Goal: Information Seeking & Learning: Learn about a topic

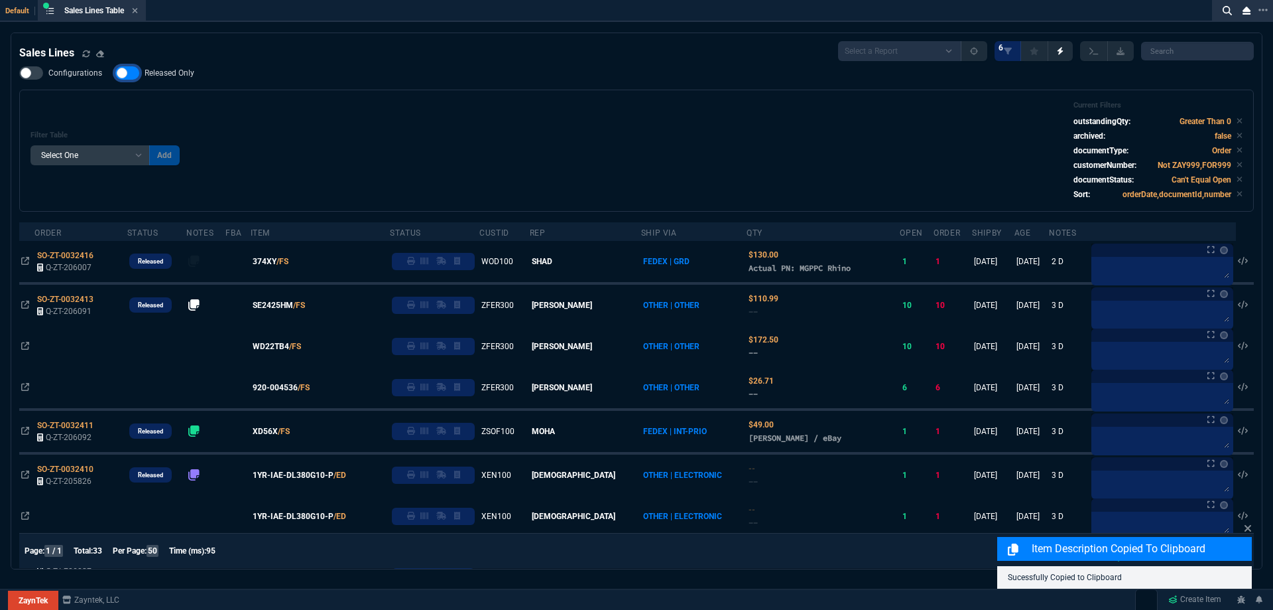
checkbox input "false"
click at [462, 93] on div "Filter Table Select One Add Filter () Age () ATS () Cond (itemVariantCode) Cust…" at bounding box center [636, 151] width 1235 height 122
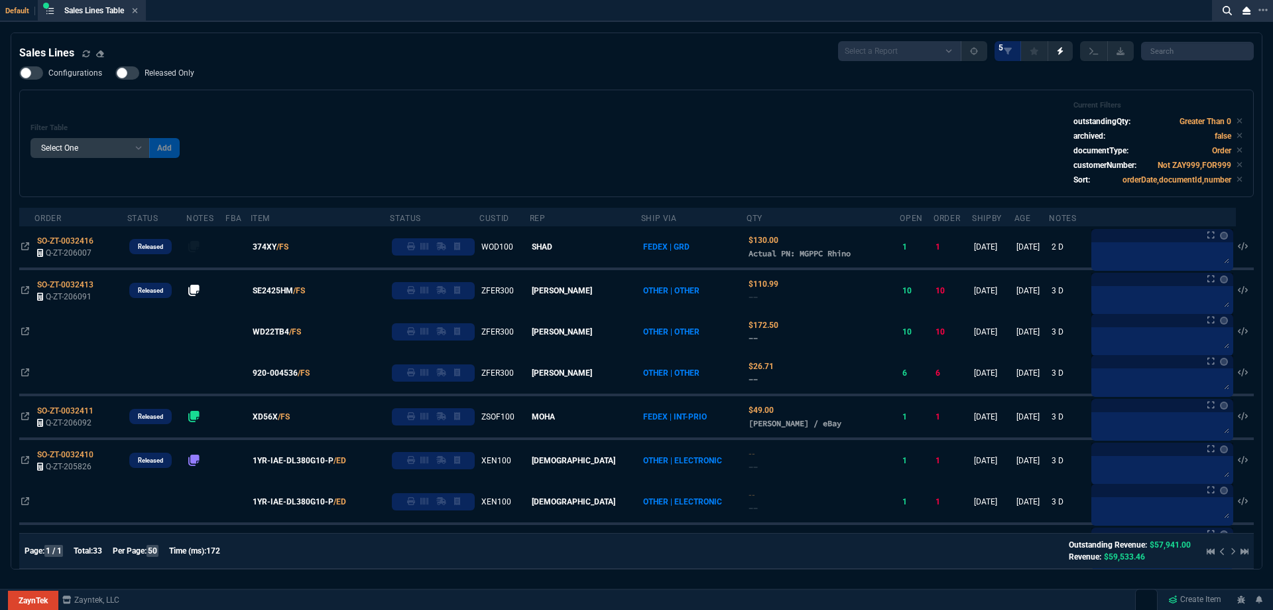
drag, startPoint x: 765, startPoint y: 64, endPoint x: 759, endPoint y: 79, distance: 16.4
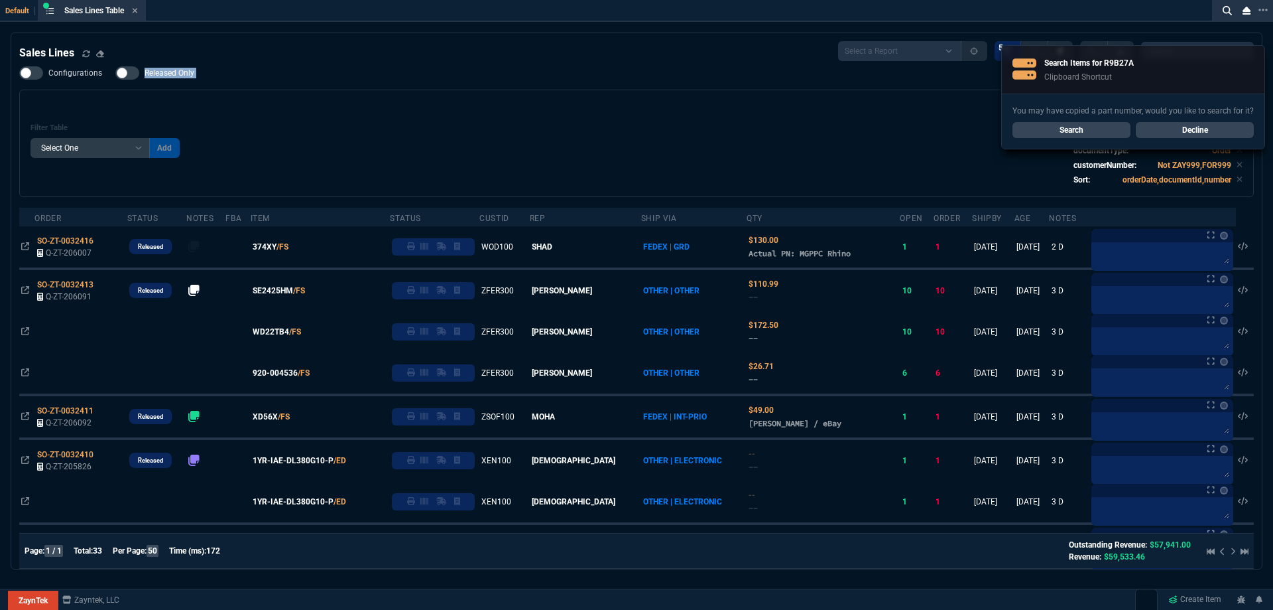
click at [759, 82] on div "Configurations Released Only Filter Table Select One Add Filter () Age () ATS (…" at bounding box center [636, 131] width 1235 height 131
drag, startPoint x: 759, startPoint y: 88, endPoint x: 759, endPoint y: 99, distance: 10.6
click at [759, 90] on div "Configurations Released Only Filter Table Select One Add Filter () Age () ATS (…" at bounding box center [636, 131] width 1235 height 131
click at [1050, 125] on link "Search" at bounding box center [1072, 130] width 118 height 16
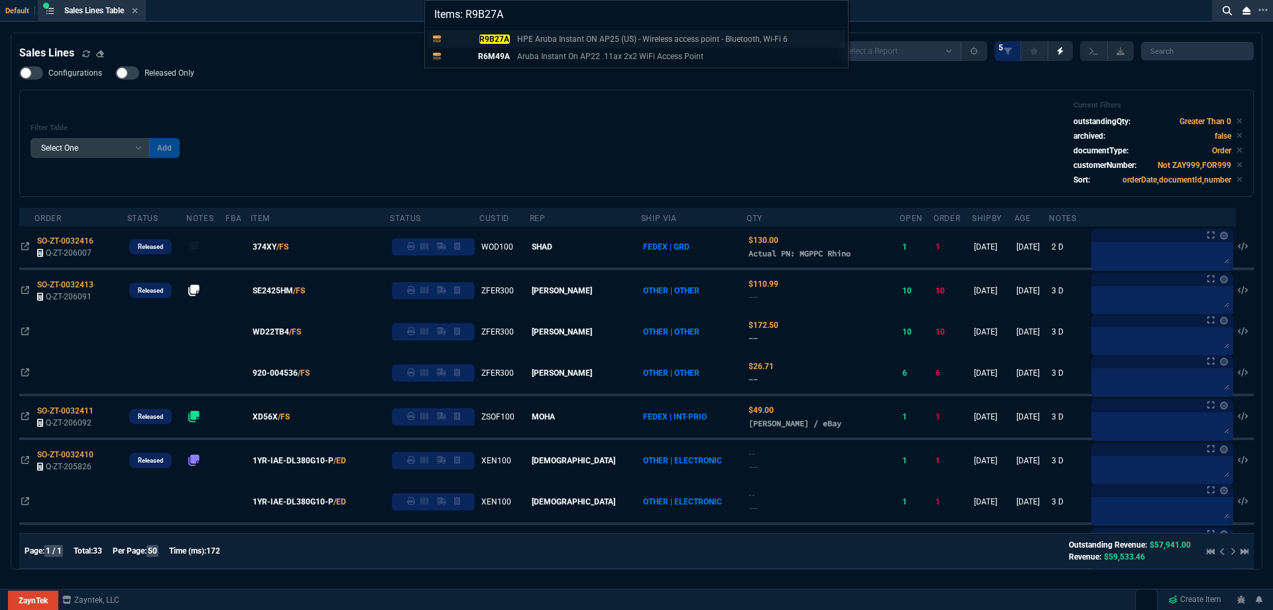
click at [498, 39] on mark "R9B27A" at bounding box center [495, 38] width 31 height 9
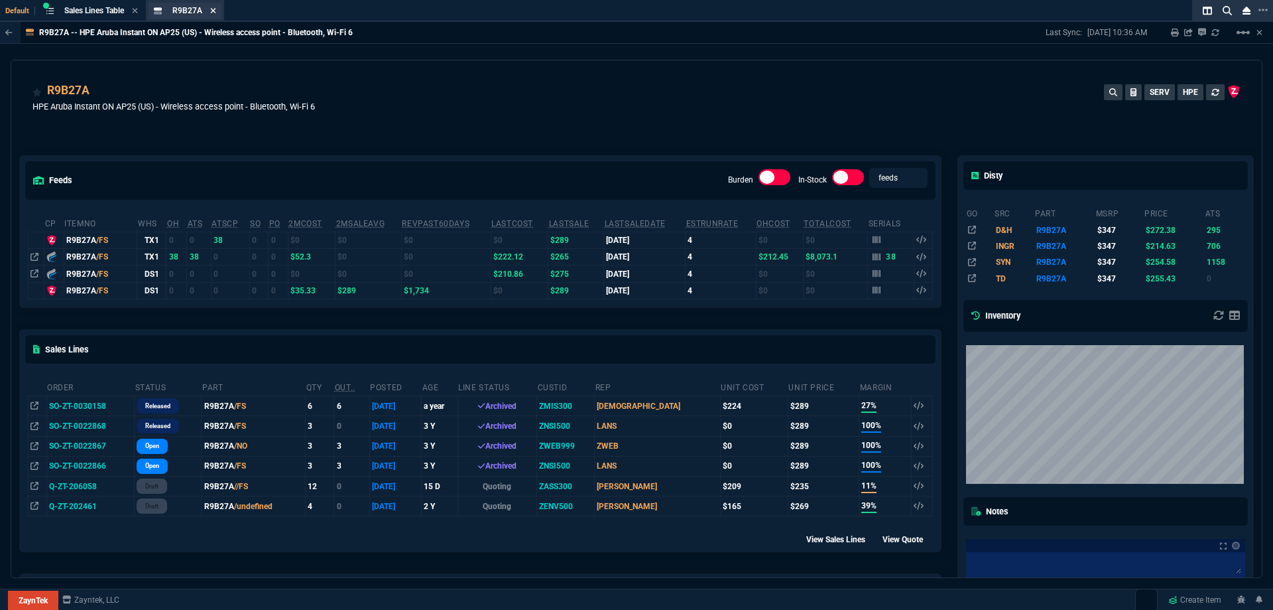
click at [214, 9] on icon at bounding box center [213, 11] width 6 height 8
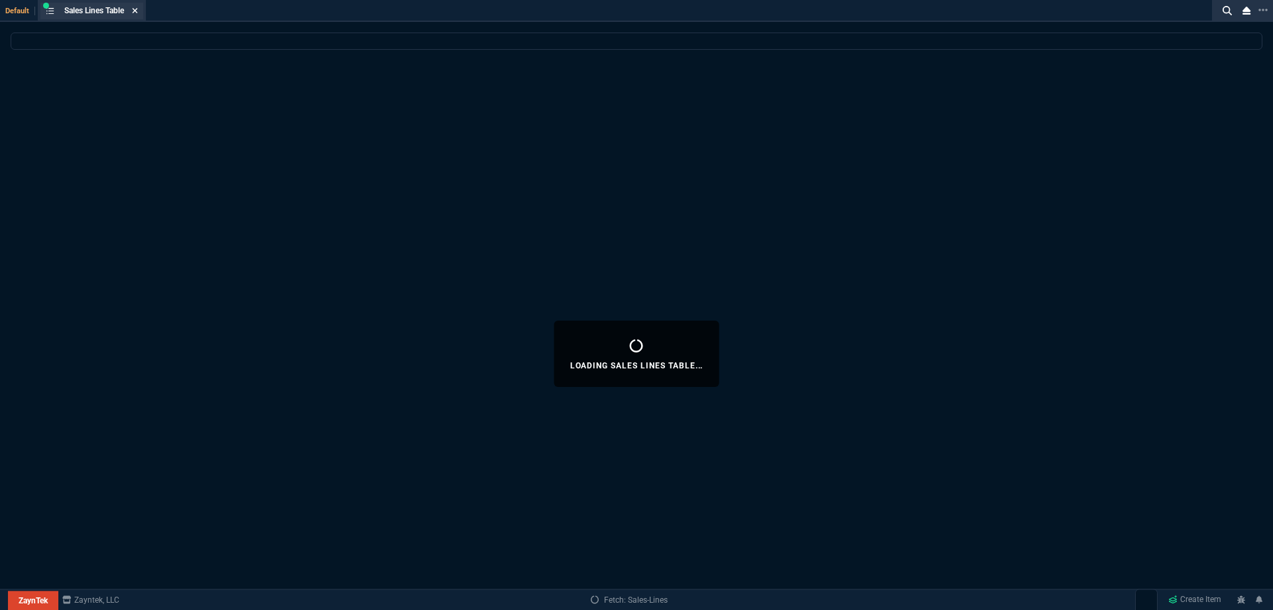
click at [138, 12] on icon at bounding box center [135, 10] width 5 height 5
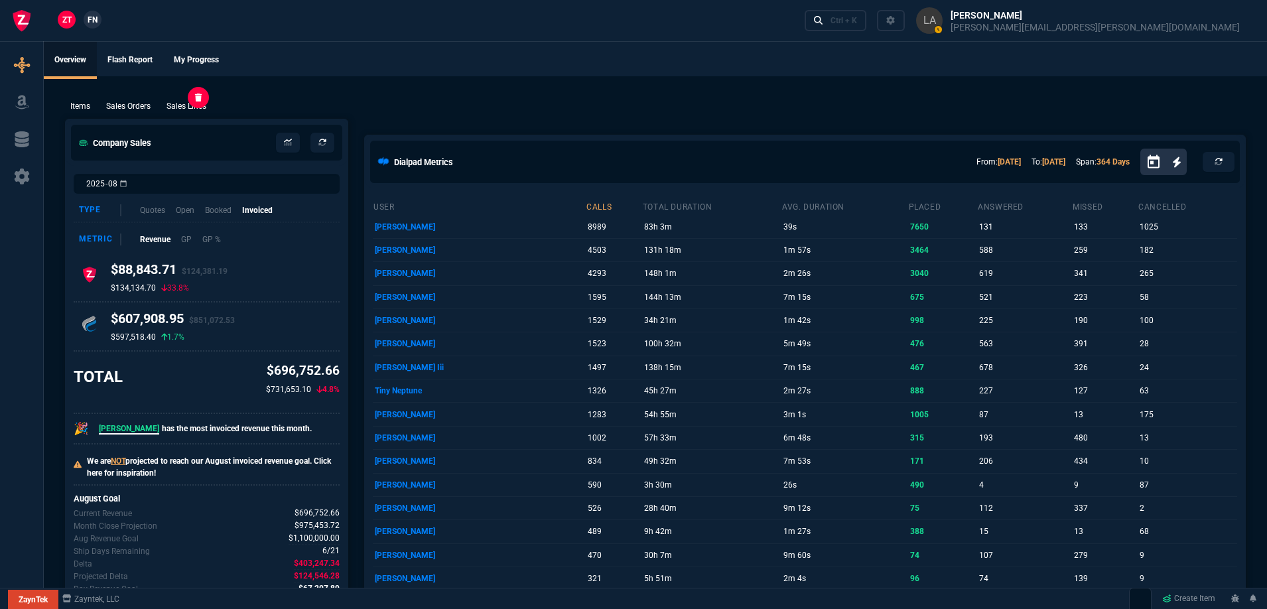
click at [190, 103] on p "Sales Lines" at bounding box center [186, 106] width 40 height 12
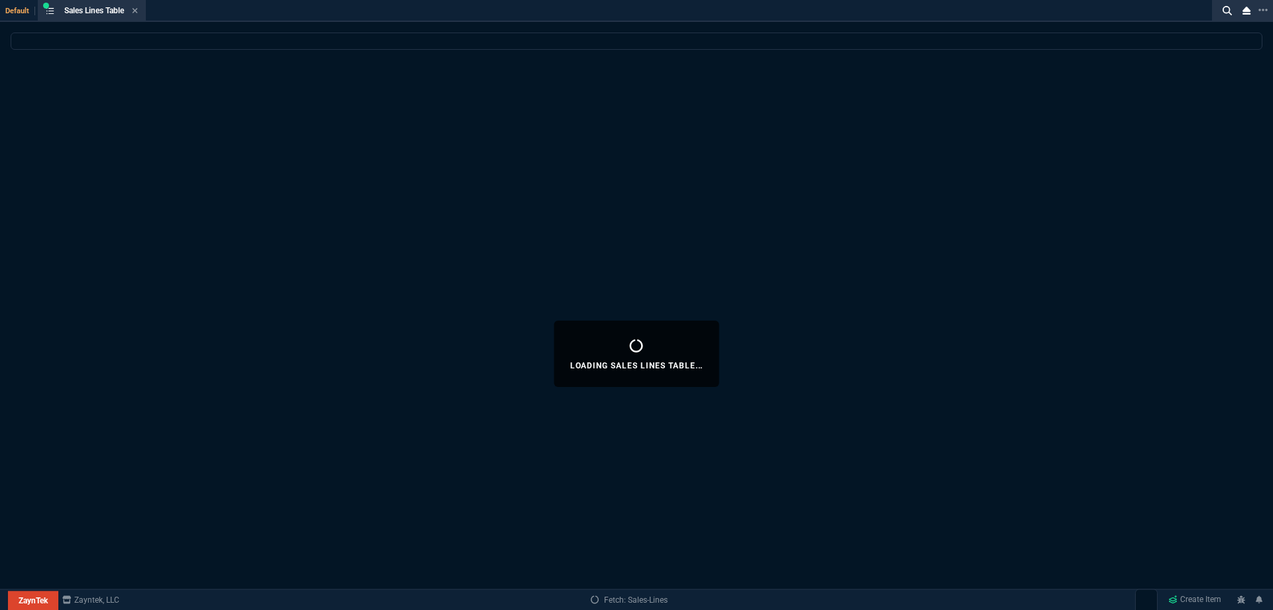
select select
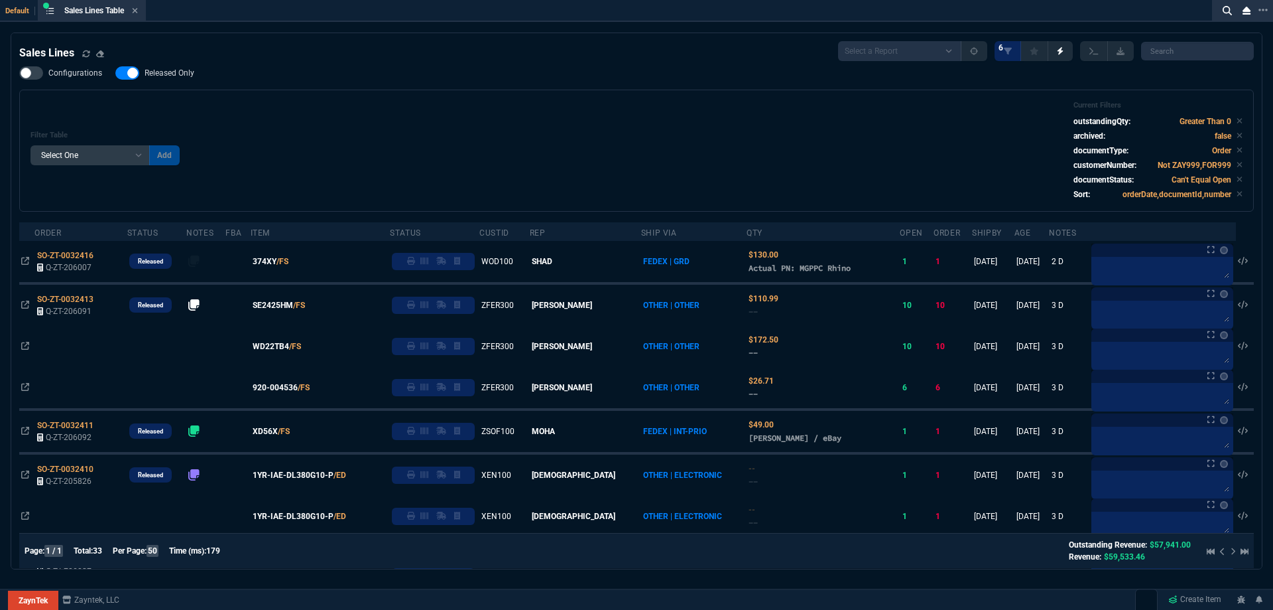
click at [177, 74] on span "Released Only" at bounding box center [170, 73] width 50 height 11
click at [115, 74] on input "Released Only" at bounding box center [115, 73] width 1 height 1
checkbox input "false"
click at [614, 88] on div "Configurations Released Only Filter Table Select One Add Filter () Age () ATS (…" at bounding box center [636, 138] width 1235 height 145
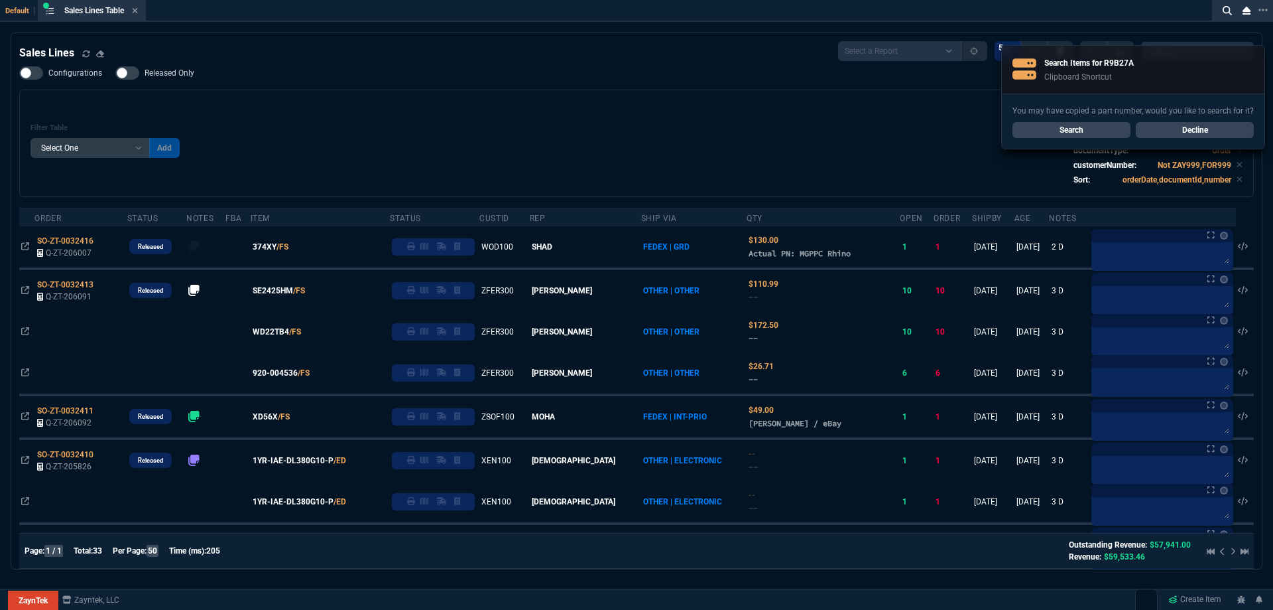
click at [1210, 127] on link "Decline" at bounding box center [1195, 130] width 118 height 16
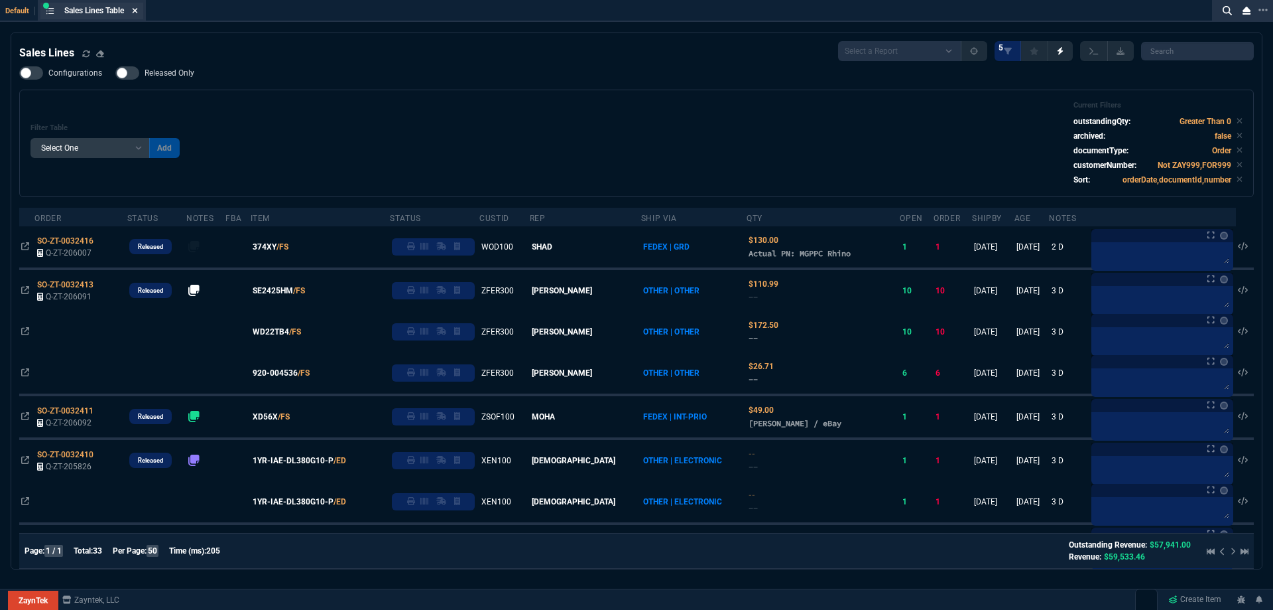
click at [137, 11] on icon at bounding box center [135, 11] width 6 height 8
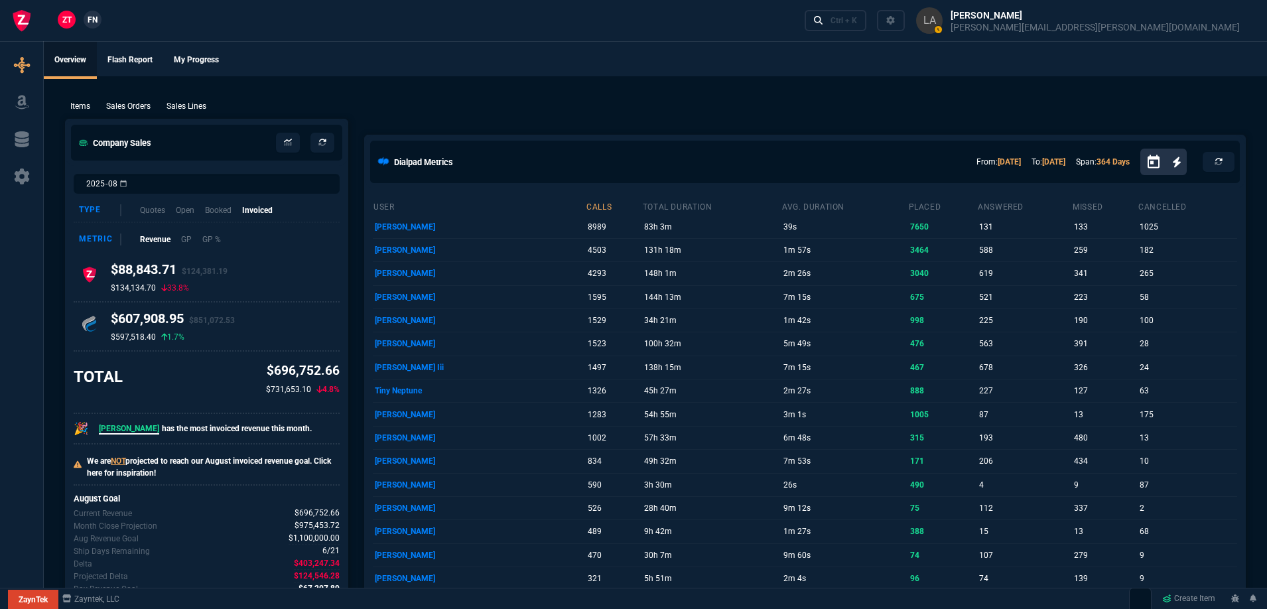
click at [90, 21] on span "FN" at bounding box center [93, 20] width 10 height 12
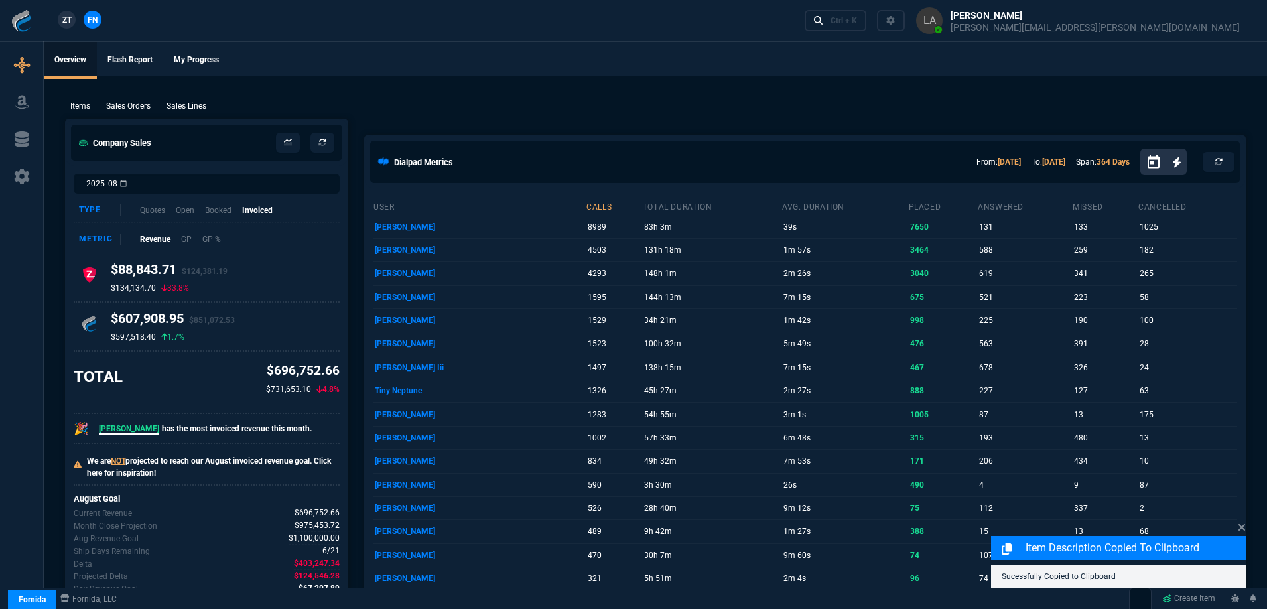
click at [192, 107] on p "Sales Lines" at bounding box center [186, 106] width 40 height 12
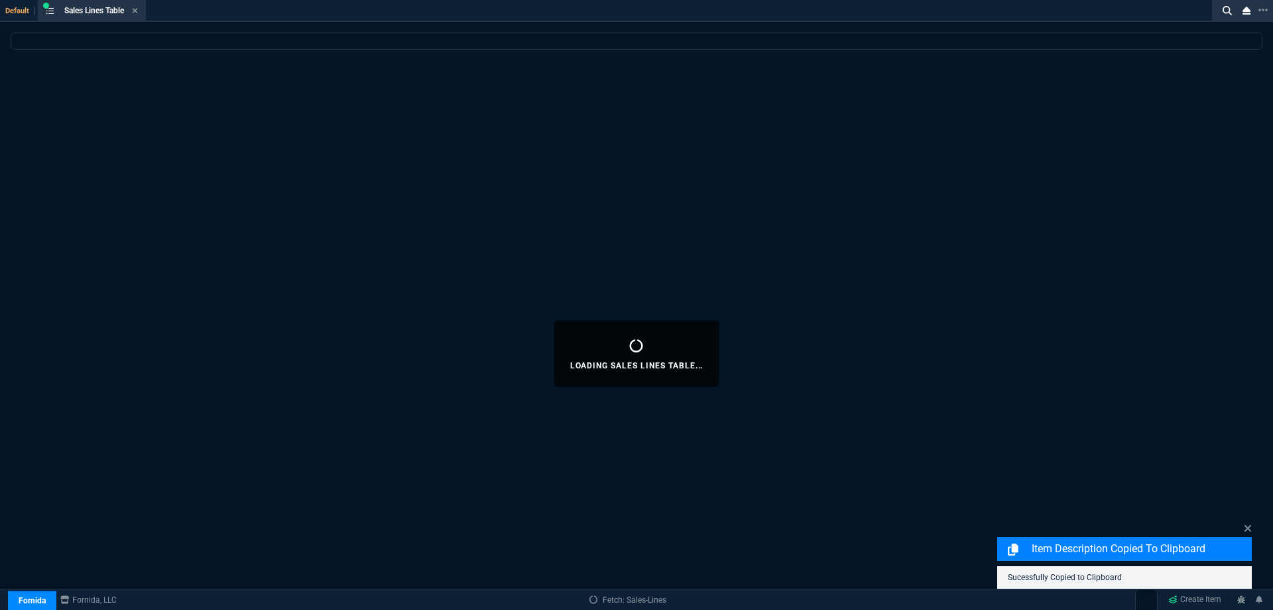
select select
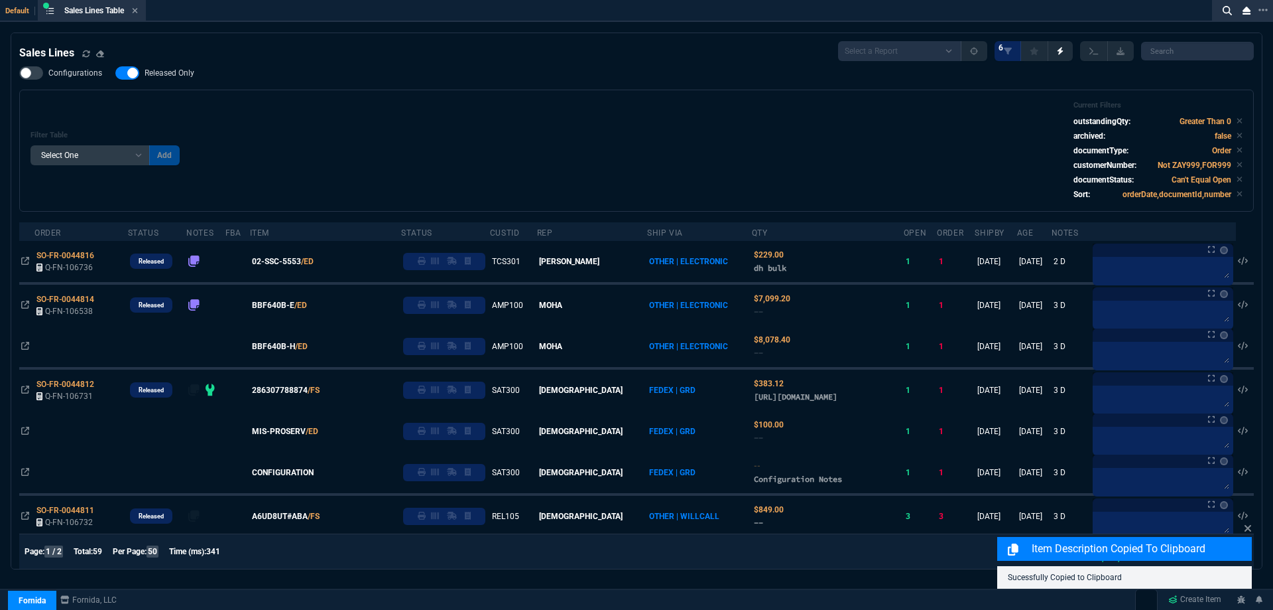
click at [167, 76] on span "Released Only" at bounding box center [170, 73] width 50 height 11
click at [115, 74] on input "Released Only" at bounding box center [115, 73] width 1 height 1
click at [534, 85] on div "Configurations Released Only Filter Table Select One Add Filter () Age () ATS (…" at bounding box center [636, 138] width 1235 height 145
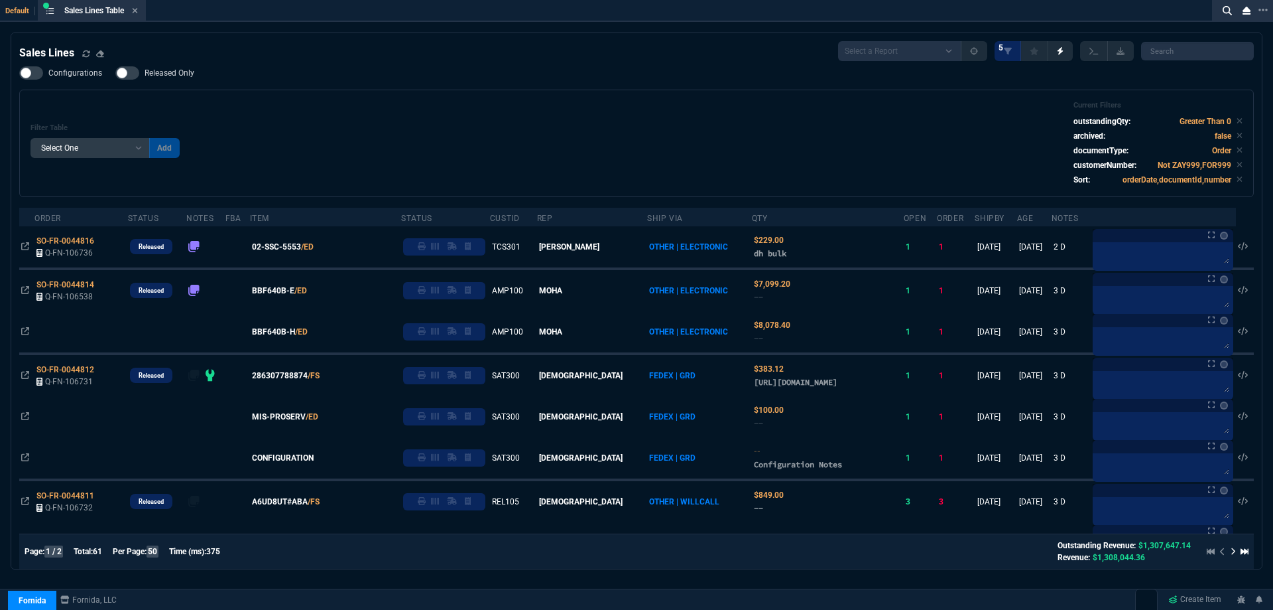
click at [168, 75] on span "Released Only" at bounding box center [170, 73] width 50 height 11
click at [115, 74] on input "Released Only" at bounding box center [115, 73] width 1 height 1
checkbox input "true"
click at [349, 104] on div "Filter Table Select One Add Filter () Age () ATS () Cond (itemVariantCode) Cust…" at bounding box center [637, 143] width 1212 height 85
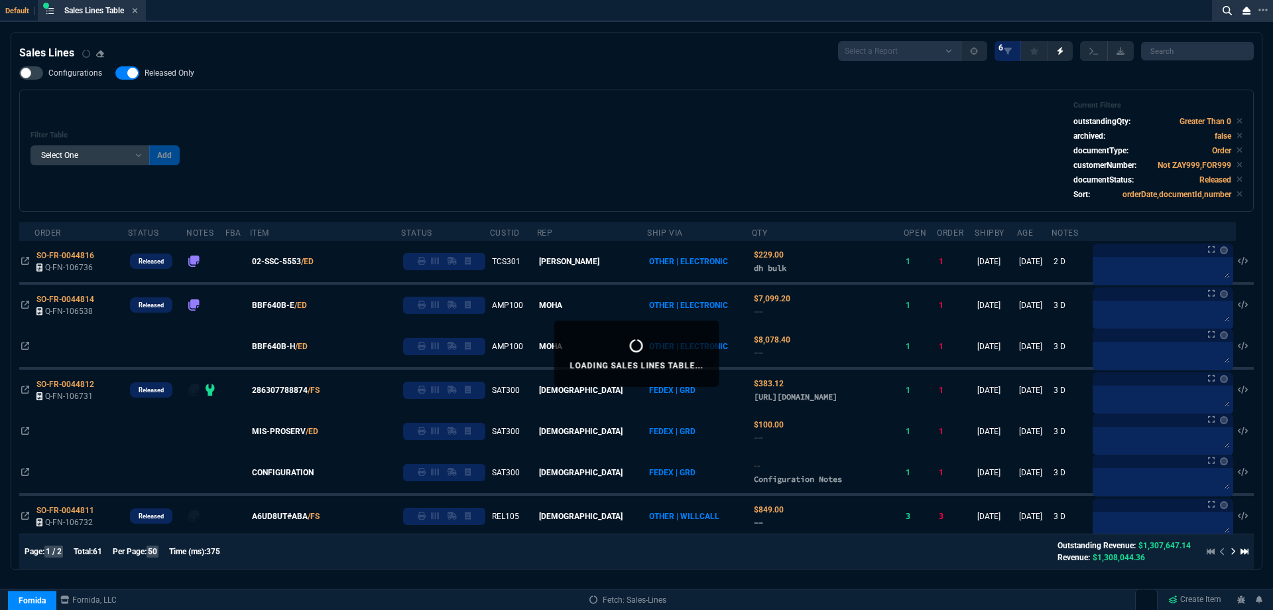
click at [138, 12] on icon at bounding box center [135, 10] width 5 height 5
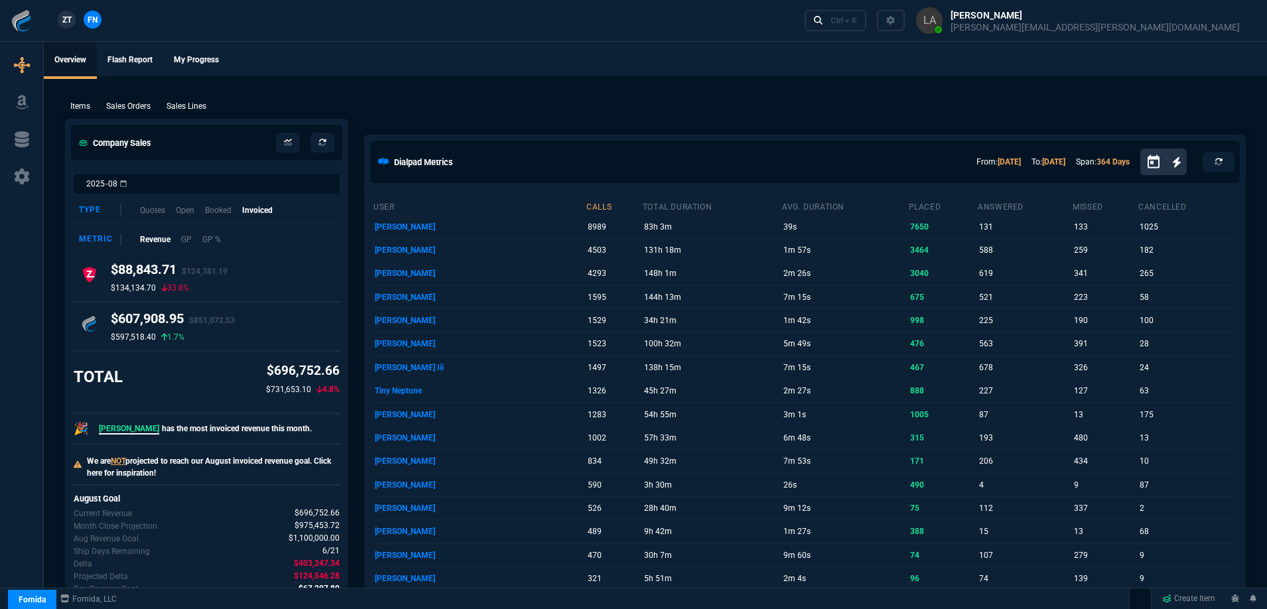
click at [74, 19] on link "ZT" at bounding box center [67, 20] width 18 height 18
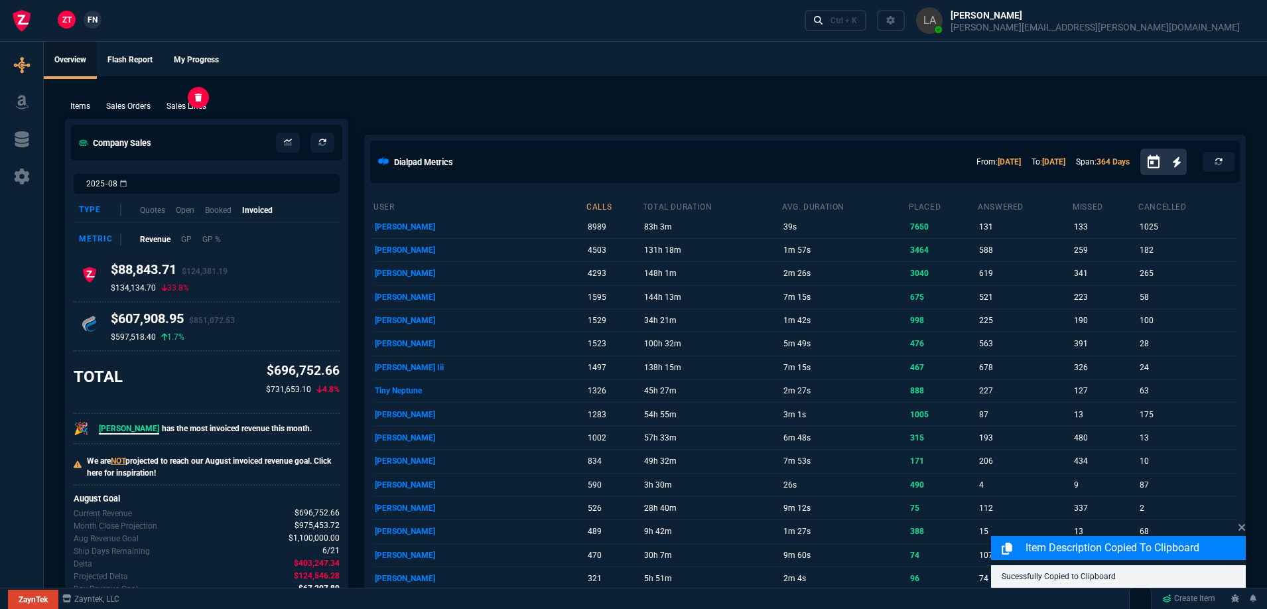
click at [188, 110] on p "Sales Lines" at bounding box center [186, 106] width 40 height 12
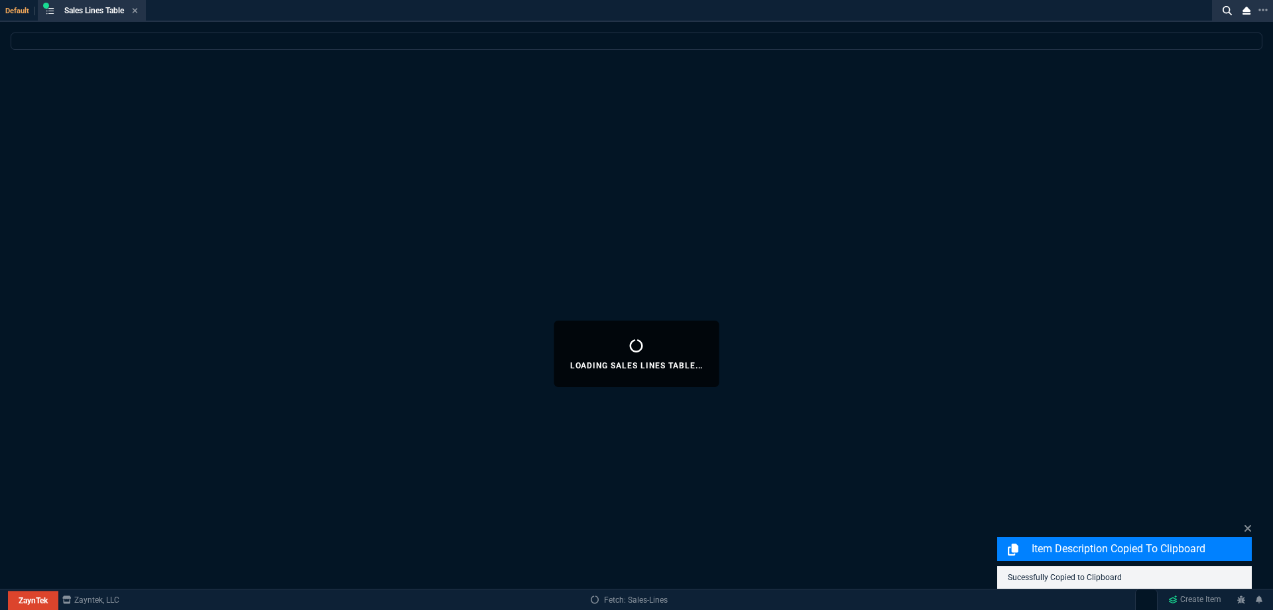
click at [1251, 531] on icon at bounding box center [1248, 528] width 8 height 11
select select
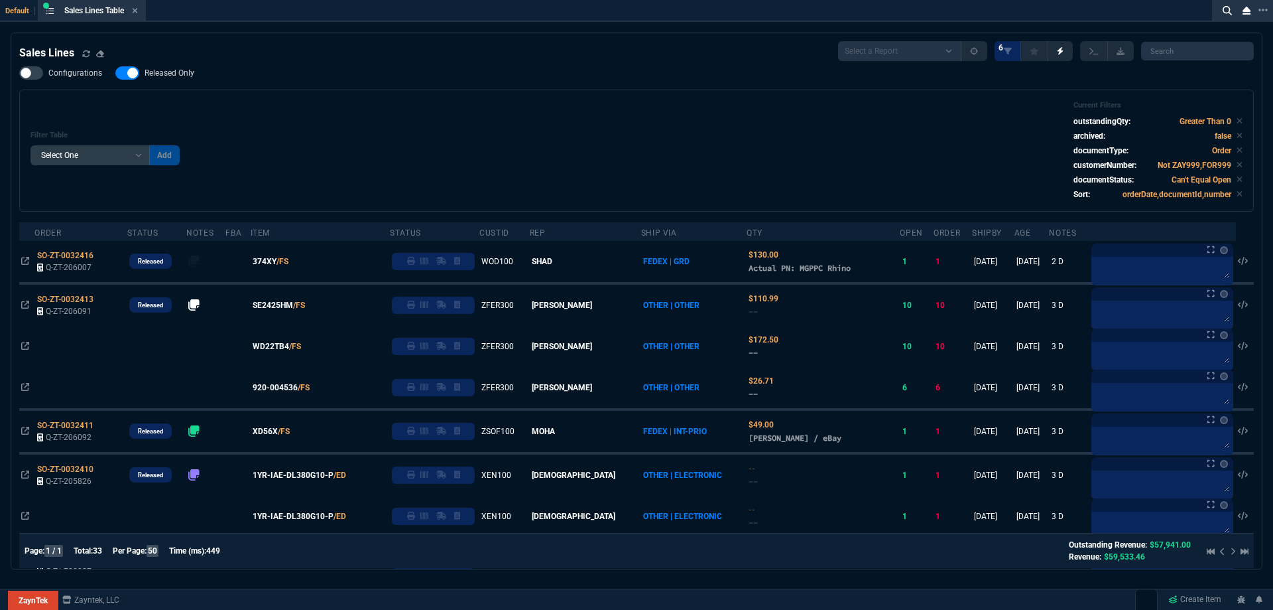
drag, startPoint x: 170, startPoint y: 72, endPoint x: 535, endPoint y: 87, distance: 365.1
click at [170, 72] on span "Released Only" at bounding box center [170, 73] width 50 height 11
click at [115, 73] on input "Released Only" at bounding box center [115, 73] width 1 height 1
checkbox input "false"
click at [535, 87] on div "Configurations Released Only Filter Table Select One Add Filter () Age () ATS (…" at bounding box center [636, 138] width 1235 height 145
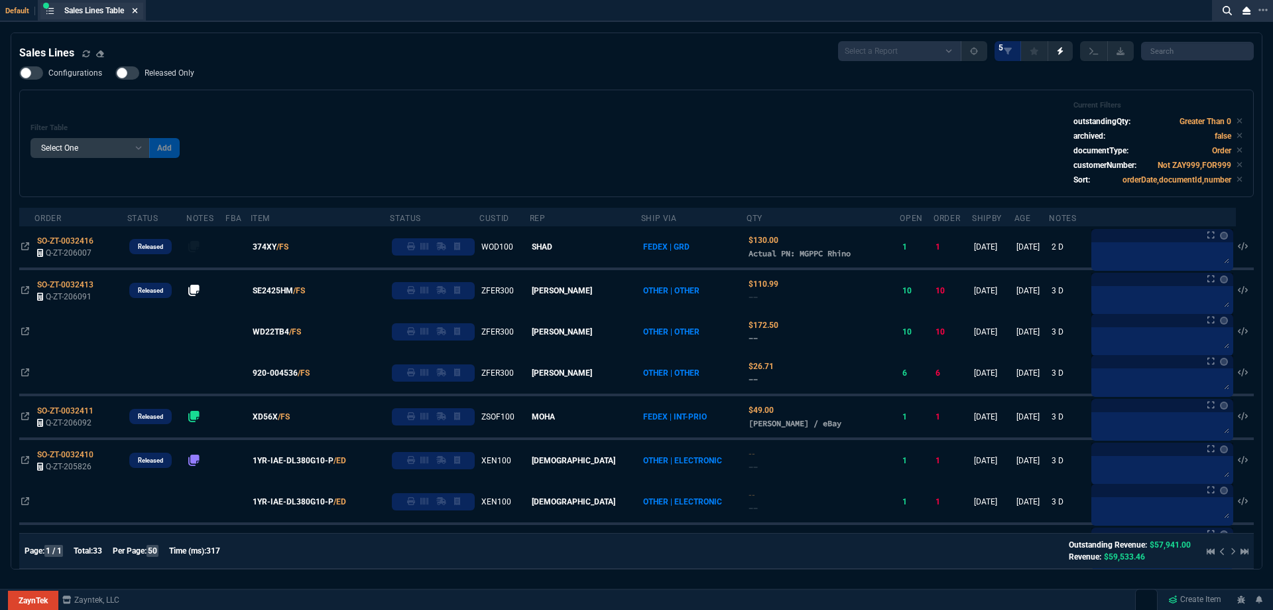
click at [137, 11] on icon at bounding box center [135, 11] width 6 height 8
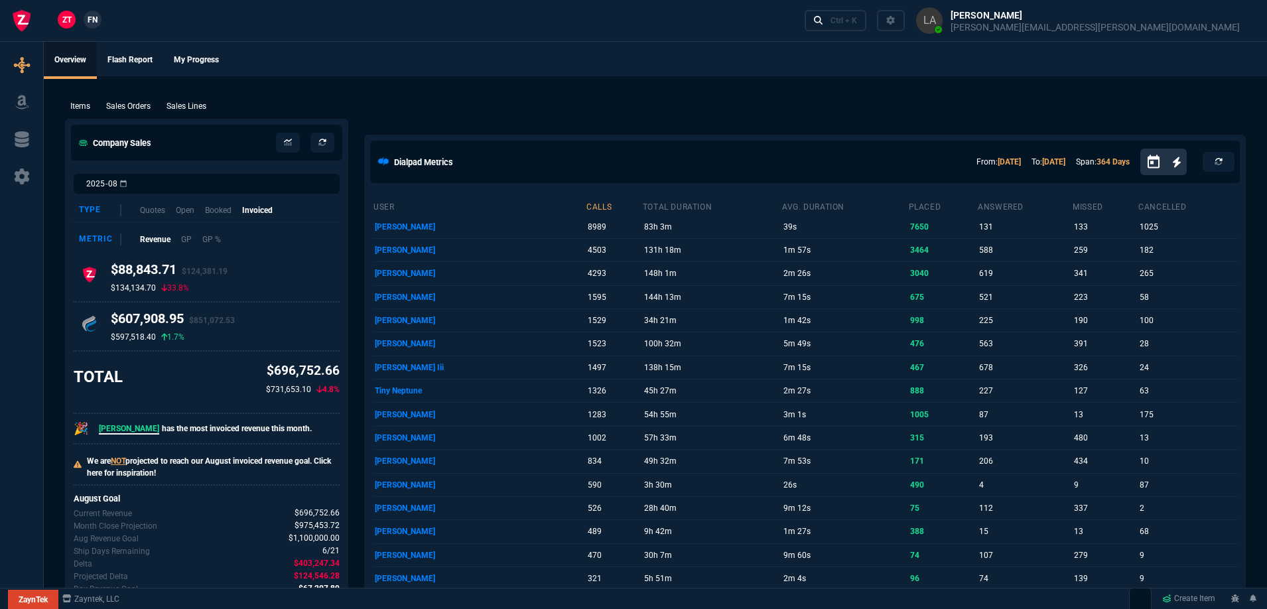
click at [88, 21] on span "FN" at bounding box center [93, 20] width 10 height 12
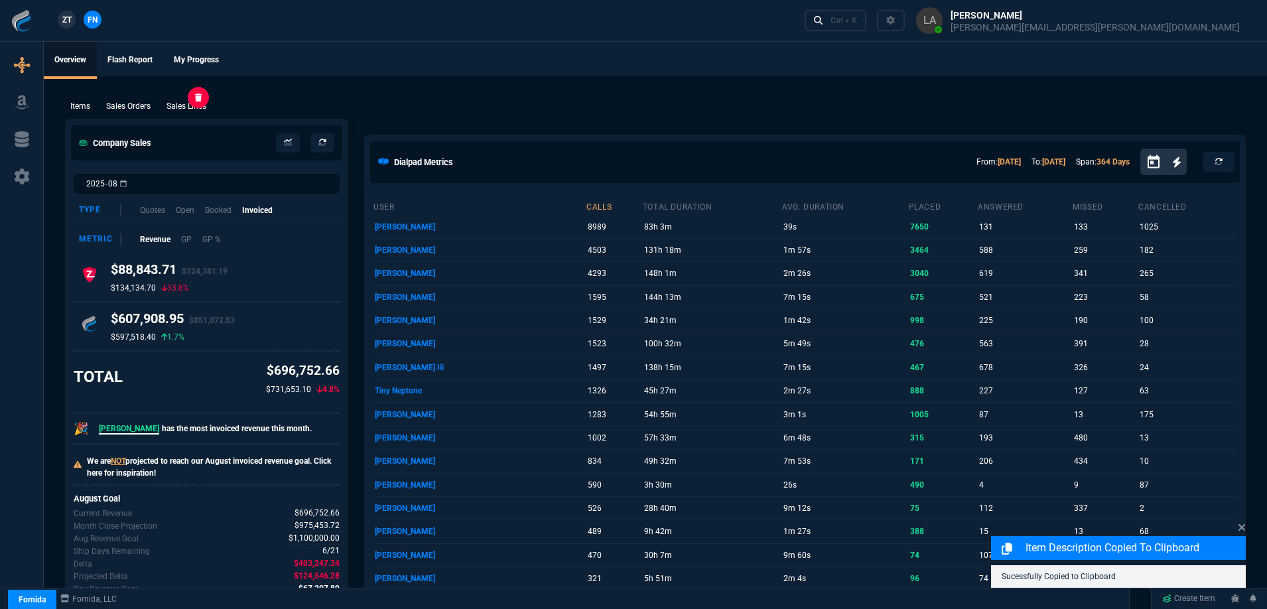
click at [200, 103] on p "Sales Lines" at bounding box center [186, 106] width 40 height 12
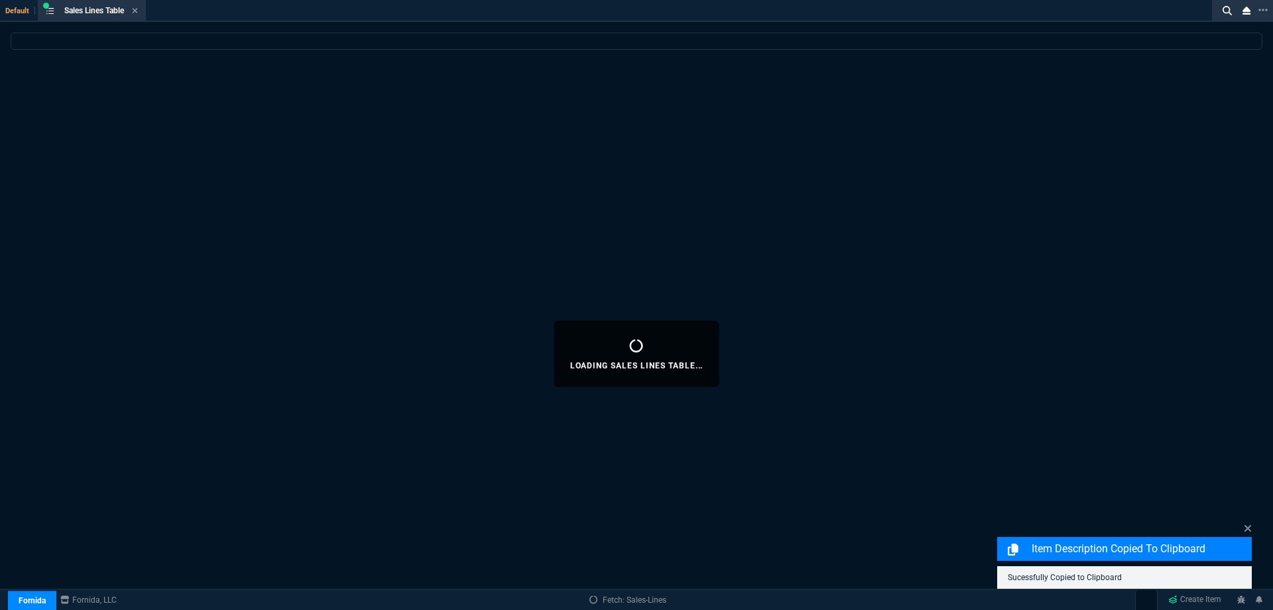
select select
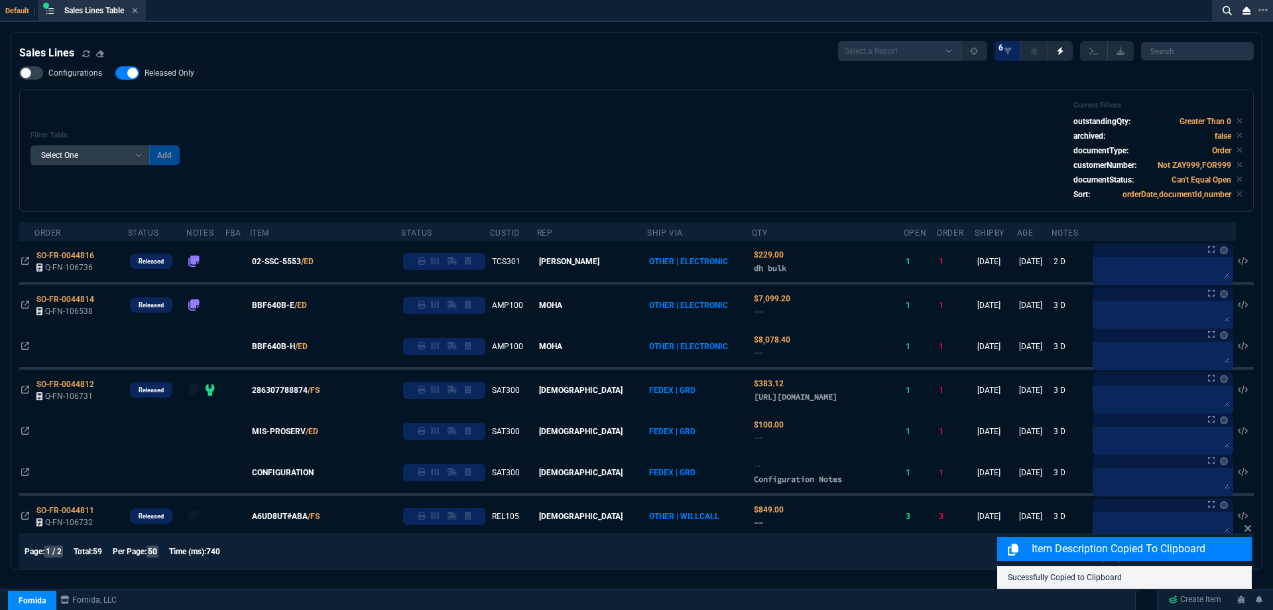
click at [183, 71] on span "Released Only" at bounding box center [170, 73] width 50 height 11
click at [115, 73] on input "Released Only" at bounding box center [115, 73] width 1 height 1
checkbox input "false"
click at [478, 119] on div "Filter Table Select One Add Filter () Age () ATS () Cond (itemVariantCode) Cust…" at bounding box center [637, 150] width 1212 height 99
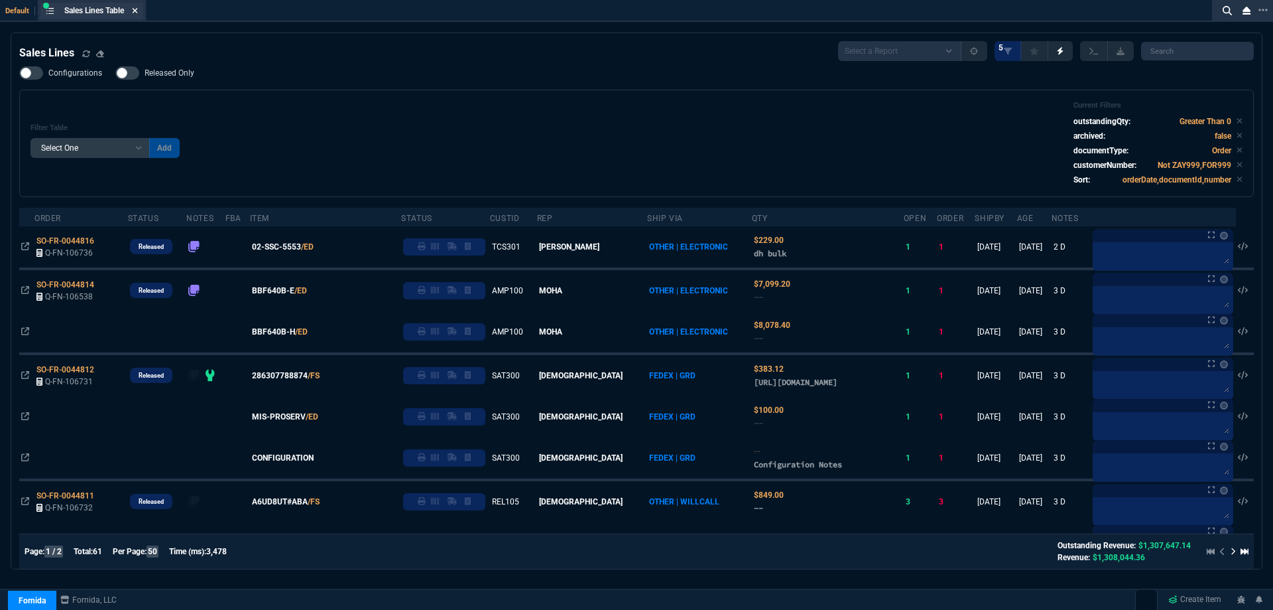
click at [138, 14] on icon at bounding box center [135, 11] width 6 height 8
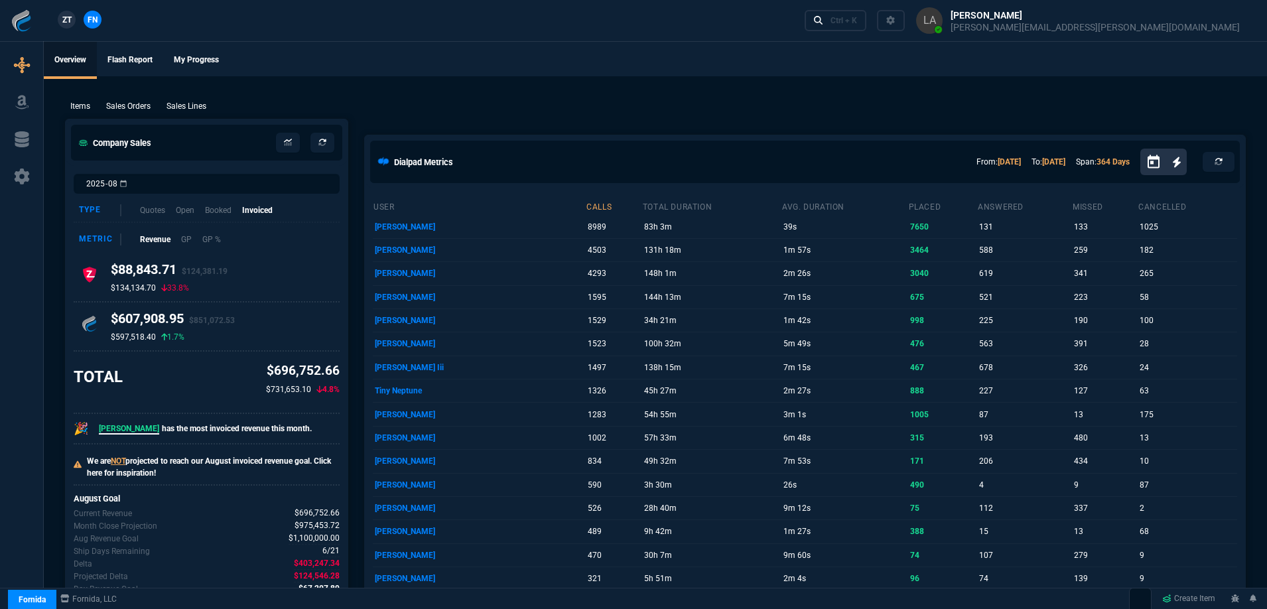
click at [61, 20] on link "ZT" at bounding box center [67, 20] width 18 height 18
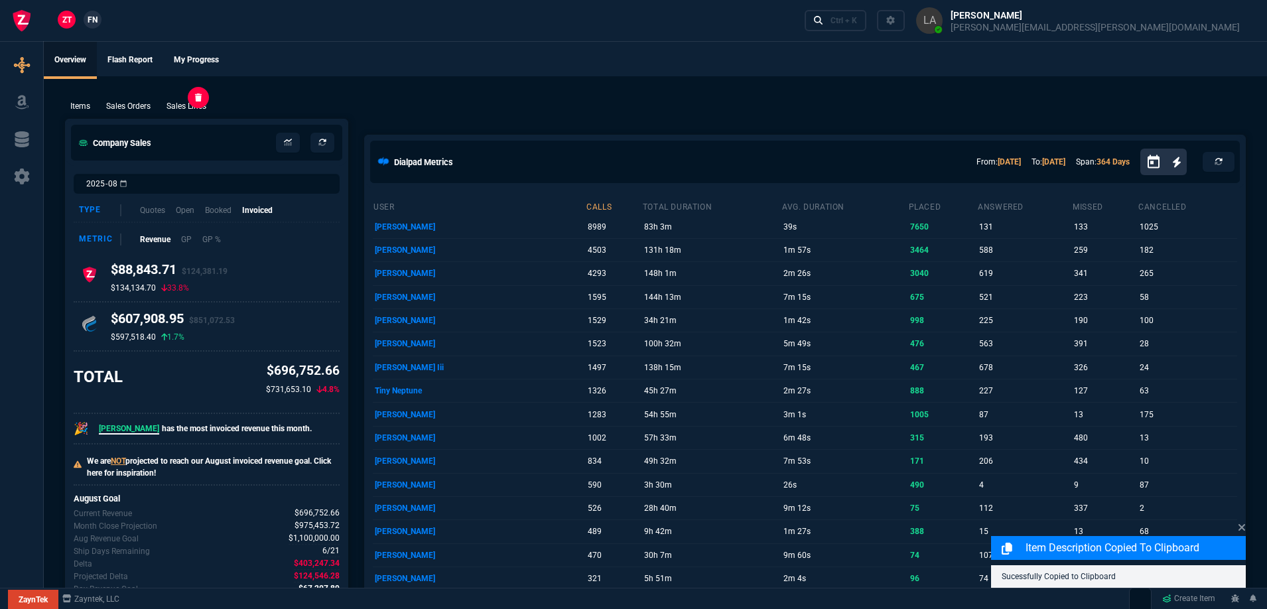
click at [182, 108] on p "Sales Lines" at bounding box center [186, 106] width 40 height 12
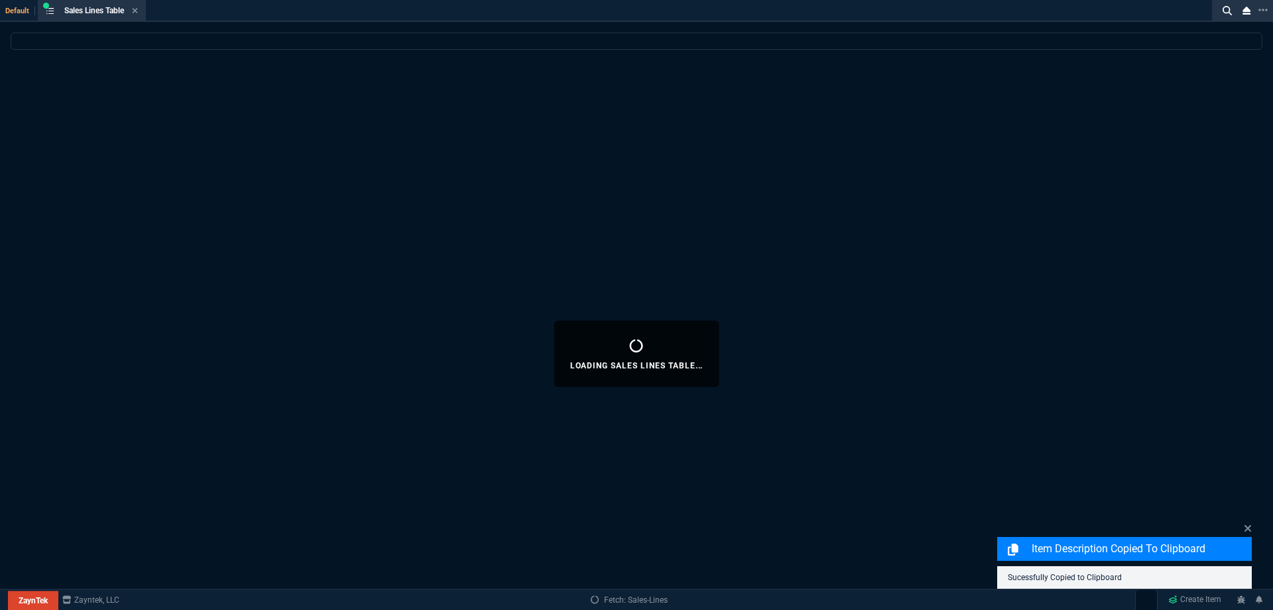
select select
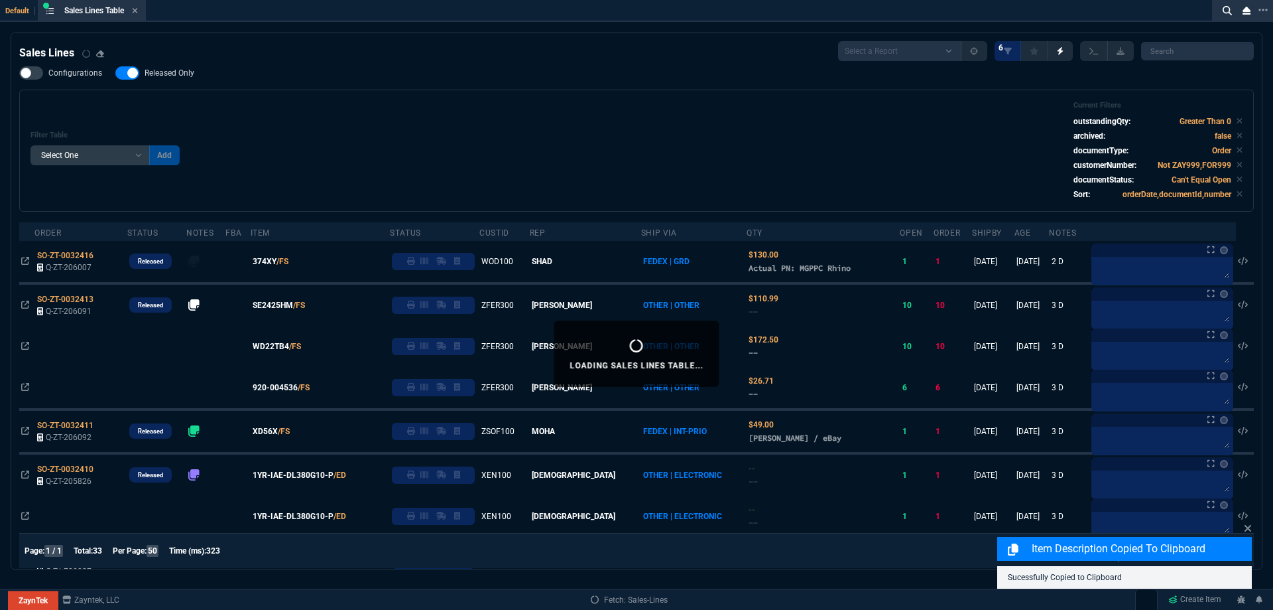
click at [178, 76] on span "Released Only" at bounding box center [170, 73] width 50 height 11
click at [115, 74] on input "Released Only" at bounding box center [115, 73] width 1 height 1
click at [588, 173] on div "Filter Table Select One Add Filter () Age () ATS () Cond (itemVariantCode) Cust…" at bounding box center [637, 150] width 1212 height 99
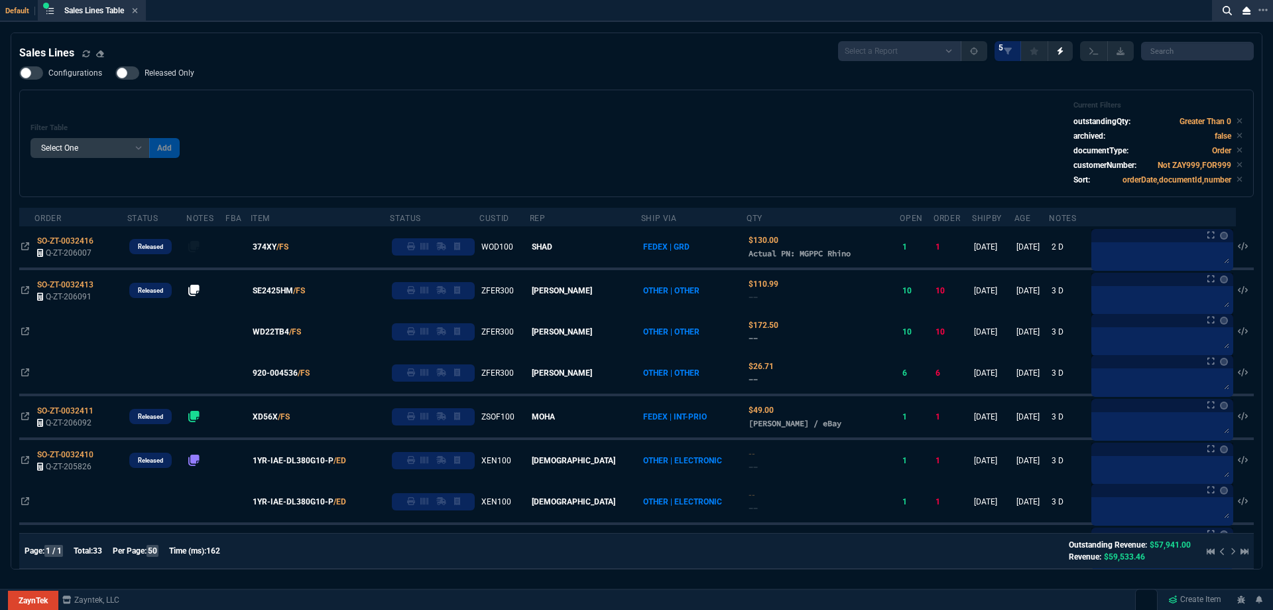
click at [188, 68] on span "Released Only" at bounding box center [170, 73] width 50 height 11
click at [115, 73] on input "Released Only" at bounding box center [115, 73] width 1 height 1
click at [491, 117] on div "Filter Table Select One Add Filter () Age () ATS () Cond (itemVariantCode) Cust…" at bounding box center [637, 143] width 1212 height 85
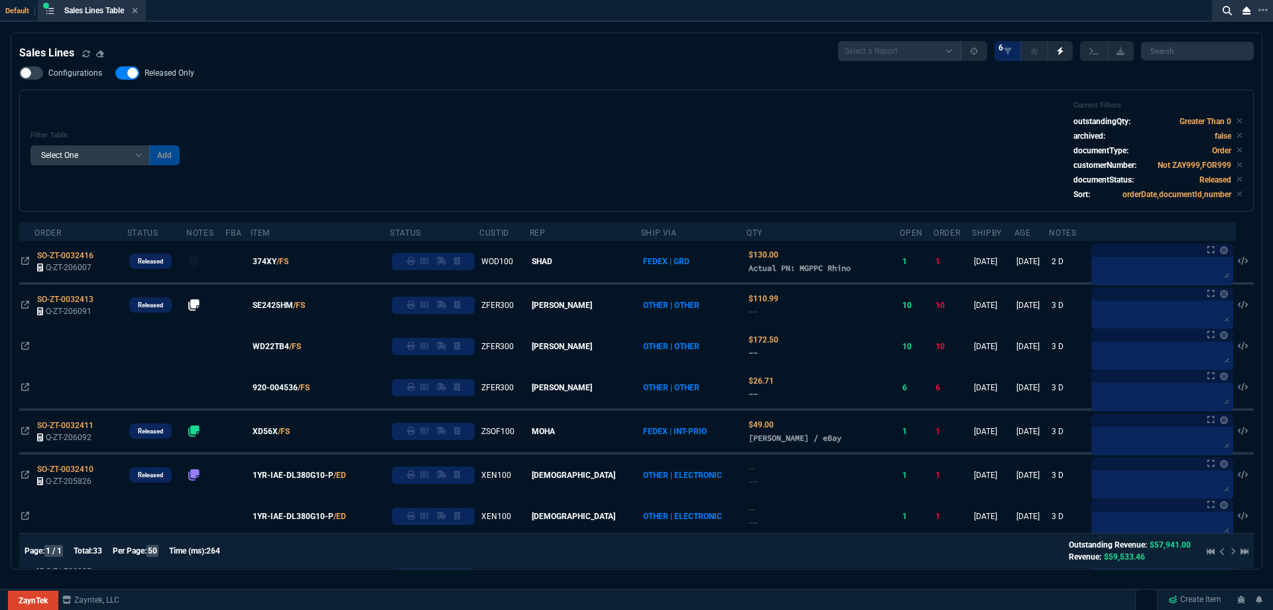
click at [182, 74] on span "Released Only" at bounding box center [170, 73] width 50 height 11
click at [115, 74] on input "Released Only" at bounding box center [115, 73] width 1 height 1
checkbox input "false"
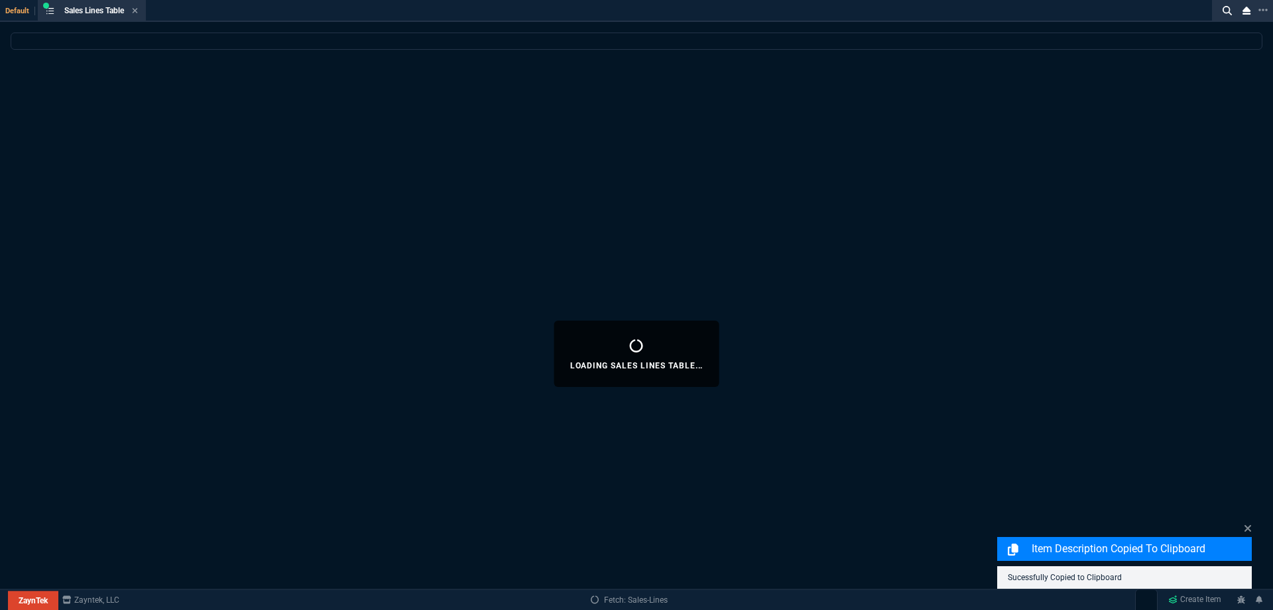
select select
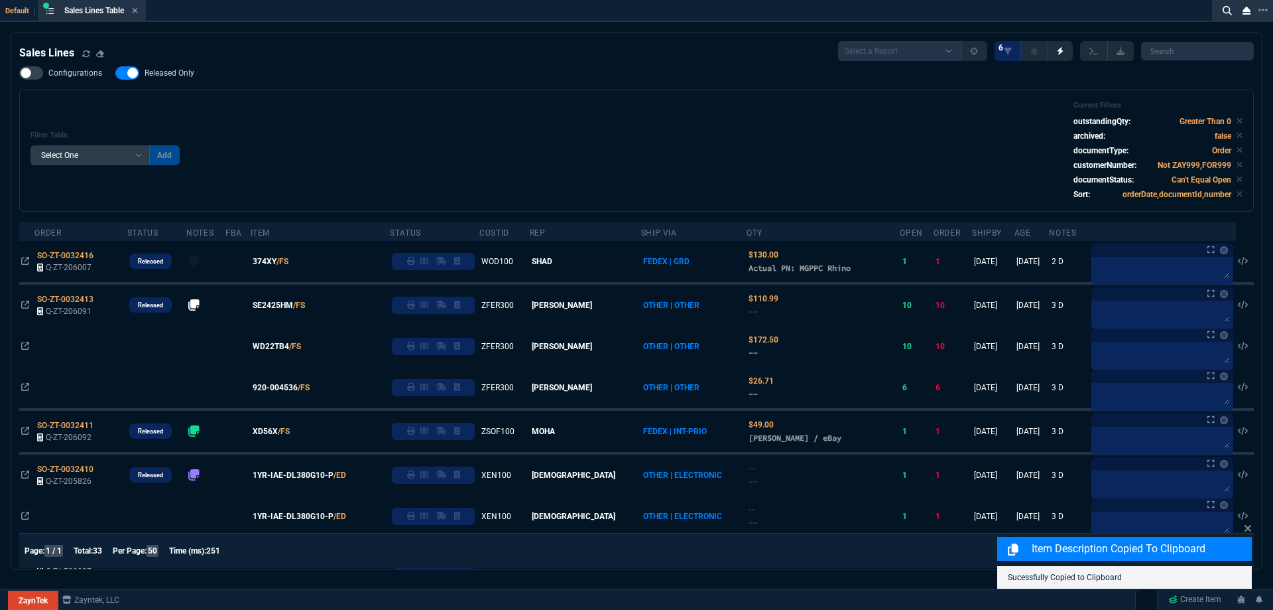
click at [166, 73] on span "Released Only" at bounding box center [170, 73] width 50 height 11
click at [115, 73] on input "Released Only" at bounding box center [115, 73] width 1 height 1
click at [400, 106] on div "Filter Table Select One Add Filter () Age () ATS () Cond (itemVariantCode) Cust…" at bounding box center [637, 150] width 1212 height 99
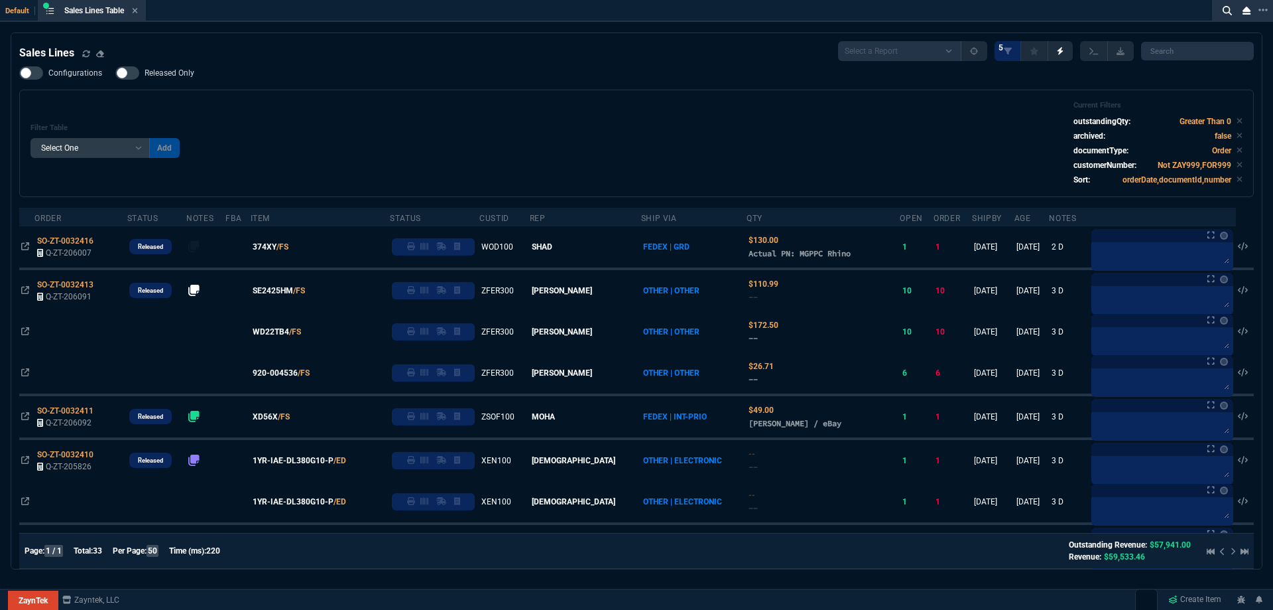
click at [161, 74] on span "Released Only" at bounding box center [170, 73] width 50 height 11
click at [115, 74] on input "Released Only" at bounding box center [115, 73] width 1 height 1
click at [512, 119] on div "Filter Table Select One Add Filter () Age () ATS () Cond (itemVariantCode) Cust…" at bounding box center [637, 143] width 1212 height 85
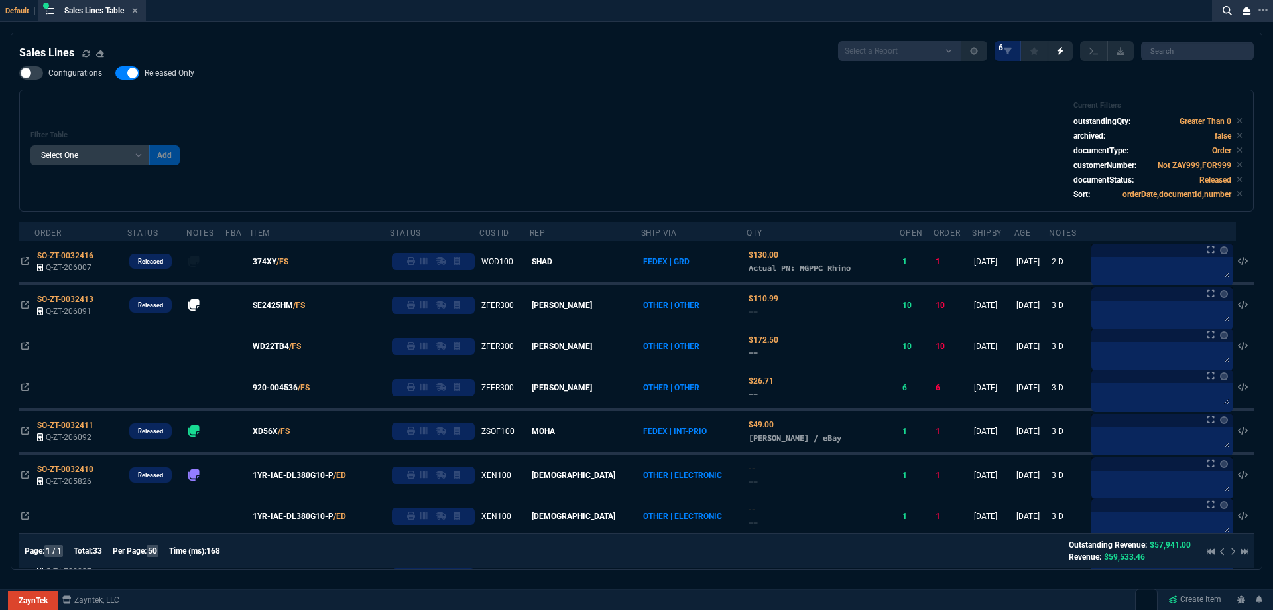
click at [188, 75] on span "Released Only" at bounding box center [170, 73] width 50 height 11
click at [115, 74] on input "Released Only" at bounding box center [115, 73] width 1 height 1
checkbox input "false"
click at [426, 118] on div "Filter Table Select One Add Filter () Age () ATS () Cond (itemVariantCode) Cust…" at bounding box center [637, 150] width 1212 height 99
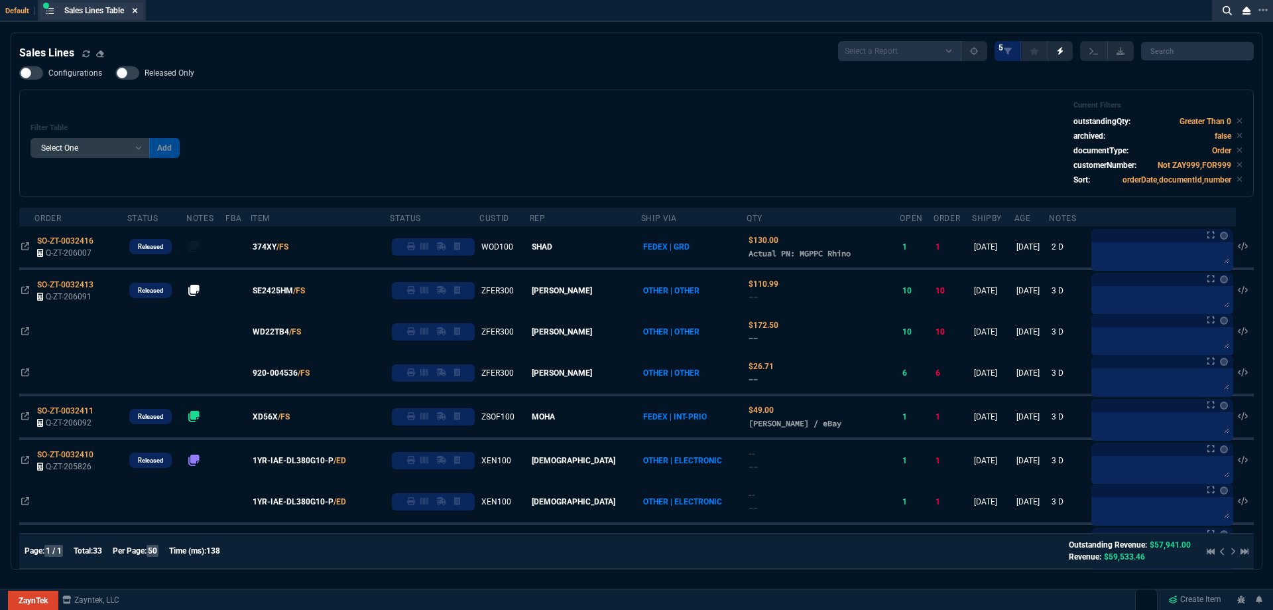
click at [138, 10] on icon at bounding box center [135, 11] width 6 height 8
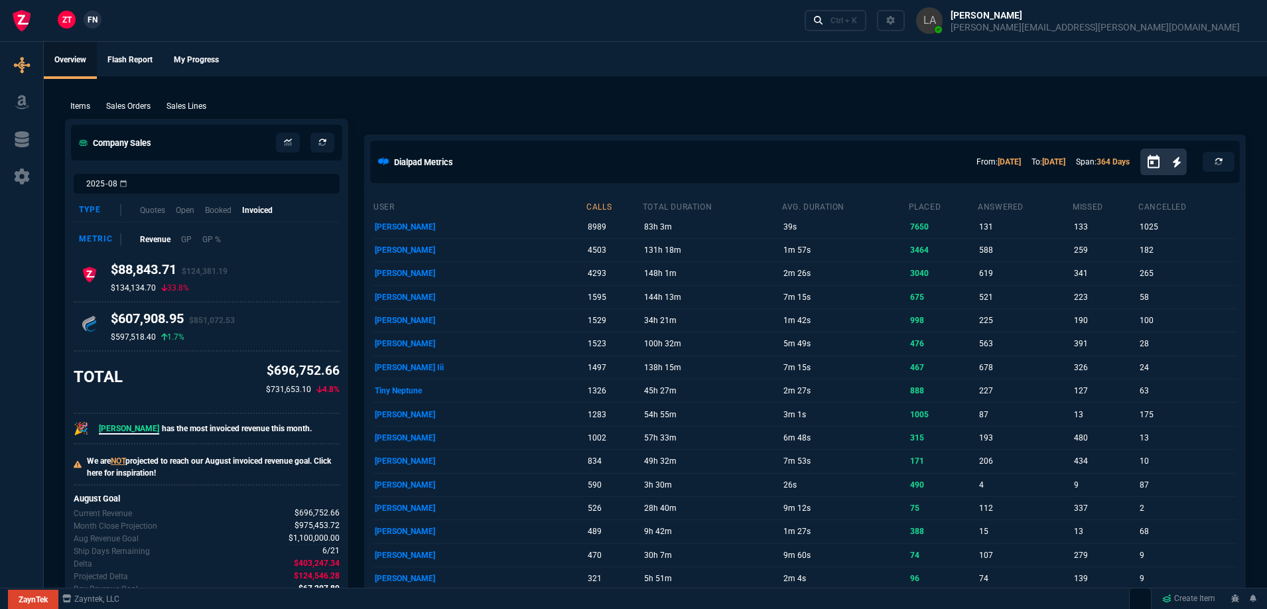
click at [89, 23] on span "FN" at bounding box center [93, 20] width 10 height 12
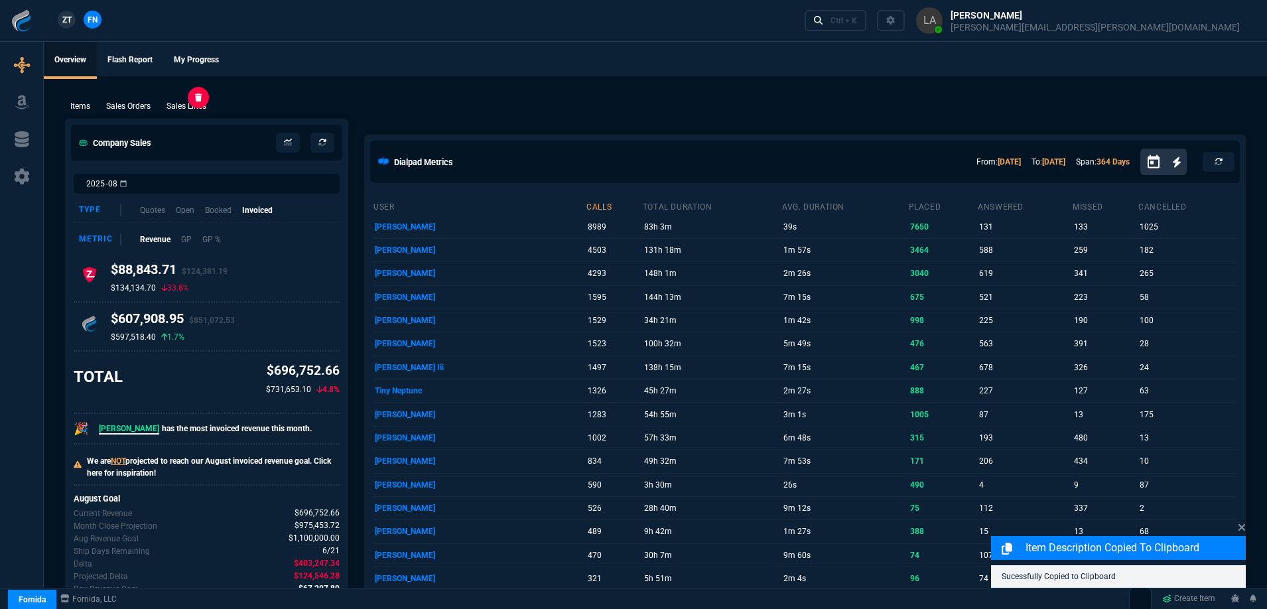
click at [200, 107] on p "Sales Lines" at bounding box center [186, 106] width 40 height 12
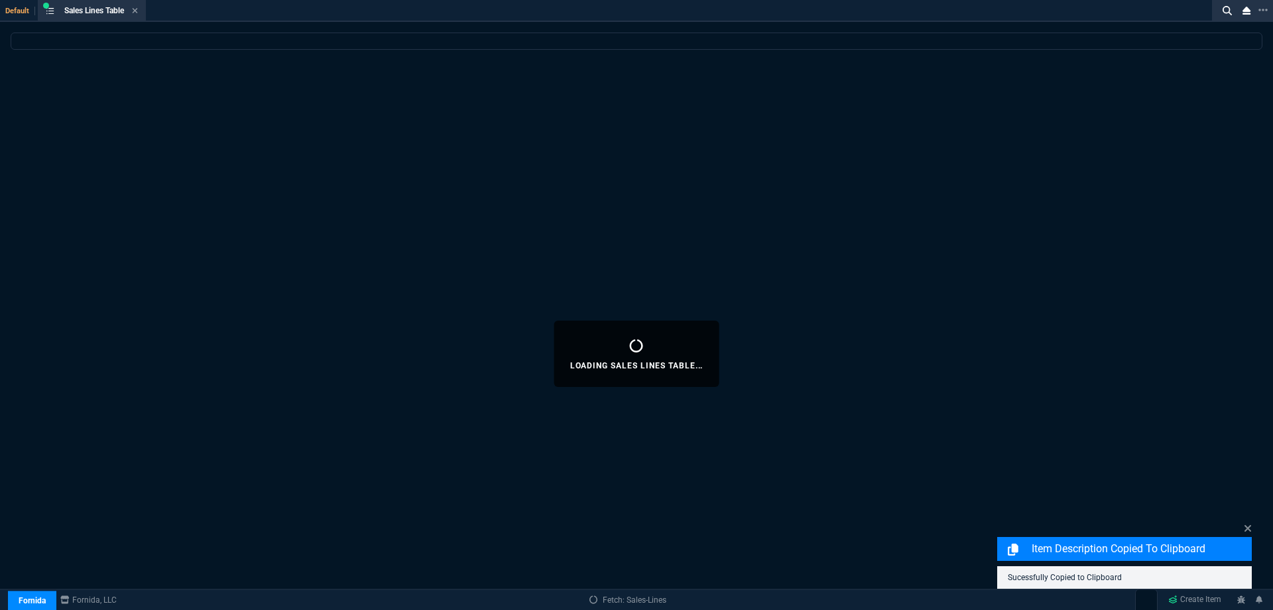
select select
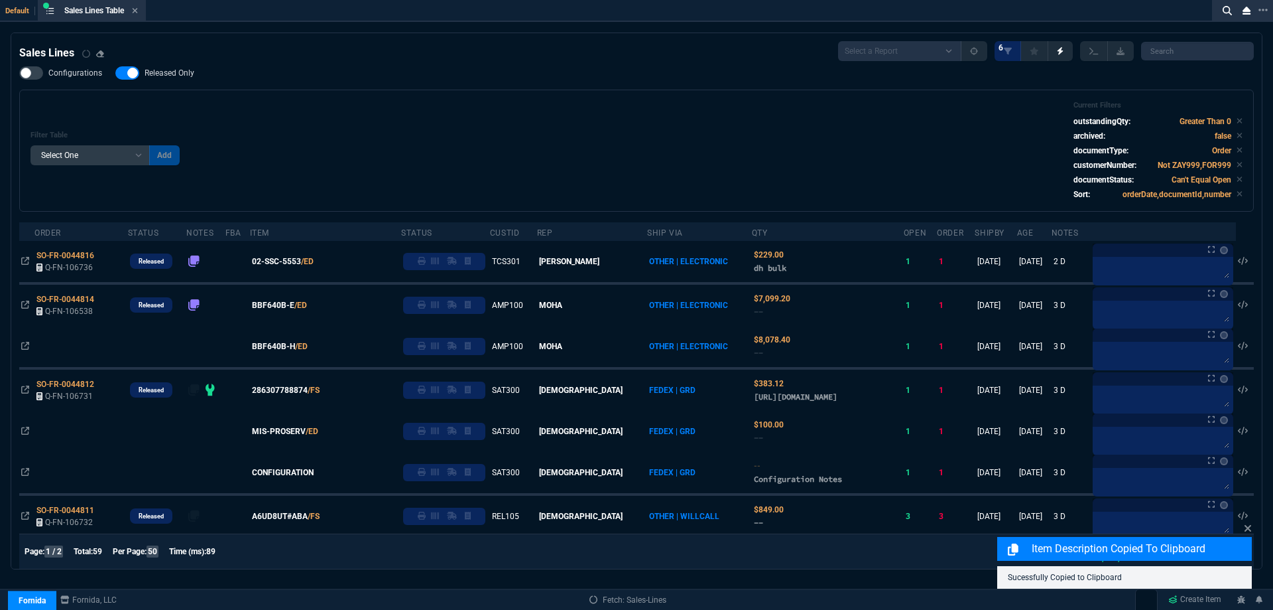
click at [191, 77] on span "Released Only" at bounding box center [170, 73] width 50 height 11
click at [484, 84] on div "Configurations Released Only Filter Table Select One Add Filter () Age () ATS (…" at bounding box center [636, 138] width 1235 height 145
checkbox input "false"
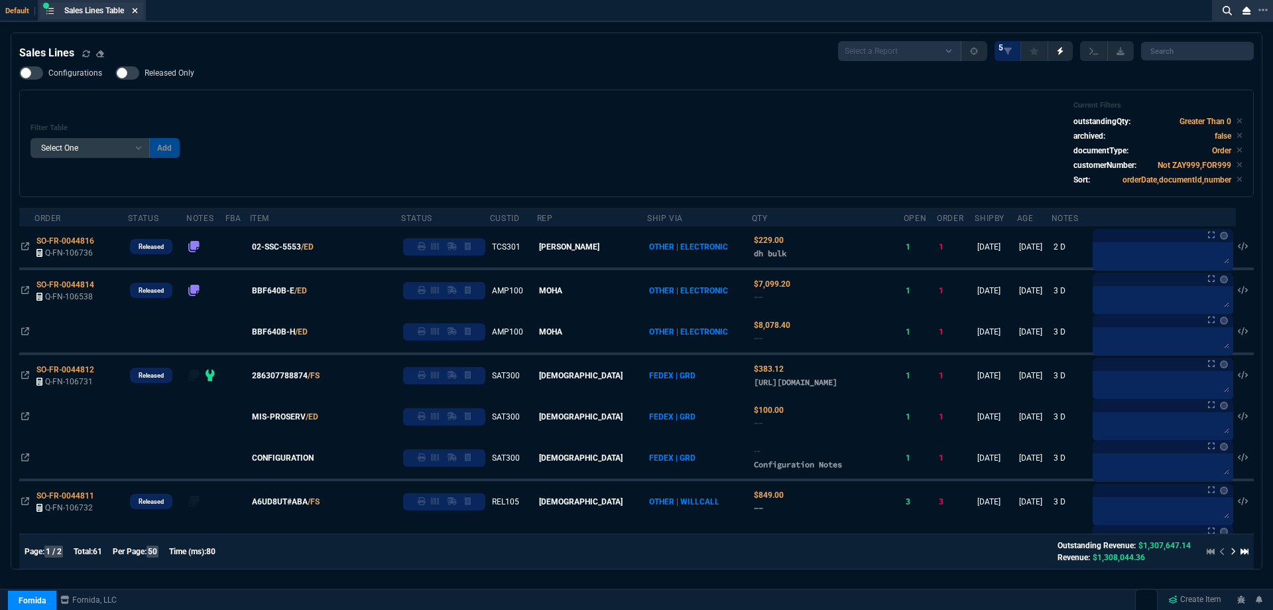
click at [138, 13] on icon at bounding box center [135, 10] width 5 height 5
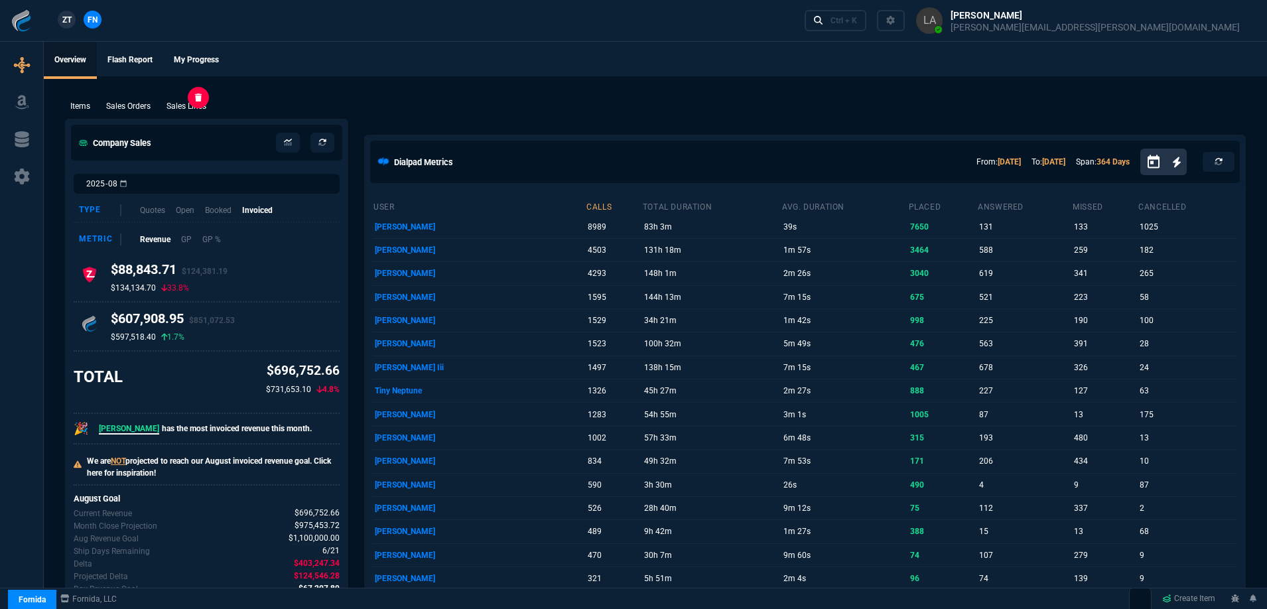
click at [180, 106] on p "Sales Lines" at bounding box center [186, 106] width 40 height 12
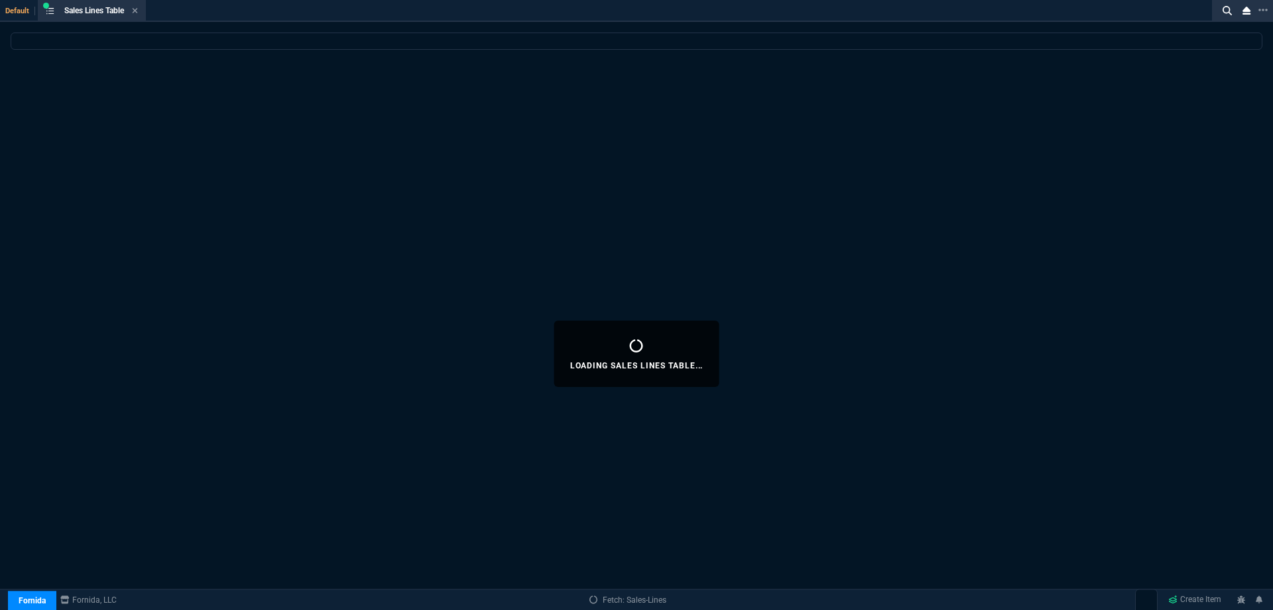
select select
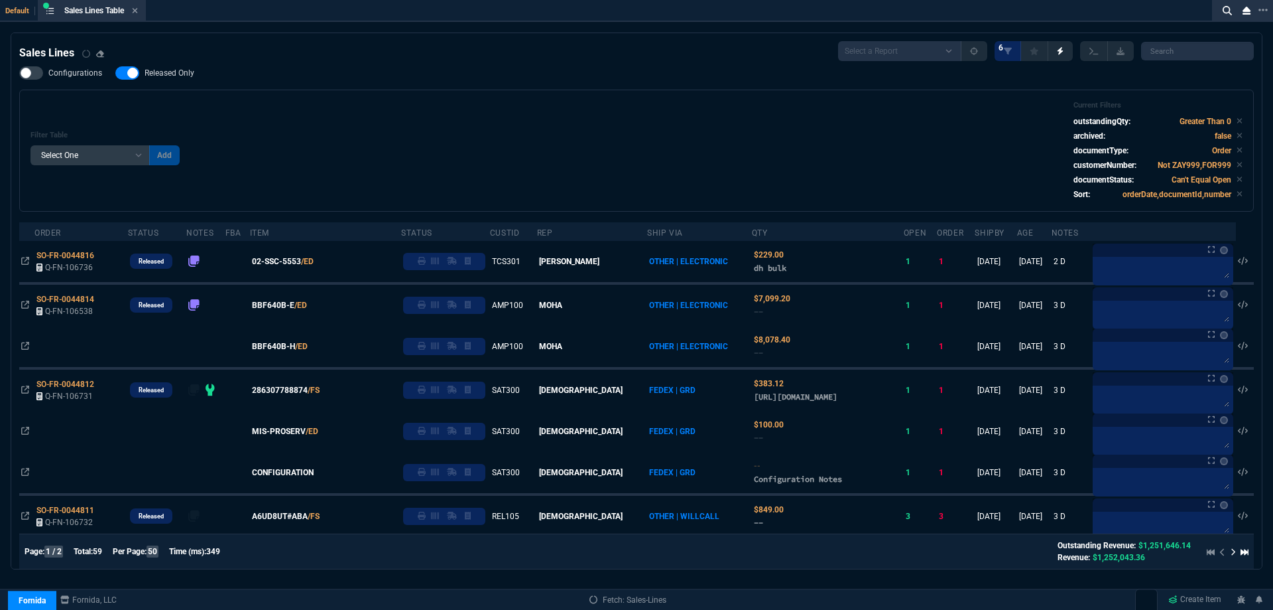
click at [155, 74] on span "Released Only" at bounding box center [170, 73] width 50 height 11
click at [115, 74] on input "Released Only" at bounding box center [115, 73] width 1 height 1
checkbox input "false"
click at [570, 112] on div "Filter Table Select One Add Filter () Age () ATS () Cond (itemVariantCode) Cust…" at bounding box center [637, 150] width 1212 height 99
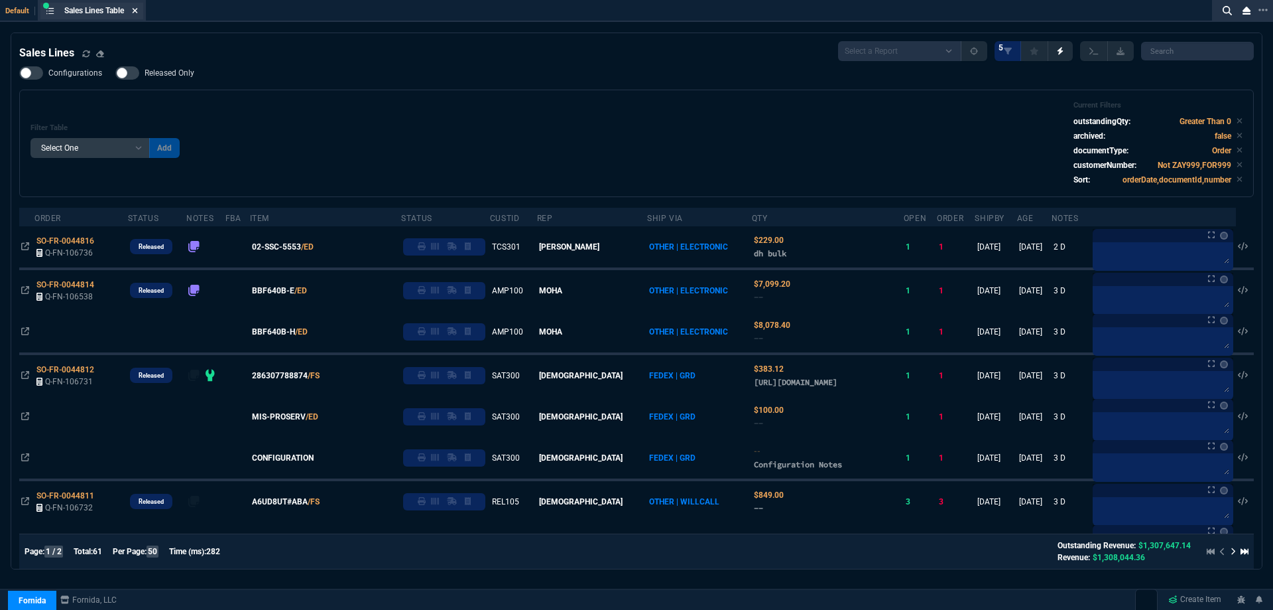
click at [137, 13] on icon at bounding box center [135, 11] width 6 height 8
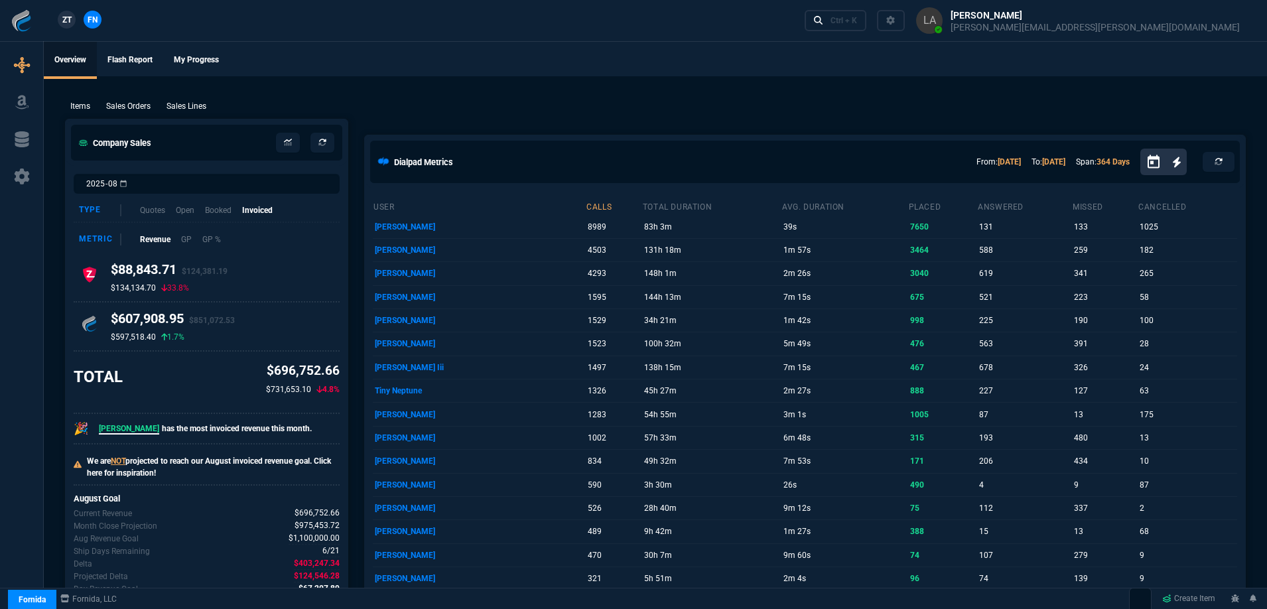
click at [69, 18] on span "ZT" at bounding box center [66, 20] width 9 height 12
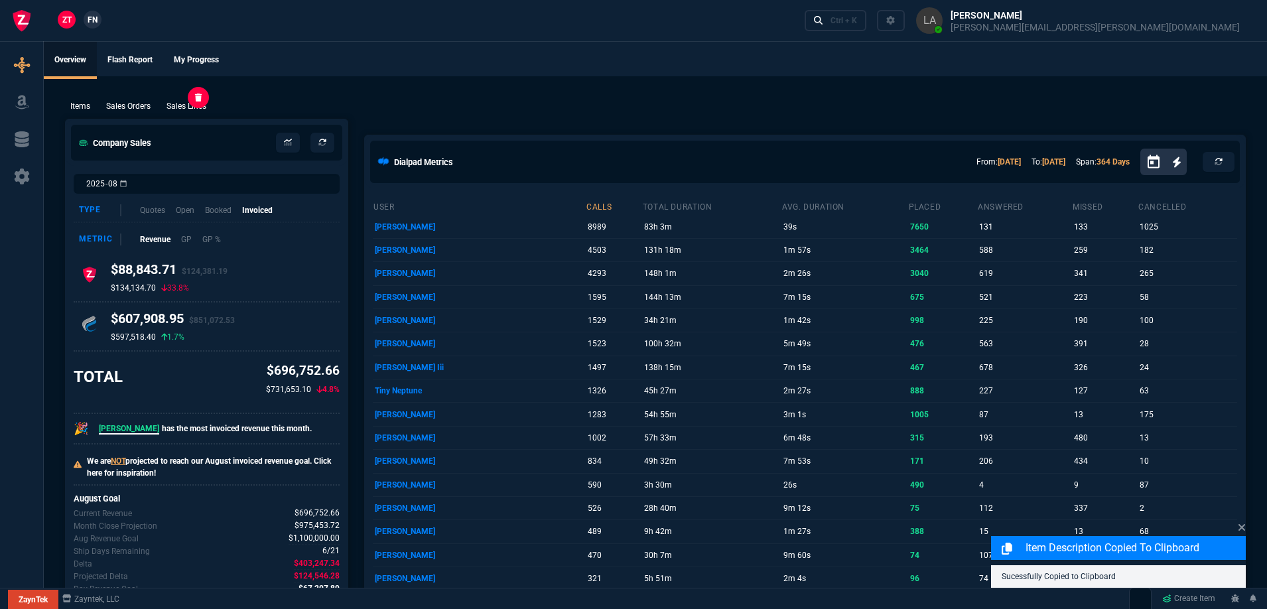
click at [191, 103] on p "Sales Lines" at bounding box center [186, 106] width 40 height 12
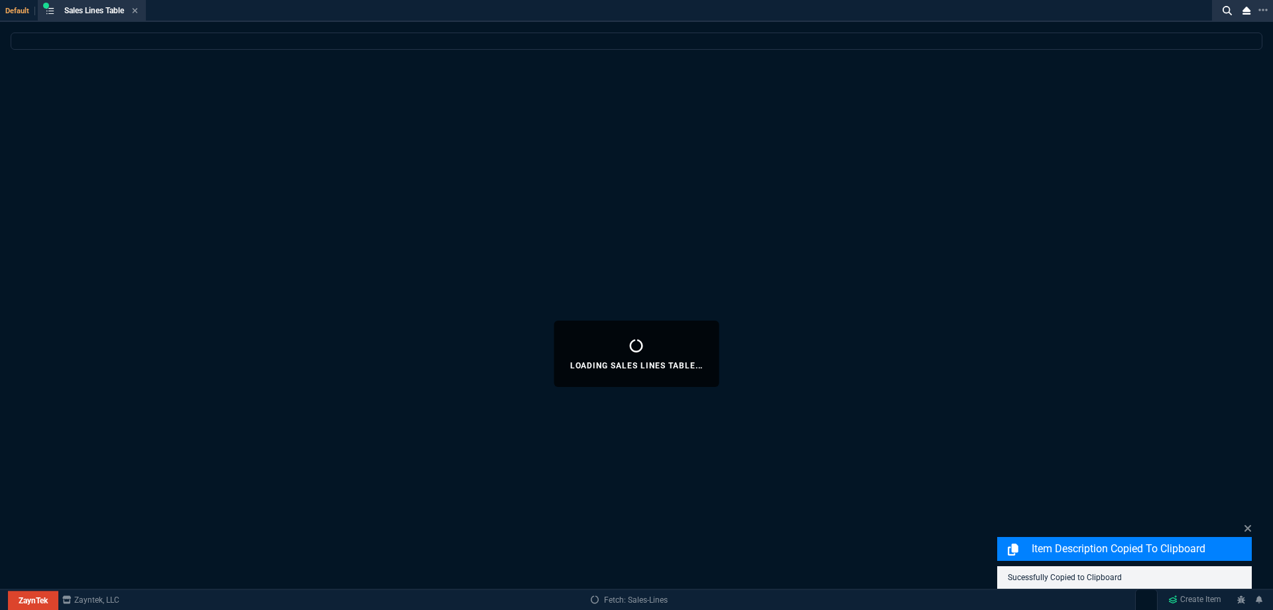
select select
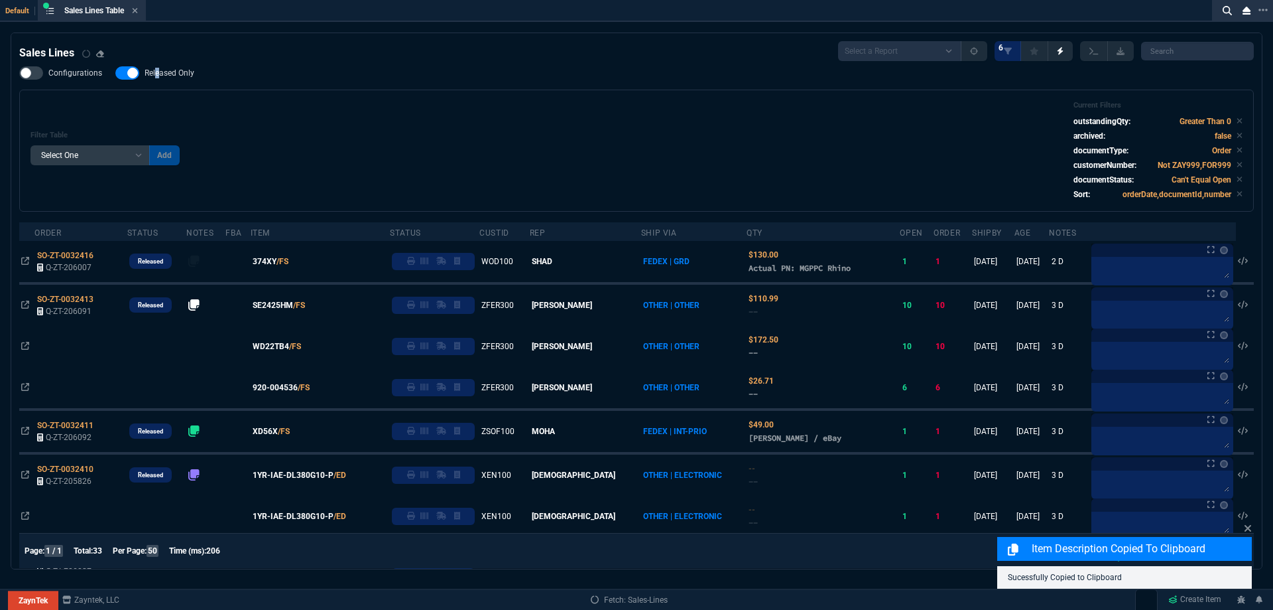
drag, startPoint x: 156, startPoint y: 78, endPoint x: 349, endPoint y: 126, distance: 198.8
click at [157, 78] on span "Released Only" at bounding box center [170, 73] width 50 height 11
click at [357, 123] on div "Filter Table Select One Add Filter () Age () ATS () Cond (itemVariantCode) Cust…" at bounding box center [637, 150] width 1212 height 99
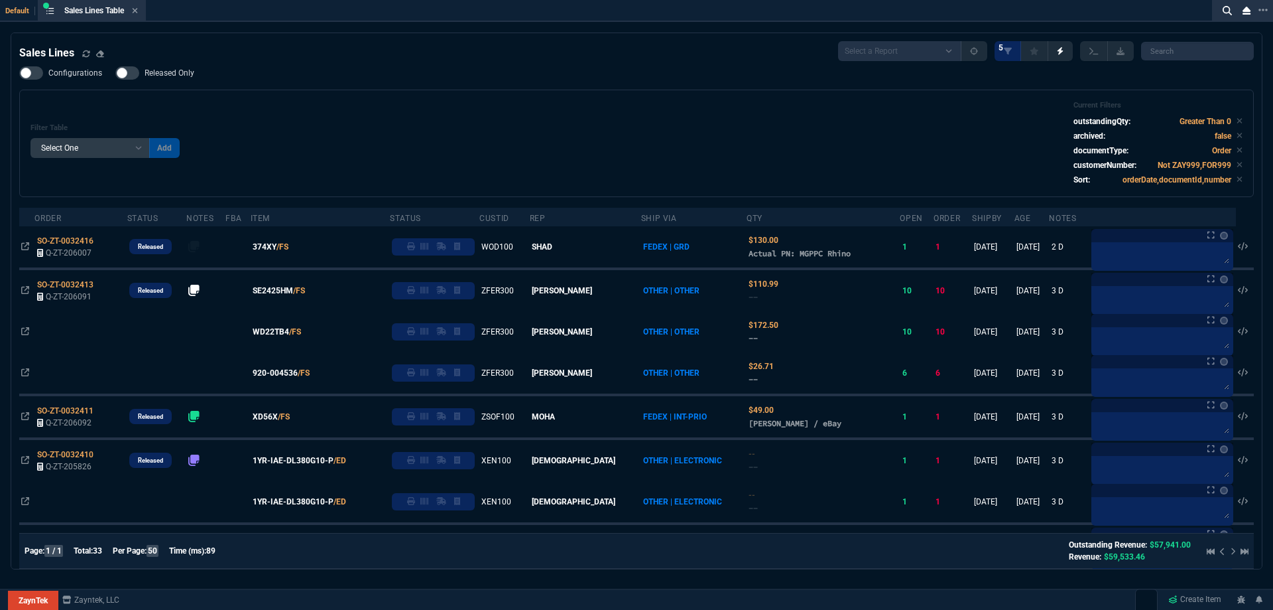
click at [178, 76] on span "Released Only" at bounding box center [170, 73] width 50 height 11
click at [115, 74] on input "Released Only" at bounding box center [115, 73] width 1 height 1
click at [495, 141] on div "Filter Table Select One Add Filter () Age () ATS () Cond (itemVariantCode) Cust…" at bounding box center [637, 143] width 1212 height 85
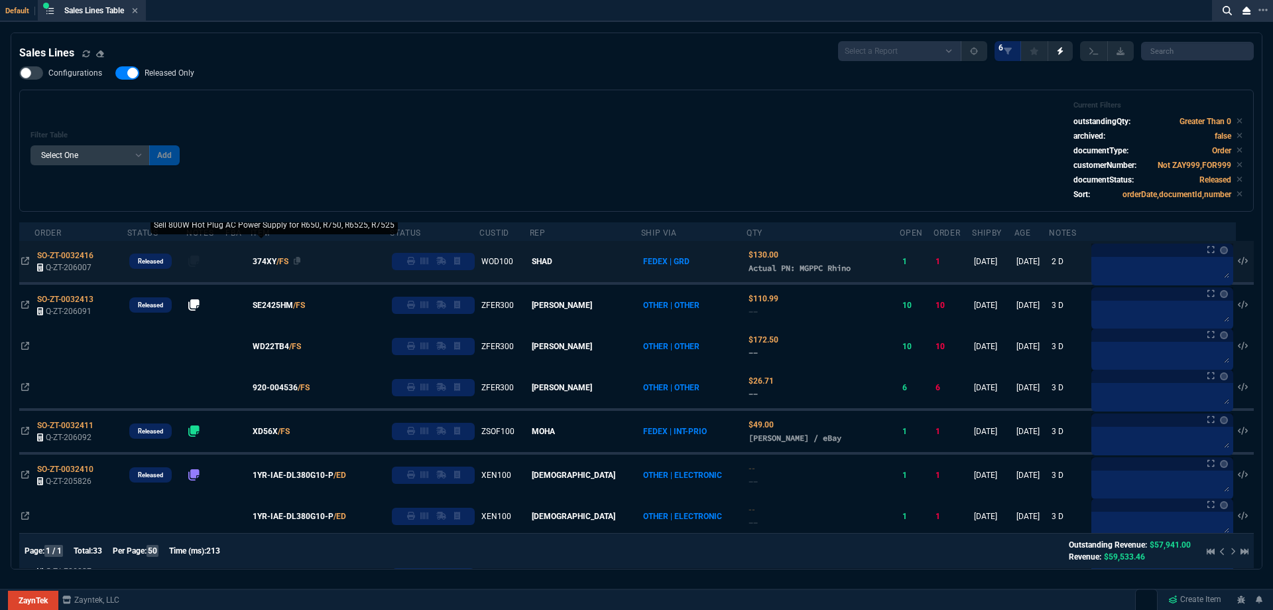
click at [277, 262] on span "374XY" at bounding box center [265, 261] width 24 height 12
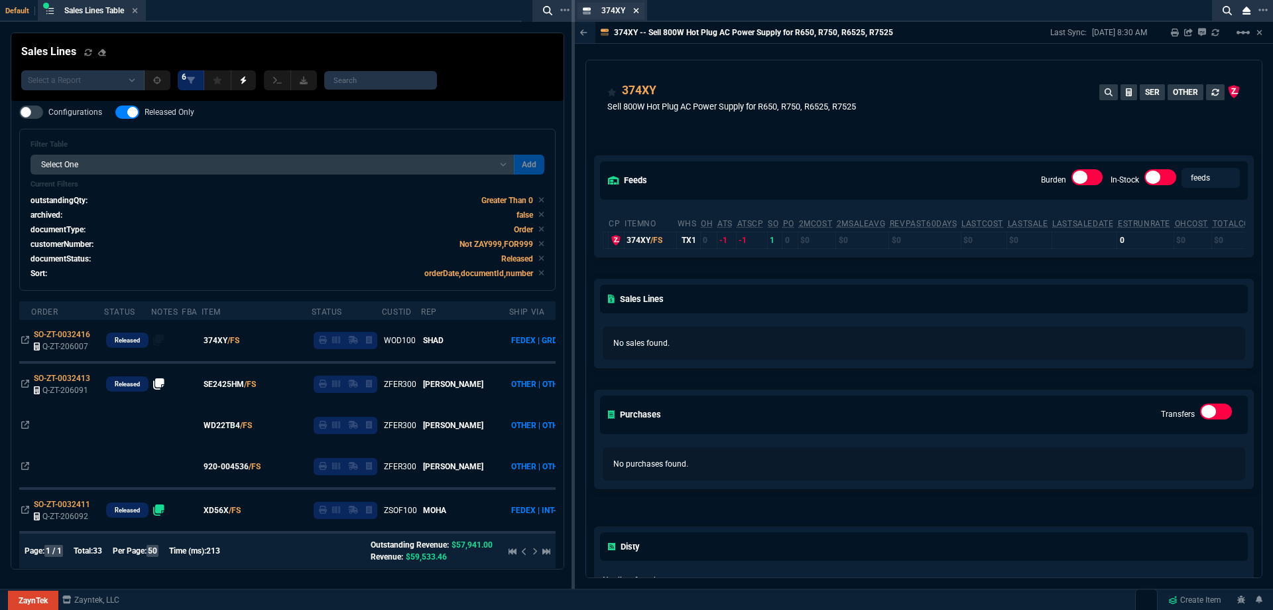
click at [637, 9] on icon at bounding box center [636, 11] width 6 height 8
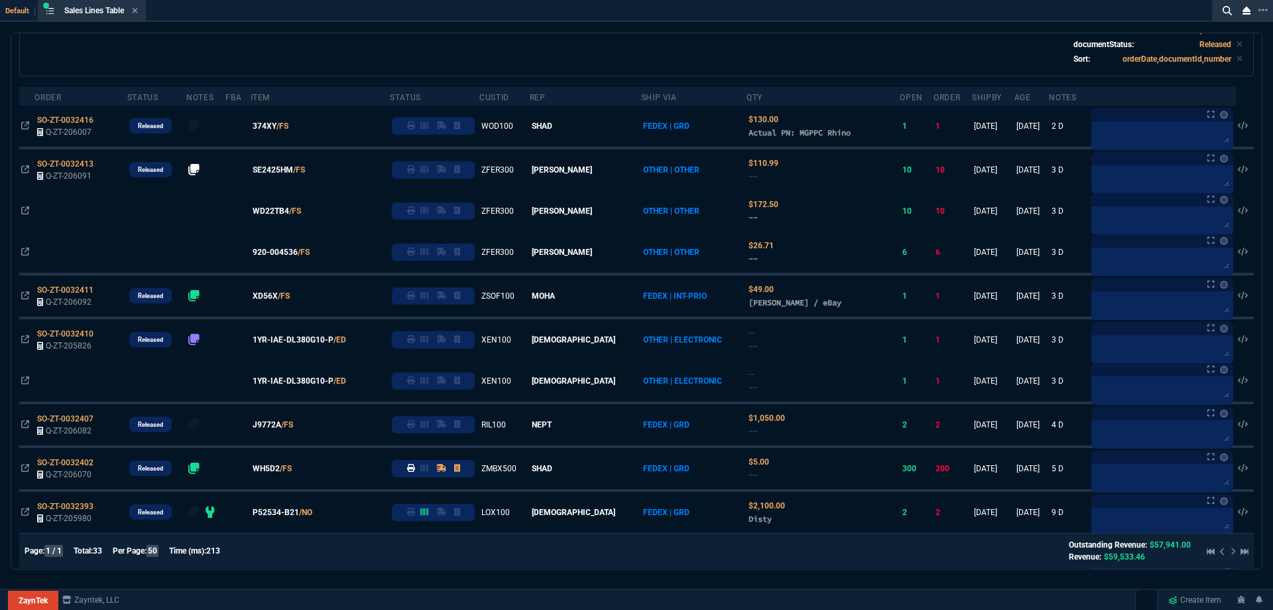
scroll to position [199, 0]
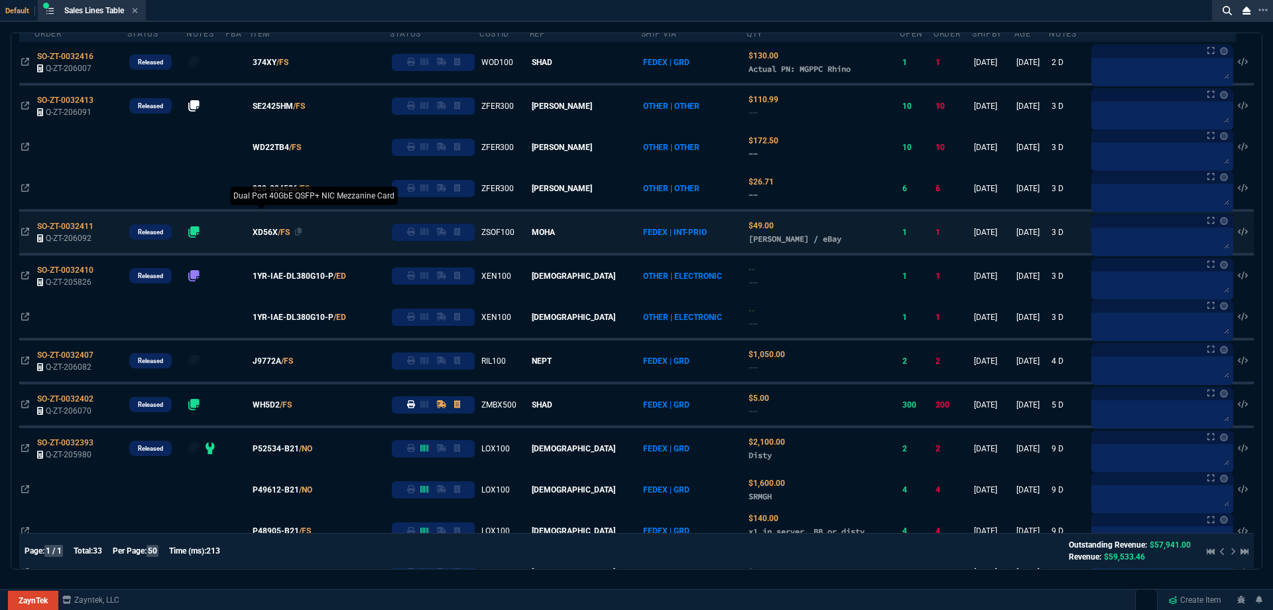
click at [278, 230] on span "XD56X" at bounding box center [265, 232] width 25 height 12
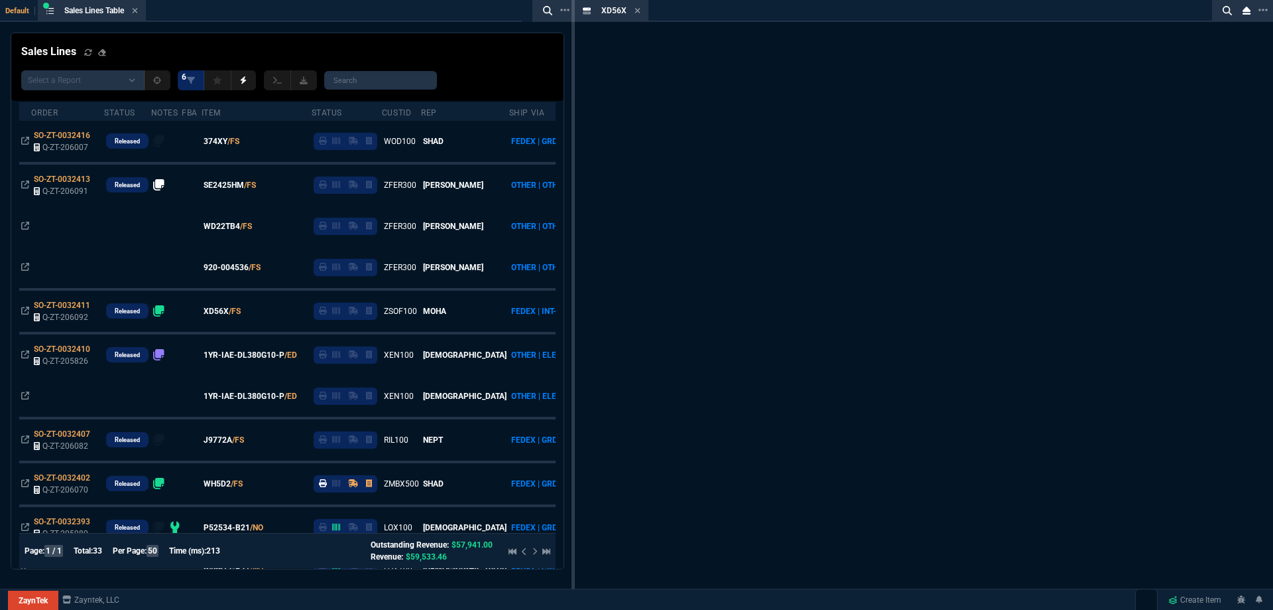
scroll to position [278, 0]
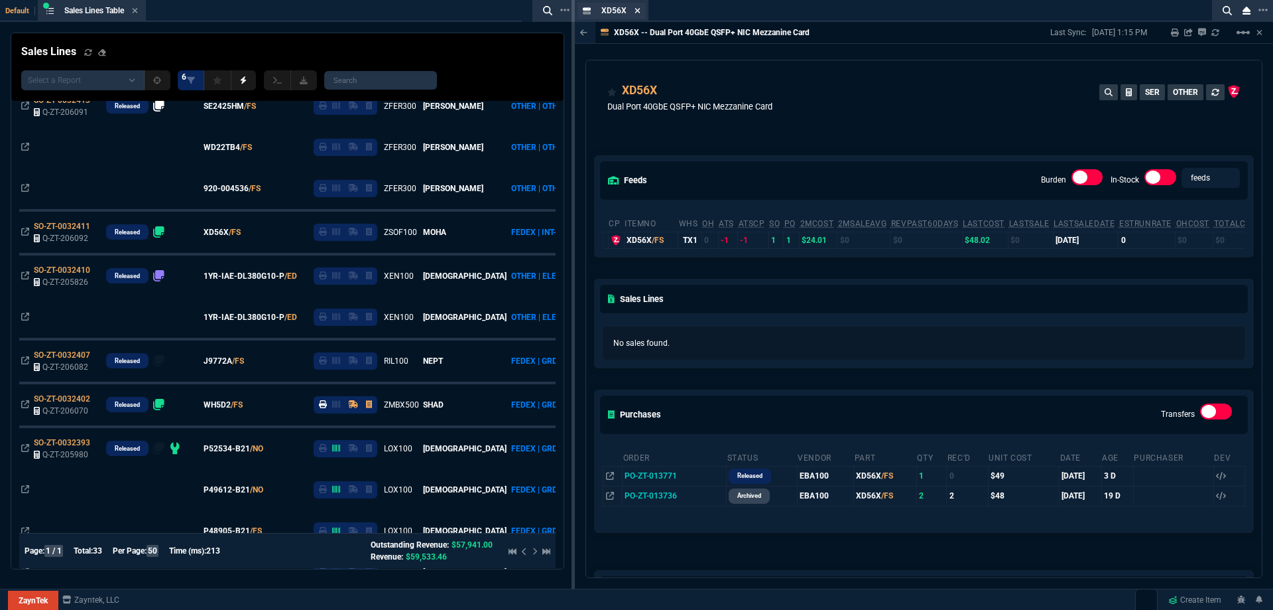
click at [639, 9] on icon at bounding box center [637, 10] width 5 height 5
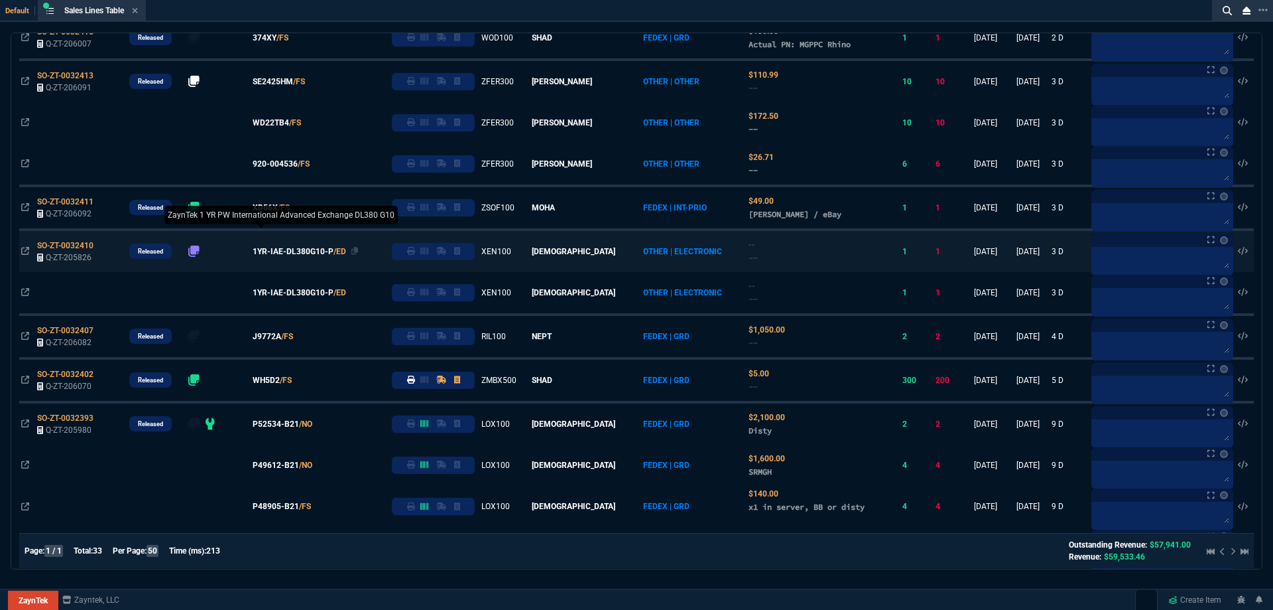
scroll to position [265, 0]
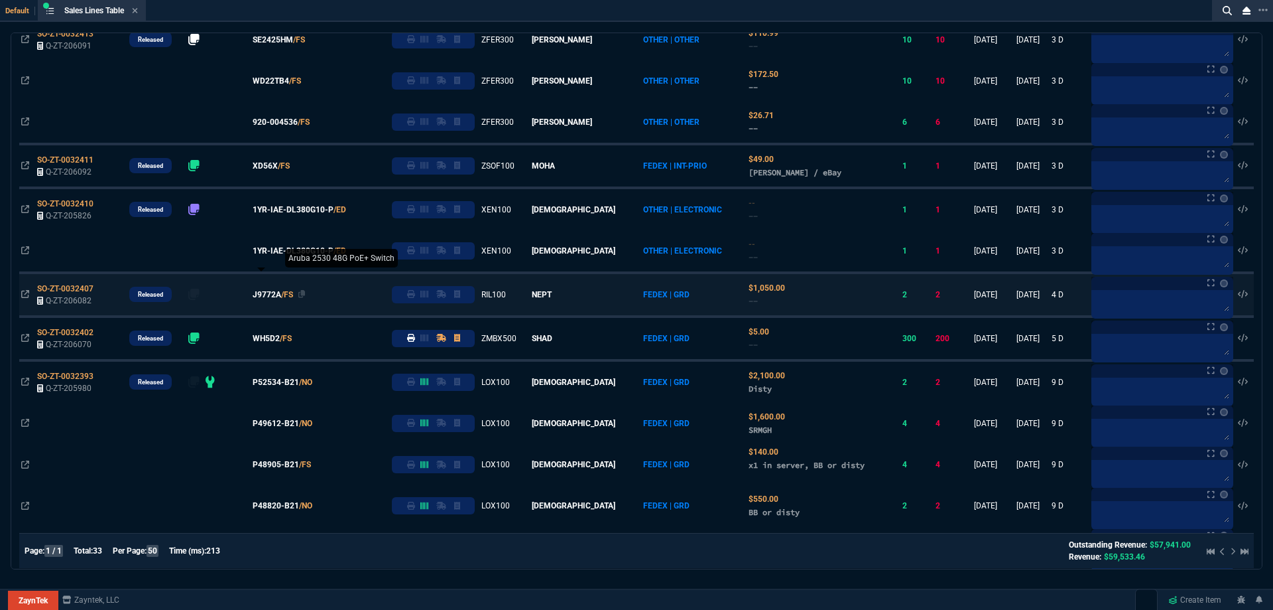
click at [281, 294] on span "J9772A" at bounding box center [267, 295] width 29 height 12
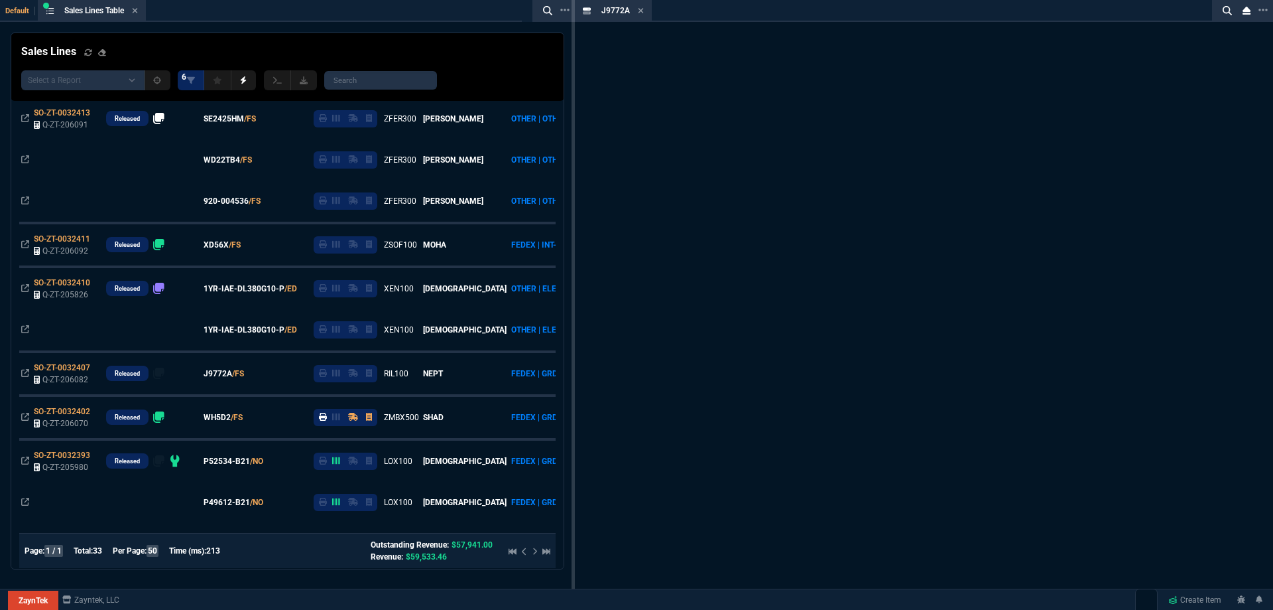
scroll to position [344, 0]
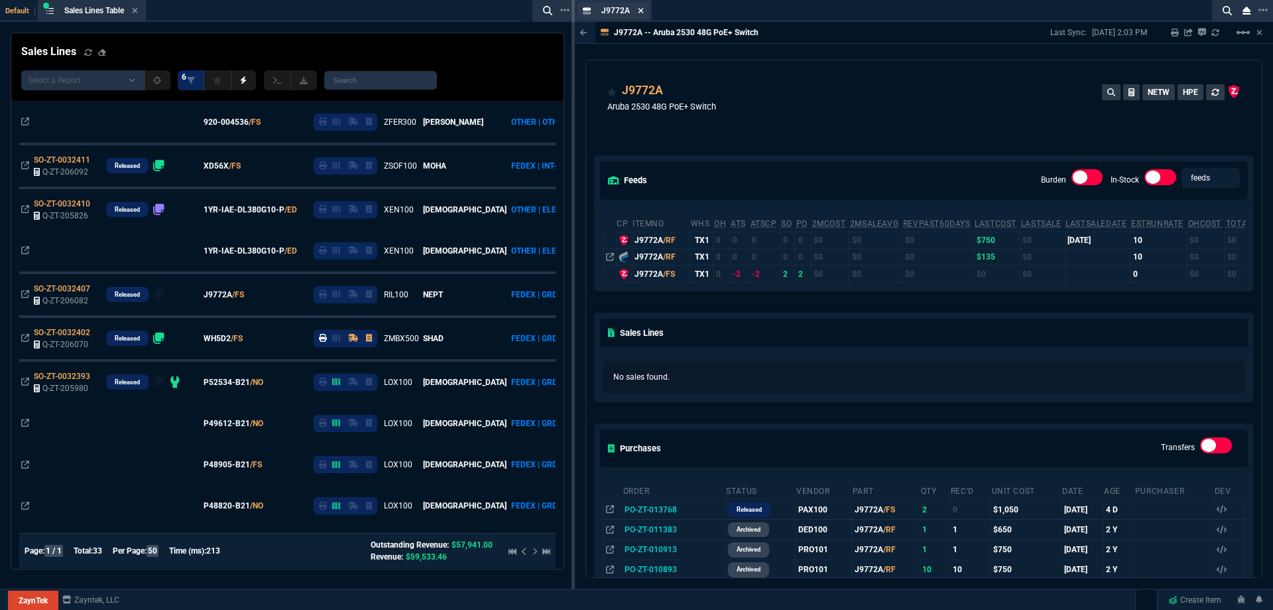
click at [638, 13] on icon at bounding box center [641, 11] width 6 height 8
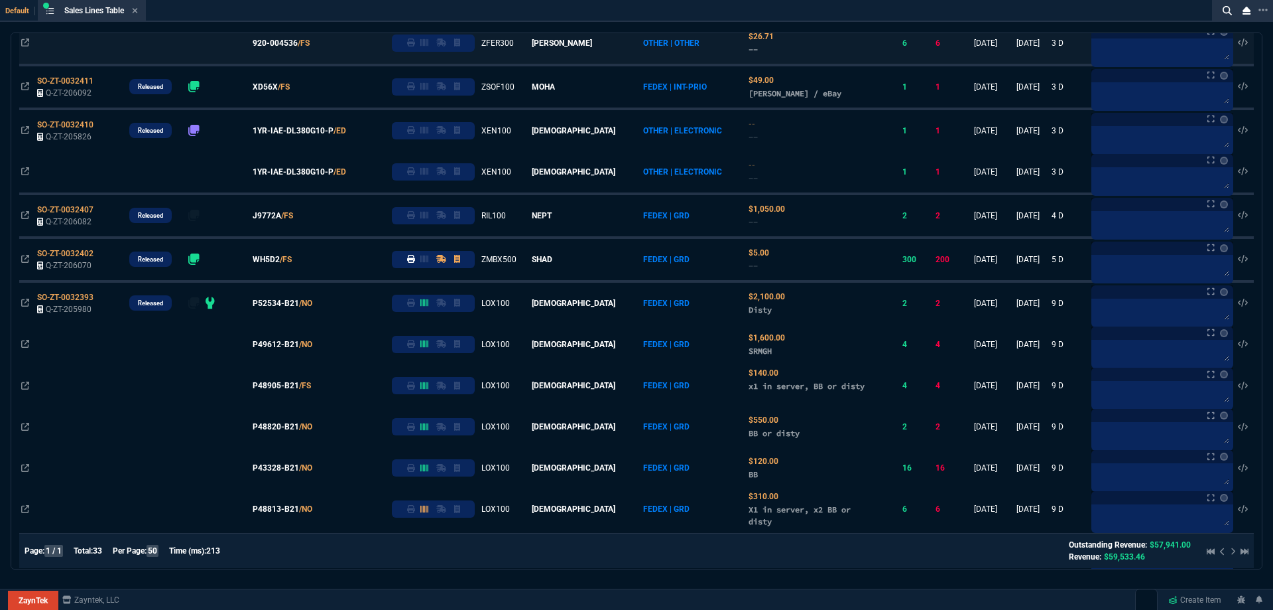
scroll to position [265, 0]
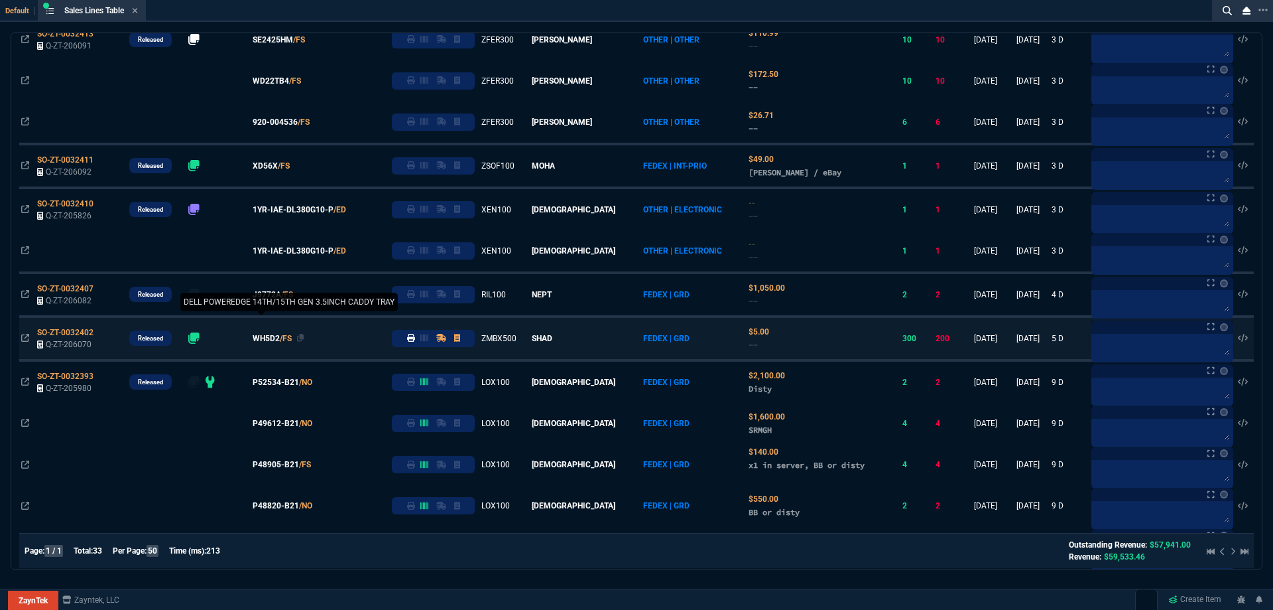
click at [280, 338] on span "WH5D2" at bounding box center [266, 338] width 27 height 12
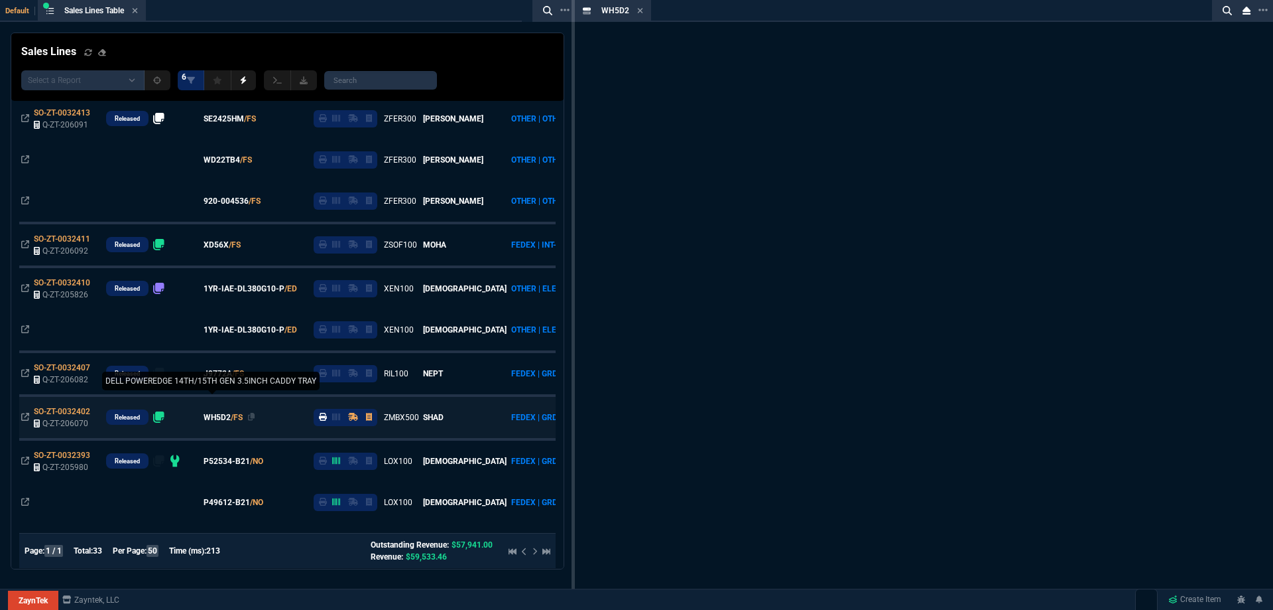
scroll to position [344, 0]
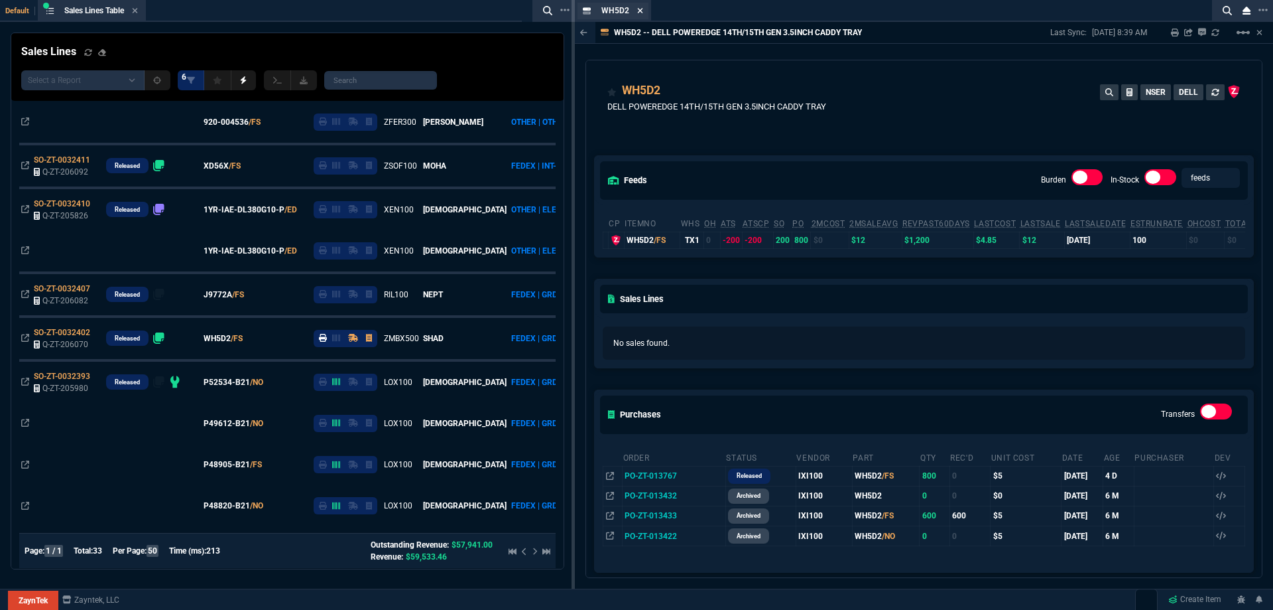
click at [638, 11] on icon at bounding box center [640, 11] width 6 height 8
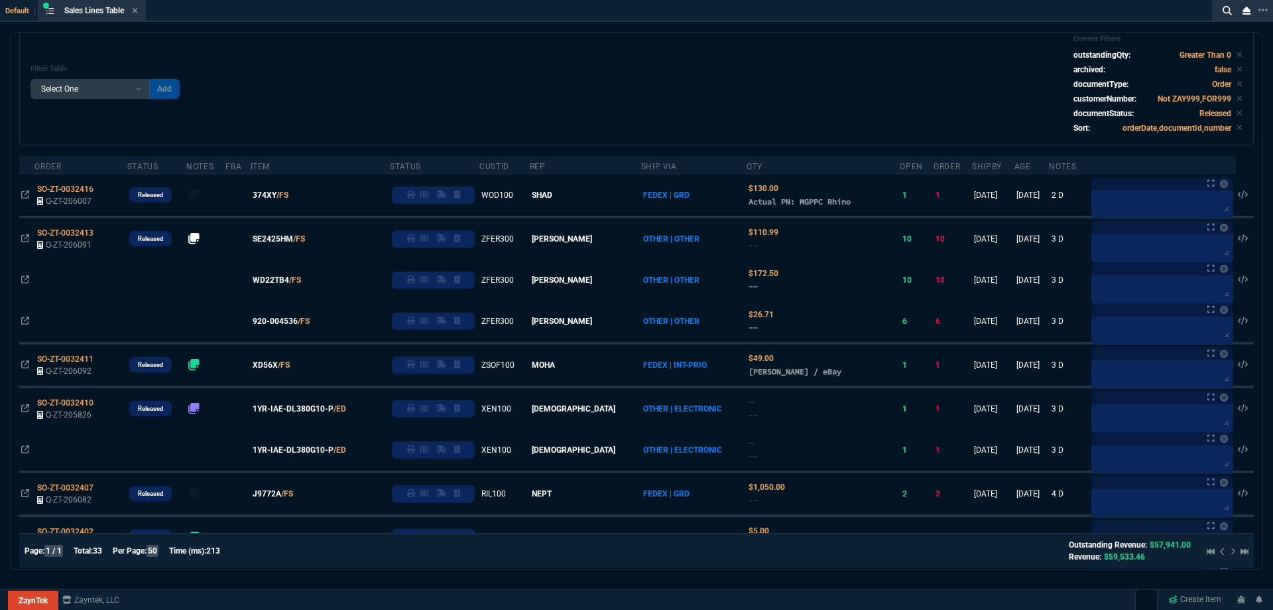
scroll to position [0, 0]
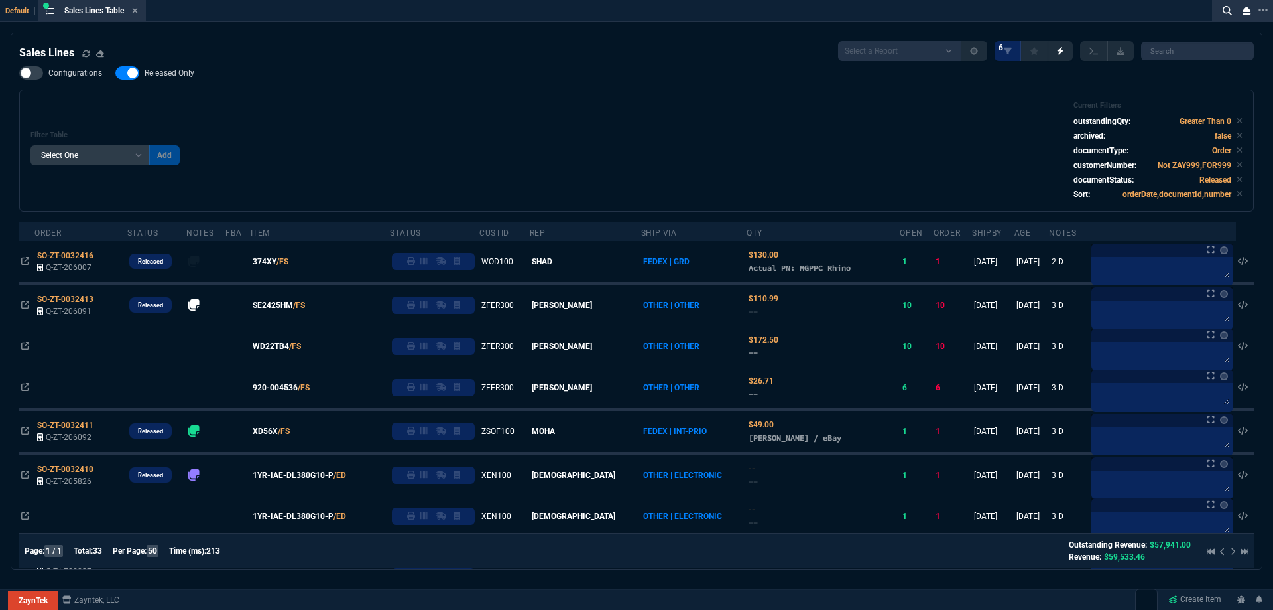
click at [181, 78] on span "Released Only" at bounding box center [170, 73] width 50 height 11
click at [115, 74] on input "Released Only" at bounding box center [115, 73] width 1 height 1
checkbox input "false"
click at [529, 92] on div "Filter Table Select One Add Filter () Age () ATS () Cond (itemVariantCode) Cust…" at bounding box center [636, 151] width 1235 height 122
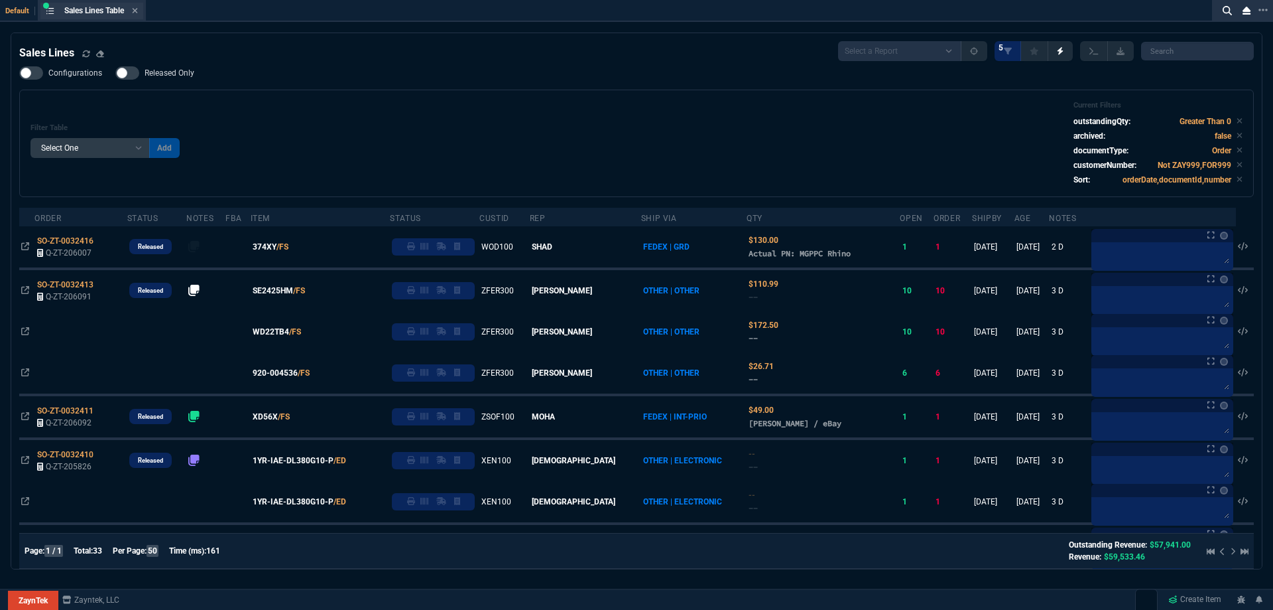
click at [141, 15] on div "Sales Lines Table Sales Line" at bounding box center [91, 11] width 103 height 17
click at [138, 14] on icon at bounding box center [135, 11] width 6 height 8
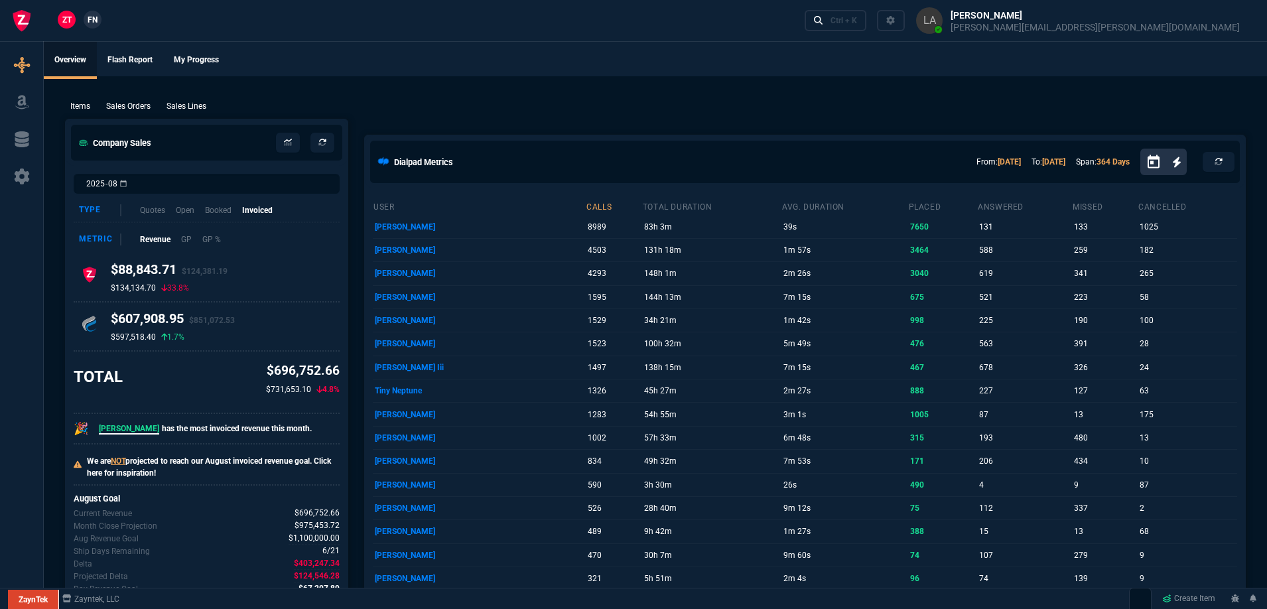
click at [88, 20] on span "FN" at bounding box center [93, 20] width 10 height 12
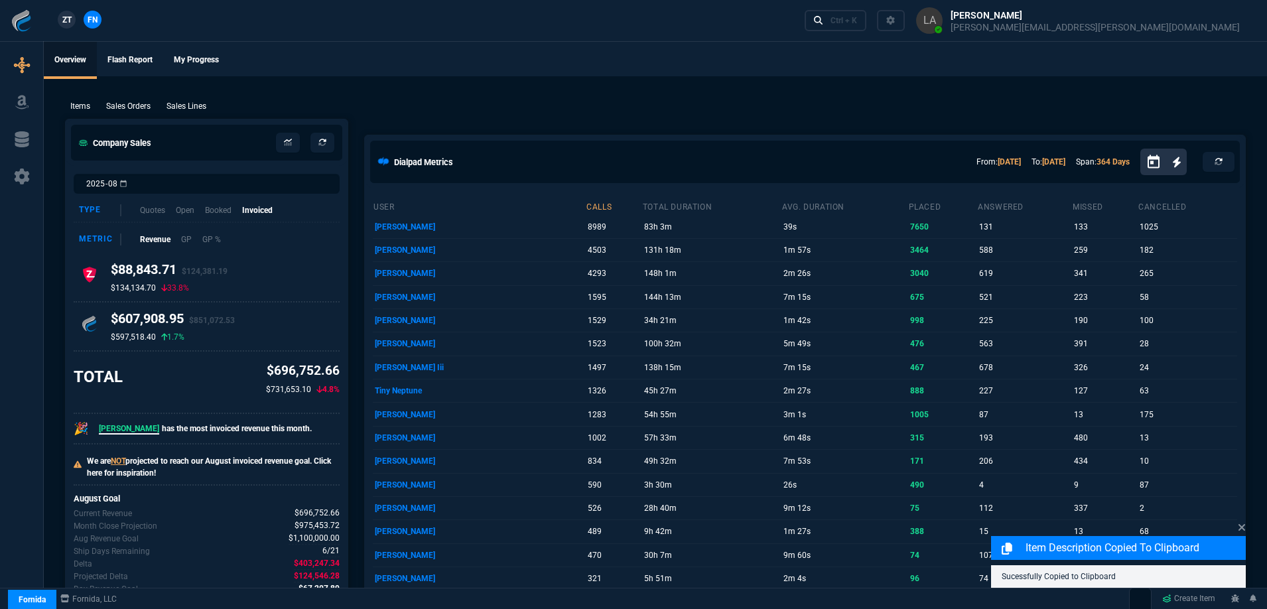
click at [196, 106] on p "Sales Lines" at bounding box center [186, 106] width 40 height 12
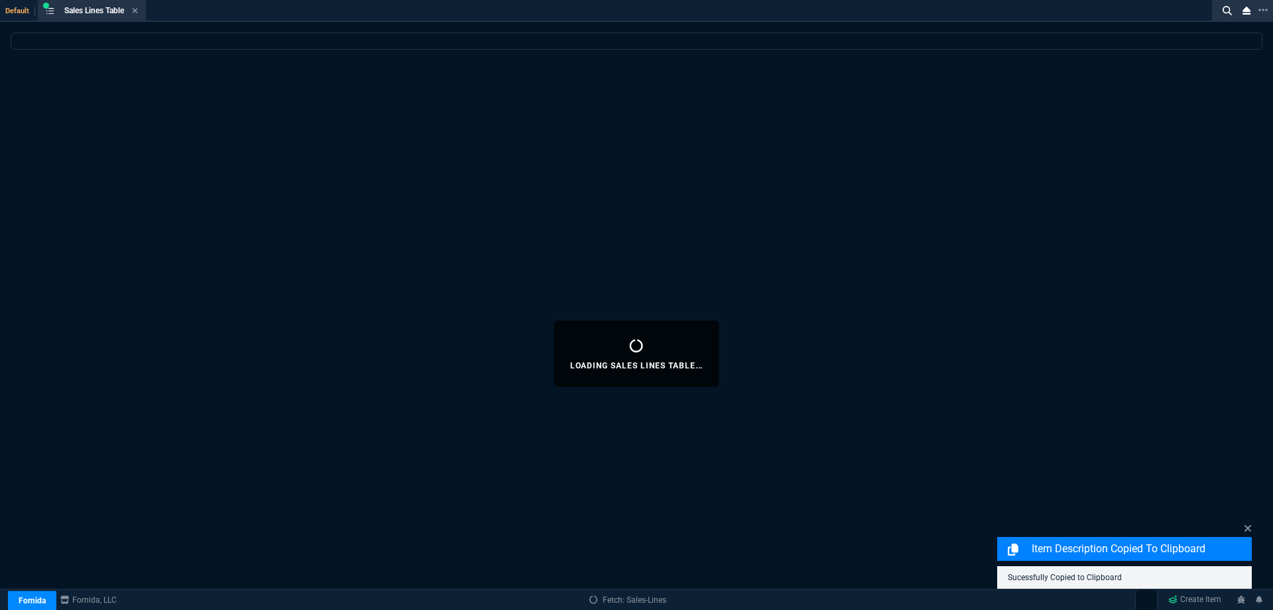
select select
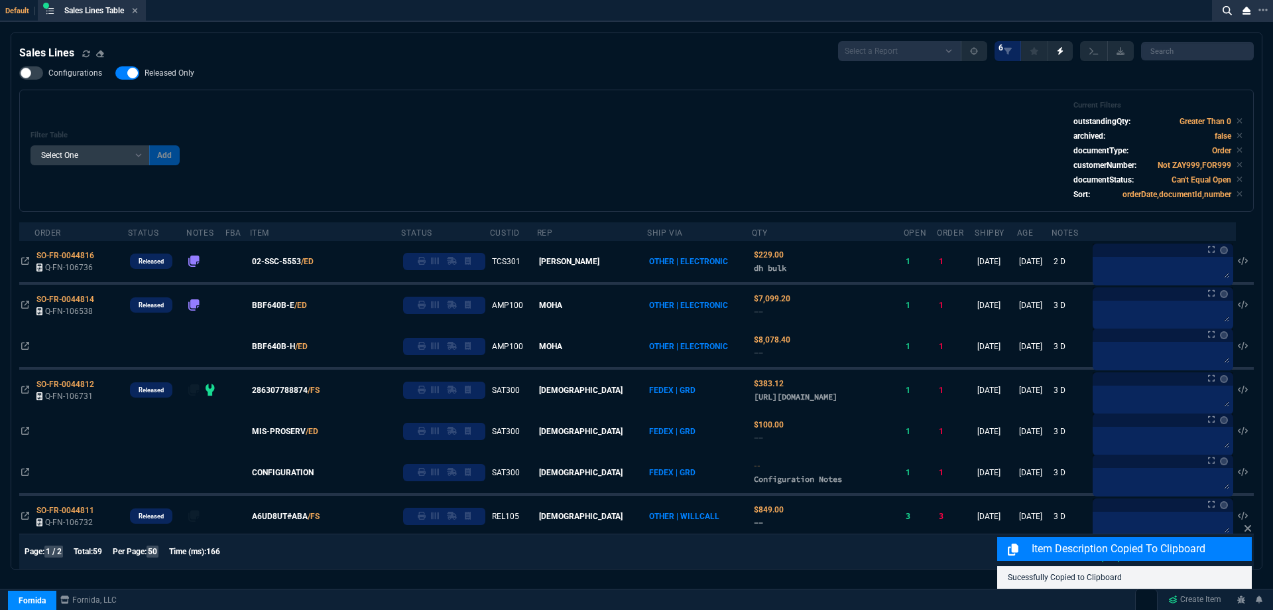
click at [174, 78] on span "Released Only" at bounding box center [170, 73] width 50 height 11
click at [115, 74] on input "Released Only" at bounding box center [115, 73] width 1 height 1
checkbox input "false"
click at [480, 126] on div "Filter Table Select One Add Filter () Age () ATS () Cond (itemVariantCode) Cust…" at bounding box center [637, 150] width 1212 height 99
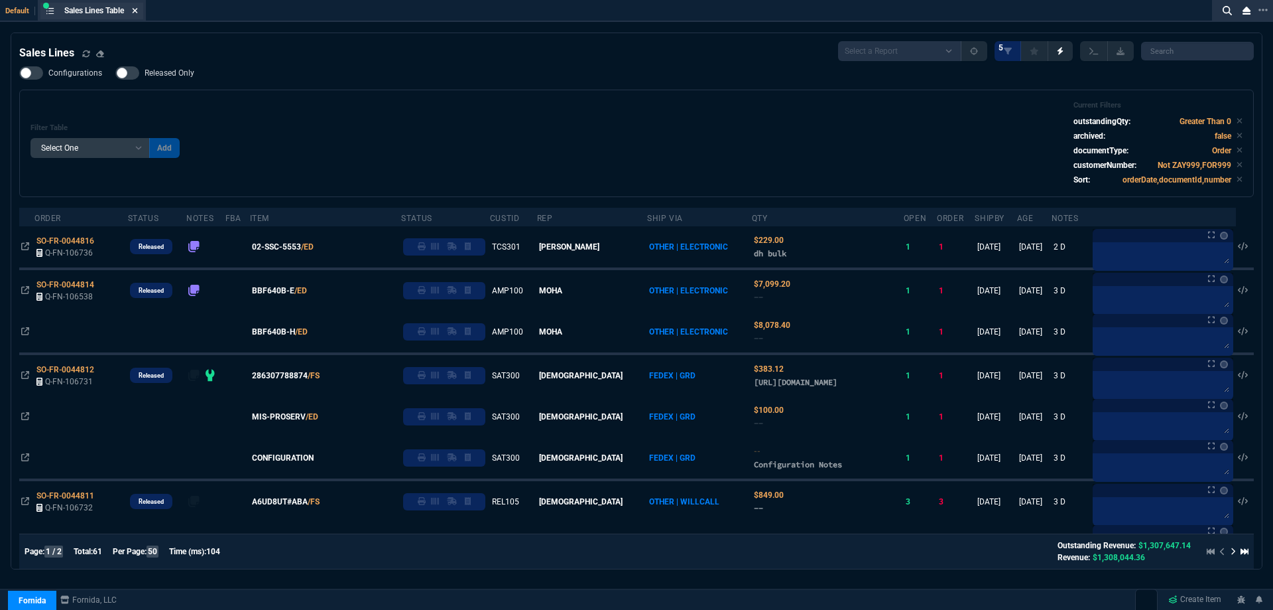
click at [138, 13] on icon at bounding box center [135, 11] width 6 height 8
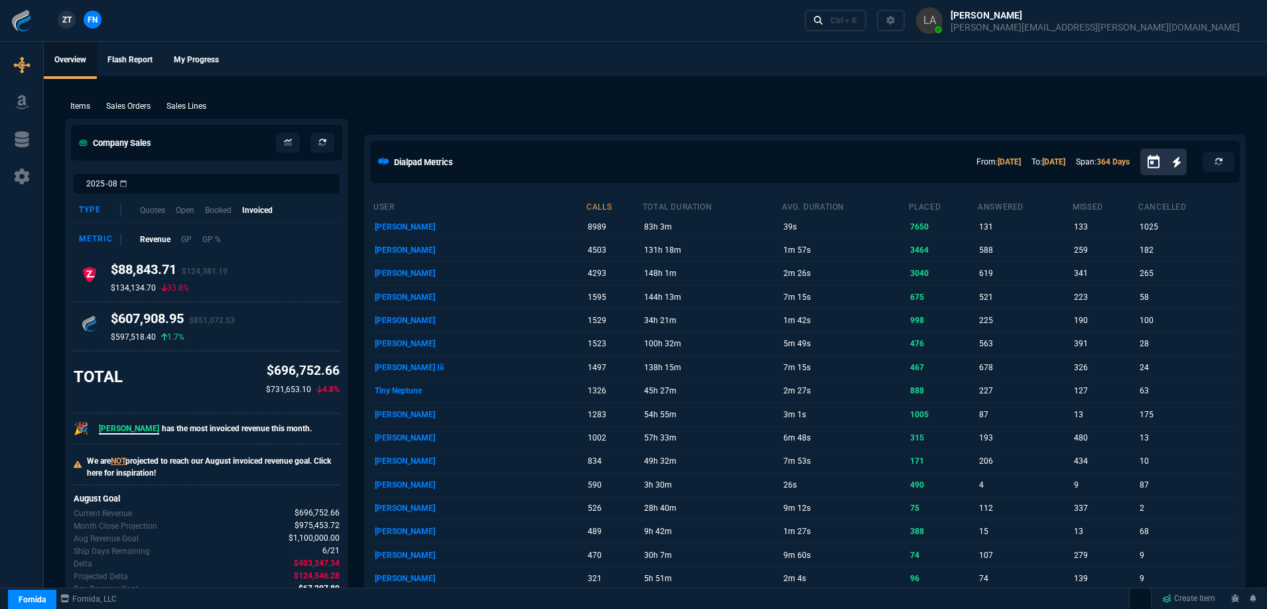
click at [69, 25] on span "ZT" at bounding box center [66, 20] width 9 height 12
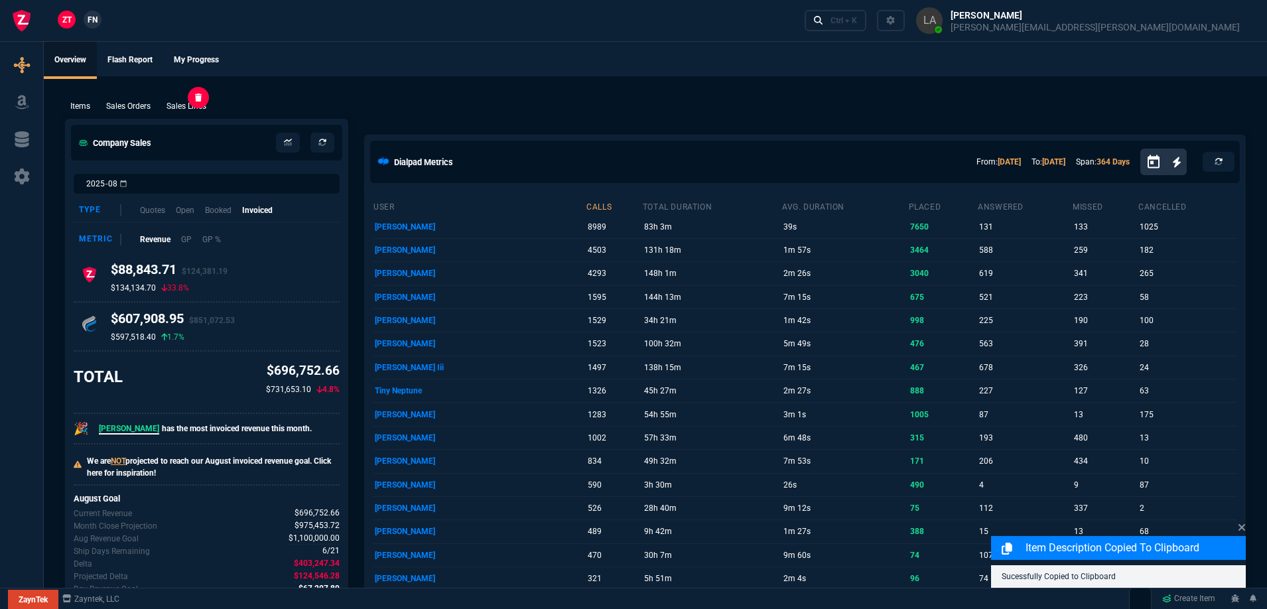
click at [185, 103] on p "Sales Lines" at bounding box center [186, 106] width 40 height 12
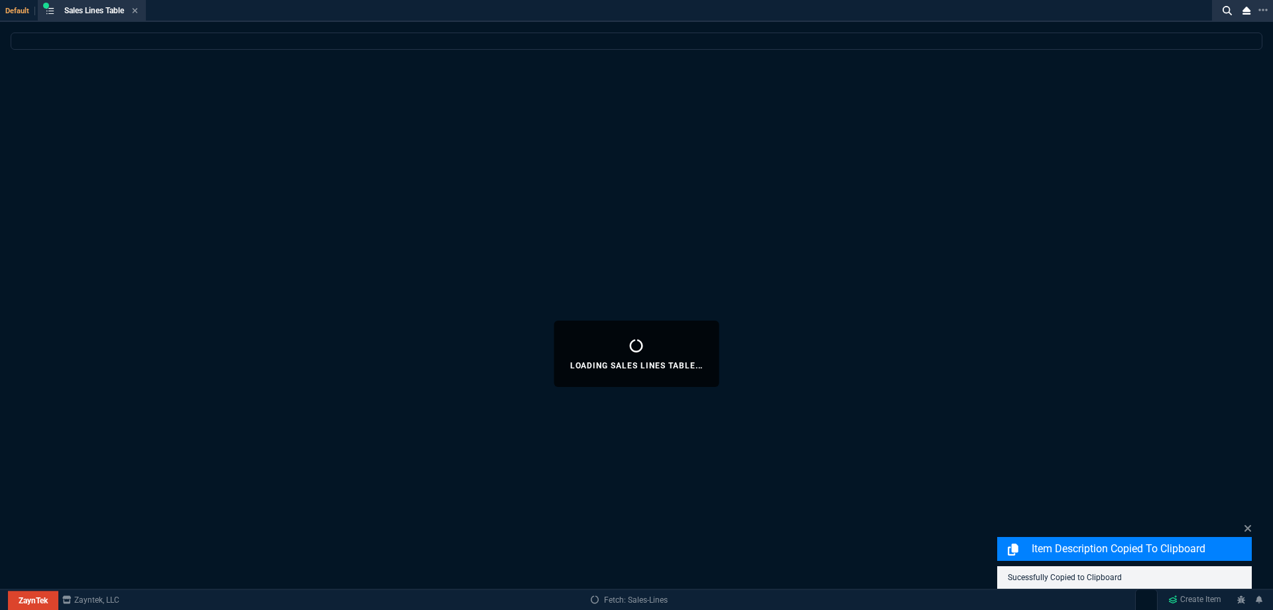
select select
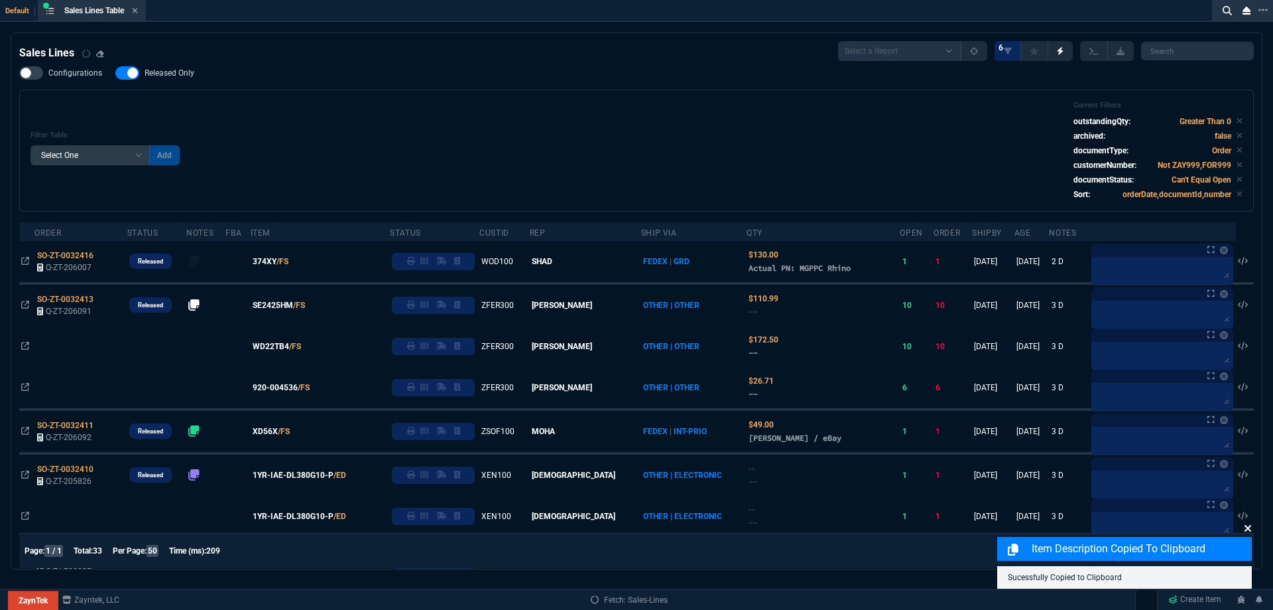
click at [1249, 534] on fa-icon at bounding box center [1248, 528] width 8 height 13
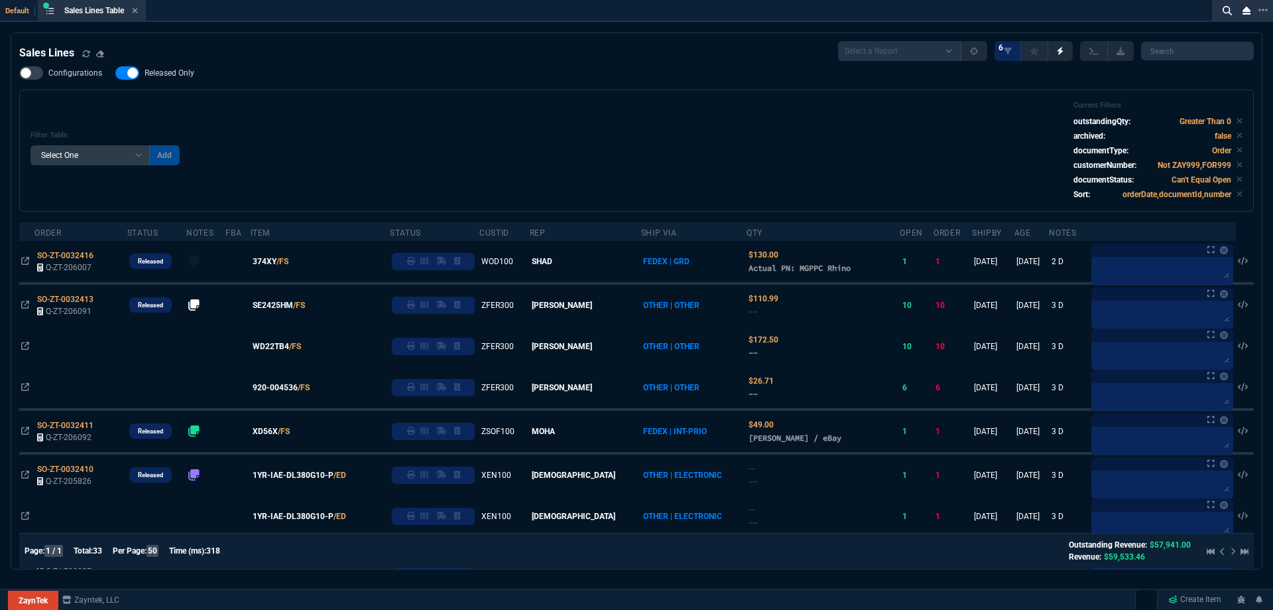
click at [186, 74] on span "Released Only" at bounding box center [170, 73] width 50 height 11
click at [115, 74] on input "Released Only" at bounding box center [115, 73] width 1 height 1
click at [332, 101] on div "Filter Table Select One Add Filter () Age () ATS () Cond (itemVariantCode) Cust…" at bounding box center [637, 150] width 1212 height 99
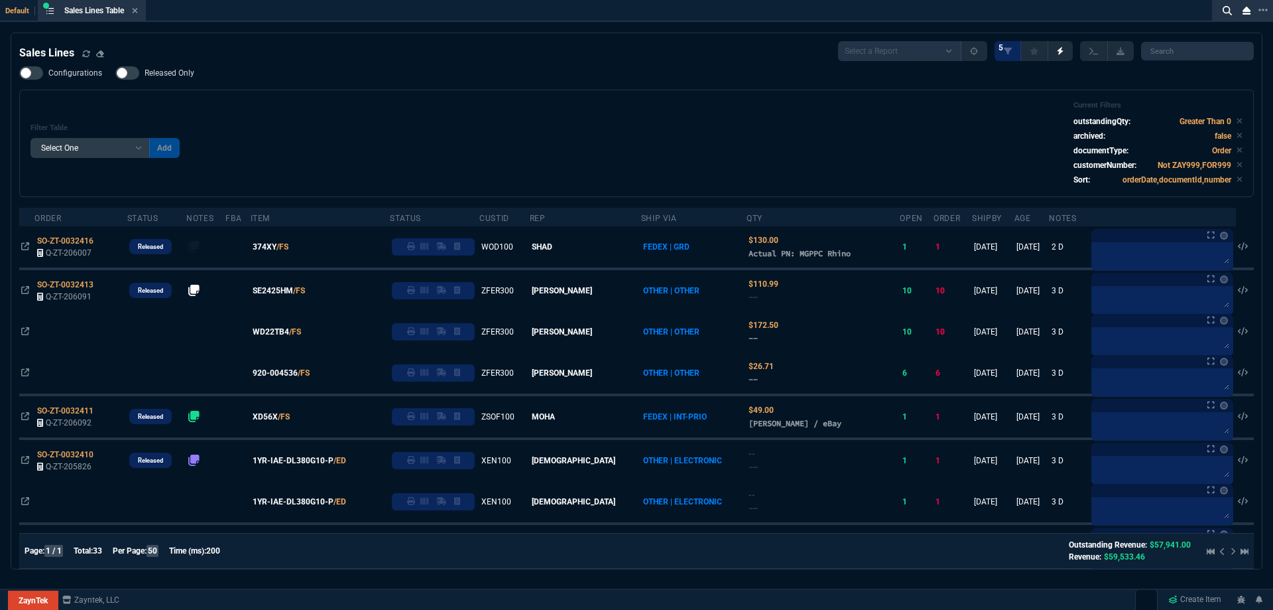
click at [176, 72] on span "Released Only" at bounding box center [170, 73] width 50 height 11
click at [115, 73] on input "Released Only" at bounding box center [115, 73] width 1 height 1
click at [425, 136] on div "Filter Table Select One Add Filter () Age () ATS () Cond (itemVariantCode) Cust…" at bounding box center [637, 143] width 1212 height 85
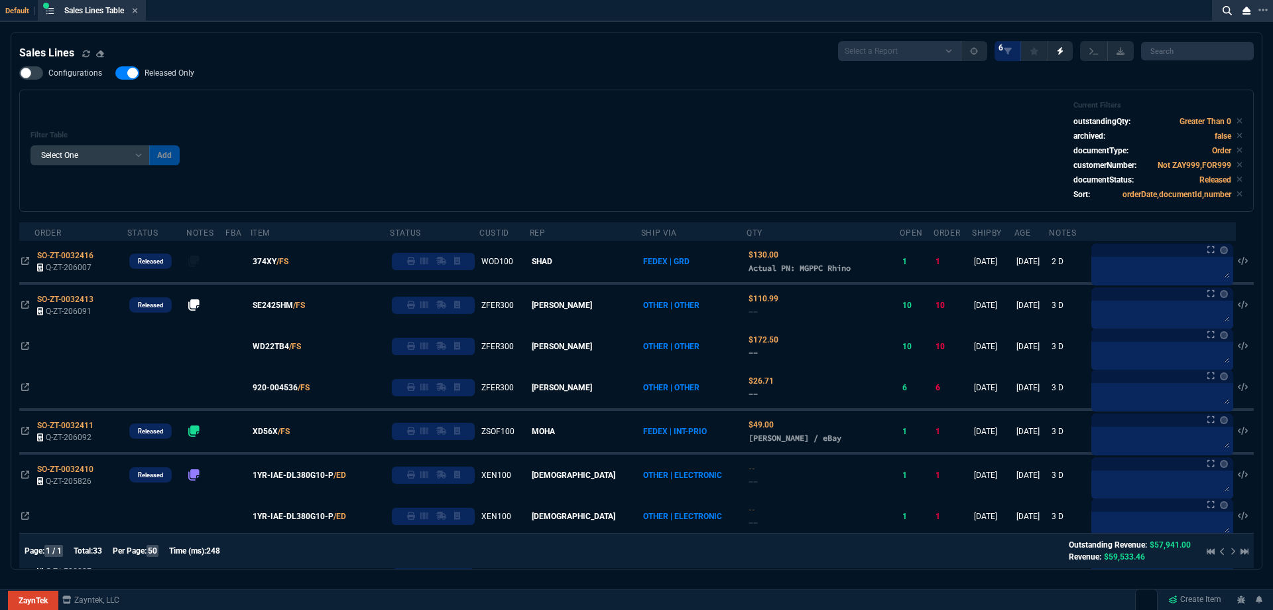
drag, startPoint x: 167, startPoint y: 76, endPoint x: 387, endPoint y: 131, distance: 226.3
click at [166, 76] on span "Released Only" at bounding box center [170, 73] width 50 height 11
click at [115, 74] on input "Released Only" at bounding box center [115, 73] width 1 height 1
checkbox input "false"
click at [387, 131] on div "Filter Table Select One Add Filter () Age () ATS () Cond (itemVariantCode) Cust…" at bounding box center [637, 150] width 1212 height 99
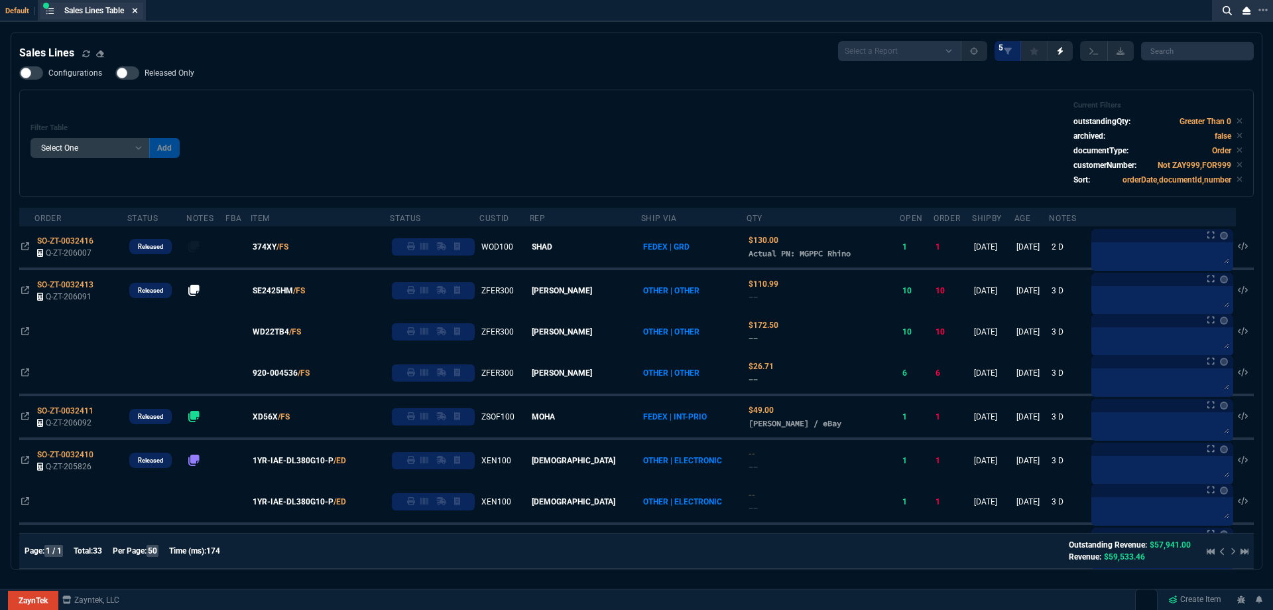
click at [138, 11] on icon at bounding box center [135, 11] width 6 height 8
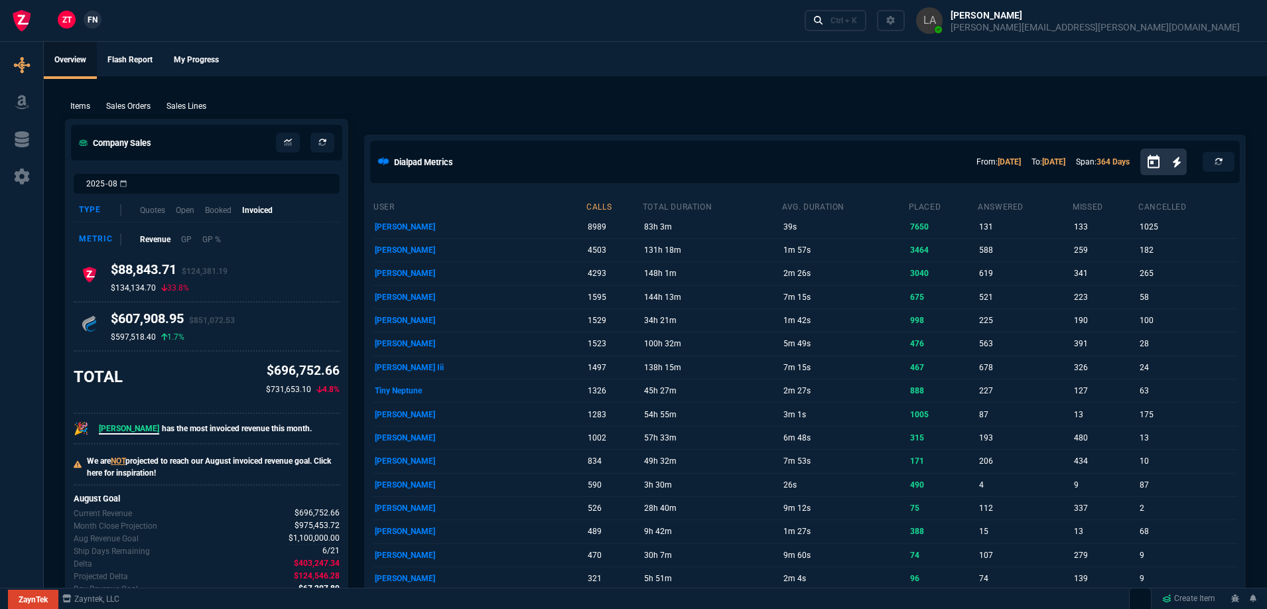
click at [94, 15] on span "FN" at bounding box center [93, 20] width 10 height 12
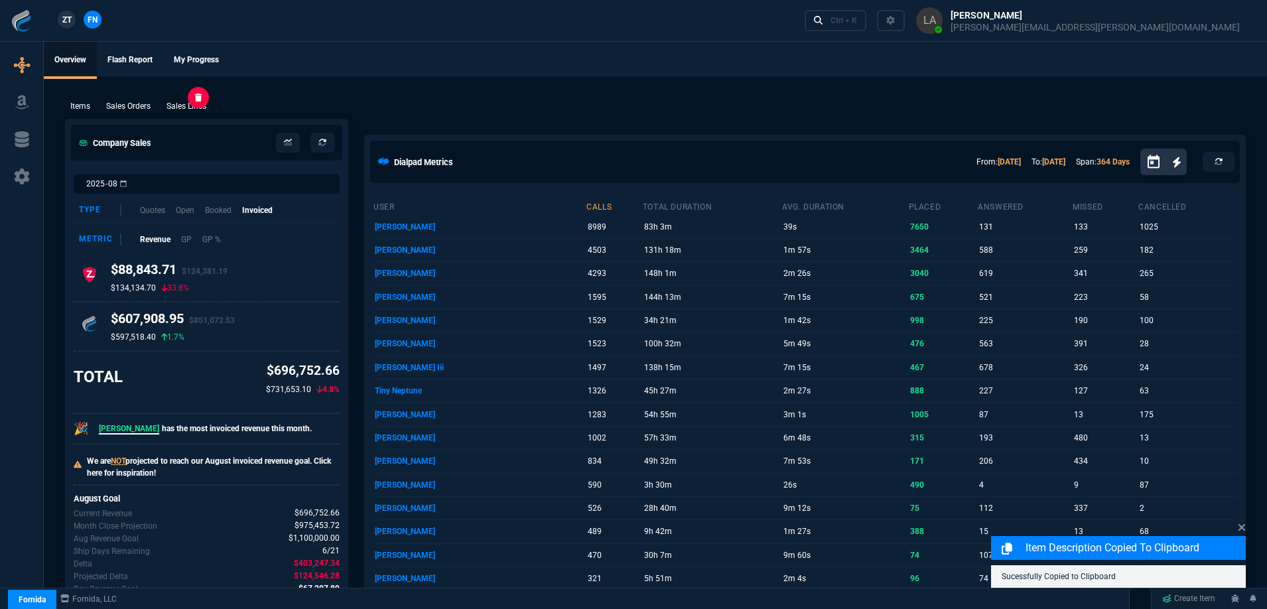
click at [170, 109] on p "Sales Lines" at bounding box center [186, 106] width 40 height 12
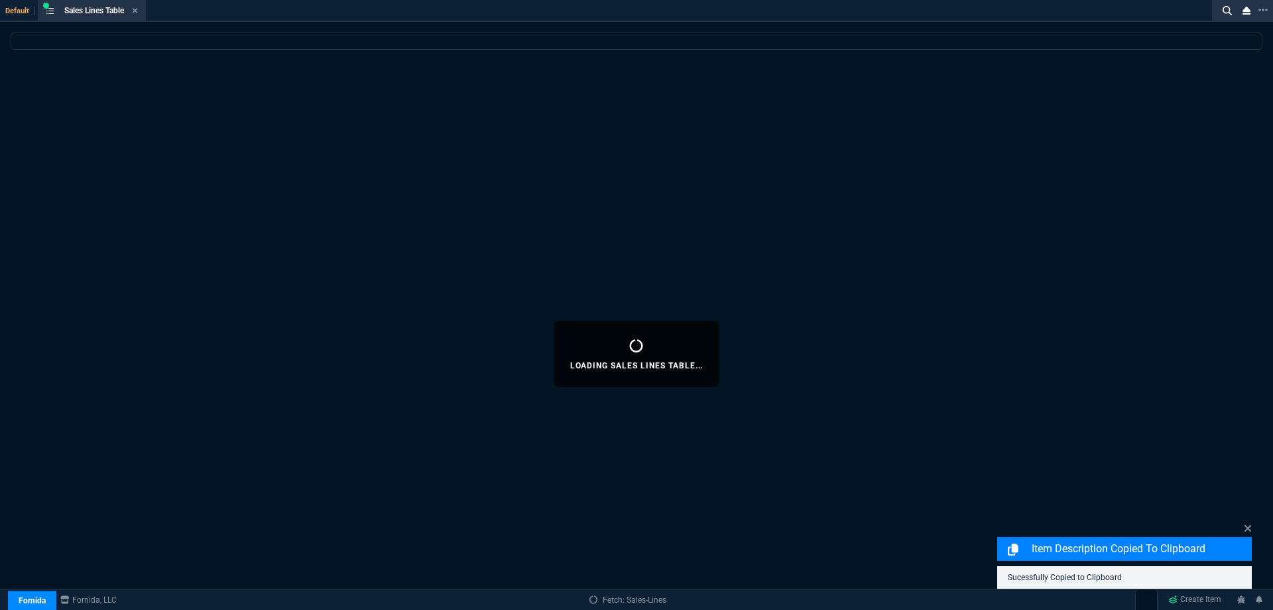
select select
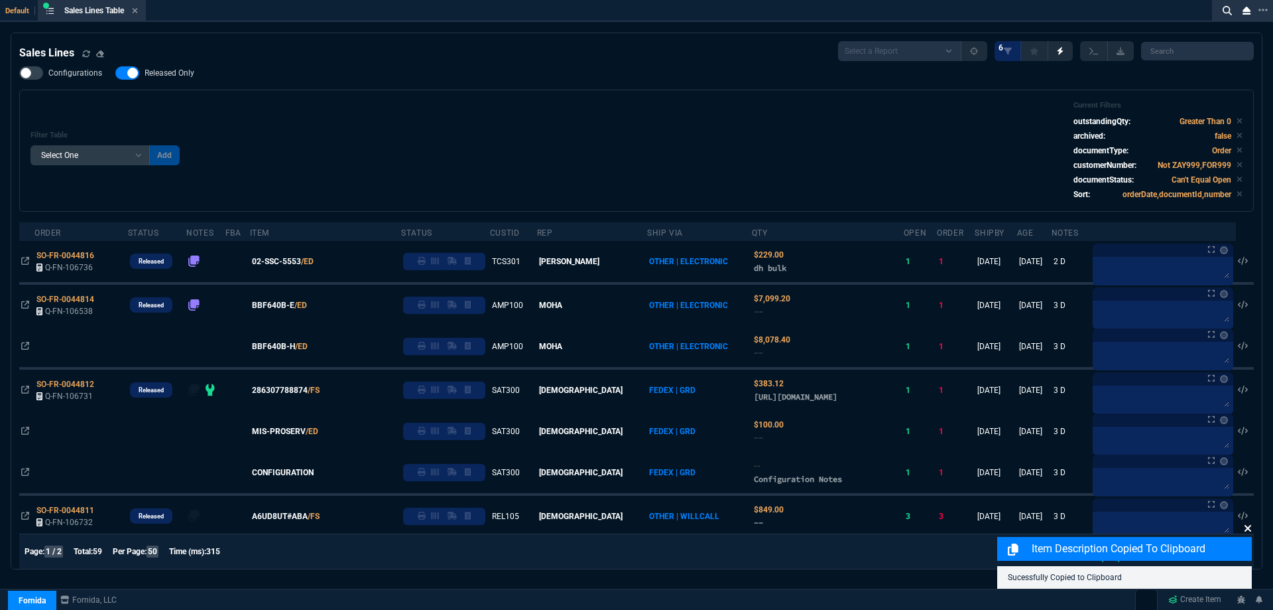
click at [1252, 529] on icon at bounding box center [1248, 528] width 8 height 11
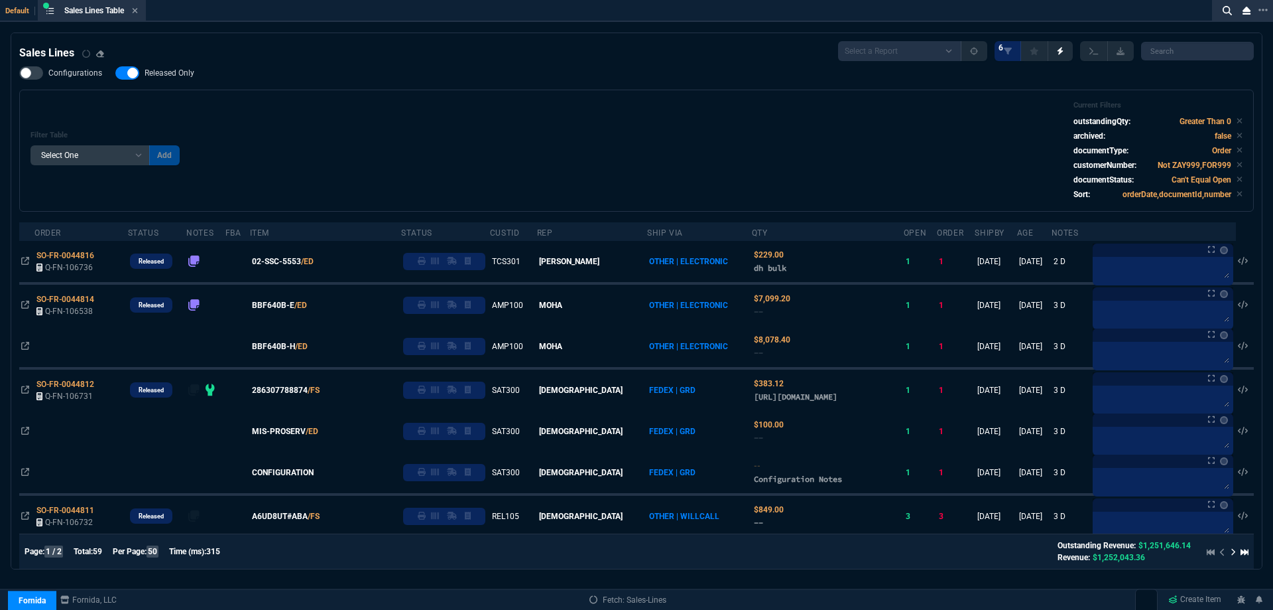
click at [171, 78] on span "Released Only" at bounding box center [170, 73] width 50 height 11
click at [115, 74] on input "Released Only" at bounding box center [115, 73] width 1 height 1
checkbox input "false"
click at [413, 104] on div "Filter Table Select One Add Filter () Age () ATS () Cond (itemVariantCode) Cust…" at bounding box center [637, 150] width 1212 height 99
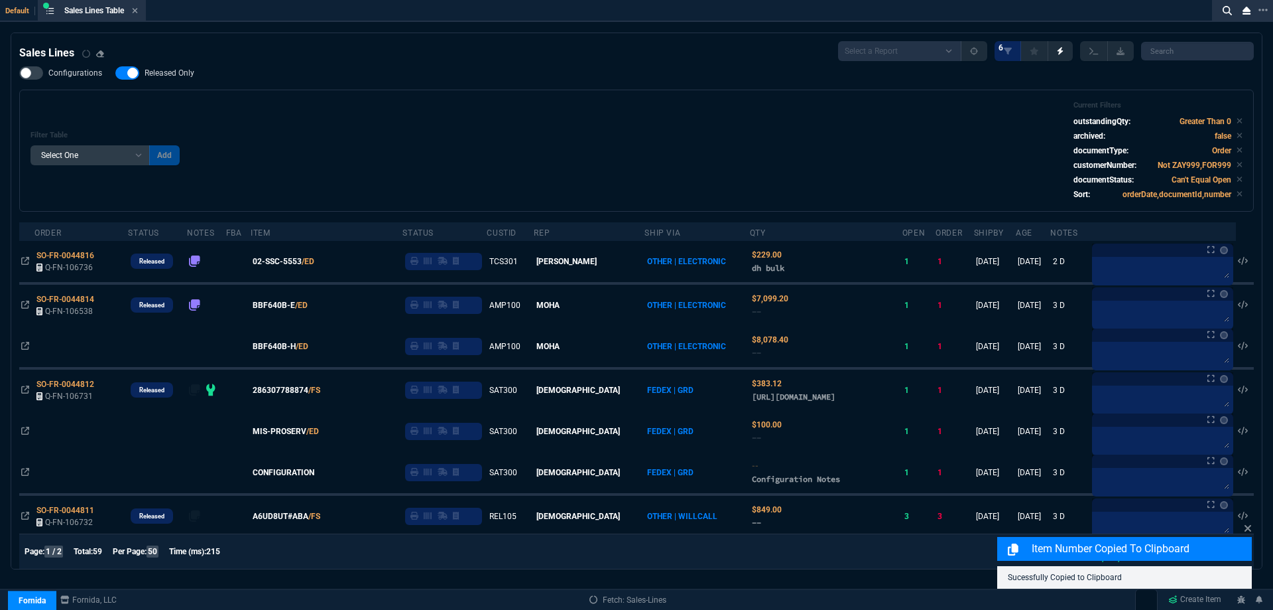
click at [168, 71] on span "Released Only" at bounding box center [170, 73] width 50 height 11
click at [115, 73] on input "Released Only" at bounding box center [115, 73] width 1 height 1
click at [434, 103] on div "Filter Table Select One Add Filter () Age () ATS () Cond (itemVariantCode) Cust…" at bounding box center [637, 150] width 1212 height 99
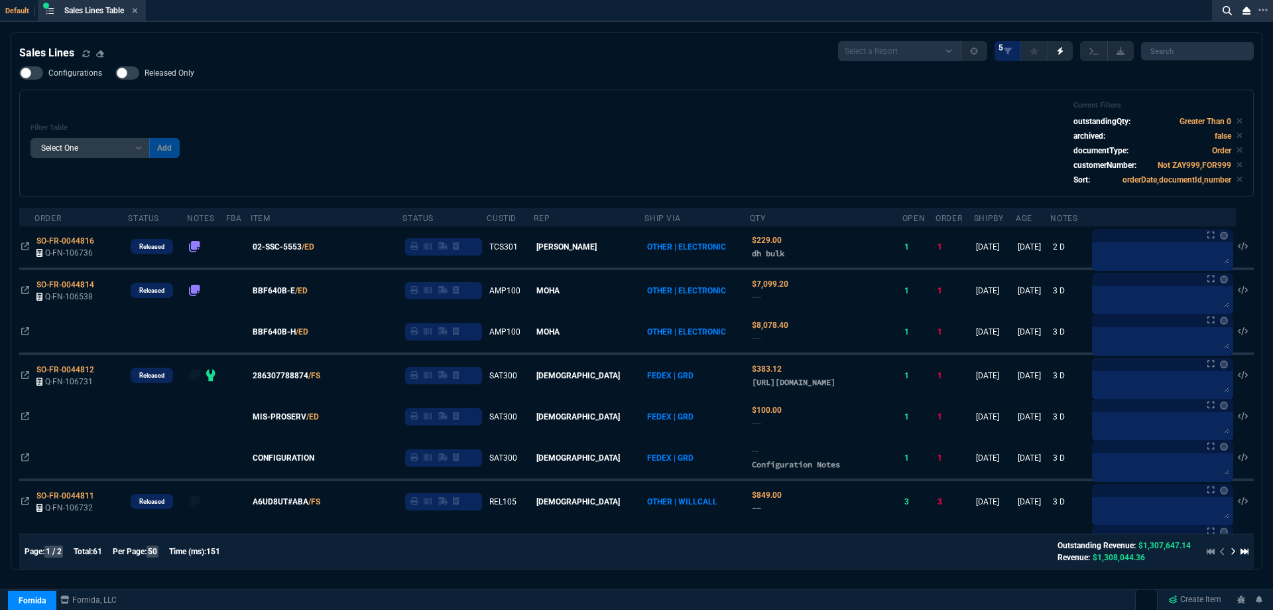
drag, startPoint x: 178, startPoint y: 76, endPoint x: 556, endPoint y: 116, distance: 380.1
click at [178, 76] on span "Released Only" at bounding box center [170, 73] width 50 height 11
click at [115, 74] on input "Released Only" at bounding box center [115, 73] width 1 height 1
click at [573, 109] on div "Filter Table Select One Add Filter () Age () ATS () Cond (itemVariantCode) Cust…" at bounding box center [637, 143] width 1212 height 85
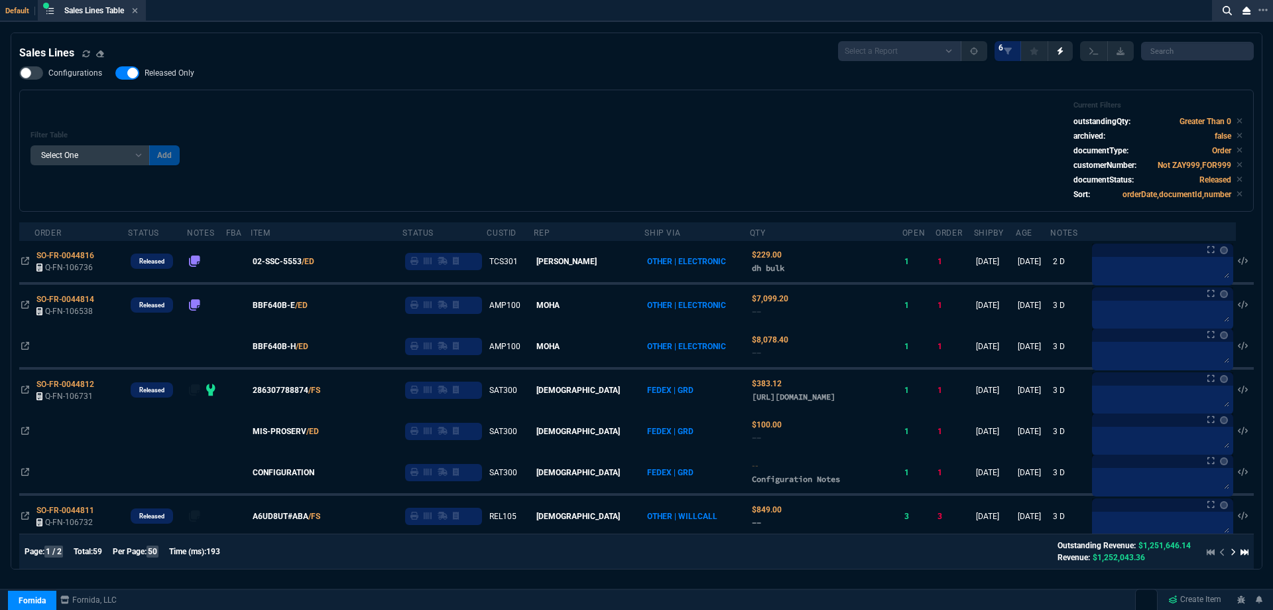
drag, startPoint x: 182, startPoint y: 73, endPoint x: 496, endPoint y: 79, distance: 313.8
click at [182, 73] on span "Released Only" at bounding box center [170, 73] width 50 height 11
click at [115, 73] on input "Released Only" at bounding box center [115, 73] width 1 height 1
click at [501, 78] on div "Configurations Released Only Filter Table Select One Add Filter () Age () ATS (…" at bounding box center [636, 138] width 1235 height 145
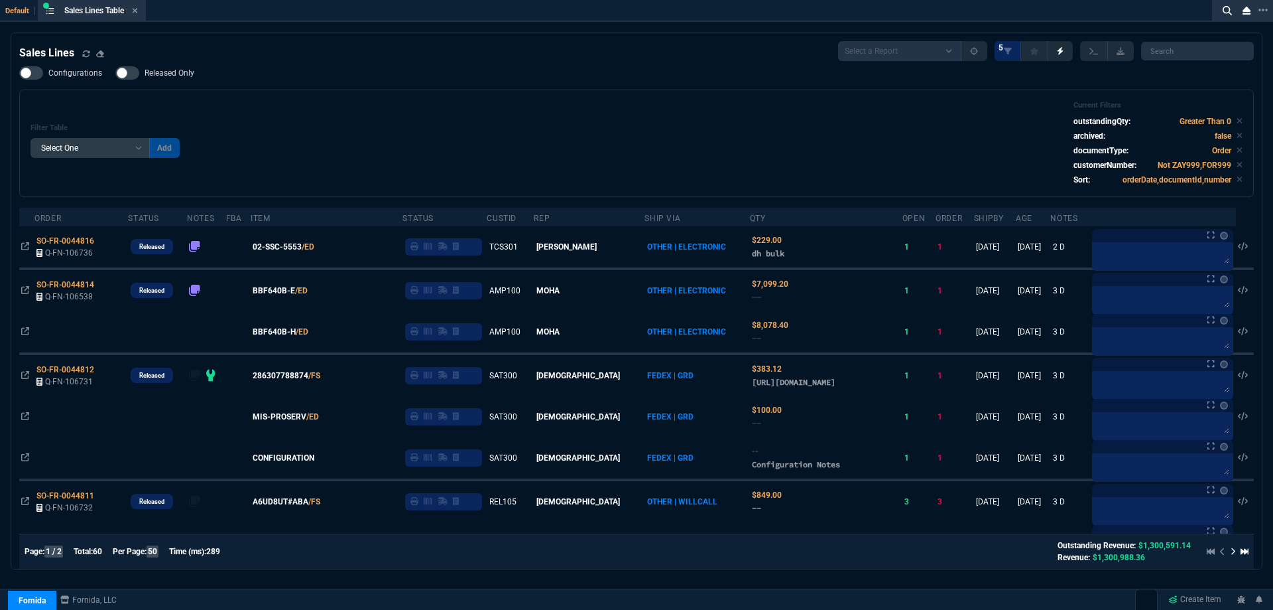
click at [542, 75] on div "Configurations Released Only Filter Table Select One Add Filter () Age () ATS (…" at bounding box center [636, 131] width 1235 height 131
click at [171, 74] on span "Released Only" at bounding box center [170, 73] width 50 height 11
click at [115, 74] on input "Released Only" at bounding box center [115, 73] width 1 height 1
click at [171, 76] on span "Released Only" at bounding box center [170, 73] width 50 height 11
click at [115, 74] on input "Released Only" at bounding box center [115, 73] width 1 height 1
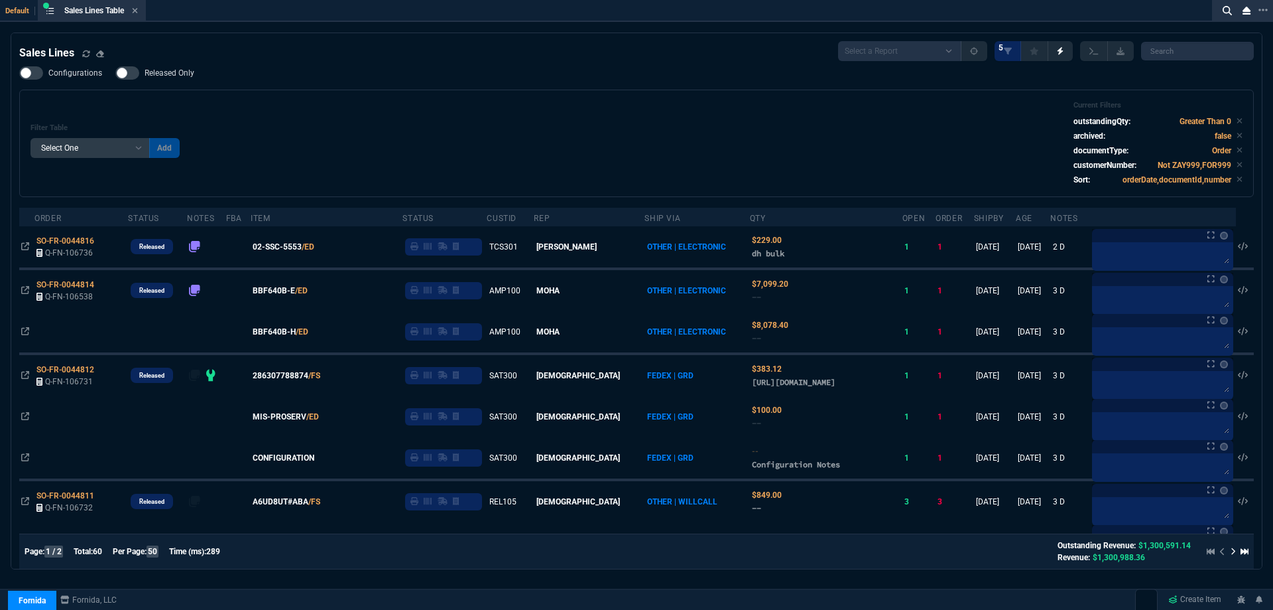
checkbox input "false"
click at [440, 123] on div "Filter Table Select One Add Filter () Age () ATS () Cond (itemVariantCode) Cust…" at bounding box center [637, 143] width 1212 height 85
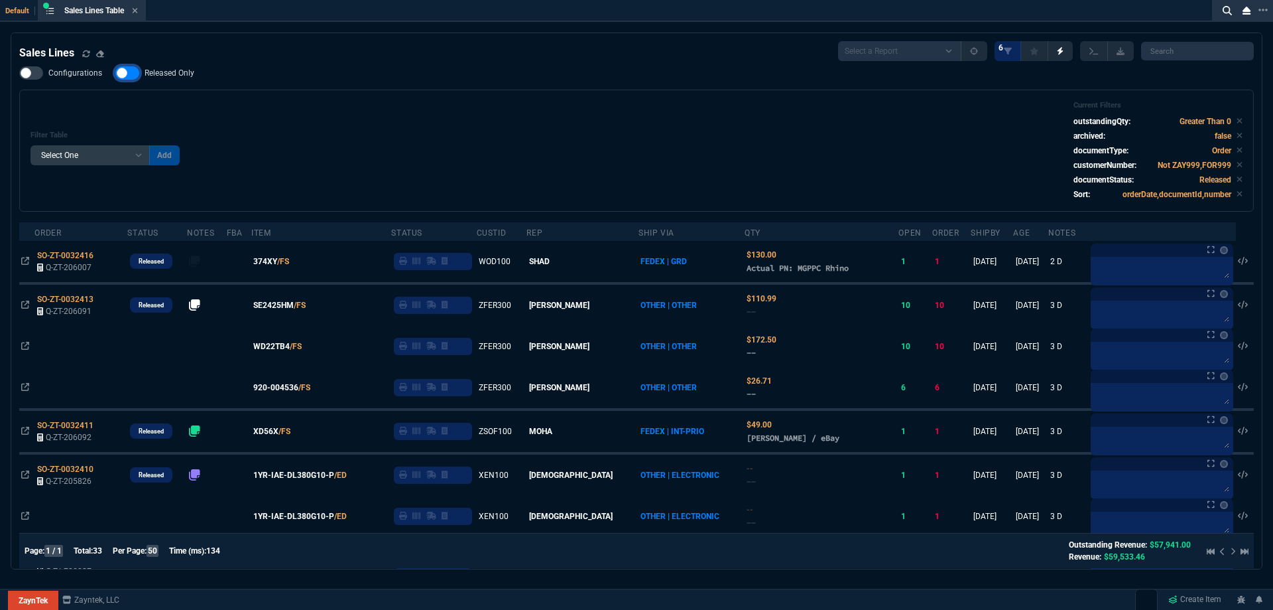
click at [115, 74] on input "Released Only" at bounding box center [115, 73] width 1 height 1
click at [363, 92] on div "Filter Table Select One Add Filter () Age () ATS () Cond (itemVariantCode) Cust…" at bounding box center [636, 151] width 1235 height 122
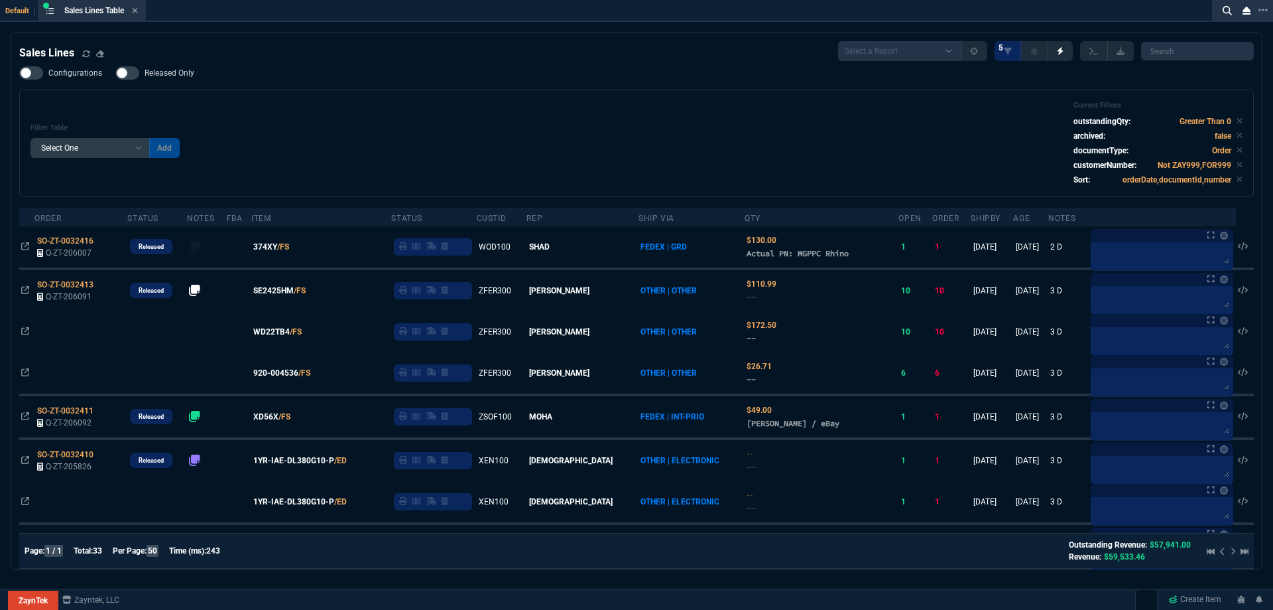
click at [176, 71] on span "Released Only" at bounding box center [170, 73] width 50 height 11
click at [115, 73] on input "Released Only" at bounding box center [115, 73] width 1 height 1
click at [491, 125] on div "Filter Table Select One Add Filter () Age () ATS () Cond (itemVariantCode) Cust…" at bounding box center [637, 143] width 1212 height 85
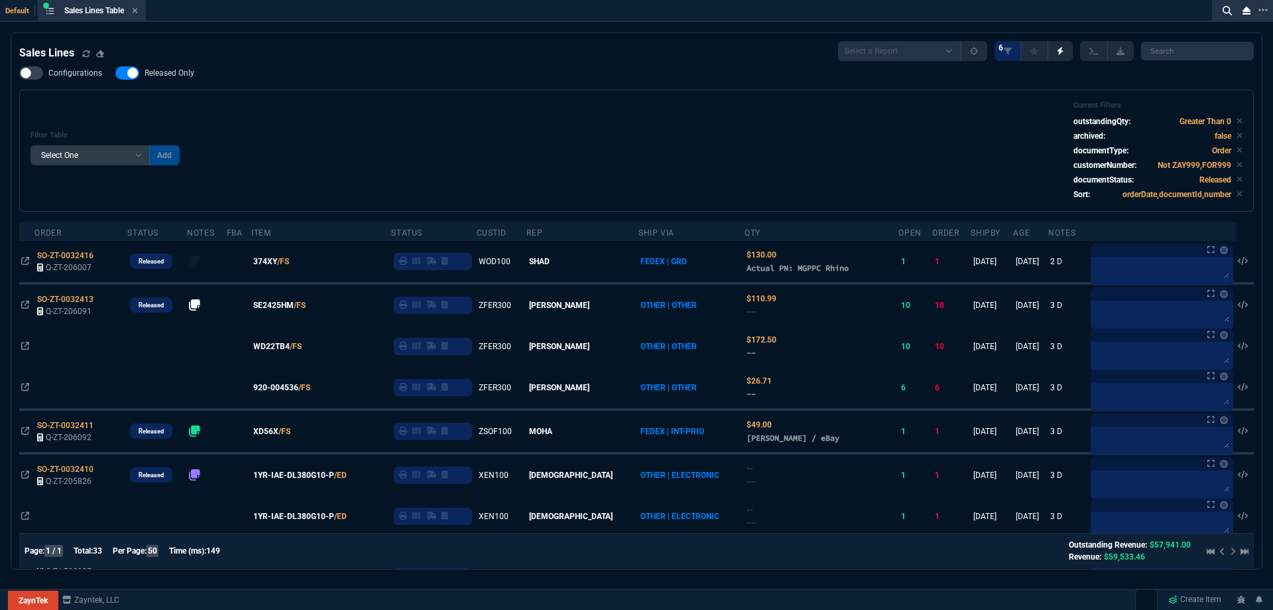
click at [404, 76] on div "Configurations Released Only Filter Table Select One Add Filter () Age () ATS (…" at bounding box center [636, 138] width 1235 height 145
drag, startPoint x: 194, startPoint y: 71, endPoint x: 403, endPoint y: 114, distance: 213.3
click at [193, 71] on label "Released Only" at bounding box center [161, 72] width 92 height 13
click at [115, 73] on input "Released Only" at bounding box center [115, 73] width 1 height 1
click at [403, 114] on div "Filter Table Select One Add Filter () Age () ATS () Cond (itemVariantCode) Cust…" at bounding box center [637, 150] width 1212 height 99
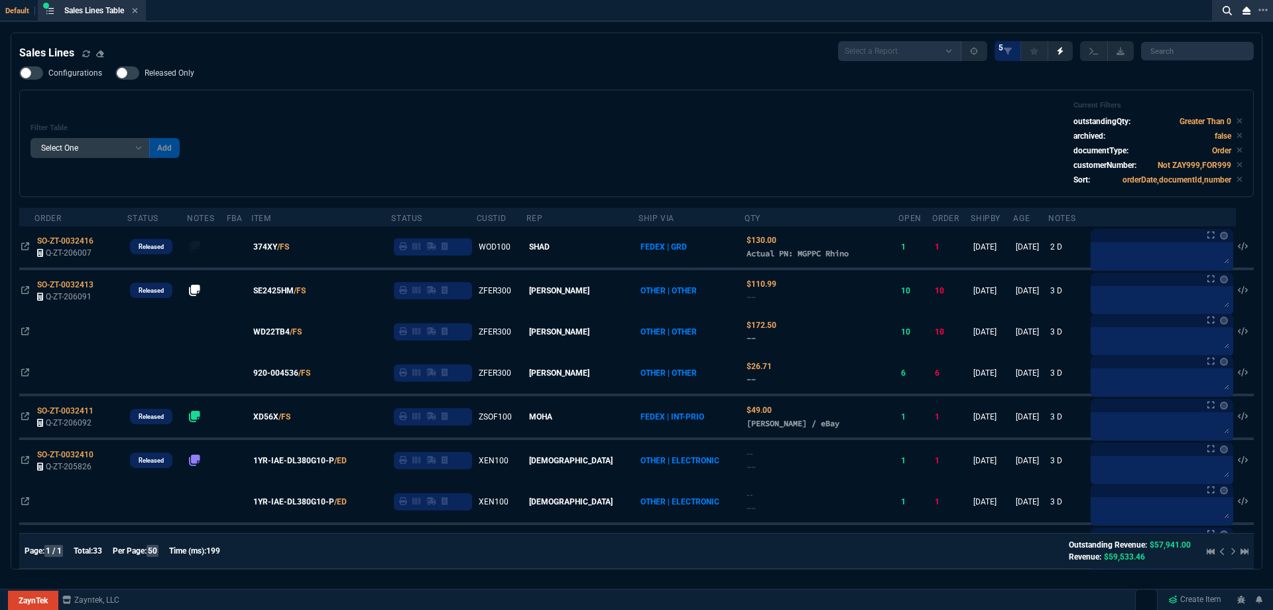
click at [178, 76] on span "Released Only" at bounding box center [170, 73] width 50 height 11
click at [115, 74] on input "Released Only" at bounding box center [115, 73] width 1 height 1
click at [501, 103] on div "Filter Table Select One Add Filter () Age () ATS () Cond (itemVariantCode) Cust…" at bounding box center [637, 143] width 1212 height 85
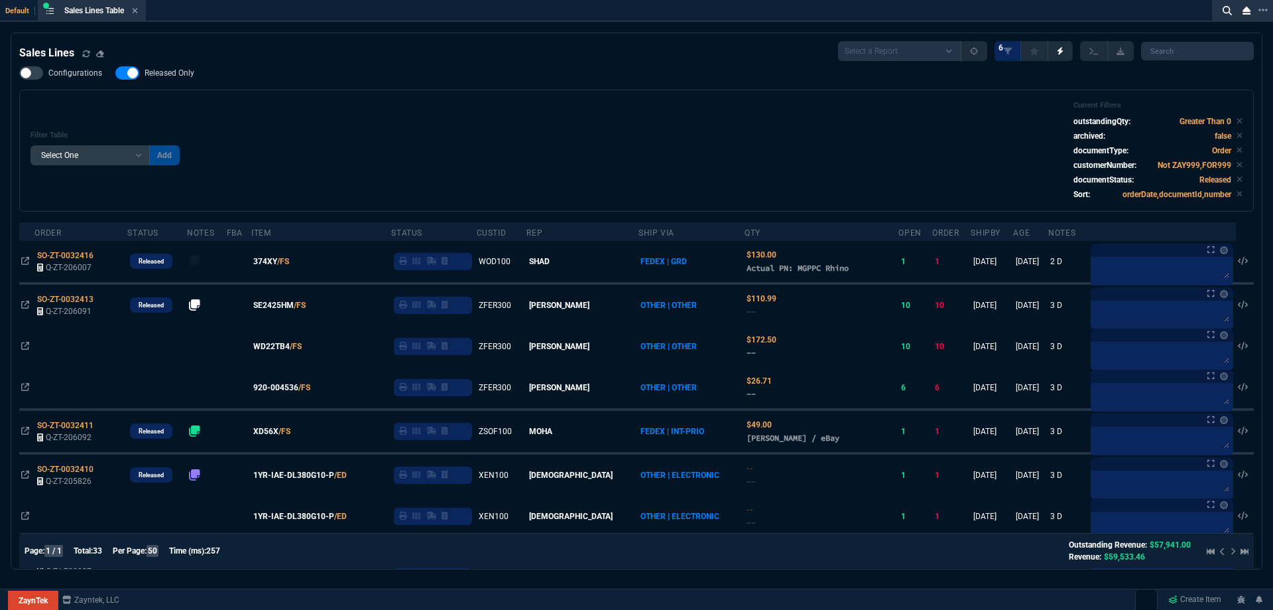
click at [164, 79] on label "Released Only" at bounding box center [161, 72] width 92 height 13
click at [115, 74] on input "Released Only" at bounding box center [115, 73] width 1 height 1
click at [635, 83] on div "Configurations Released Only Filter Table Select One Add Filter () Age () ATS (…" at bounding box center [636, 138] width 1235 height 145
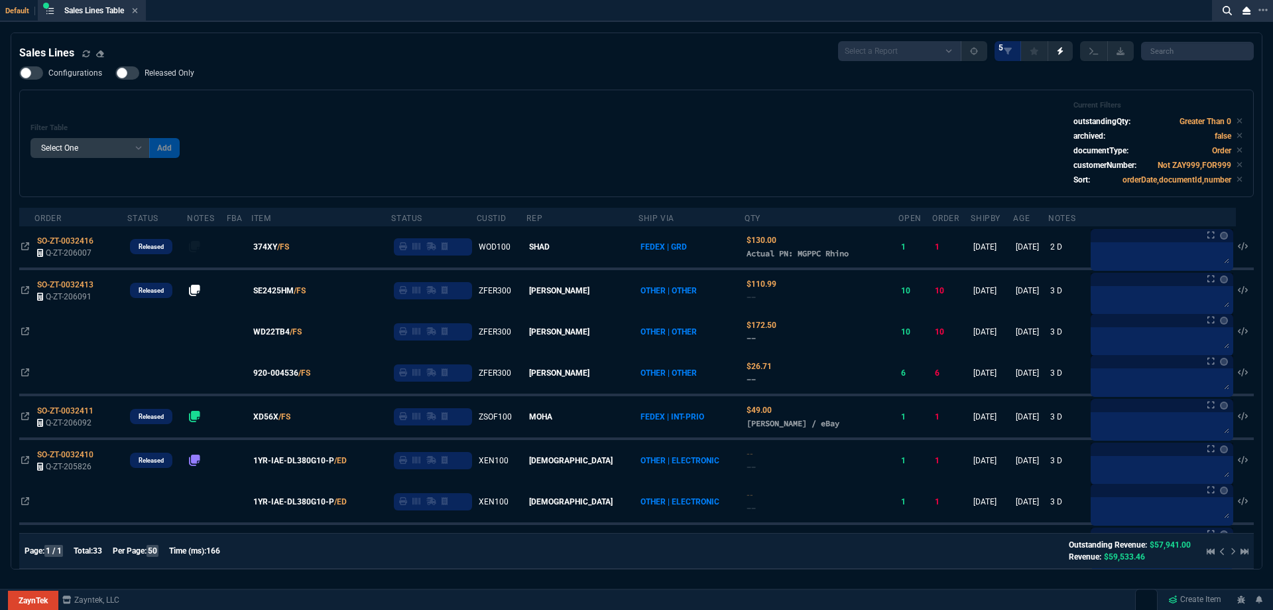
click at [173, 84] on div "Configurations Released Only Filter Table Select One Add Filter () Age () ATS (…" at bounding box center [636, 131] width 1235 height 131
click at [391, 87] on div "Configurations Released Only Filter Table Select One Add Filter () Age () ATS (…" at bounding box center [636, 131] width 1235 height 131
click at [174, 72] on span "Released Only" at bounding box center [170, 73] width 50 height 11
click at [115, 73] on input "Released Only" at bounding box center [115, 73] width 1 height 1
click at [452, 96] on div "Filter Table Select One Add Filter () Age () ATS () Cond (itemVariantCode) Cust…" at bounding box center [636, 143] width 1235 height 107
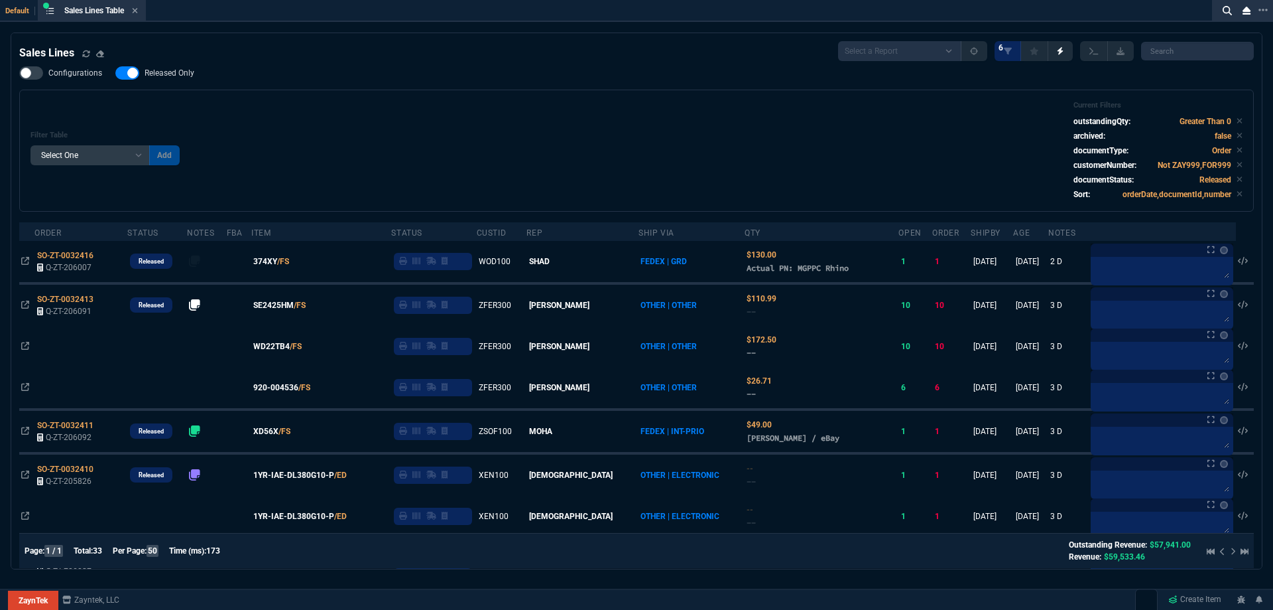
click at [167, 72] on span "Released Only" at bounding box center [170, 73] width 50 height 11
click at [115, 73] on input "Released Only" at bounding box center [115, 73] width 1 height 1
checkbox input "false"
click at [417, 90] on div "Configurations Released Only Filter Table Select One Add Filter () Age () ATS (…" at bounding box center [636, 138] width 1235 height 145
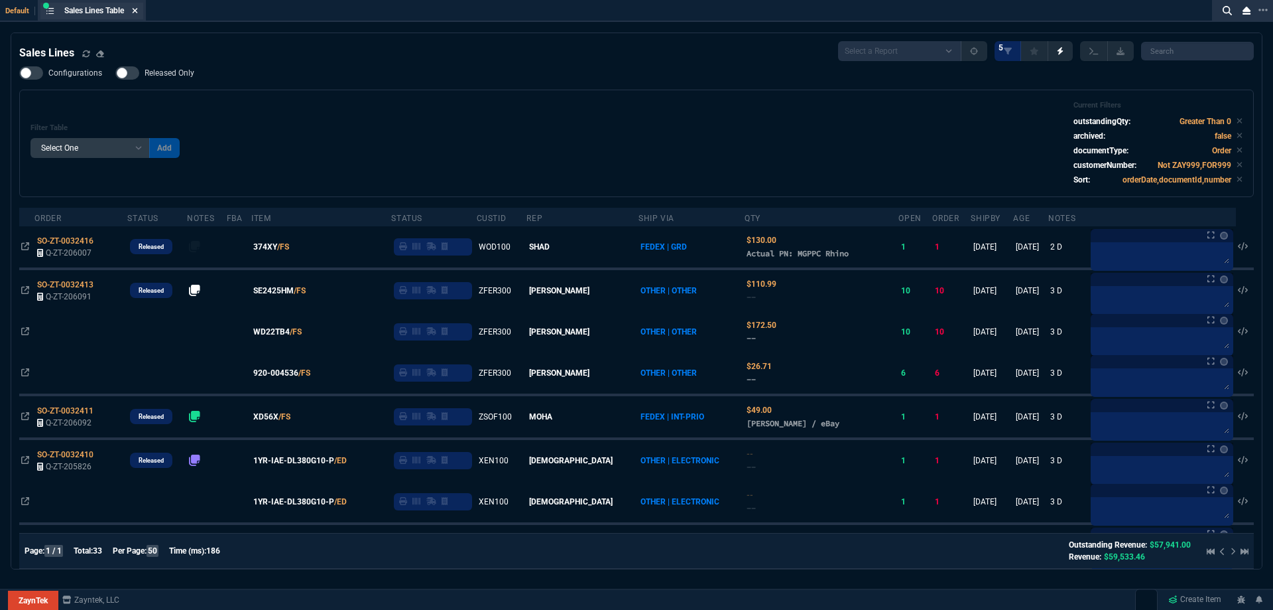
click at [137, 13] on icon at bounding box center [135, 11] width 6 height 8
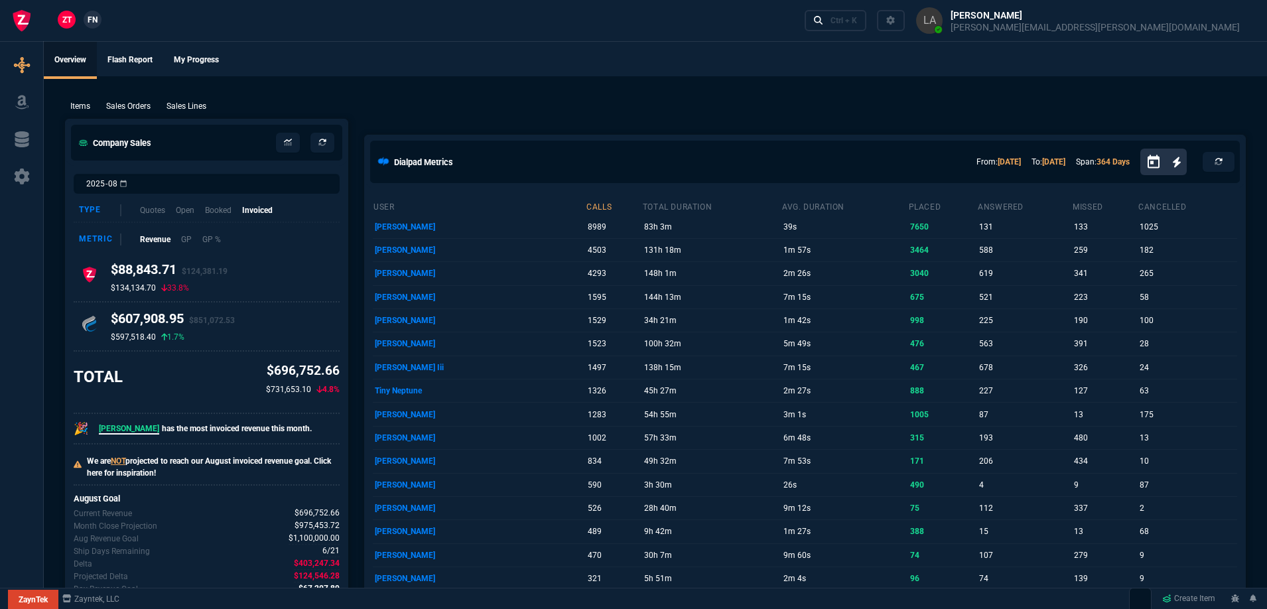
click at [94, 19] on span "FN" at bounding box center [93, 20] width 10 height 12
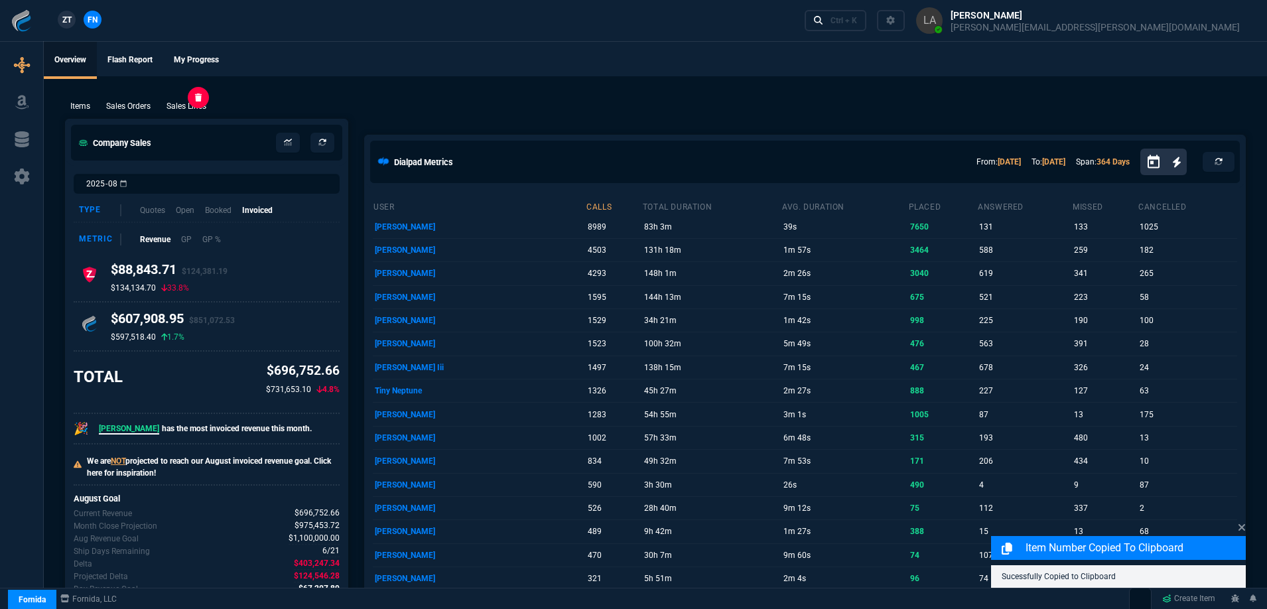
click at [182, 105] on p "Sales Lines" at bounding box center [186, 106] width 40 height 12
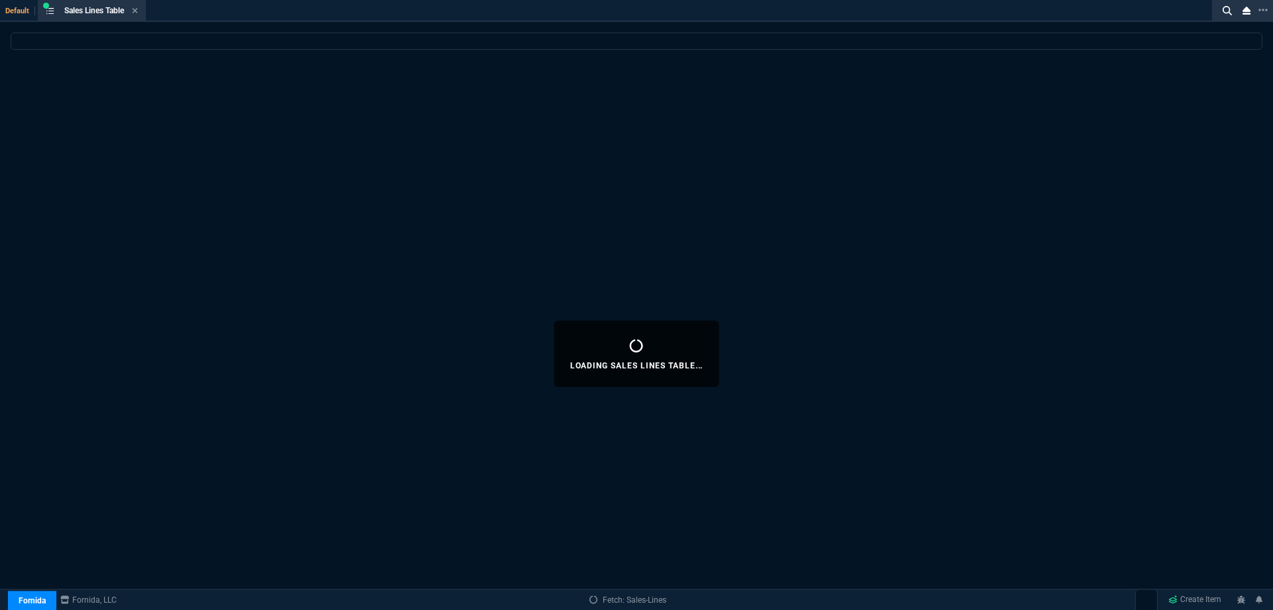
select select
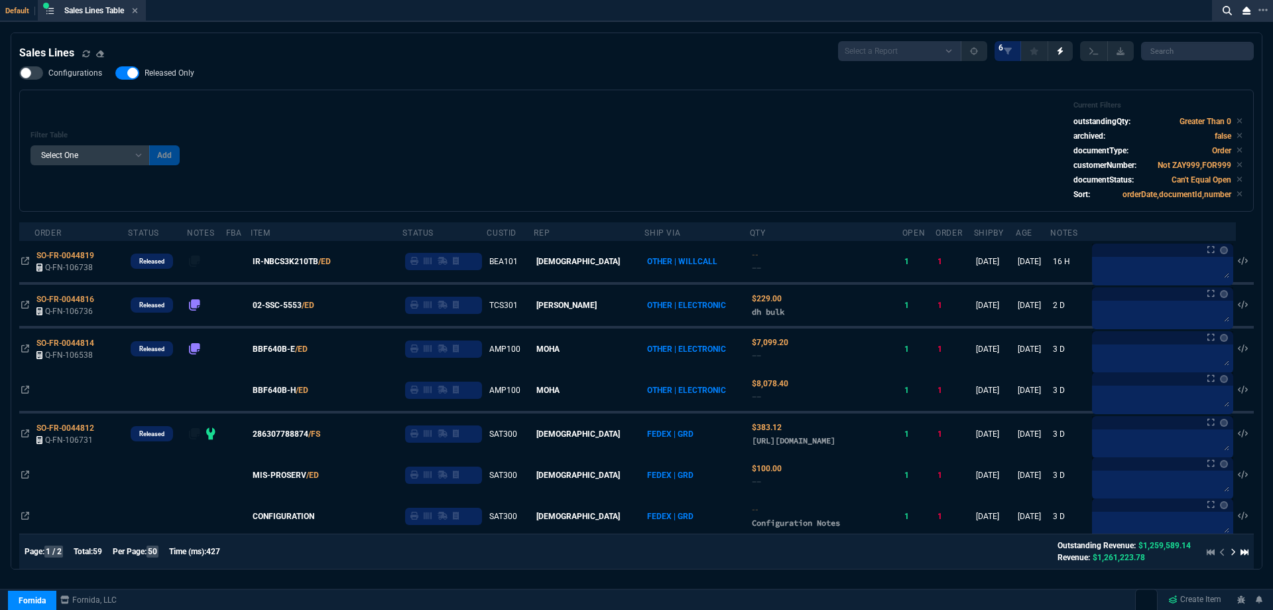
click at [164, 76] on span "Released Only" at bounding box center [170, 73] width 50 height 11
click at [115, 74] on input "Released Only" at bounding box center [115, 73] width 1 height 1
click at [361, 112] on div "Filter Table Select One Add Filter () Age () ATS () Cond (itemVariantCode) Cust…" at bounding box center [637, 150] width 1212 height 99
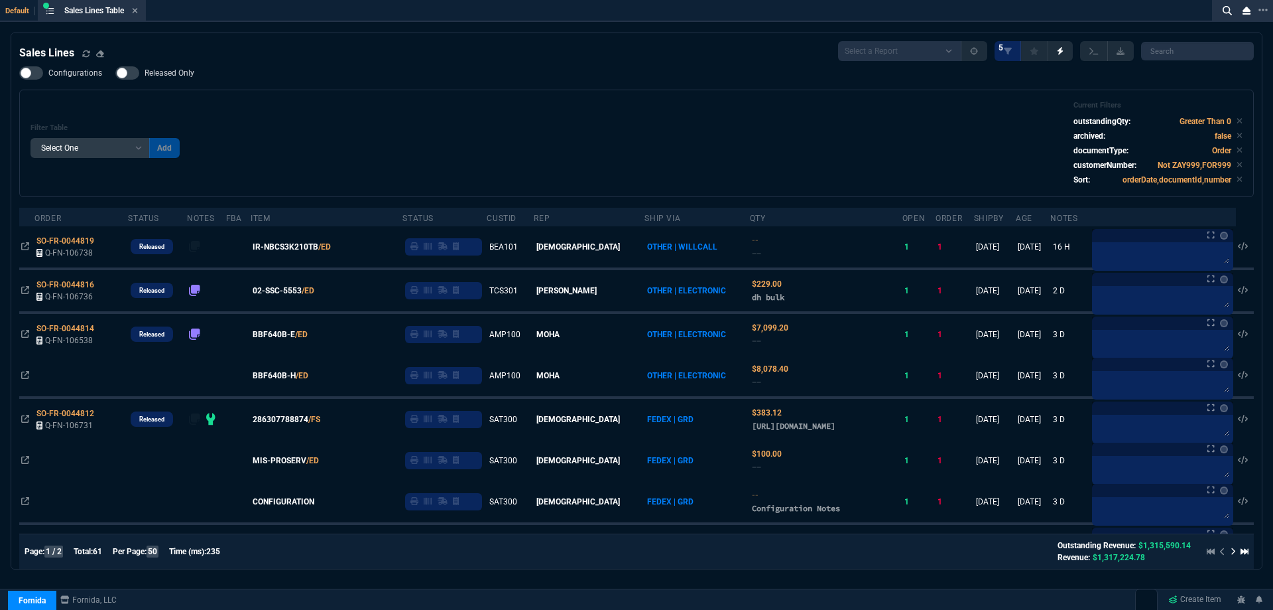
click at [464, 109] on div "Filter Table Select One Add Filter () Age () ATS () Cond (itemVariantCode) Cust…" at bounding box center [637, 143] width 1212 height 85
click at [403, 103] on div "Filter Table Select One Add Filter () Age () ATS () Cond (itemVariantCode) Cust…" at bounding box center [637, 143] width 1212 height 85
click at [184, 69] on span "Released Only" at bounding box center [170, 73] width 50 height 11
click at [115, 73] on input "Released Only" at bounding box center [115, 73] width 1 height 1
click at [498, 108] on div "Filter Table Select One Add Filter () Age () ATS () Cond (itemVariantCode) Cust…" at bounding box center [637, 143] width 1212 height 85
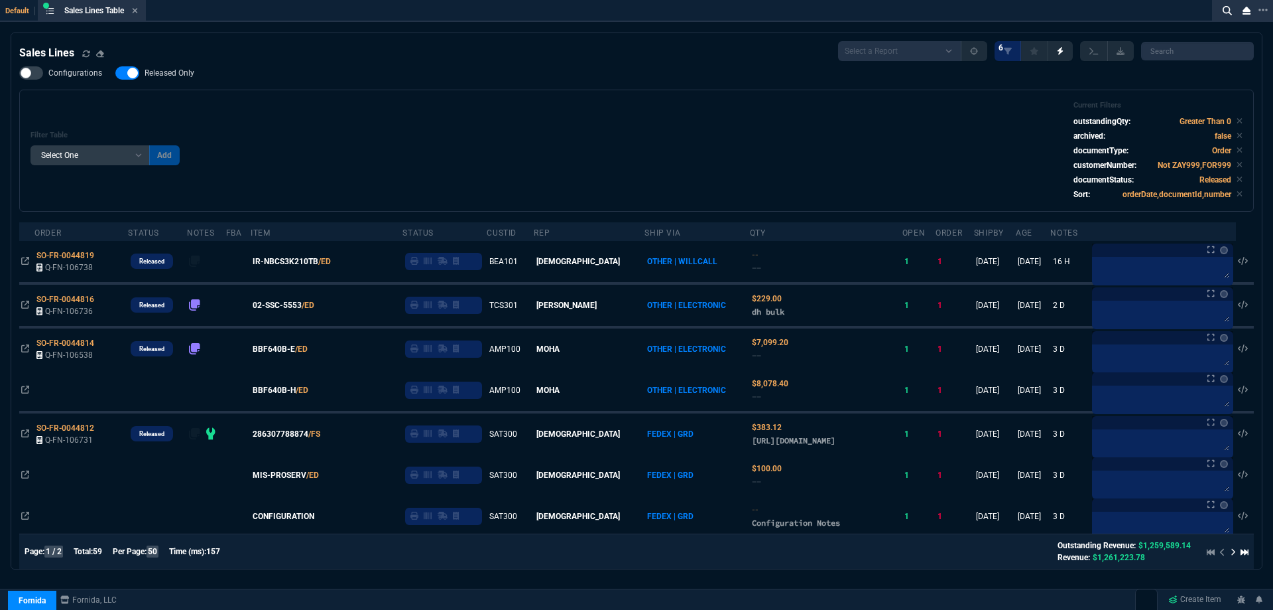
click at [180, 78] on span "Released Only" at bounding box center [170, 73] width 50 height 11
click at [115, 74] on input "Released Only" at bounding box center [115, 73] width 1 height 1
checkbox input "false"
click at [438, 85] on div "Configurations Released Only Filter Table Select One Add Filter () Age () ATS (…" at bounding box center [636, 138] width 1235 height 145
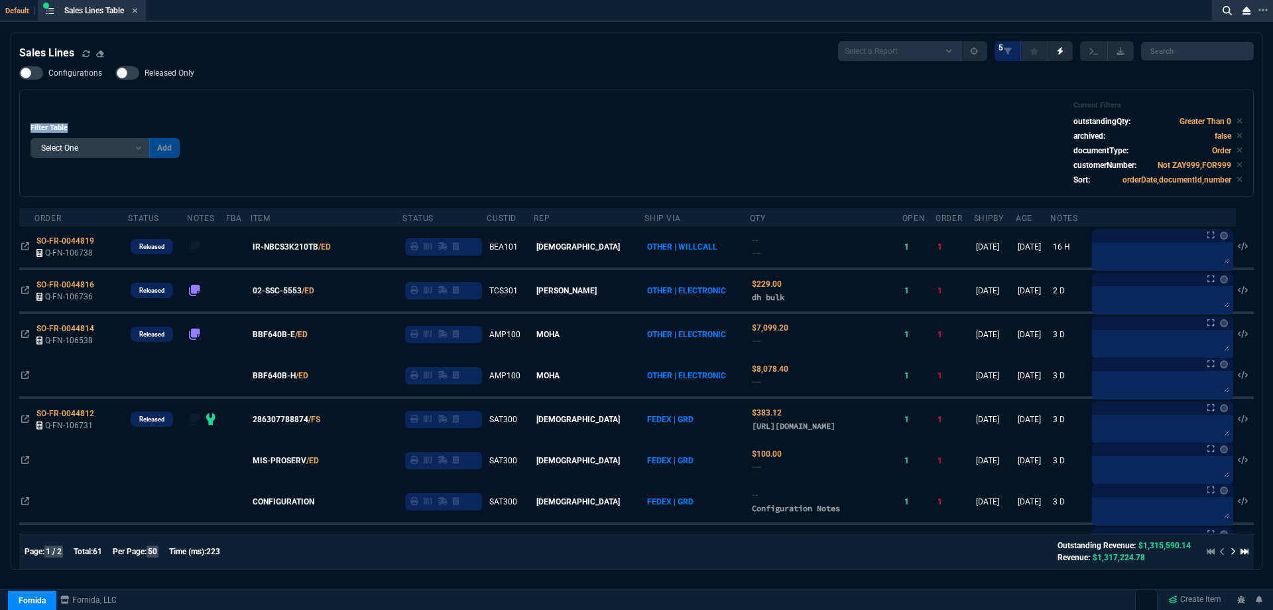
click at [227, 115] on div "Filter Table Select One Add Filter () Age () ATS () Cond (itemVariantCode) Cust…" at bounding box center [637, 143] width 1212 height 85
click at [256, 71] on div "Configurations Released Only Filter Table Select One Add Filter () Age () ATS (…" at bounding box center [636, 131] width 1235 height 131
click at [238, 56] on div "Sales Lines Select a Report NEW QUERY SonicWall Sale AMZ (MTD) NEW QUERY INS100…" at bounding box center [636, 51] width 1235 height 20
click at [237, 56] on div "Sales Lines Select a Report NEW QUERY SonicWall Sale AMZ (MTD) NEW QUERY INS100…" at bounding box center [636, 51] width 1235 height 20
click at [433, 135] on div "Filter Table Select One Add Filter () Age () ATS () Cond (itemVariantCode) Cust…" at bounding box center [637, 143] width 1212 height 85
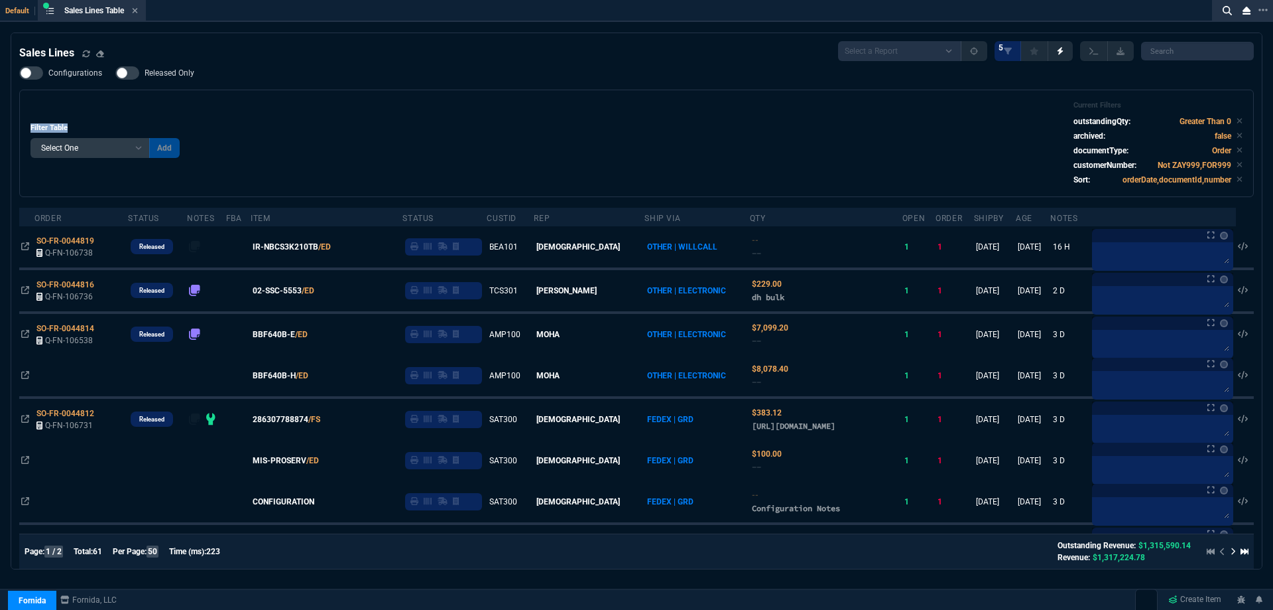
click at [548, 145] on div "Filter Table Select One Add Filter () Age () ATS () Cond (itemVariantCode) Cust…" at bounding box center [637, 143] width 1212 height 85
click at [614, 129] on div "Filter Table Select One Add Filter () Age () ATS () Cond (itemVariantCode) Cust…" at bounding box center [637, 143] width 1212 height 85
click at [138, 10] on icon at bounding box center [135, 10] width 5 height 5
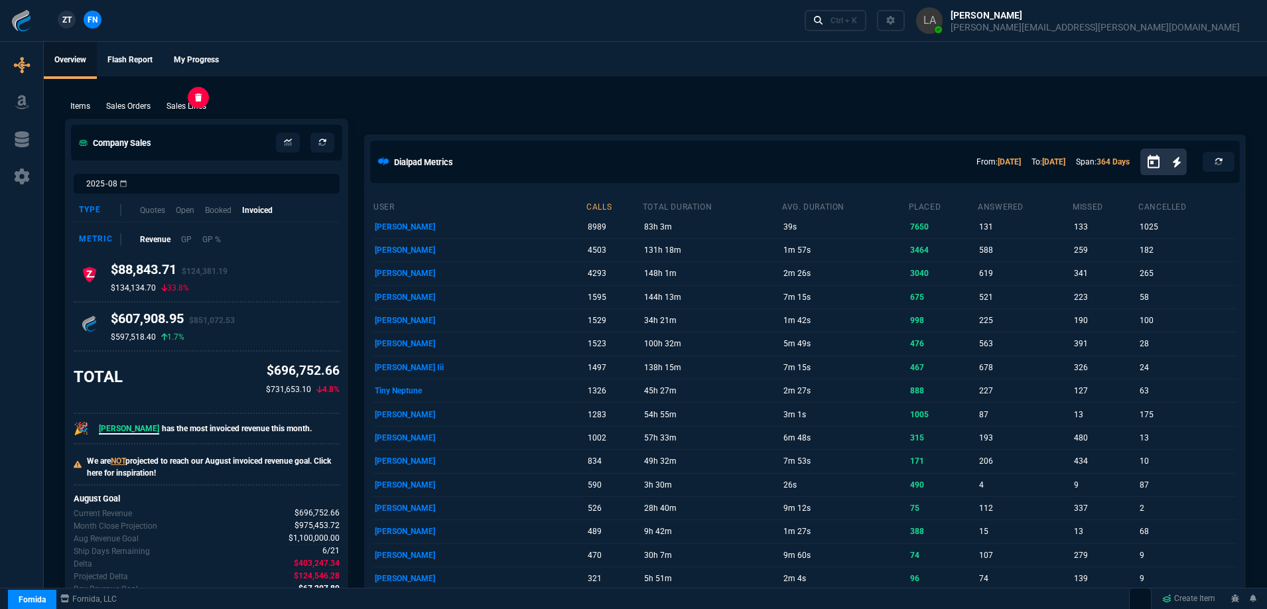
click at [191, 105] on p "Sales Lines" at bounding box center [186, 106] width 40 height 12
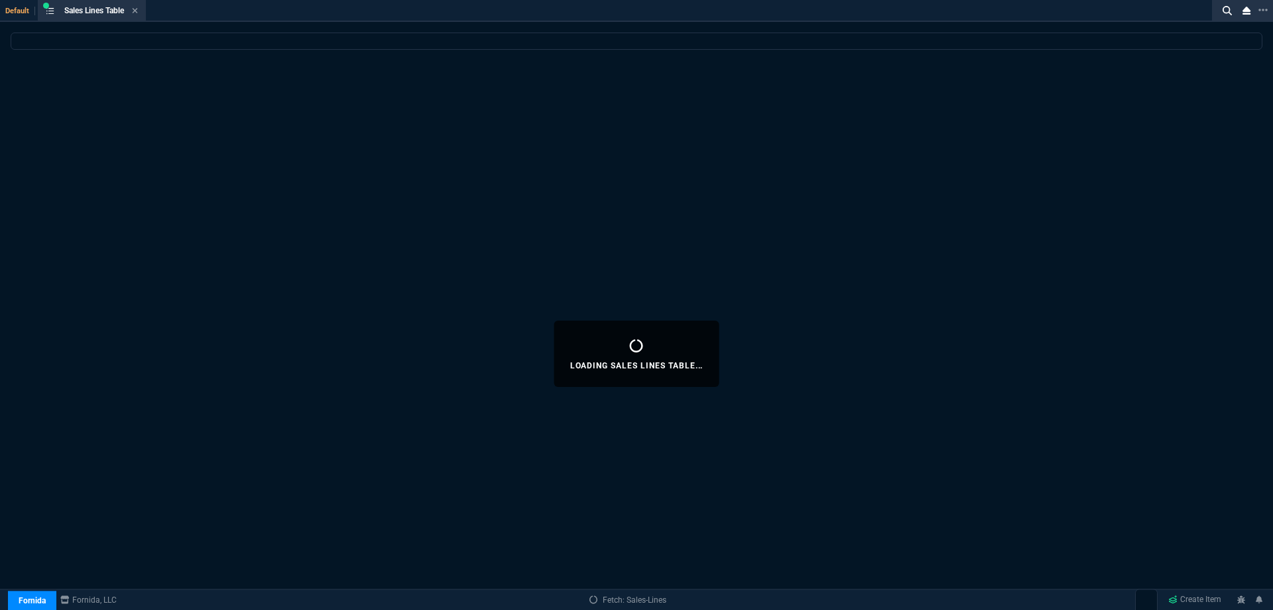
select select
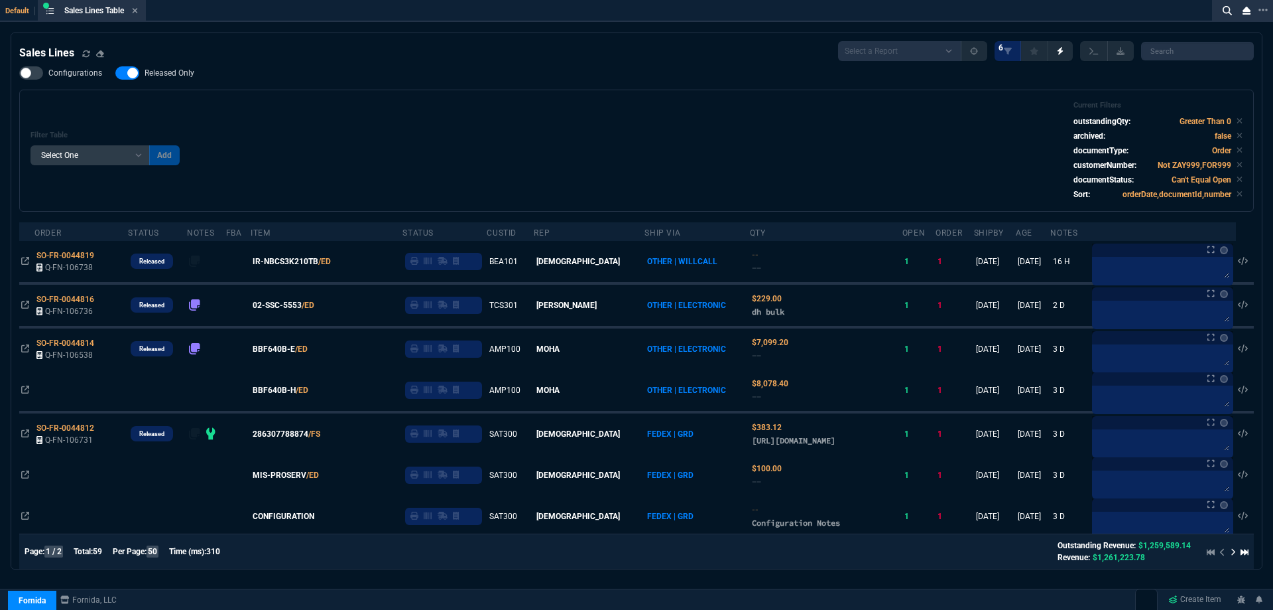
click at [175, 74] on span "Released Only" at bounding box center [170, 73] width 50 height 11
click at [115, 74] on input "Released Only" at bounding box center [115, 73] width 1 height 1
checkbox input "false"
click at [545, 84] on div "Configurations Released Only Filter Table Select One Add Filter () Age () ATS (…" at bounding box center [636, 138] width 1235 height 145
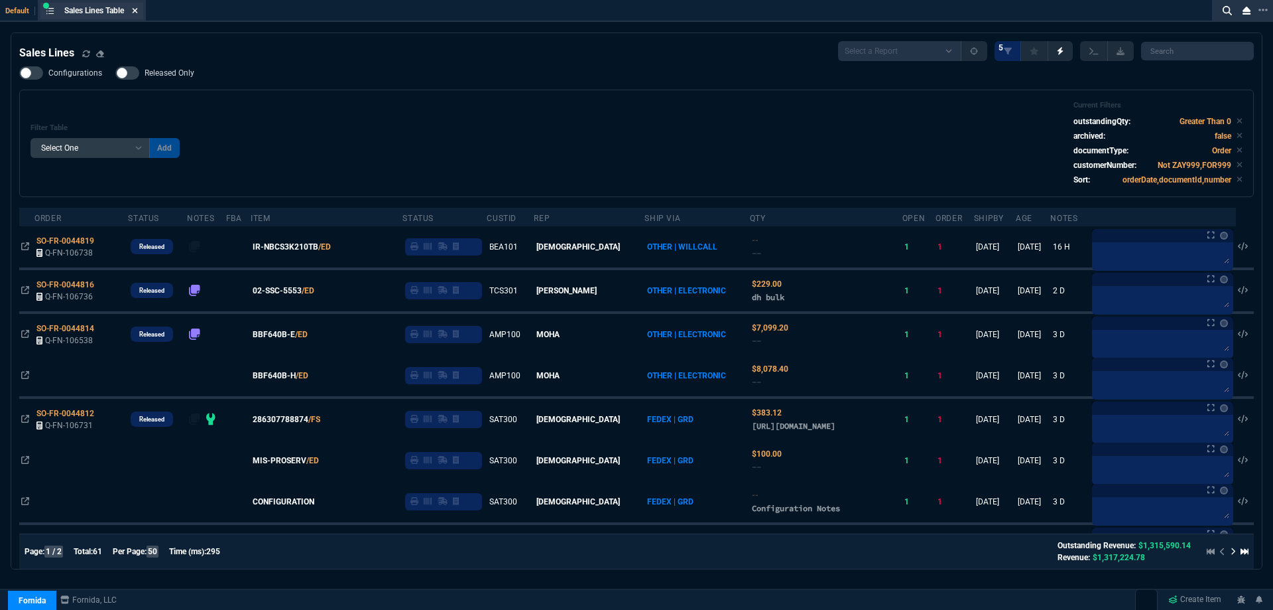
click at [135, 7] on icon at bounding box center [135, 11] width 6 height 8
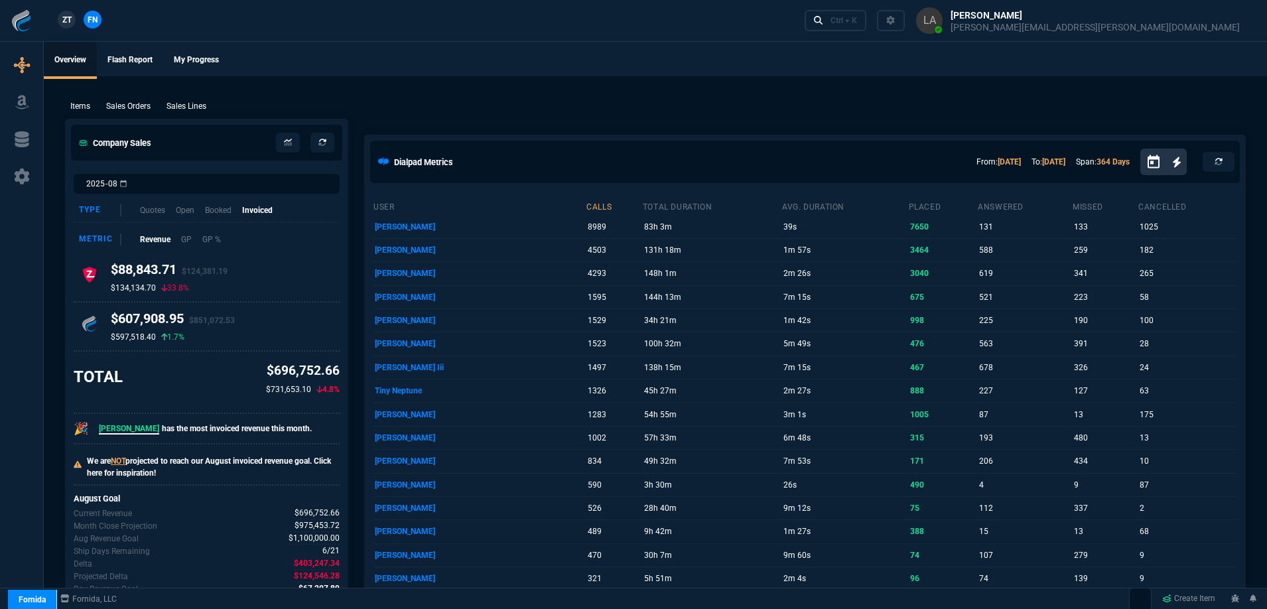
click at [64, 21] on span "ZT" at bounding box center [66, 20] width 9 height 12
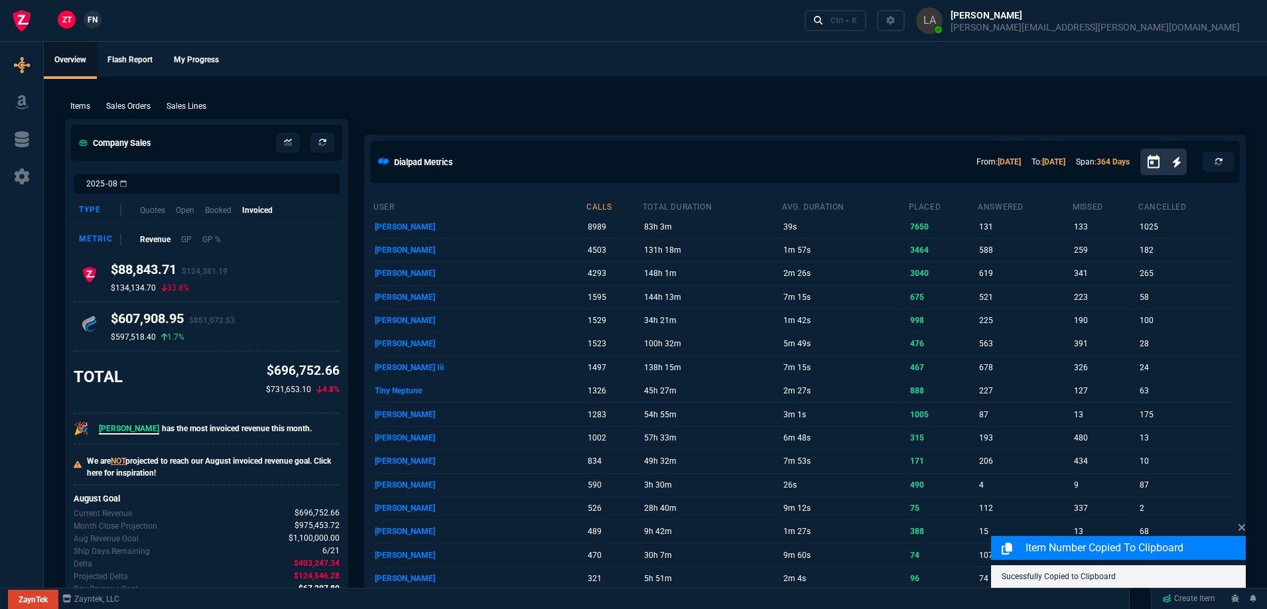
drag, startPoint x: 204, startPoint y: 109, endPoint x: 322, endPoint y: 116, distance: 117.6
click at [204, 109] on p "Sales Lines" at bounding box center [186, 106] width 40 height 12
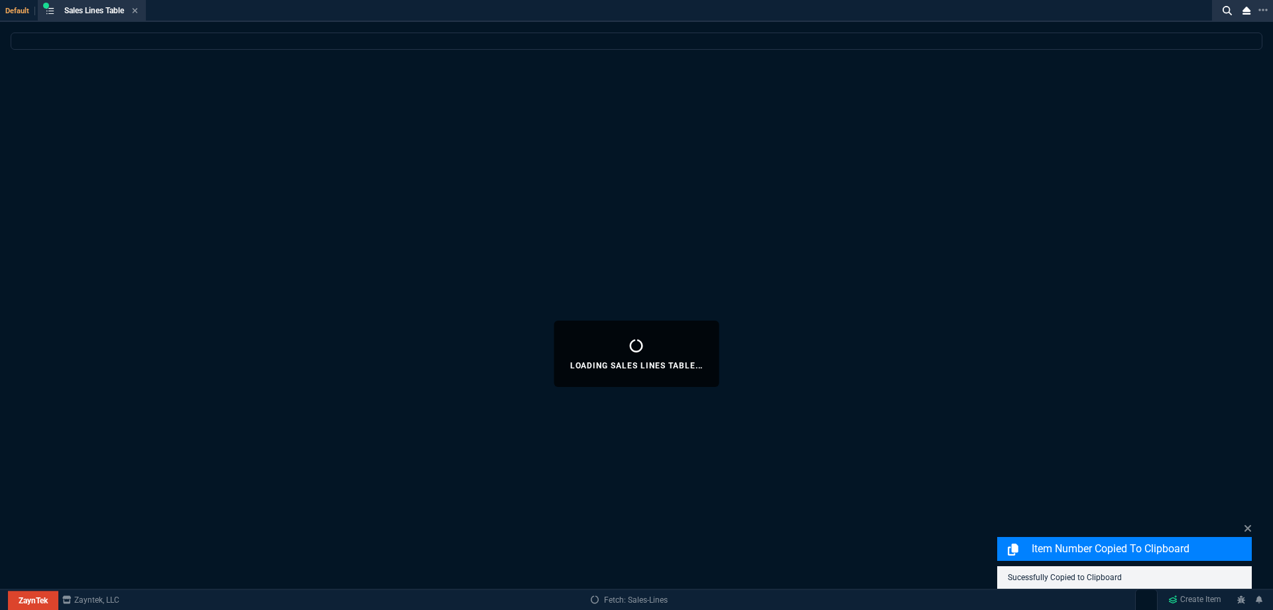
select select
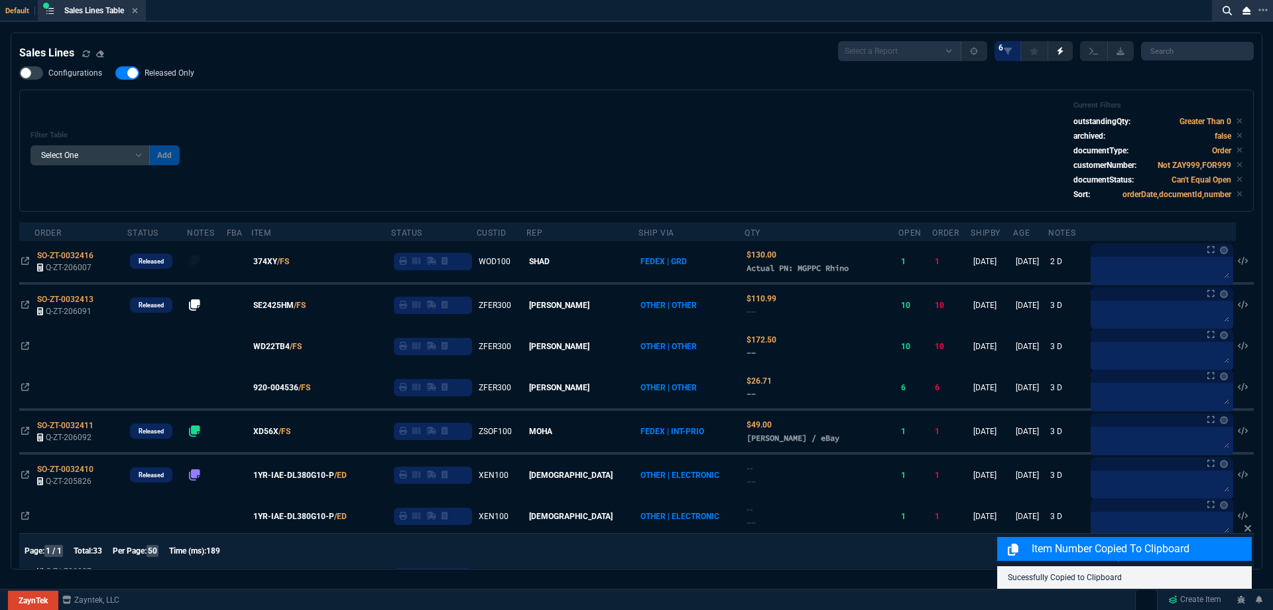
click at [165, 79] on label "Released Only" at bounding box center [161, 72] width 92 height 13
click at [115, 74] on input "Released Only" at bounding box center [115, 73] width 1 height 1
click at [440, 120] on div "Filter Table Select One Add Filter () Age () ATS () Cond (itemVariantCode) Cust…" at bounding box center [637, 150] width 1212 height 99
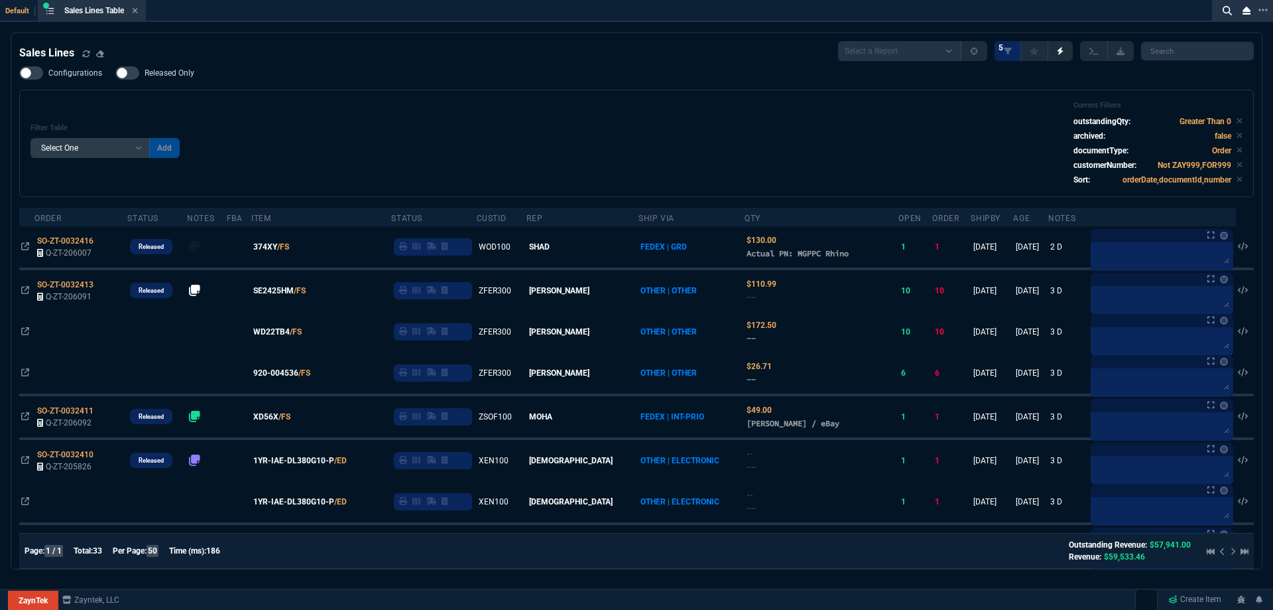
click at [185, 70] on span "Released Only" at bounding box center [170, 73] width 50 height 11
click at [115, 73] on input "Released Only" at bounding box center [115, 73] width 1 height 1
click at [458, 109] on div "Filter Table Select One Add Filter () Age () ATS () Cond (itemVariantCode) Cust…" at bounding box center [637, 143] width 1212 height 85
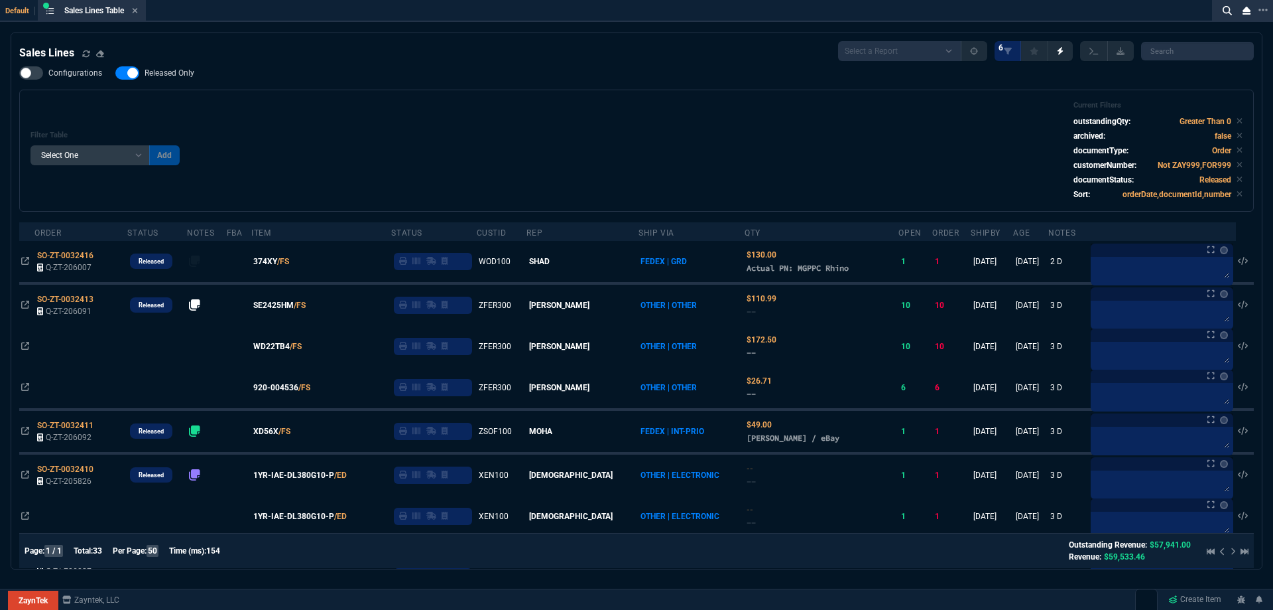
click at [190, 72] on span "Released Only" at bounding box center [170, 73] width 50 height 11
click at [115, 73] on input "Released Only" at bounding box center [115, 73] width 1 height 1
click at [552, 97] on div "Filter Table Select One Add Filter () Age () ATS () Cond (itemVariantCode) Cust…" at bounding box center [636, 151] width 1235 height 122
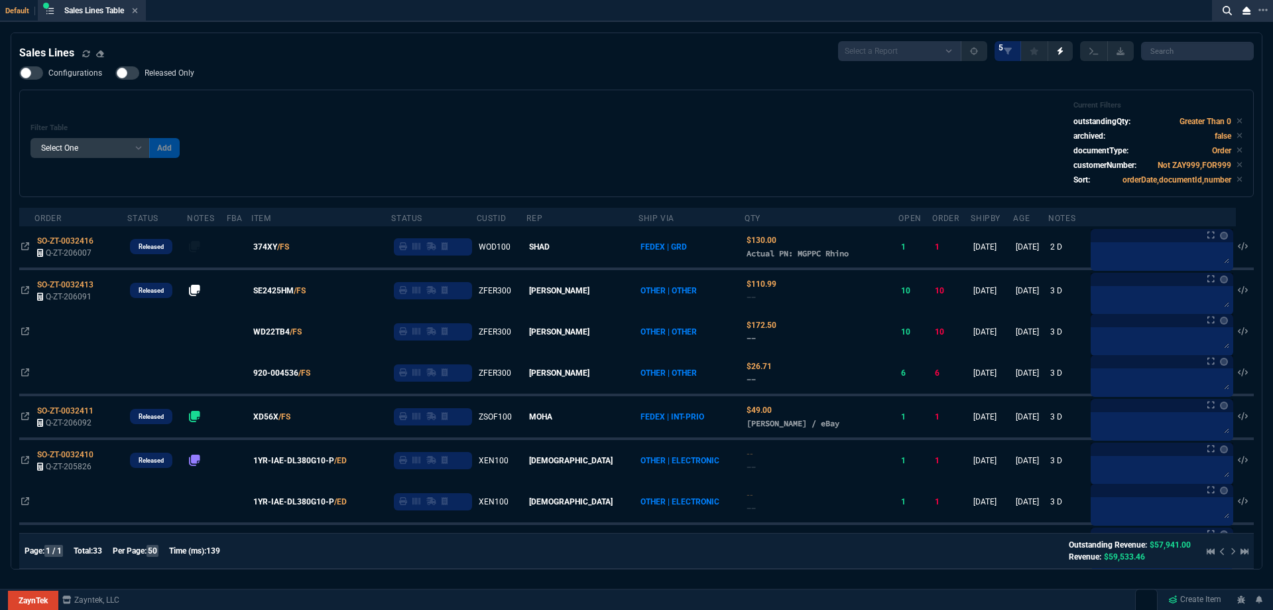
click at [192, 76] on span "Released Only" at bounding box center [170, 73] width 50 height 11
click at [115, 74] on input "Released Only" at bounding box center [115, 73] width 1 height 1
click at [564, 123] on div "Filter Table Select One Add Filter () Age () ATS () Cond (itemVariantCode) Cust…" at bounding box center [637, 143] width 1212 height 85
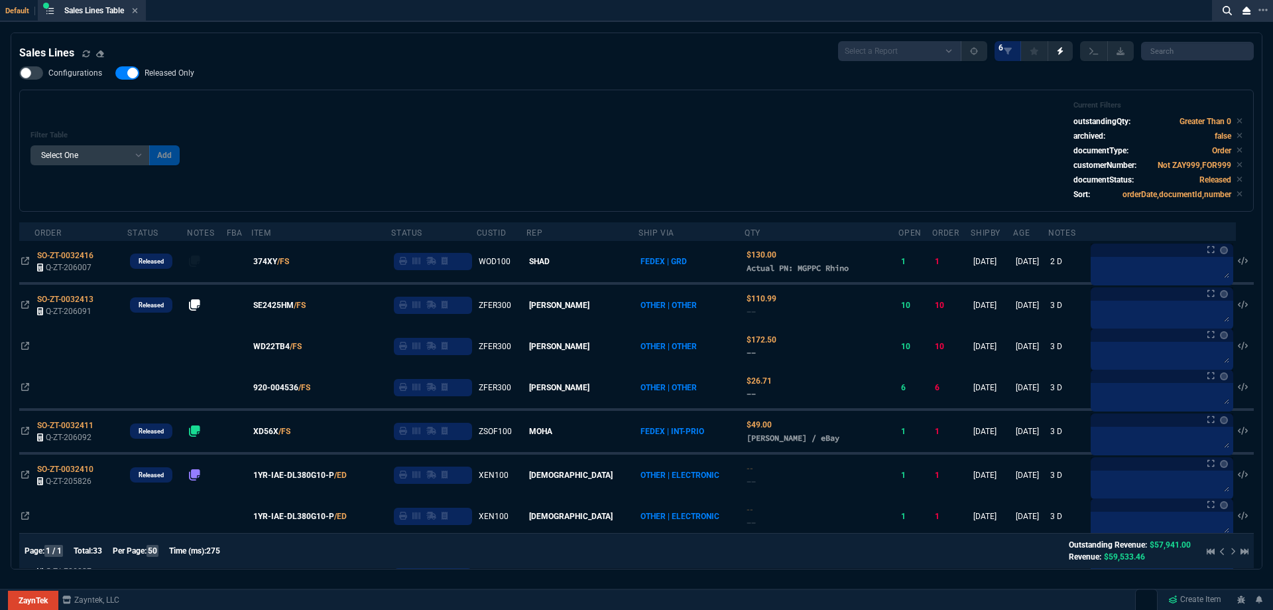
click at [161, 78] on span "Released Only" at bounding box center [170, 73] width 50 height 11
click at [115, 74] on input "Released Only" at bounding box center [115, 73] width 1 height 1
checkbox input "false"
click at [521, 108] on div "Filter Table Select One Add Filter () Age () ATS () Cond (itemVariantCode) Cust…" at bounding box center [637, 150] width 1212 height 99
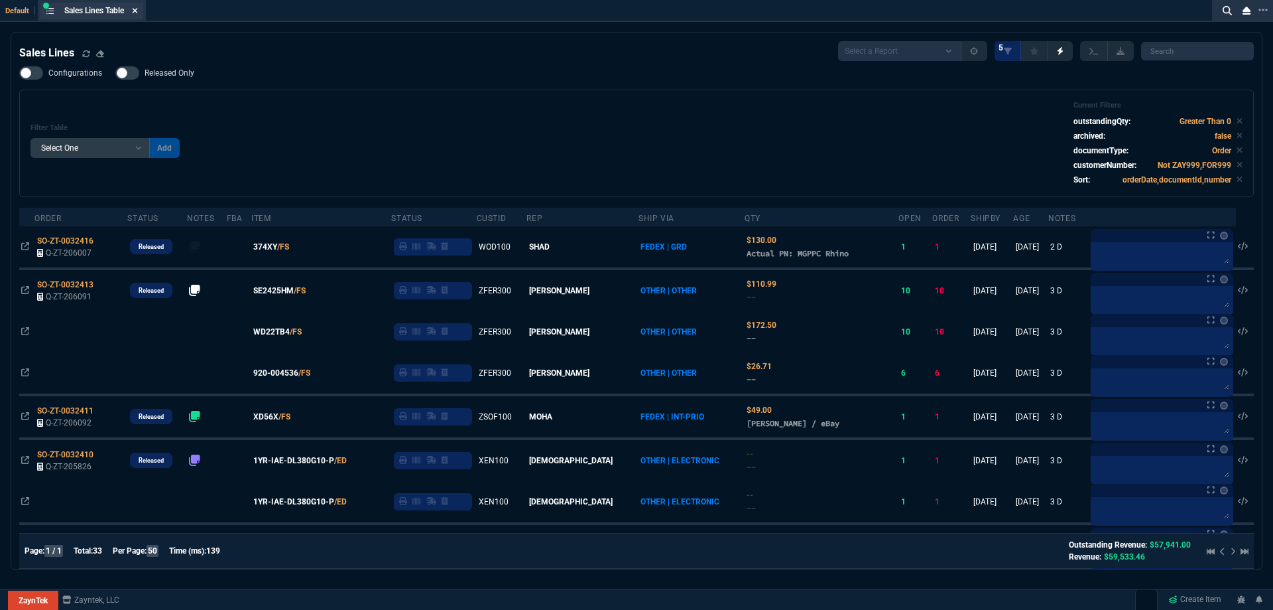
click at [138, 11] on icon at bounding box center [135, 11] width 6 height 8
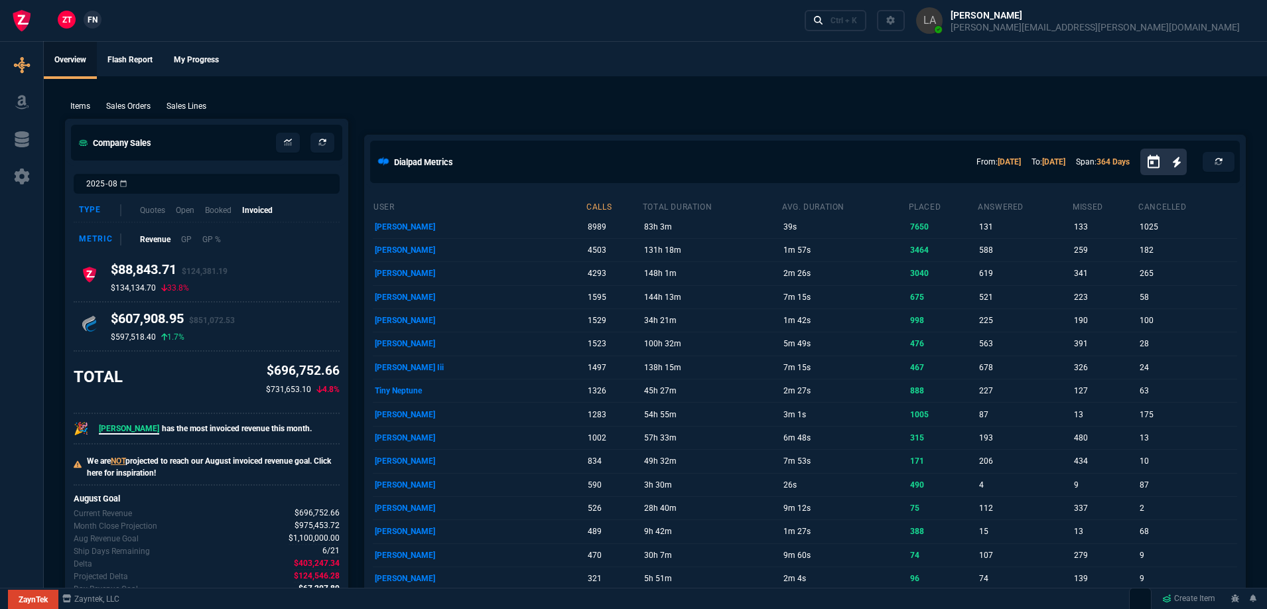
click at [88, 21] on span "FN" at bounding box center [93, 20] width 10 height 12
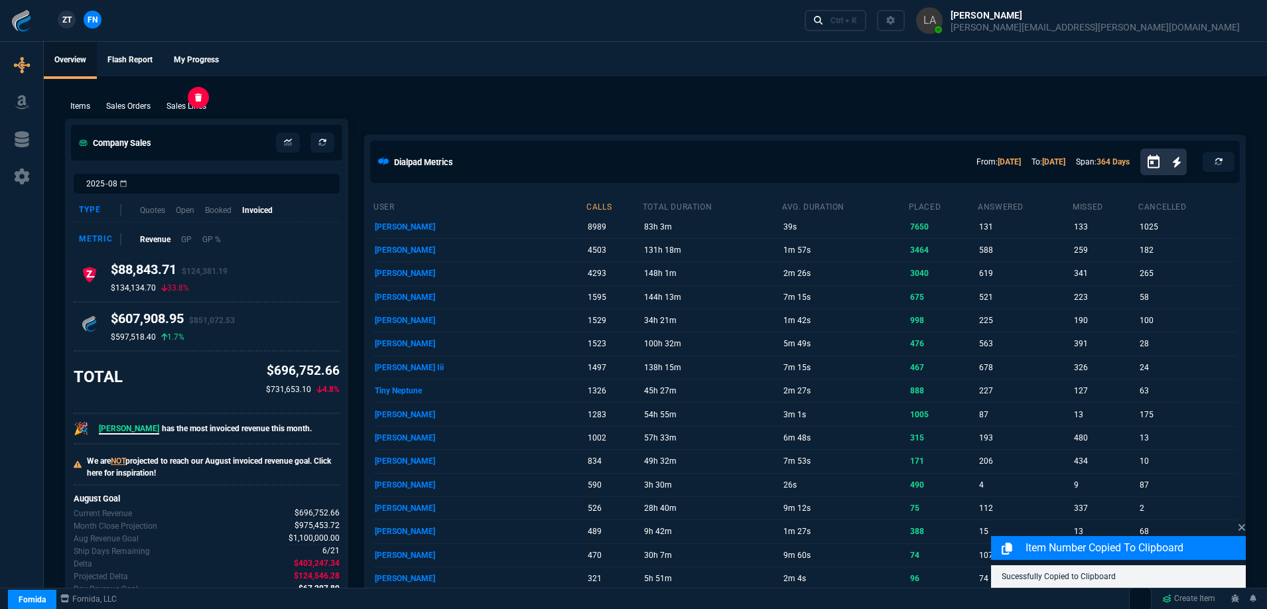
click at [194, 105] on p "Sales Lines" at bounding box center [186, 106] width 40 height 12
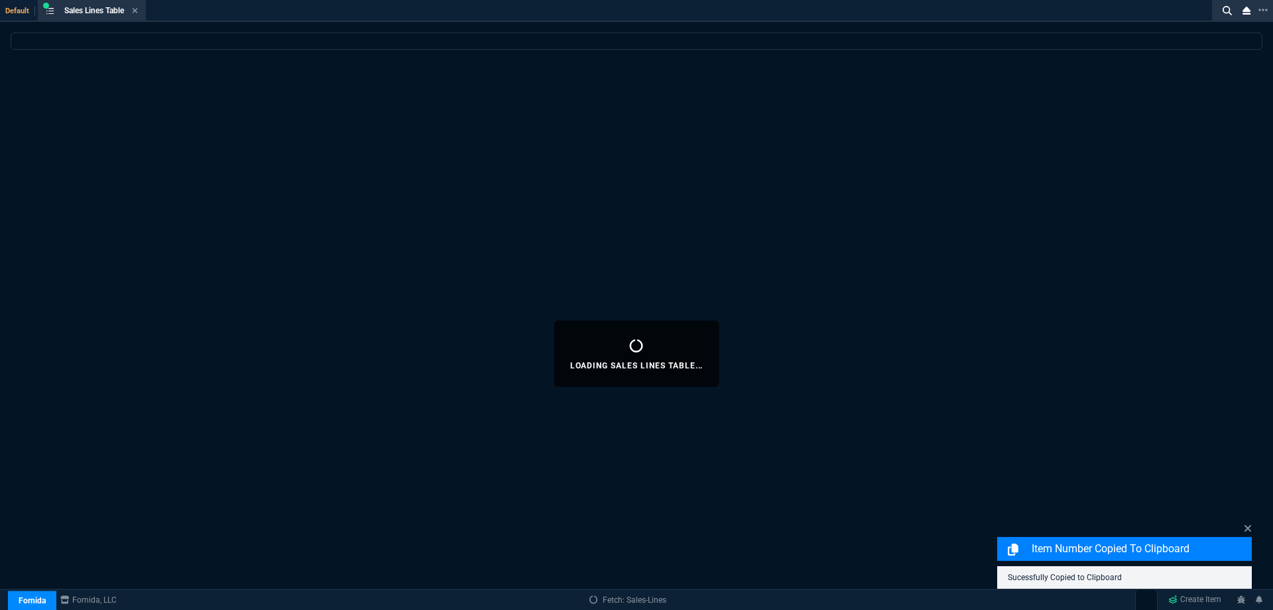
select select
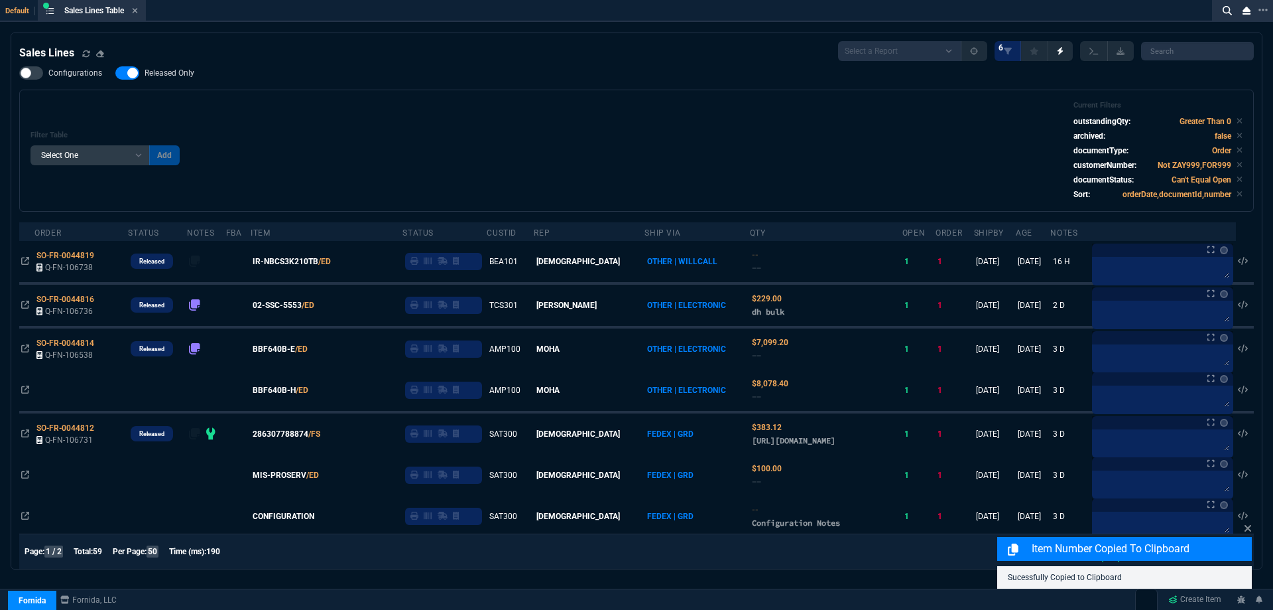
click at [174, 77] on span "Released Only" at bounding box center [170, 73] width 50 height 11
click at [115, 74] on input "Released Only" at bounding box center [115, 73] width 1 height 1
checkbox input "false"
click at [415, 94] on div "Filter Table Select One Add Filter () Age () ATS () Cond (itemVariantCode) Cust…" at bounding box center [636, 151] width 1235 height 122
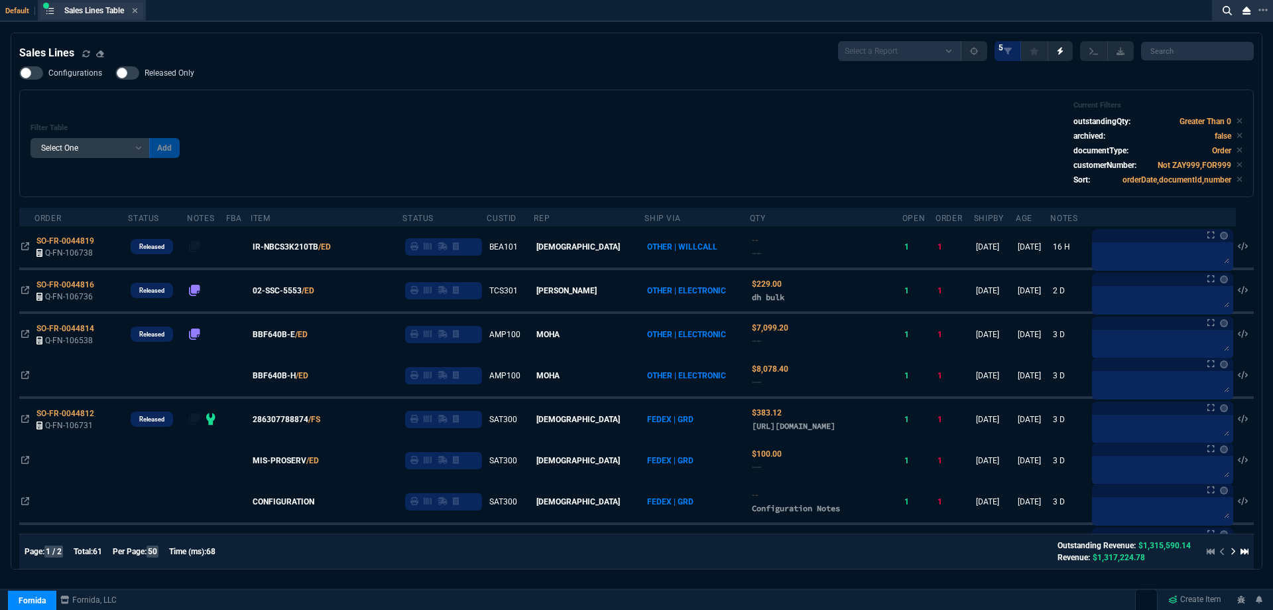
click at [137, 17] on div "Sales Lines Table Sales Line" at bounding box center [91, 11] width 103 height 17
click at [137, 15] on fa-icon at bounding box center [135, 11] width 6 height 9
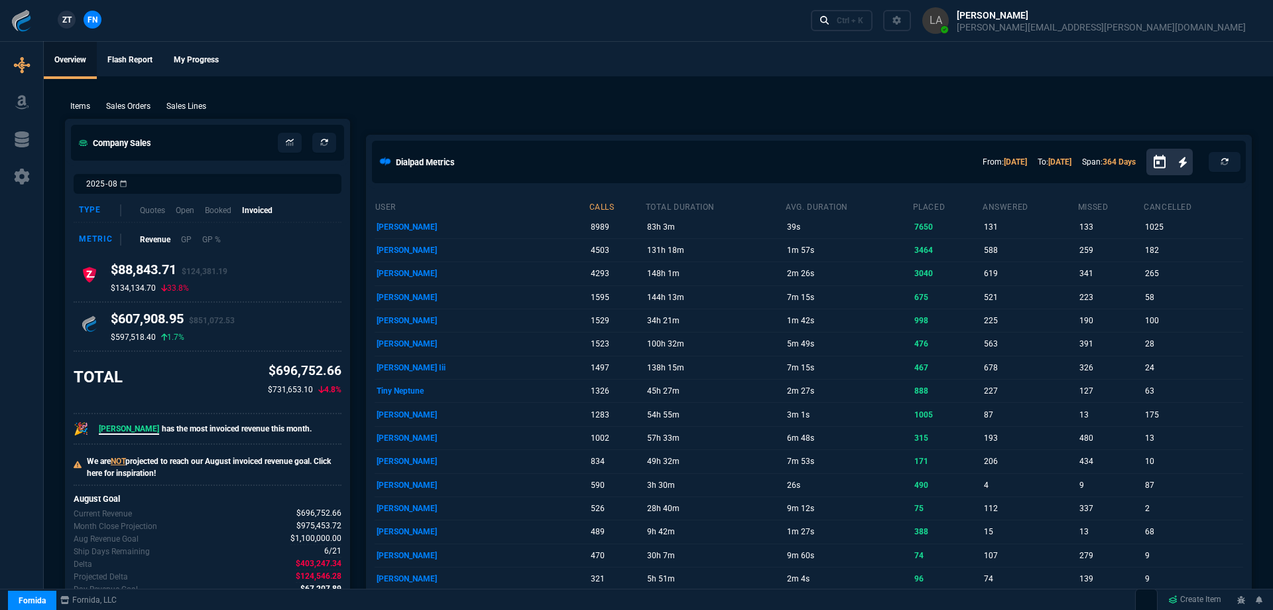
click at [137, 13] on div "ZT FN Ctrl + K" at bounding box center [636, 20] width 1273 height 41
click at [70, 23] on span "ZT" at bounding box center [66, 20] width 9 height 12
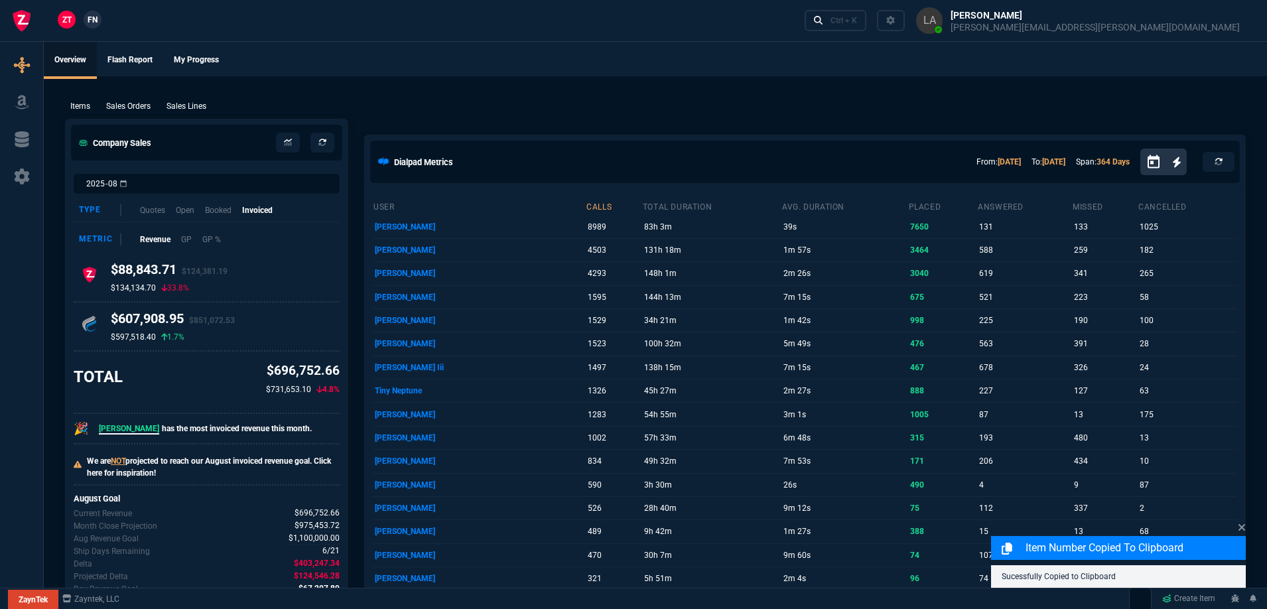
click at [198, 110] on p "Sales Lines" at bounding box center [186, 106] width 40 height 12
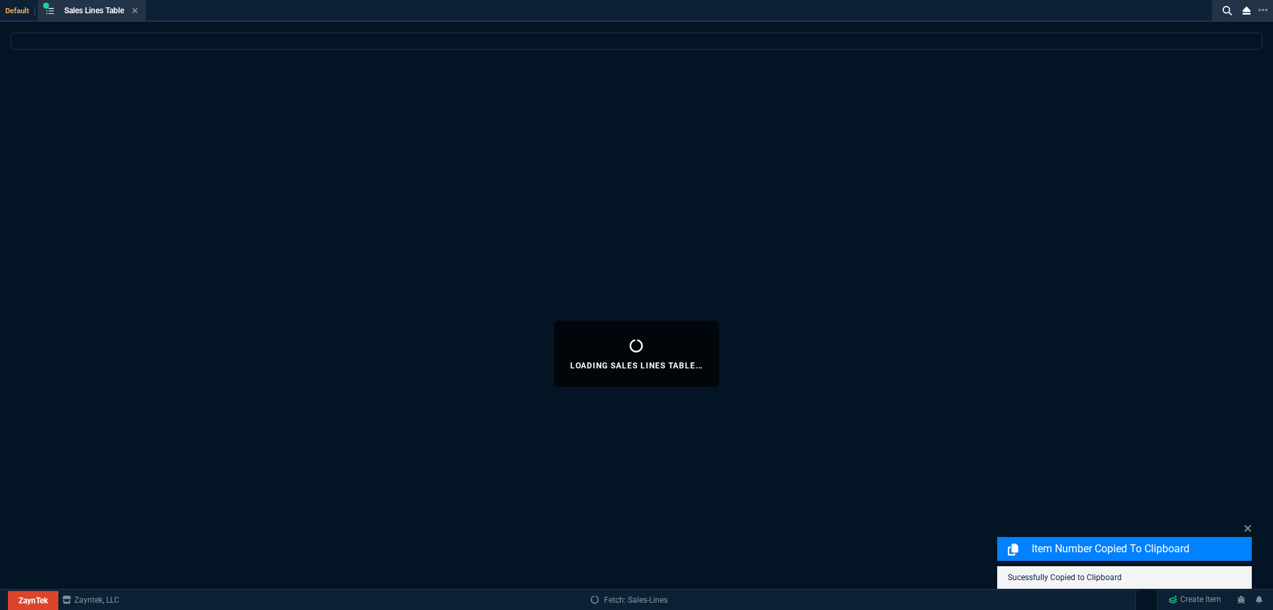
click at [304, 57] on div "Loading Sales Lines Table..." at bounding box center [636, 353] width 1273 height 642
select select
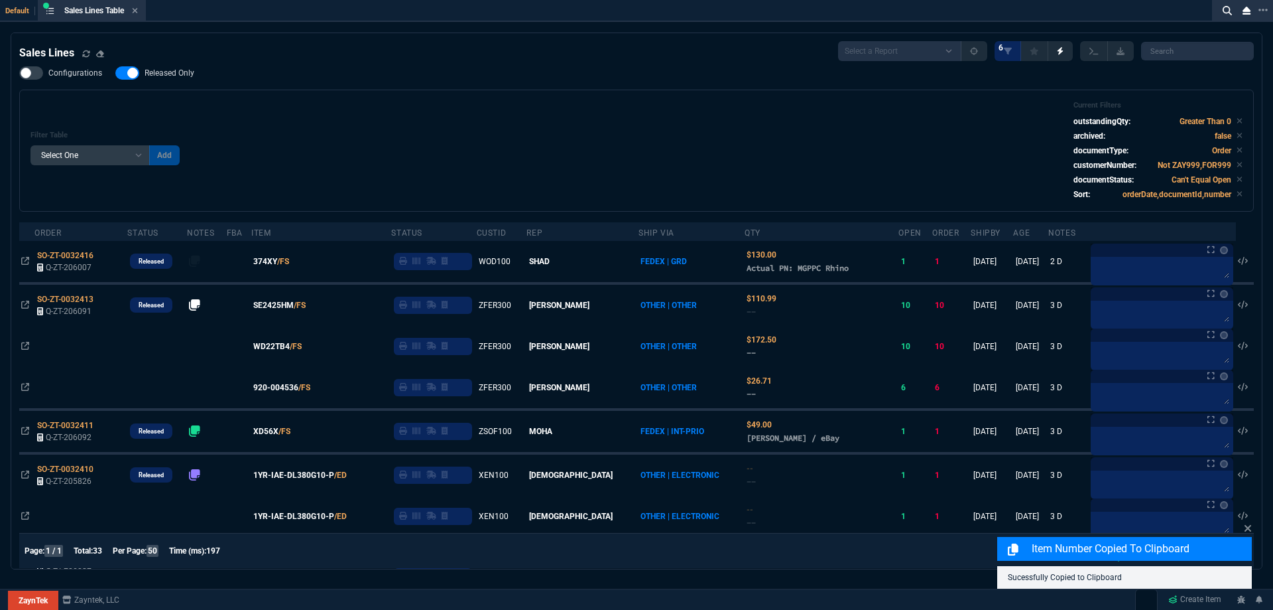
click at [174, 76] on span "Released Only" at bounding box center [170, 73] width 50 height 11
click at [115, 74] on input "Released Only" at bounding box center [115, 73] width 1 height 1
checkbox input "false"
click at [508, 91] on div "Filter Table Select One Add Filter () Age () ATS () Cond (itemVariantCode) Cust…" at bounding box center [636, 151] width 1235 height 122
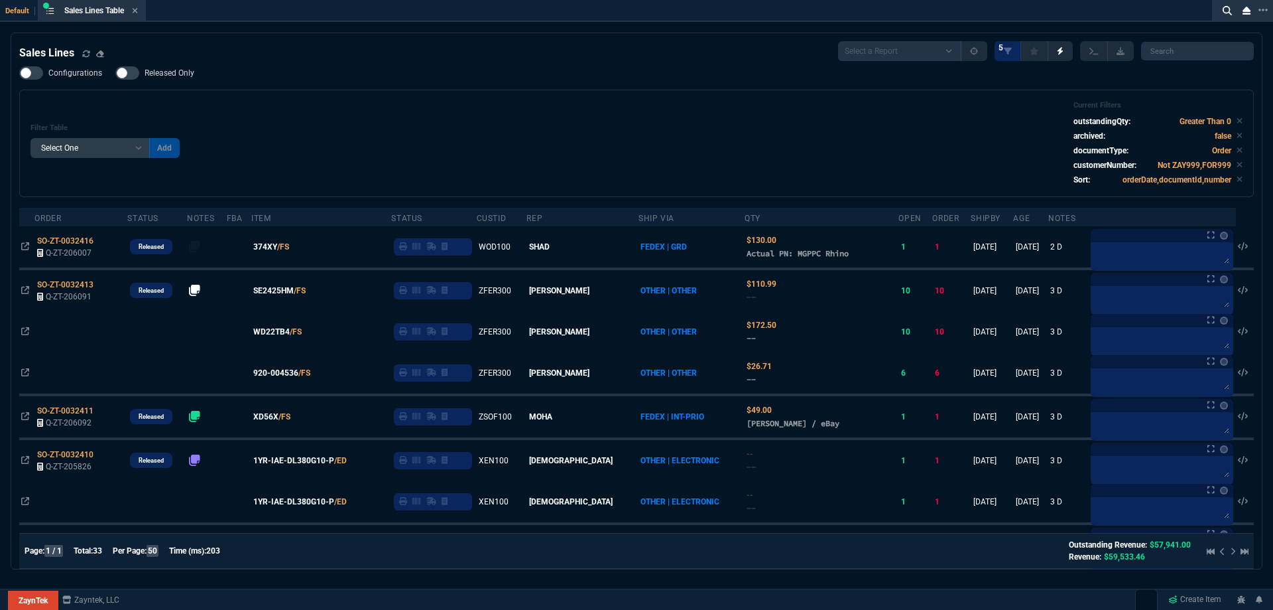
click at [452, 119] on div "Filter Table Select One Add Filter () Age () ATS () Cond (itemVariantCode) Cust…" at bounding box center [637, 143] width 1212 height 85
click at [135, 11] on icon at bounding box center [135, 11] width 6 height 8
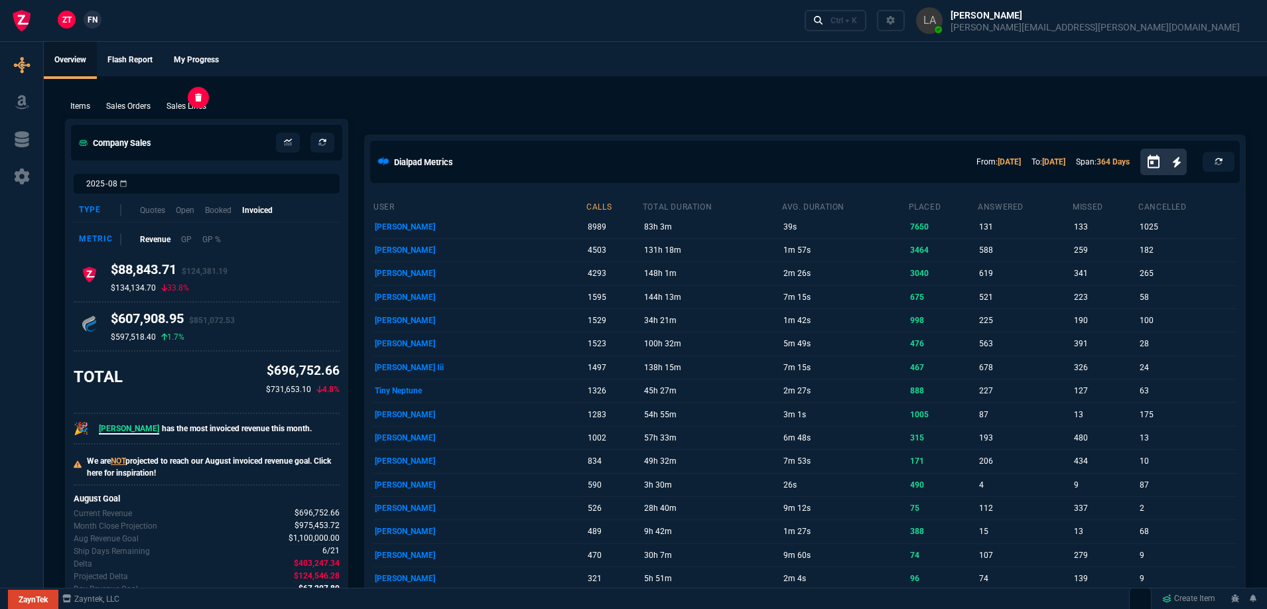
click at [196, 111] on p "Sales Lines" at bounding box center [186, 106] width 40 height 12
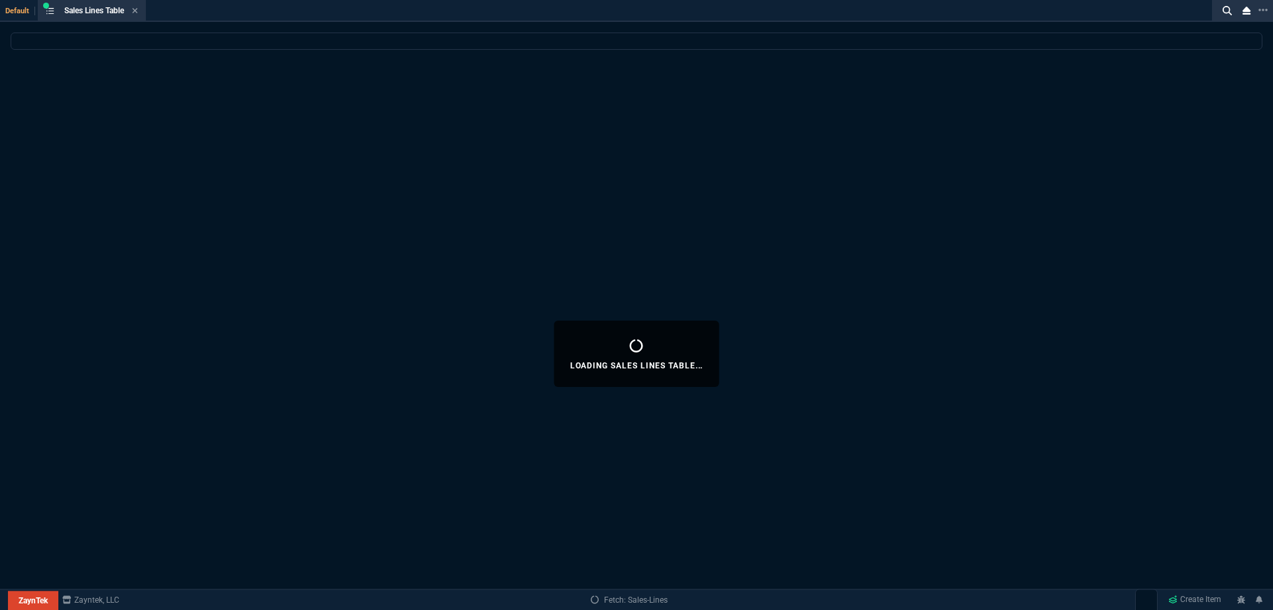
select select
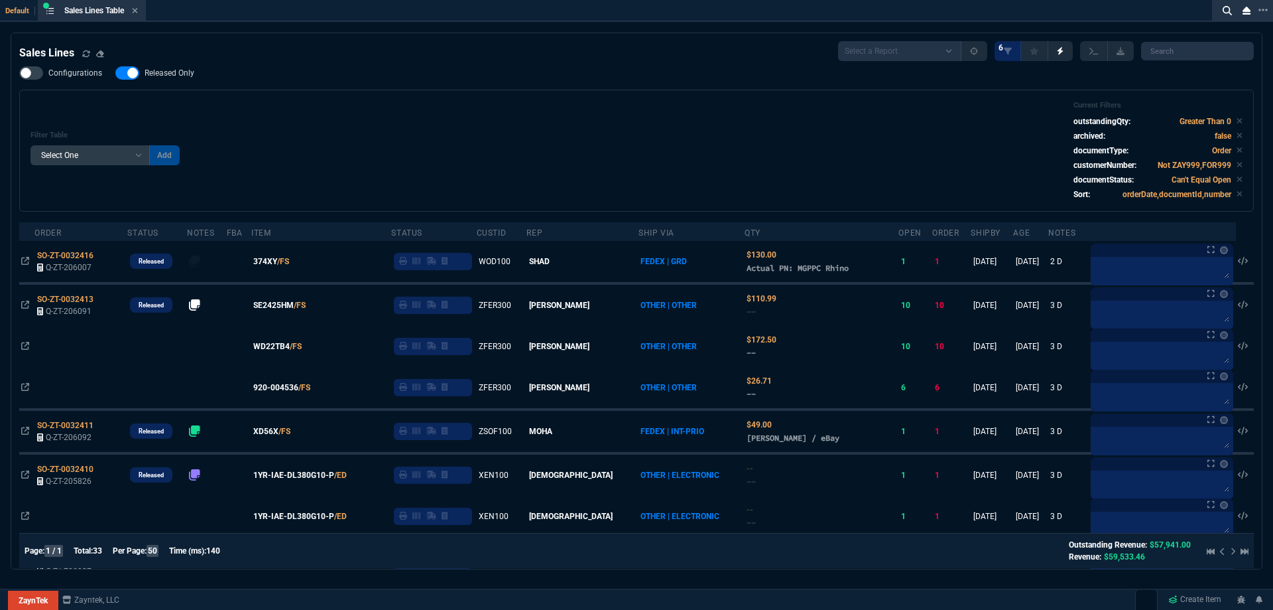
click at [183, 76] on span "Released Only" at bounding box center [170, 73] width 50 height 11
click at [115, 74] on input "Released Only" at bounding box center [115, 73] width 1 height 1
click at [572, 109] on div "Filter Table Select One Add Filter () Age () ATS () Cond (itemVariantCode) Cust…" at bounding box center [637, 150] width 1212 height 99
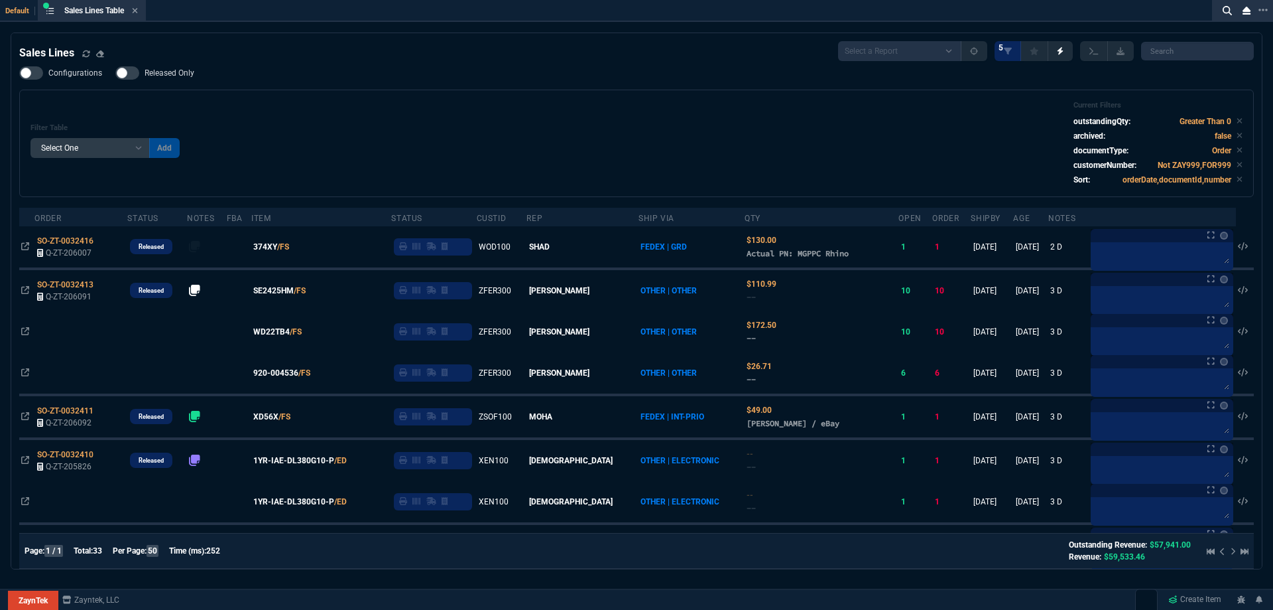
click at [312, 142] on div "Filter Table Select One Add Filter () Age () ATS () Cond (itemVariantCode) Cust…" at bounding box center [637, 143] width 1212 height 85
click at [180, 70] on span "Released Only" at bounding box center [170, 73] width 50 height 11
click at [115, 73] on input "Released Only" at bounding box center [115, 73] width 1 height 1
click at [458, 80] on div "Configurations Released Only Filter Table Select One Add Filter () Age () ATS (…" at bounding box center [636, 131] width 1235 height 131
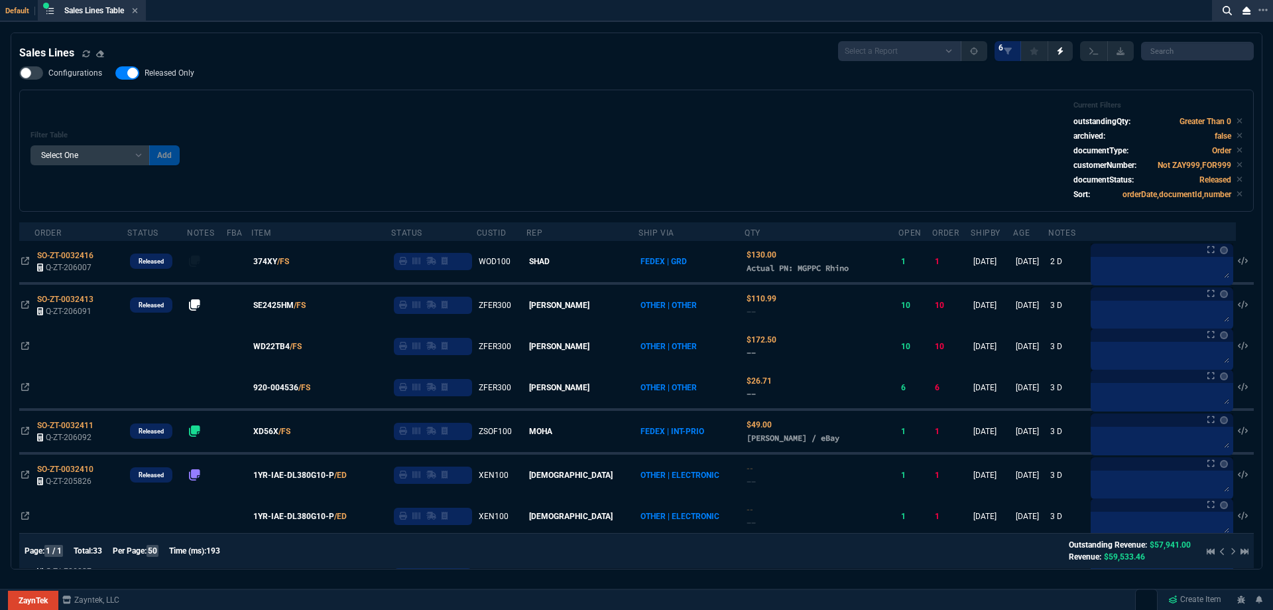
click at [168, 71] on span "Released Only" at bounding box center [170, 73] width 50 height 11
click at [115, 73] on input "Released Only" at bounding box center [115, 73] width 1 height 1
checkbox input "false"
click at [407, 90] on div "Filter Table Select One Add Filter () Age () ATS () Cond (itemVariantCode) Cust…" at bounding box center [636, 151] width 1235 height 122
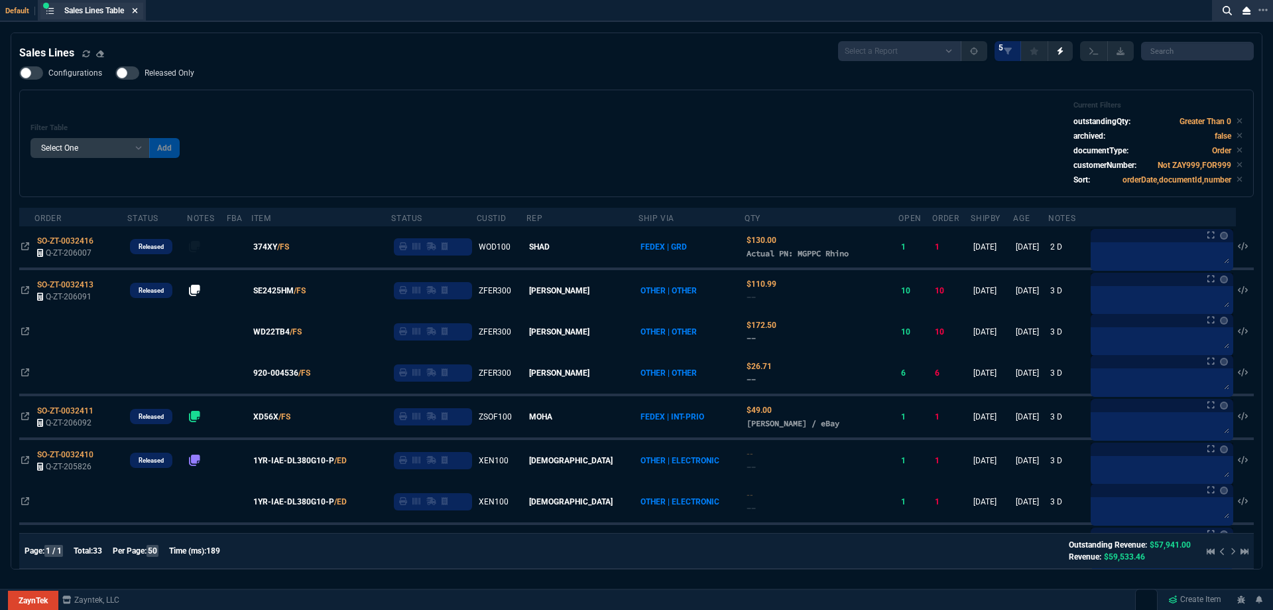
click at [138, 15] on fa-icon at bounding box center [135, 11] width 6 height 9
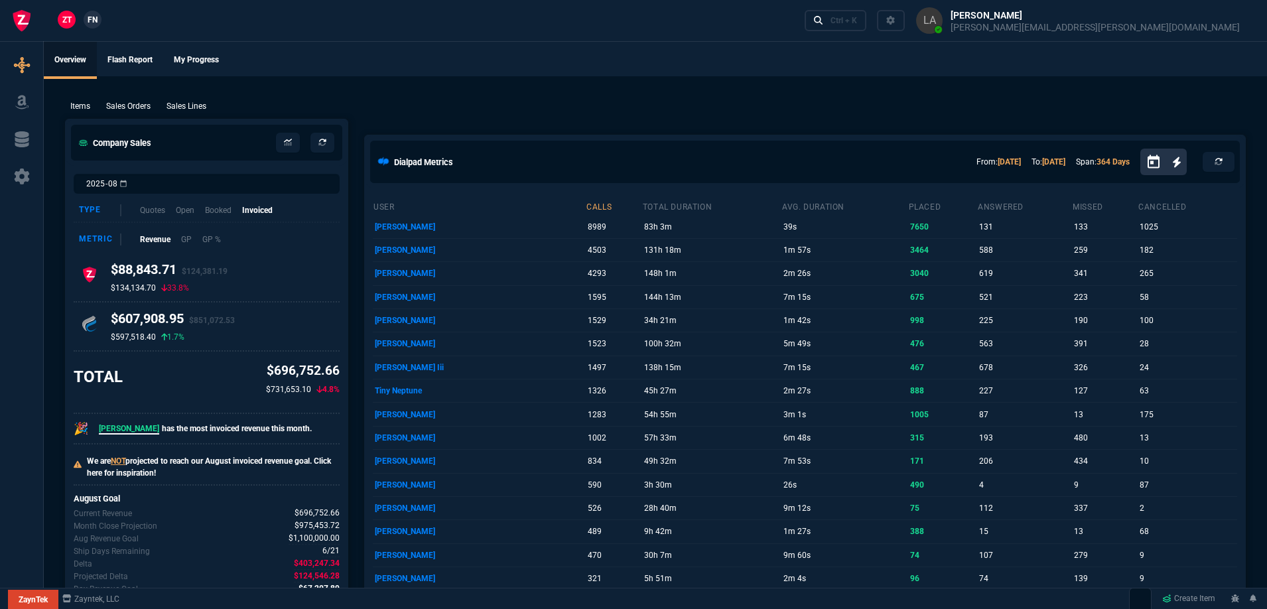
click at [97, 23] on span "FN" at bounding box center [93, 20] width 10 height 12
click at [192, 105] on p "Sales Lines" at bounding box center [186, 106] width 40 height 12
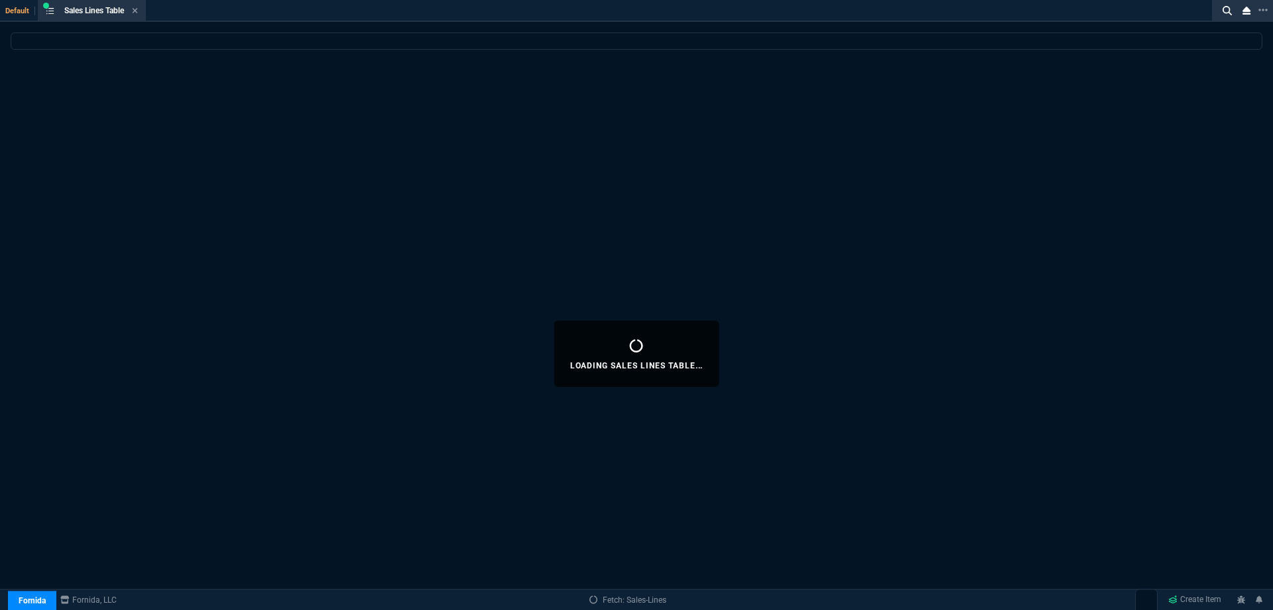
select select
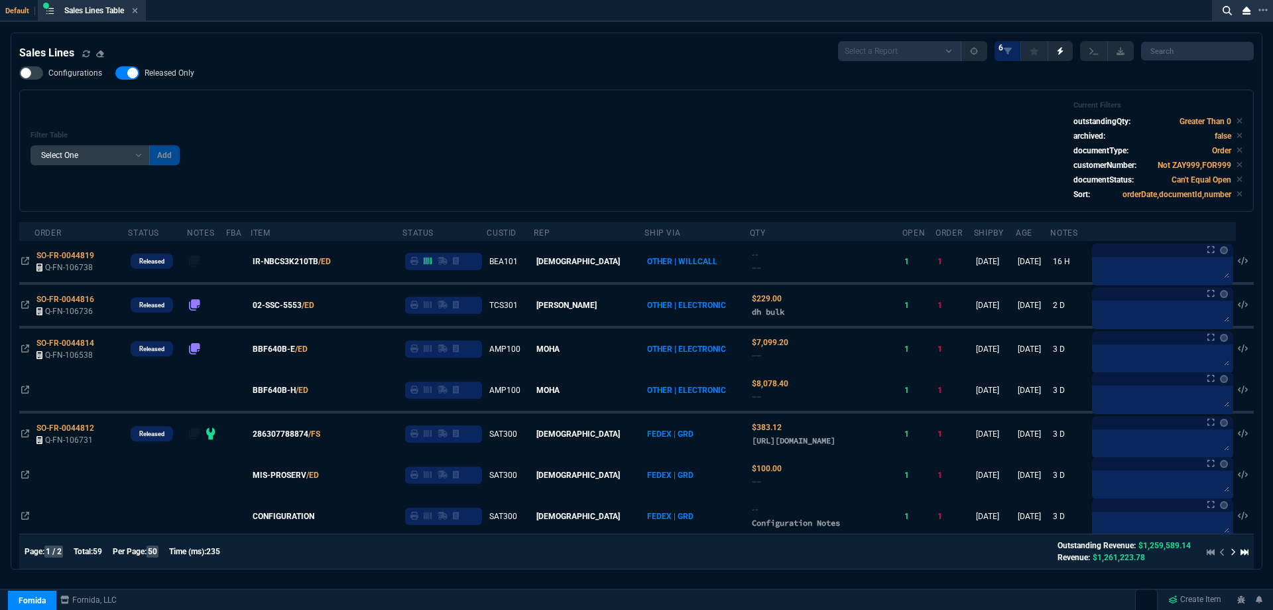
click at [152, 70] on span "Released Only" at bounding box center [170, 73] width 50 height 11
click at [115, 73] on input "Released Only" at bounding box center [115, 73] width 1 height 1
checkbox input "false"
click at [462, 108] on div "Filter Table Select One Add Filter () Age () ATS () Cond (itemVariantCode) Cust…" at bounding box center [637, 150] width 1212 height 99
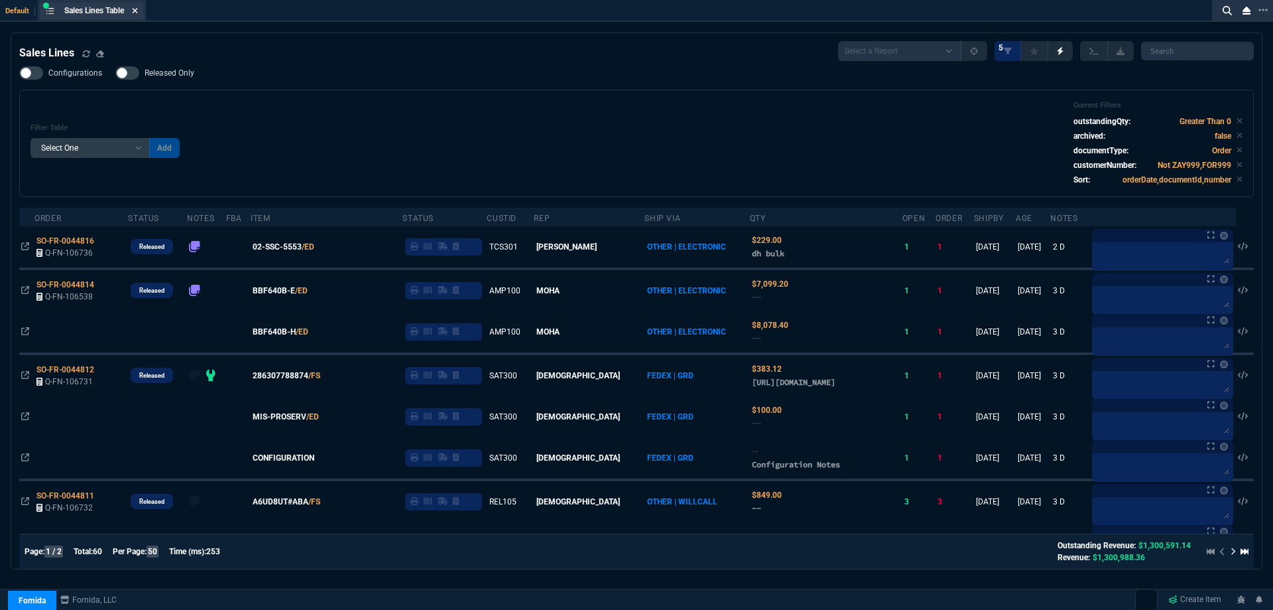
click at [138, 13] on icon at bounding box center [135, 11] width 6 height 8
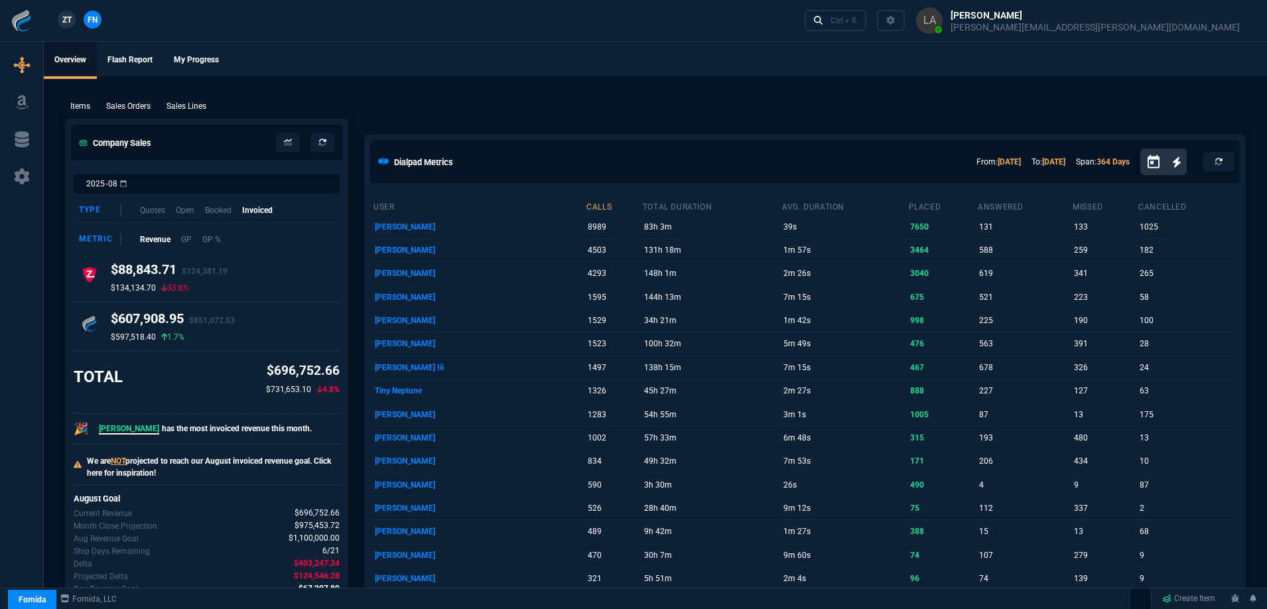
click at [68, 26] on link "ZT" at bounding box center [67, 20] width 18 height 18
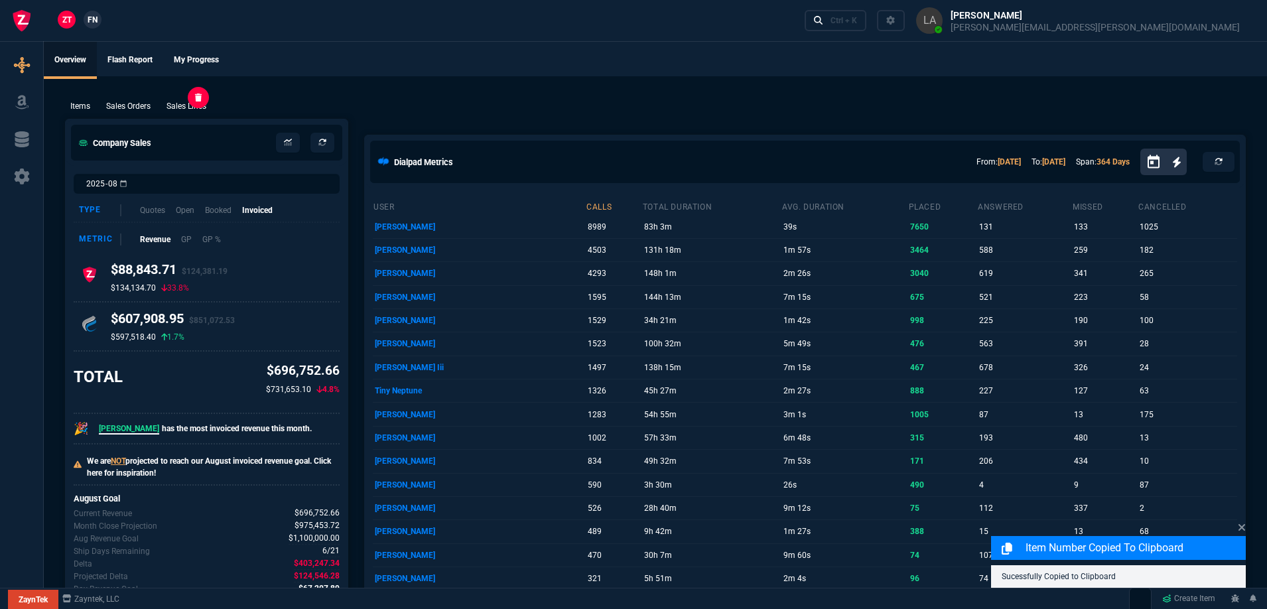
click at [190, 105] on p "Sales Lines" at bounding box center [186, 106] width 40 height 12
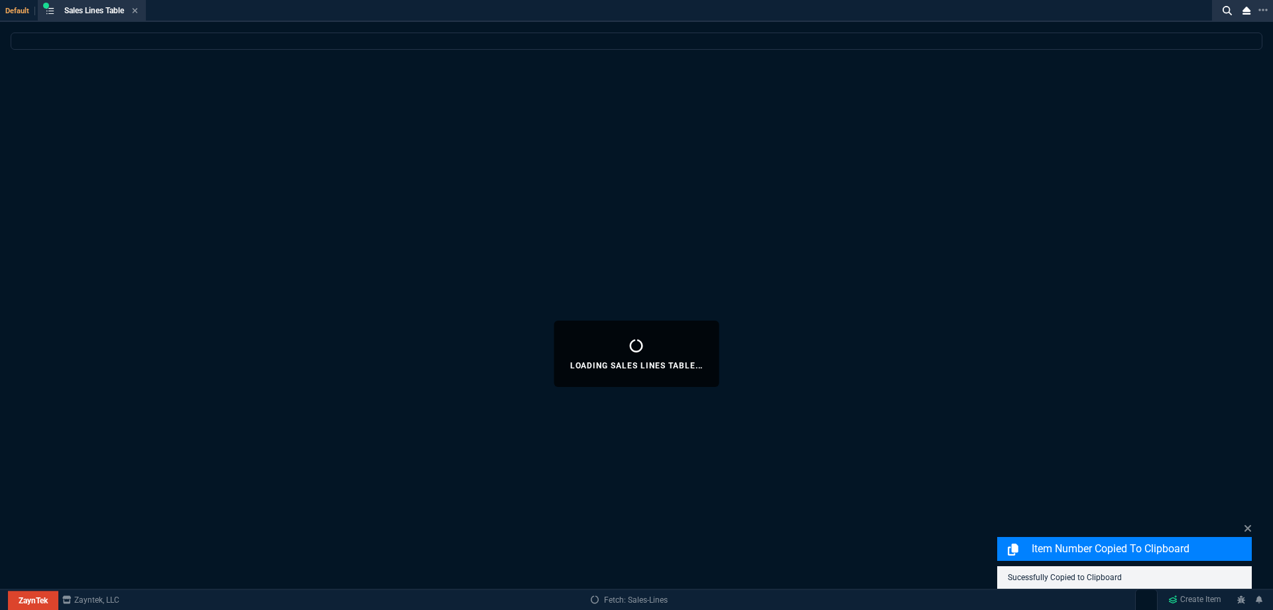
select select
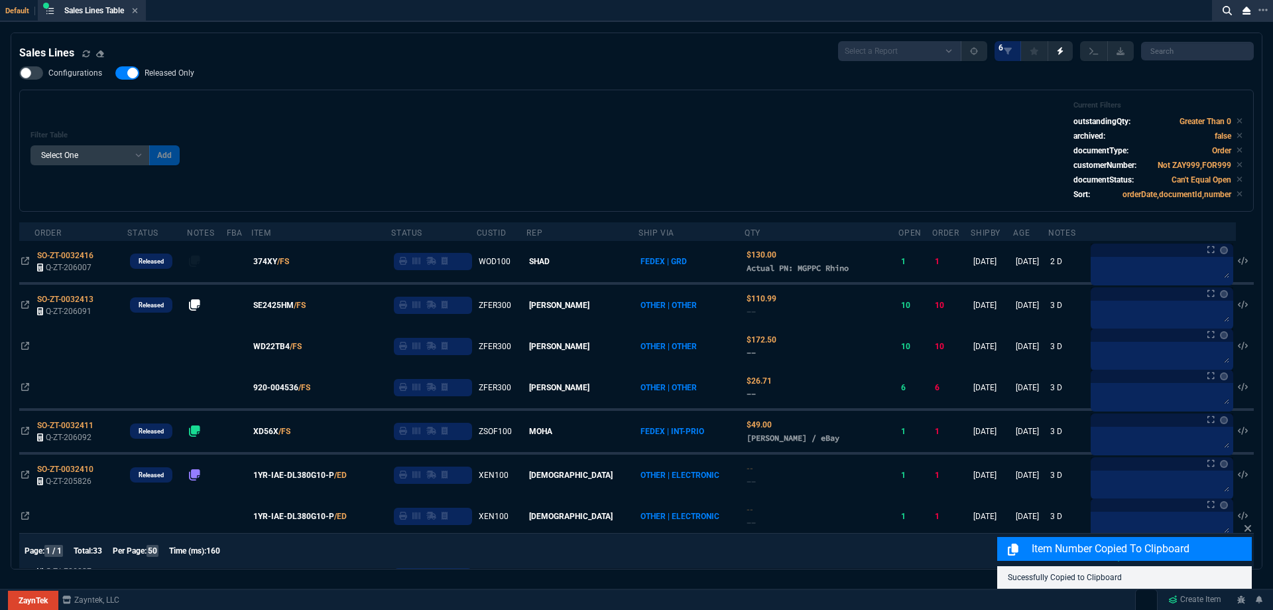
click at [178, 78] on span "Released Only" at bounding box center [170, 73] width 50 height 11
click at [115, 74] on input "Released Only" at bounding box center [115, 73] width 1 height 1
click at [324, 99] on div "Filter Table Select One Add Filter () Age () ATS () Cond (itemVariantCode) Cust…" at bounding box center [636, 151] width 1235 height 122
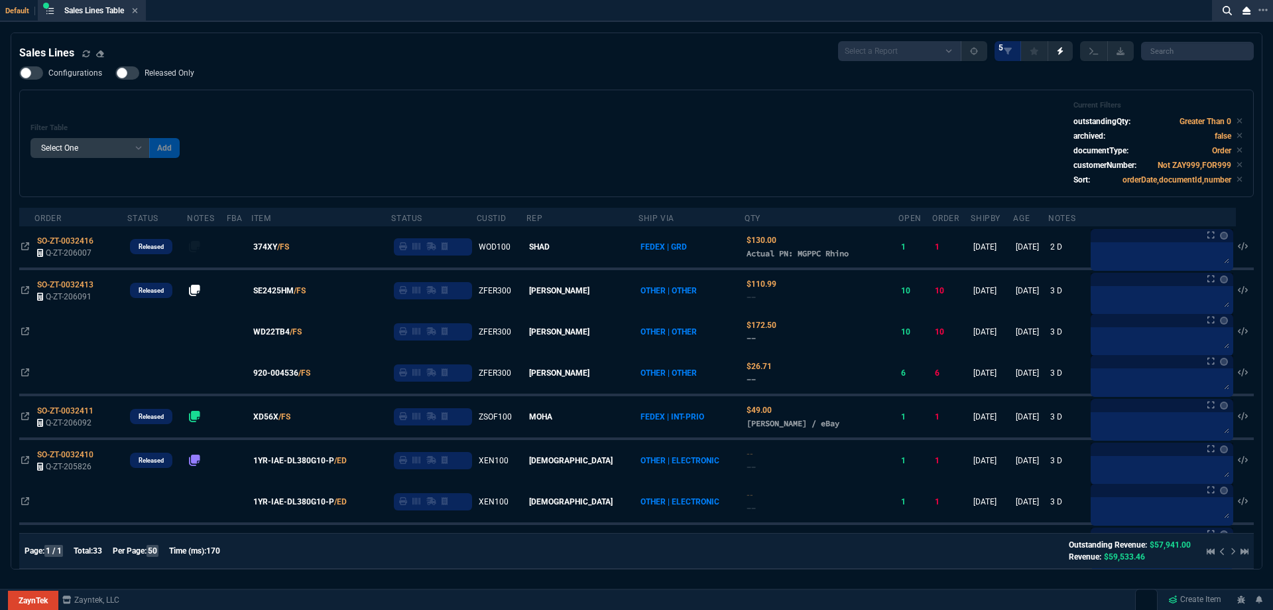
drag, startPoint x: 186, startPoint y: 69, endPoint x: 452, endPoint y: 82, distance: 266.3
click at [186, 70] on span "Released Only" at bounding box center [170, 73] width 50 height 11
click at [115, 73] on input "Released Only" at bounding box center [115, 73] width 1 height 1
click at [454, 84] on div "Configurations Released Only Filter Table Select One Add Filter () Age () ATS (…" at bounding box center [636, 131] width 1235 height 131
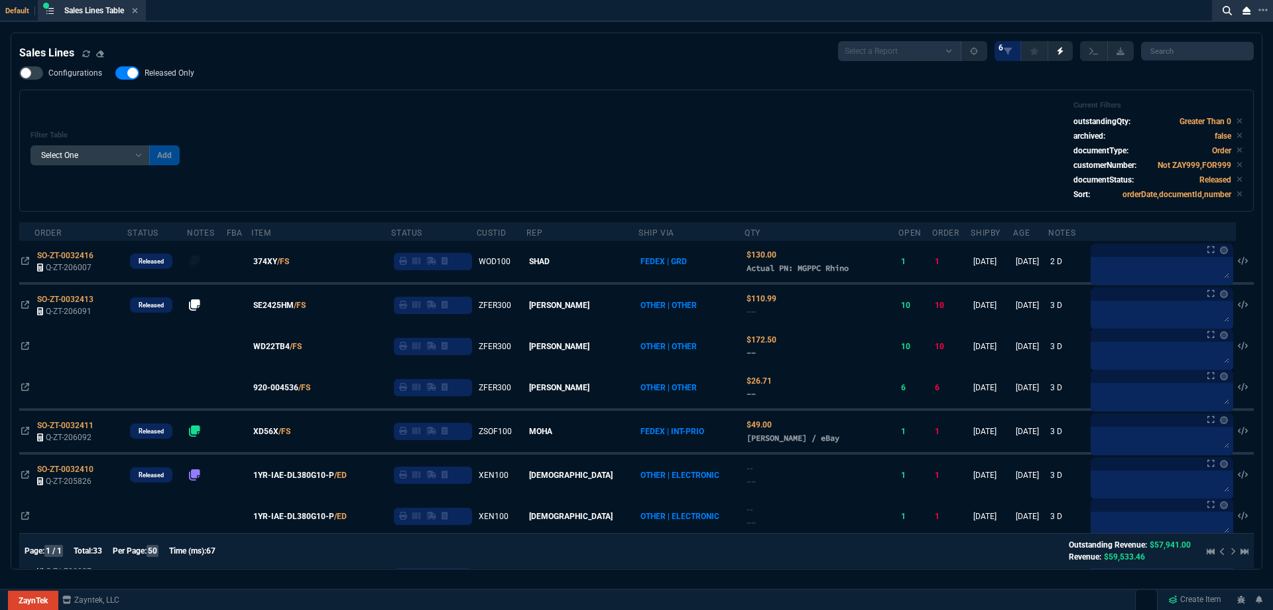
click at [184, 71] on span "Released Only" at bounding box center [170, 73] width 50 height 11
click at [115, 73] on input "Released Only" at bounding box center [115, 73] width 1 height 1
click at [398, 102] on div "Filter Table Select One Add Filter () Age () ATS () Cond (itemVariantCode) Cust…" at bounding box center [637, 150] width 1212 height 99
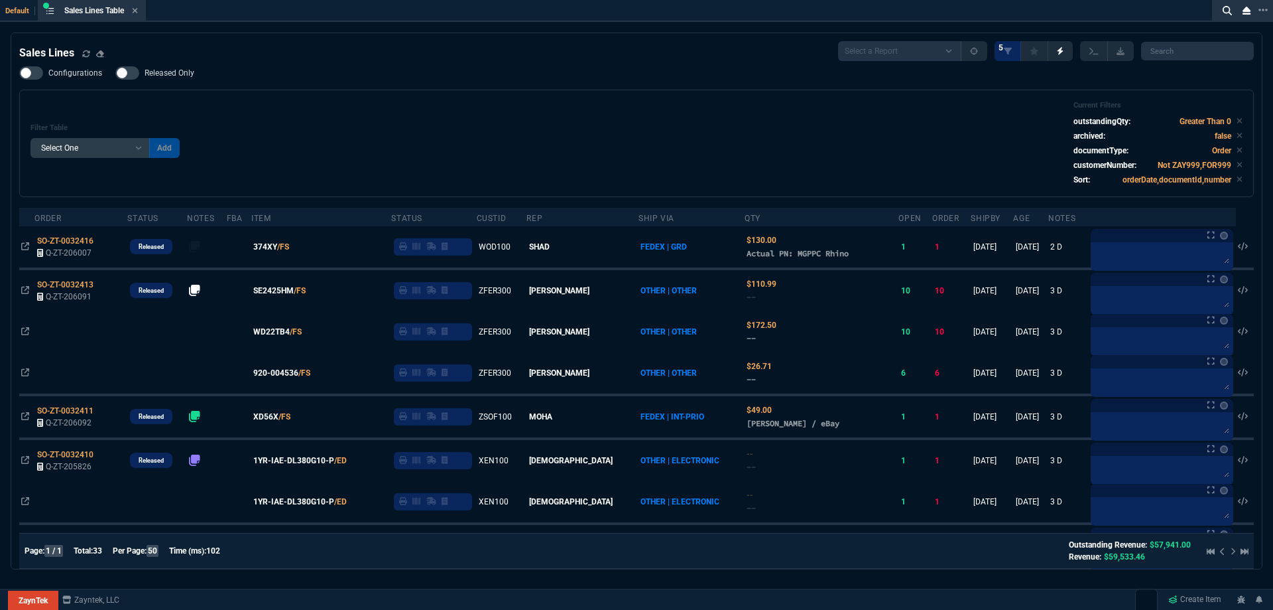
click at [181, 73] on span "Released Only" at bounding box center [170, 73] width 50 height 11
click at [115, 73] on input "Released Only" at bounding box center [115, 73] width 1 height 1
click at [361, 87] on div "Configurations Released Only Filter Table Select One Add Filter () Age () ATS (…" at bounding box center [636, 131] width 1235 height 131
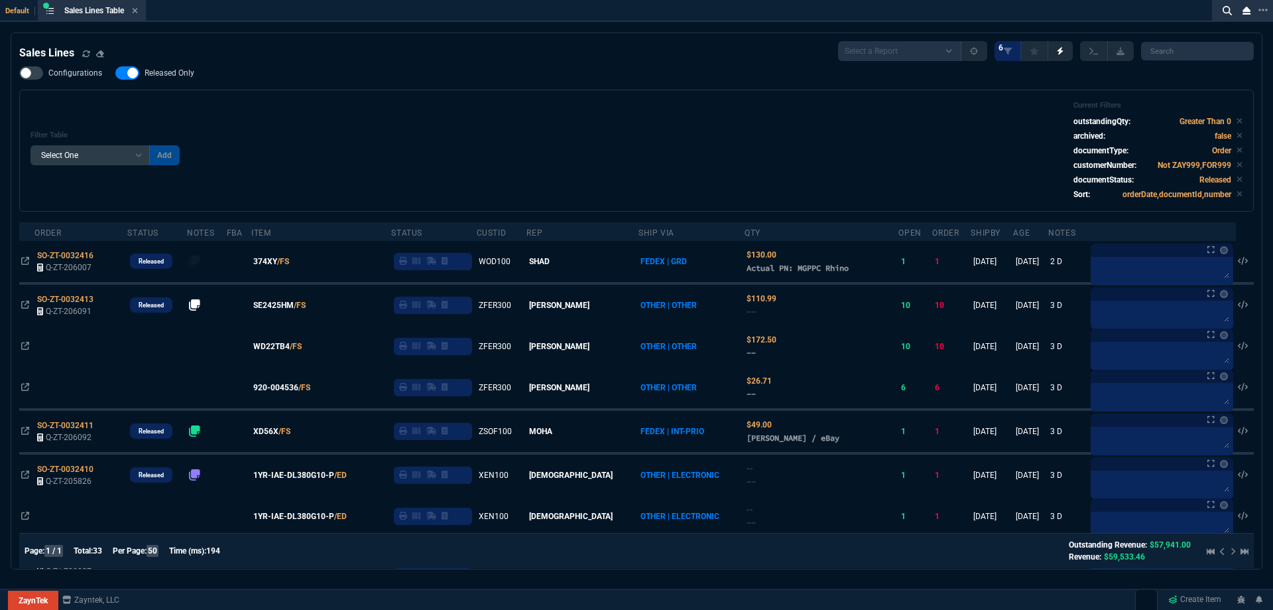
click at [277, 264] on span "374XY" at bounding box center [265, 261] width 24 height 12
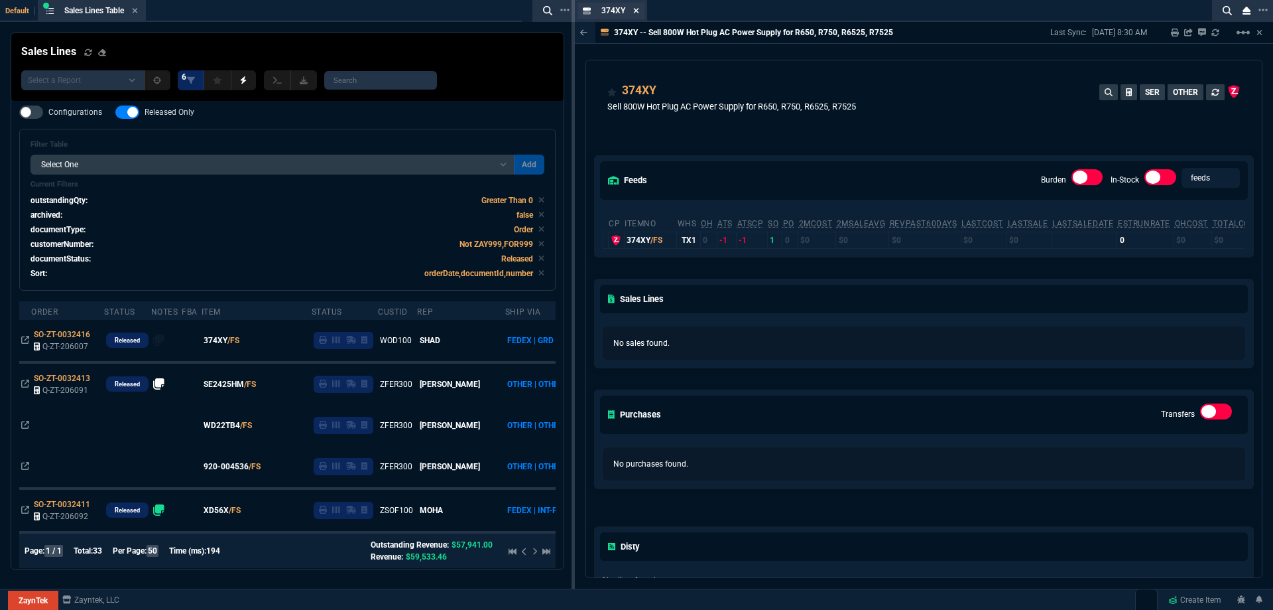
click at [637, 16] on nx-icon at bounding box center [636, 11] width 6 height 11
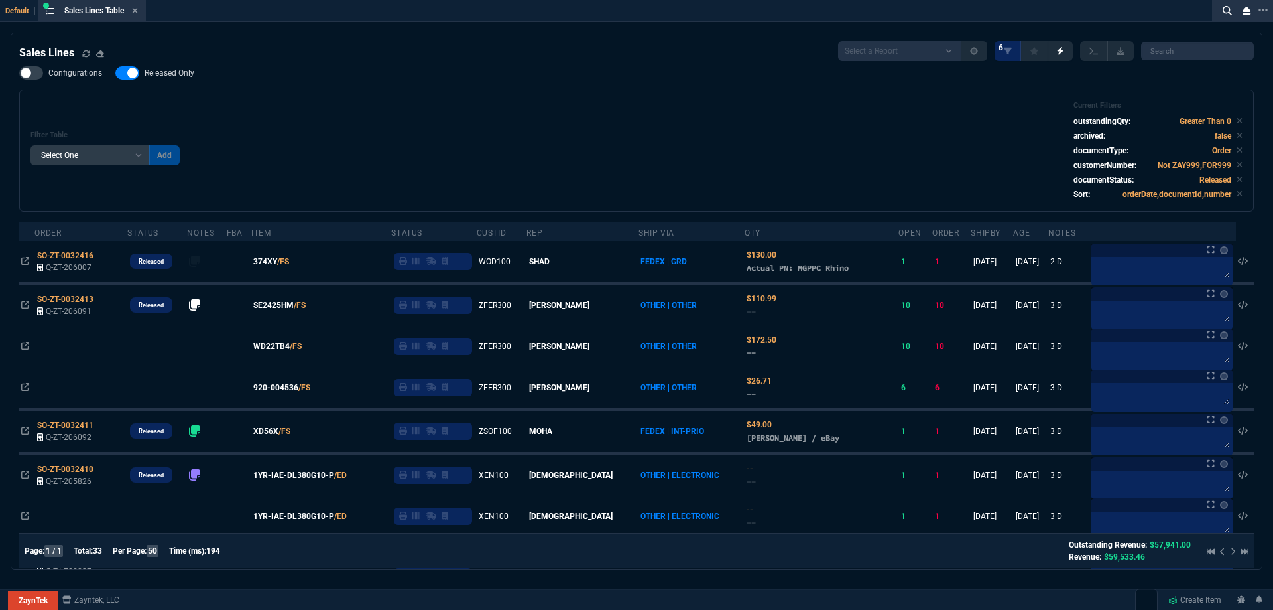
click at [169, 78] on span "Released Only" at bounding box center [170, 73] width 50 height 11
click at [115, 74] on input "Released Only" at bounding box center [115, 73] width 1 height 1
checkbox input "false"
click at [366, 93] on div "Filter Table Select One Add Filter () Age () ATS () Cond (itemVariantCode) Cust…" at bounding box center [636, 151] width 1235 height 122
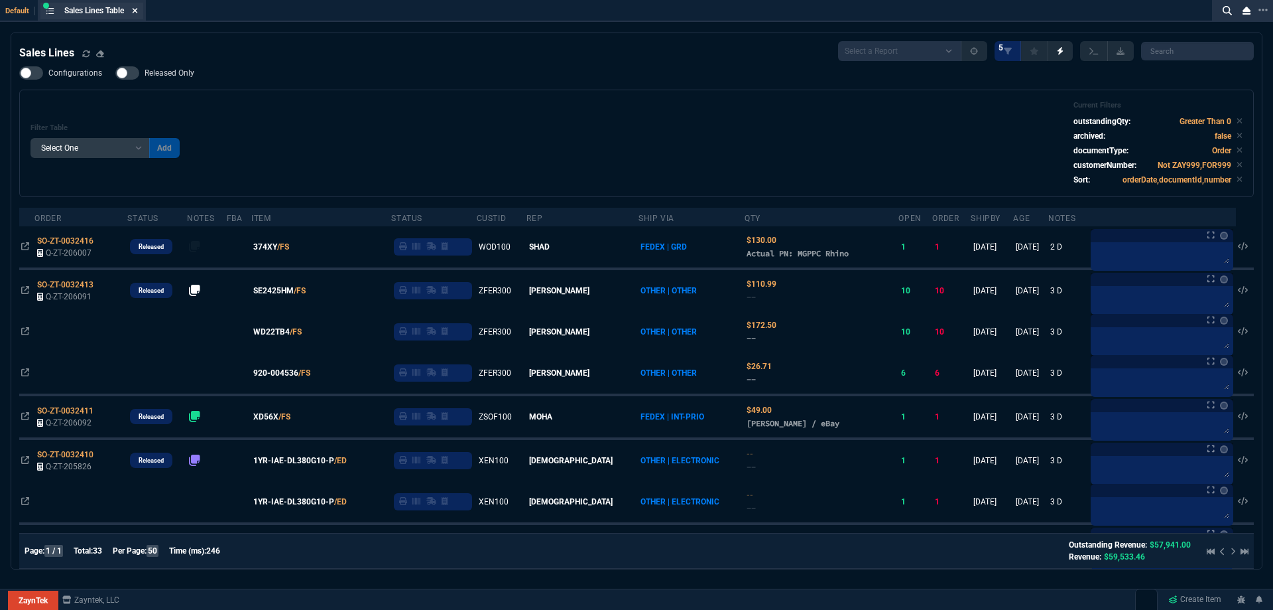
click at [138, 11] on icon at bounding box center [135, 11] width 6 height 8
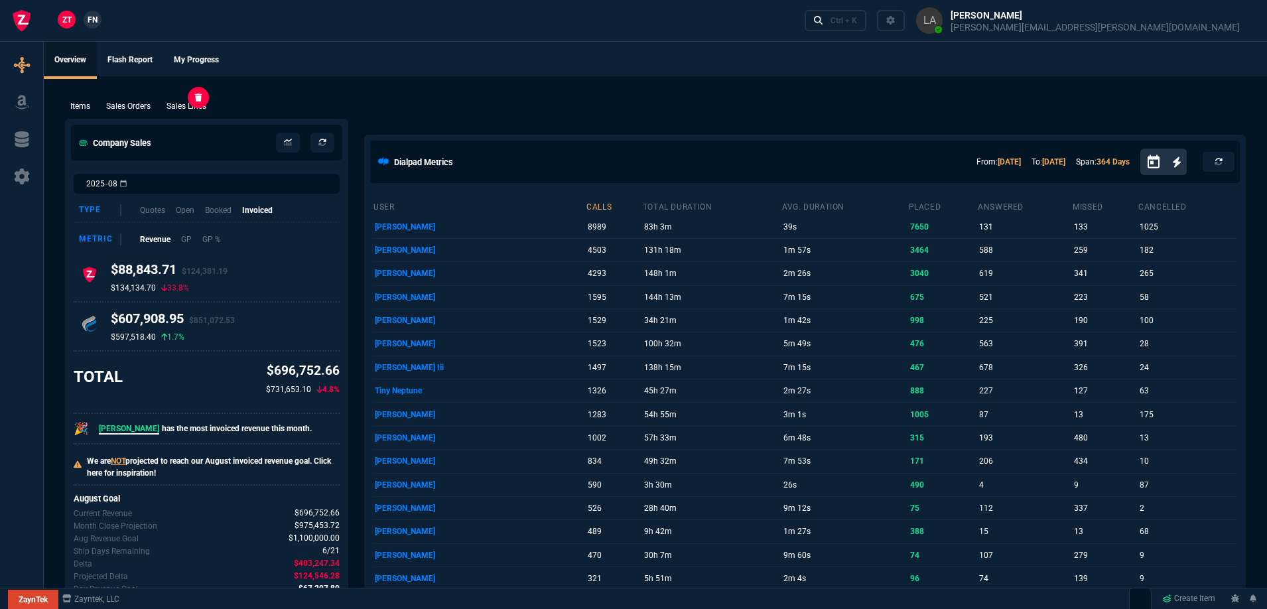
click at [187, 111] on p "Sales Lines" at bounding box center [186, 106] width 40 height 12
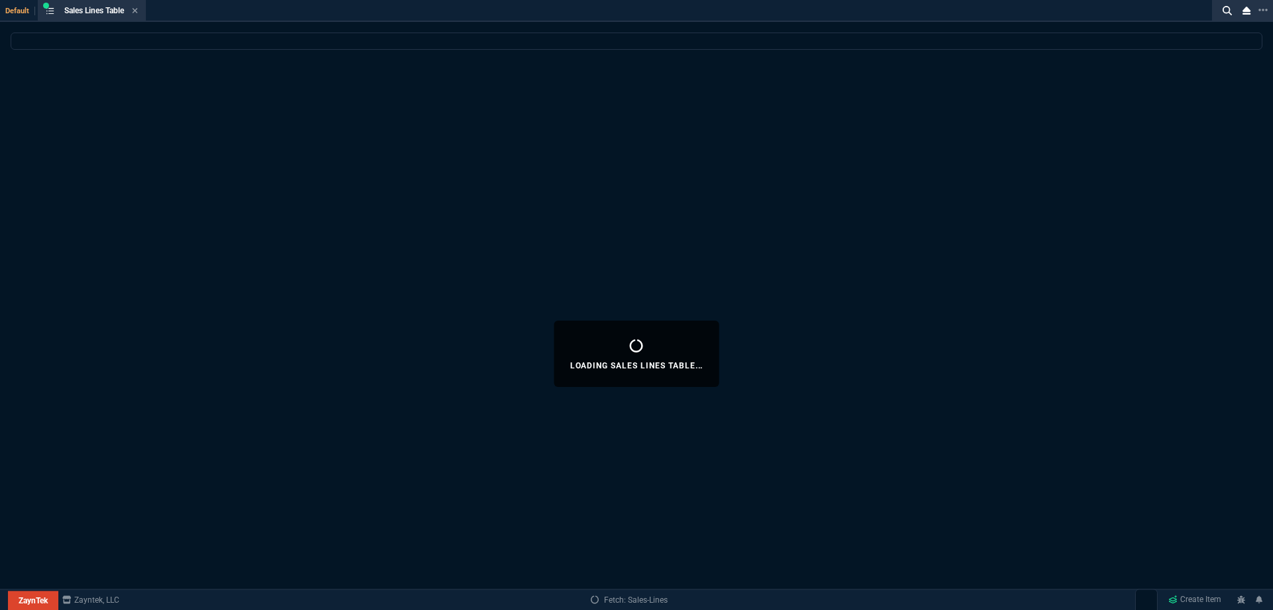
select select
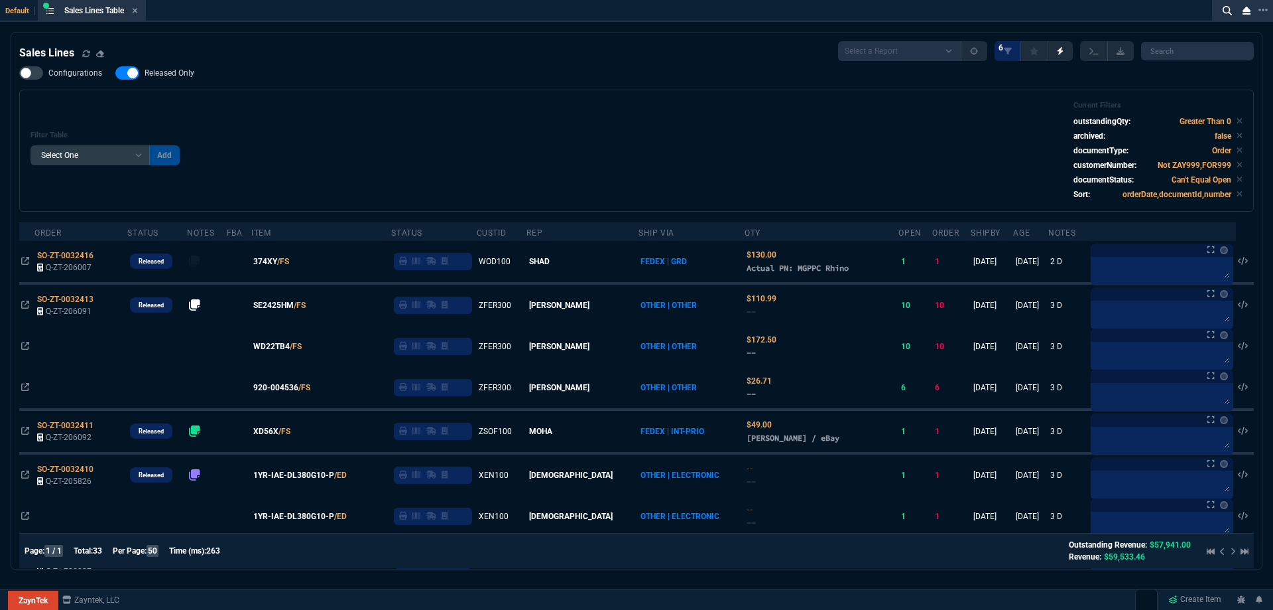
click at [161, 73] on span "Released Only" at bounding box center [170, 73] width 50 height 11
click at [115, 73] on input "Released Only" at bounding box center [115, 73] width 1 height 1
click at [330, 91] on div "Configurations Released Only Filter Table Select One Add Filter () Age () ATS (…" at bounding box center [636, 138] width 1235 height 145
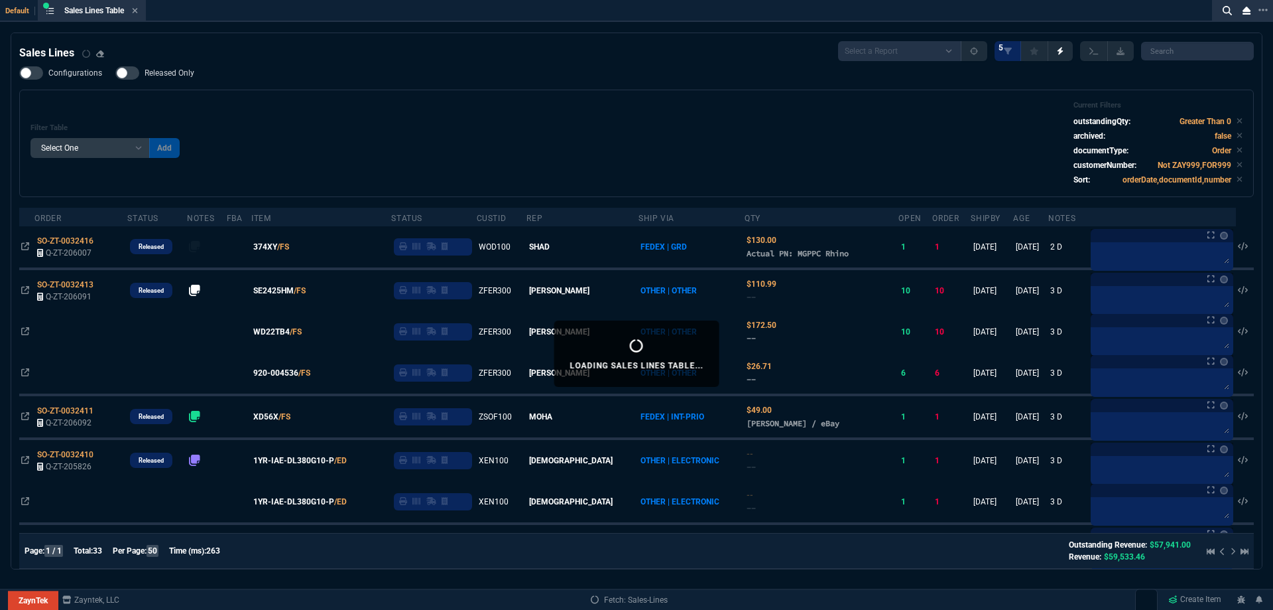
click at [180, 80] on nx-fornida-field-switch-one "Released Only" at bounding box center [161, 76] width 92 height 13
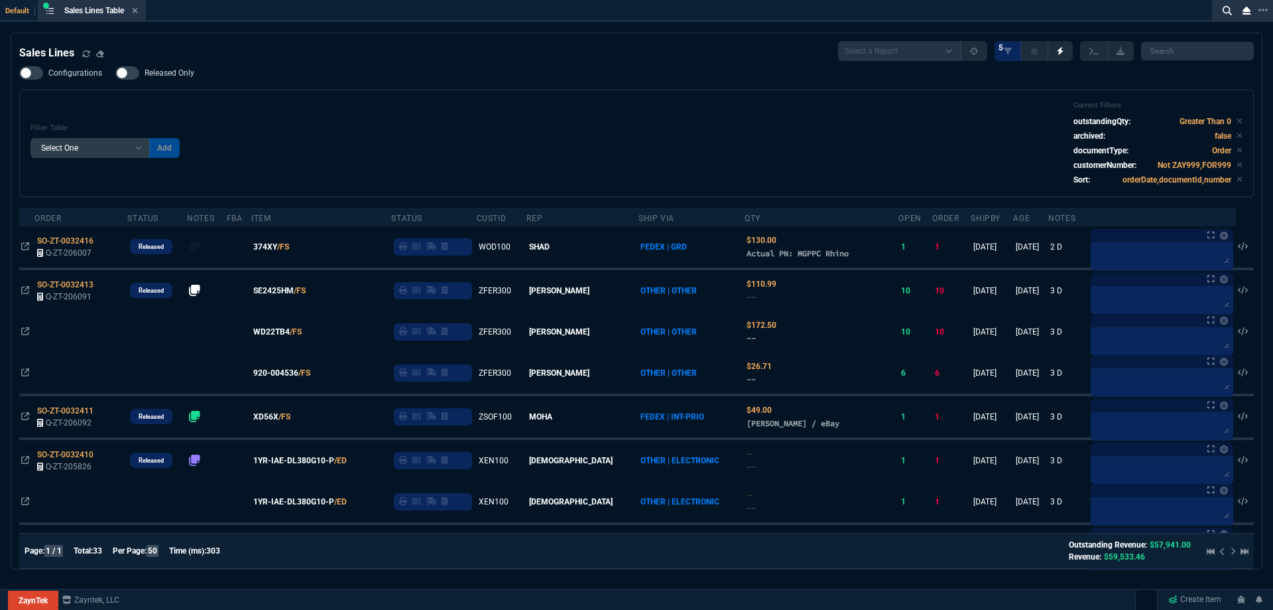
click at [180, 76] on span "Released Only" at bounding box center [170, 73] width 50 height 11
click at [115, 74] on input "Released Only" at bounding box center [115, 73] width 1 height 1
checkbox input "true"
click at [434, 113] on div "Filter Table Select One Add Filter () Age () ATS () Cond (itemVariantCode) Cust…" at bounding box center [637, 143] width 1212 height 85
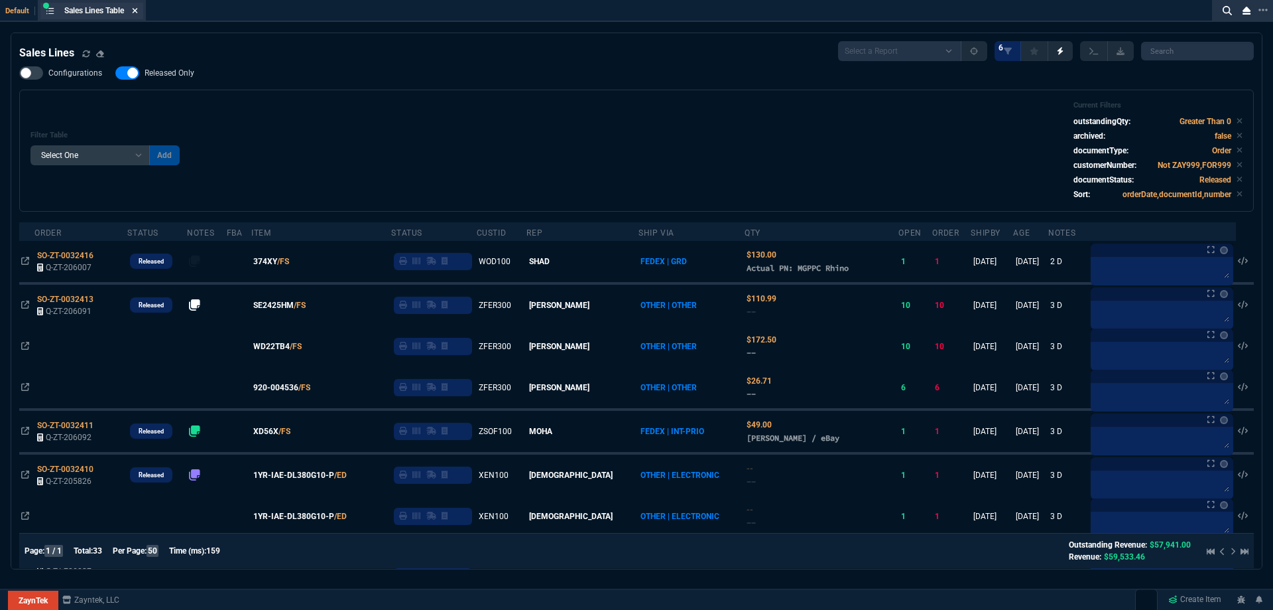
click at [138, 12] on icon at bounding box center [135, 10] width 5 height 5
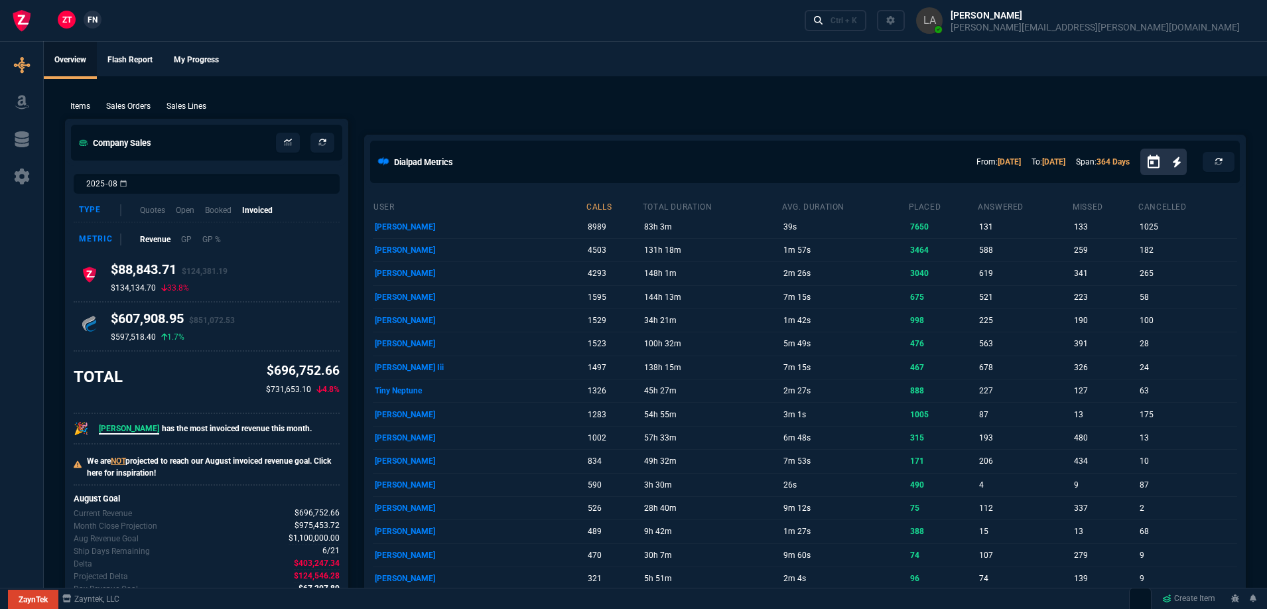
click at [88, 19] on span "FN" at bounding box center [93, 20] width 10 height 12
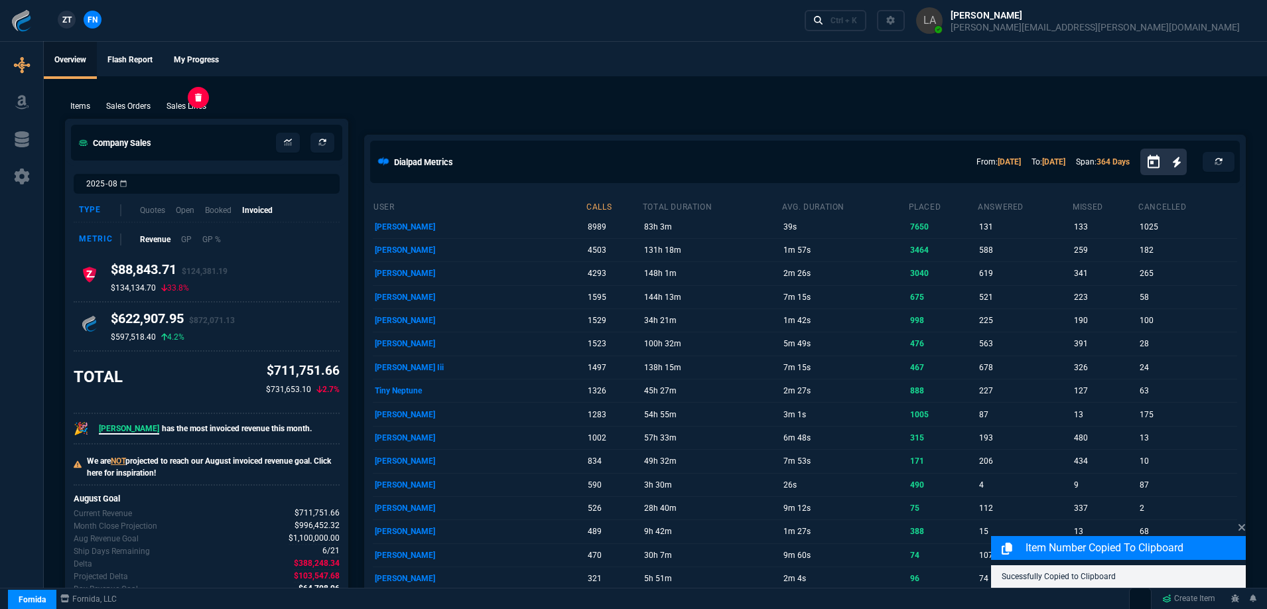
click at [199, 107] on p "Sales Lines" at bounding box center [186, 106] width 40 height 12
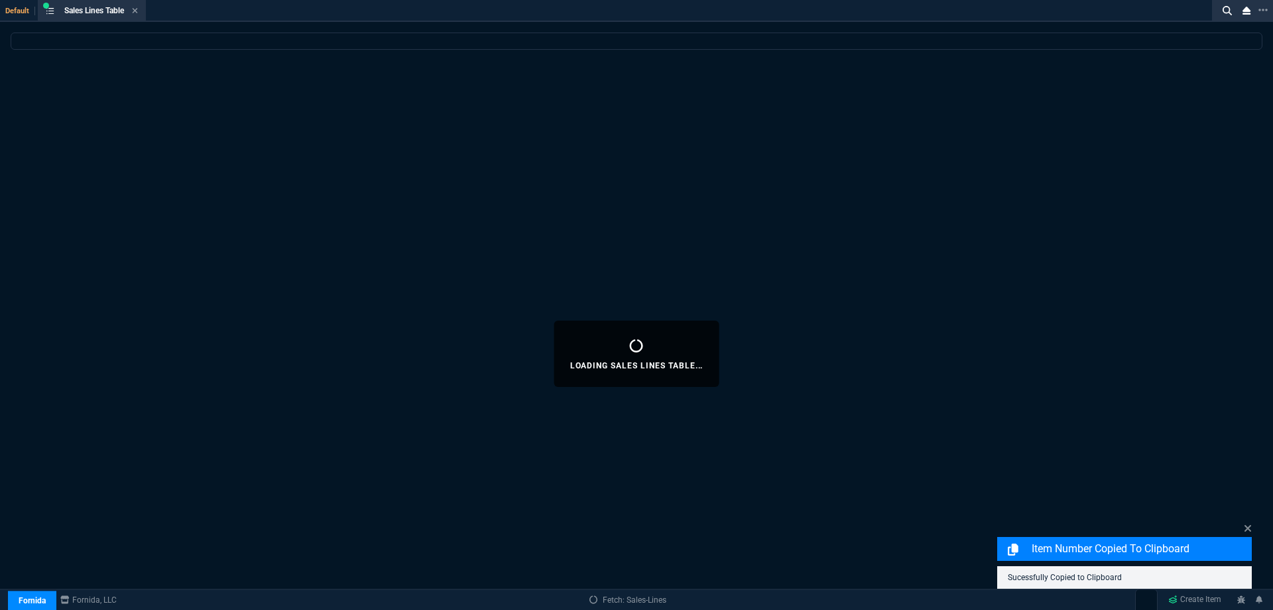
select select
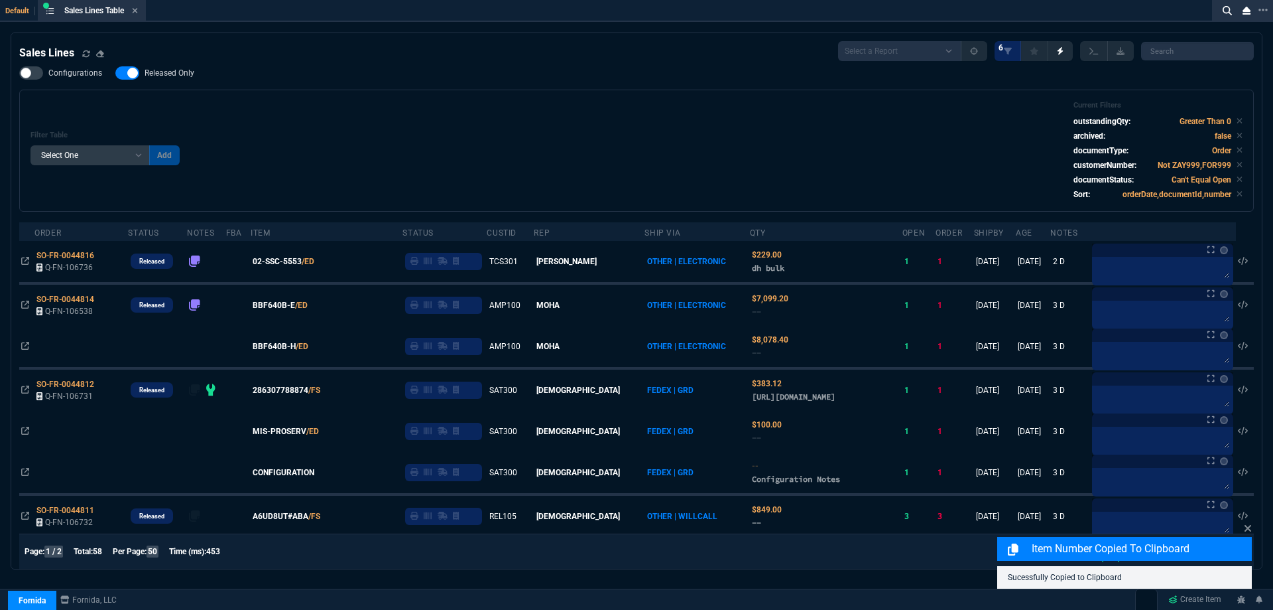
click at [168, 76] on span "Released Only" at bounding box center [170, 73] width 50 height 11
click at [115, 74] on input "Released Only" at bounding box center [115, 73] width 1 height 1
click at [430, 113] on div "Filter Table Select One Add Filter () Age () ATS () Cond (itemVariantCode) Cust…" at bounding box center [637, 150] width 1212 height 99
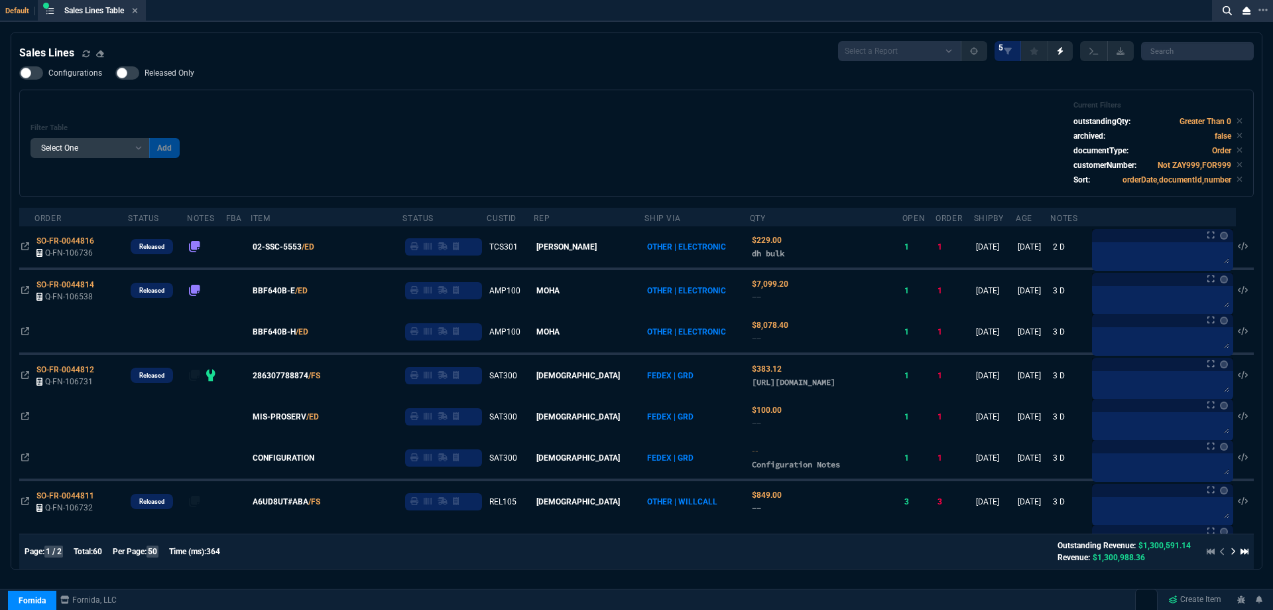
click at [543, 90] on div "Configurations Released Only Filter Table Select One Add Filter () Age () ATS (…" at bounding box center [636, 131] width 1235 height 131
click at [187, 79] on label "Released Only" at bounding box center [161, 72] width 92 height 13
click at [115, 74] on input "Released Only" at bounding box center [115, 73] width 1 height 1
click at [448, 97] on div "Filter Table Select One Add Filter () Age () ATS () Cond (itemVariantCode) Cust…" at bounding box center [636, 143] width 1235 height 107
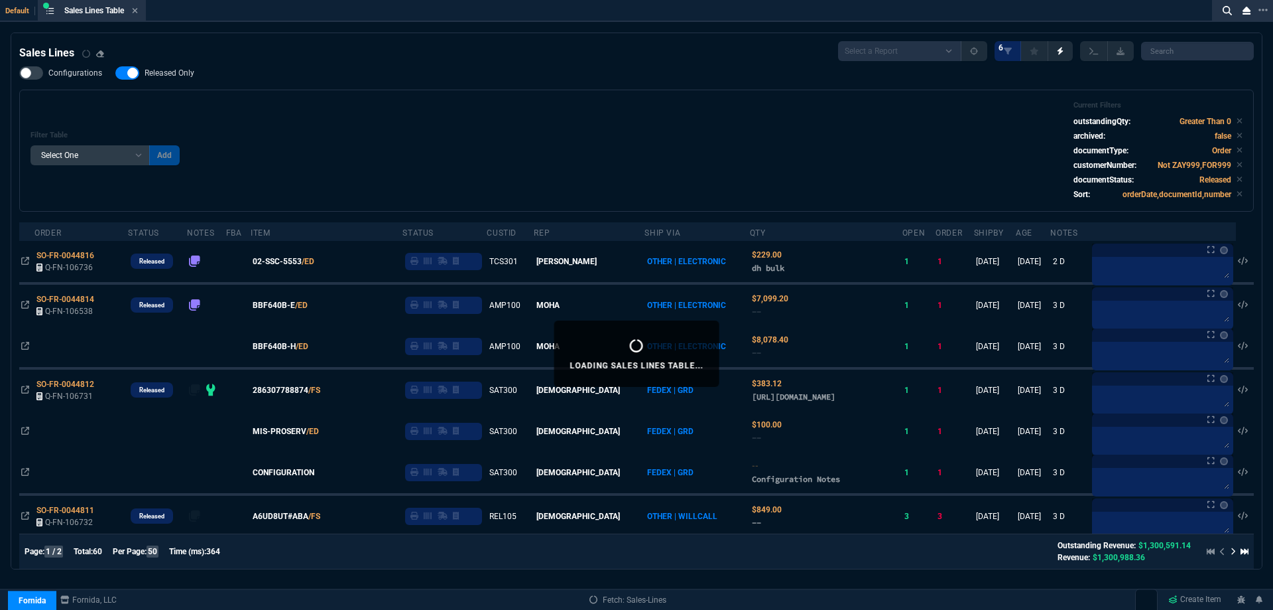
click at [168, 70] on span "Released Only" at bounding box center [170, 73] width 50 height 11
click at [115, 73] on input "Released Only" at bounding box center [115, 73] width 1 height 1
checkbox input "false"
click at [525, 132] on div "Filter Table Select One Add Filter () Age () ATS () Cond (itemVariantCode) Cust…" at bounding box center [637, 150] width 1212 height 99
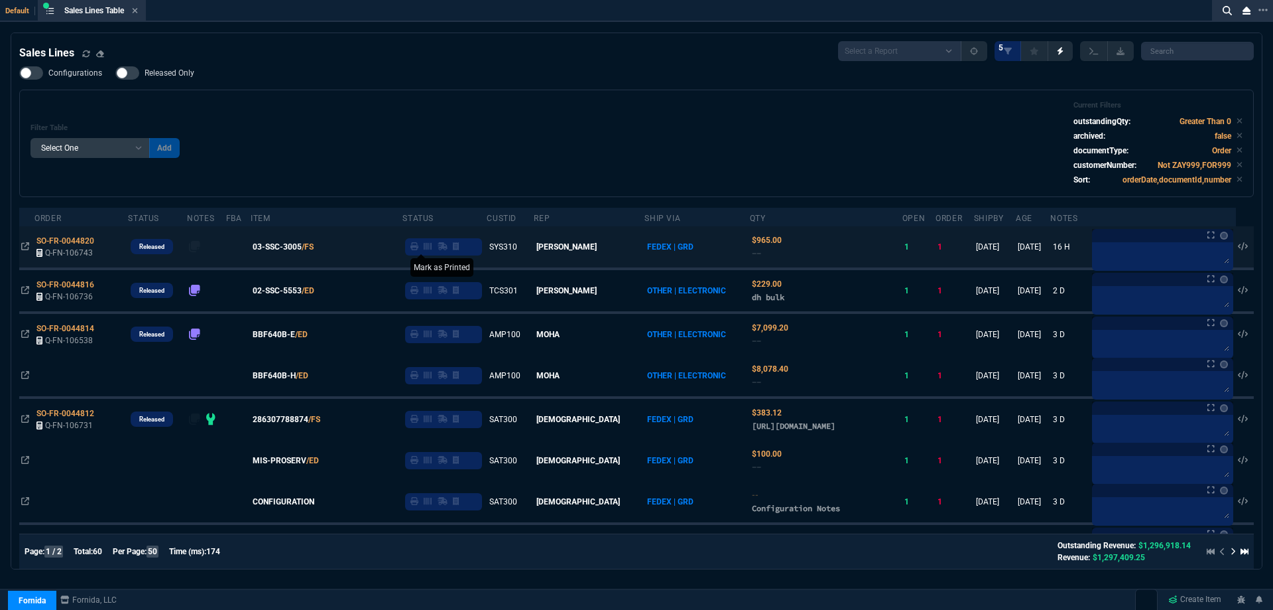
click at [419, 251] on fa-icon at bounding box center [415, 246] width 8 height 9
click at [296, 248] on span "03-SSC-3005" at bounding box center [277, 247] width 49 height 12
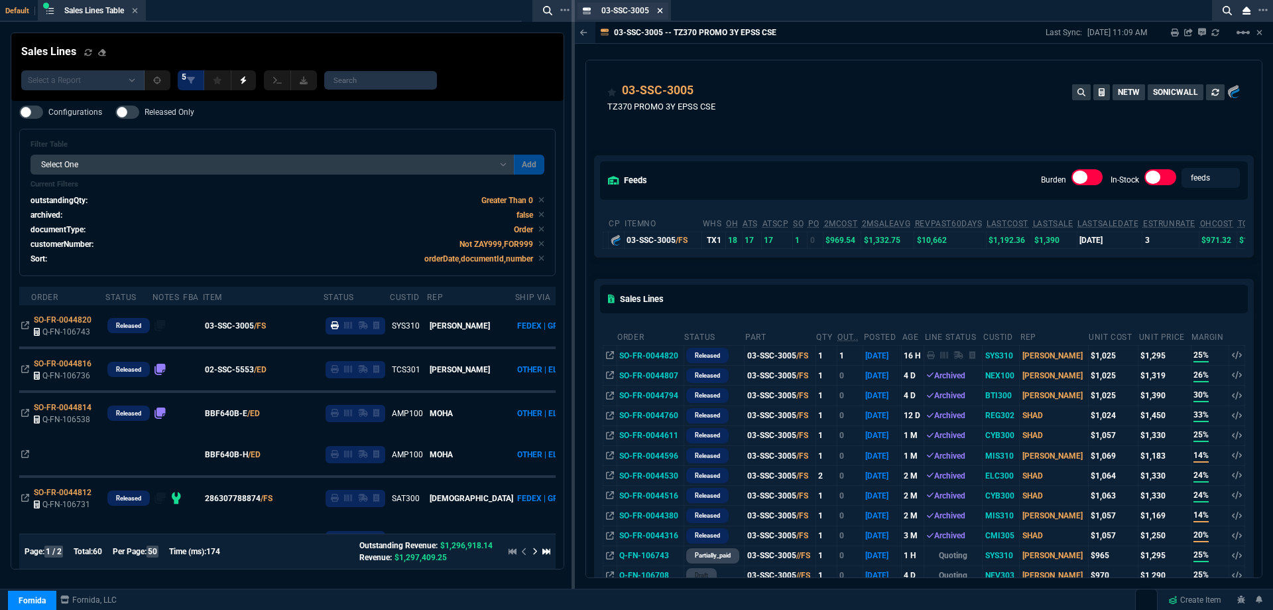
click at [663, 11] on icon at bounding box center [660, 11] width 6 height 8
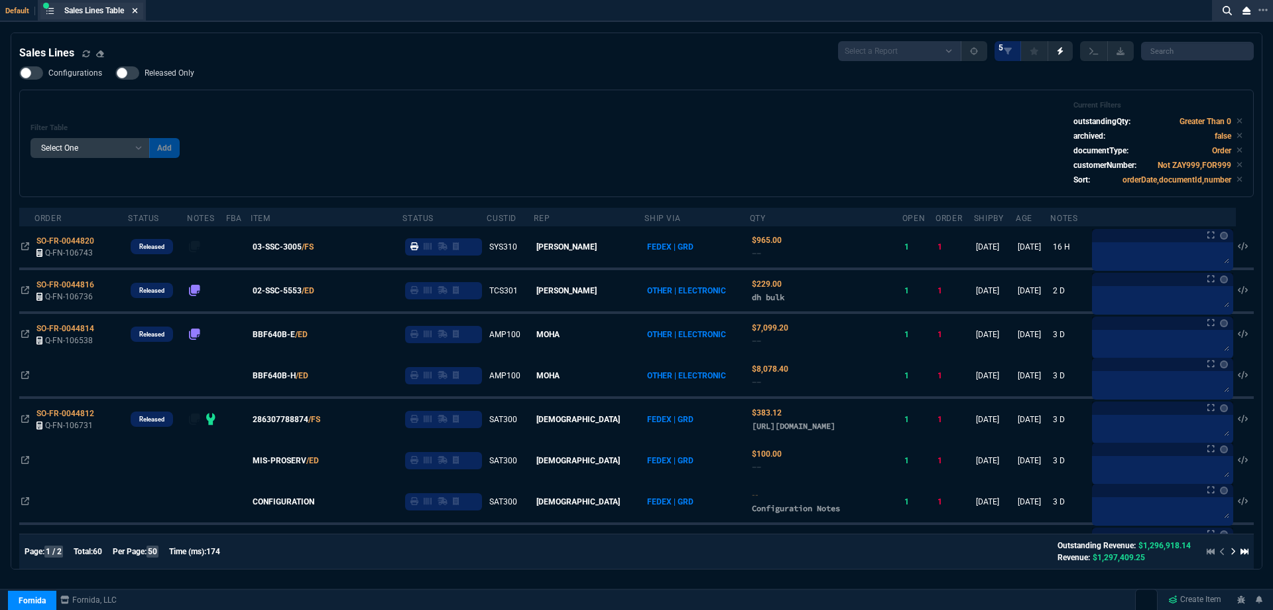
click at [138, 9] on icon at bounding box center [135, 10] width 5 height 5
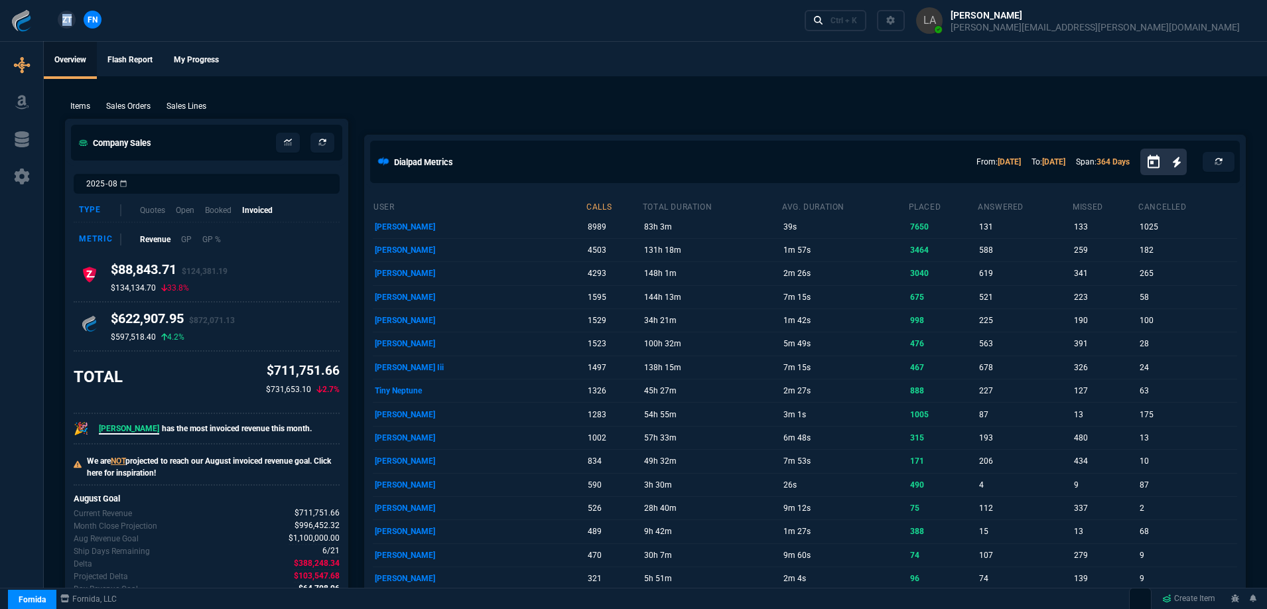
click at [70, 17] on link "ZT" at bounding box center [67, 20] width 18 height 18
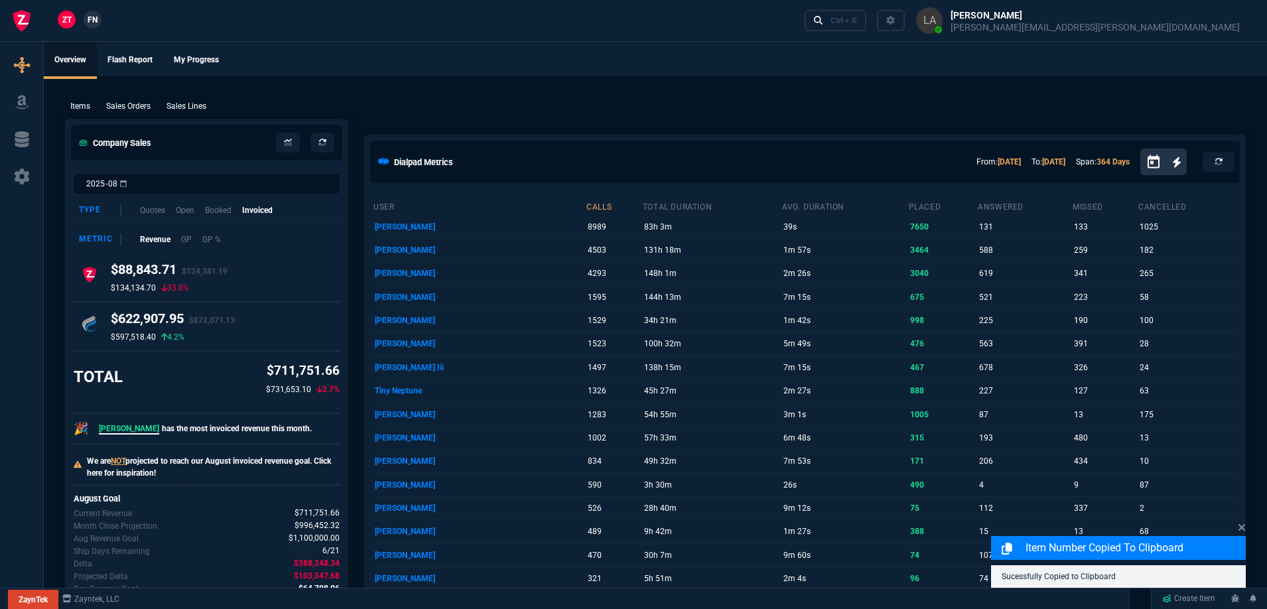
drag, startPoint x: 192, startPoint y: 106, endPoint x: 1273, endPoint y: 73, distance: 1080.9
click at [192, 106] on p "Sales Lines" at bounding box center [186, 106] width 40 height 12
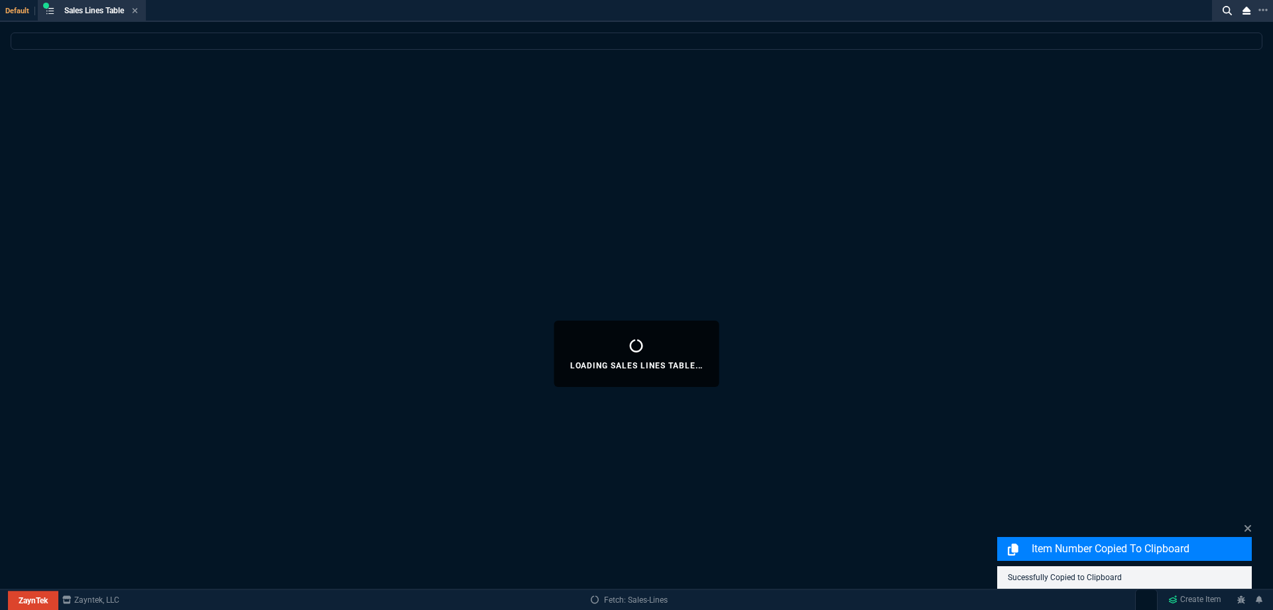
select select
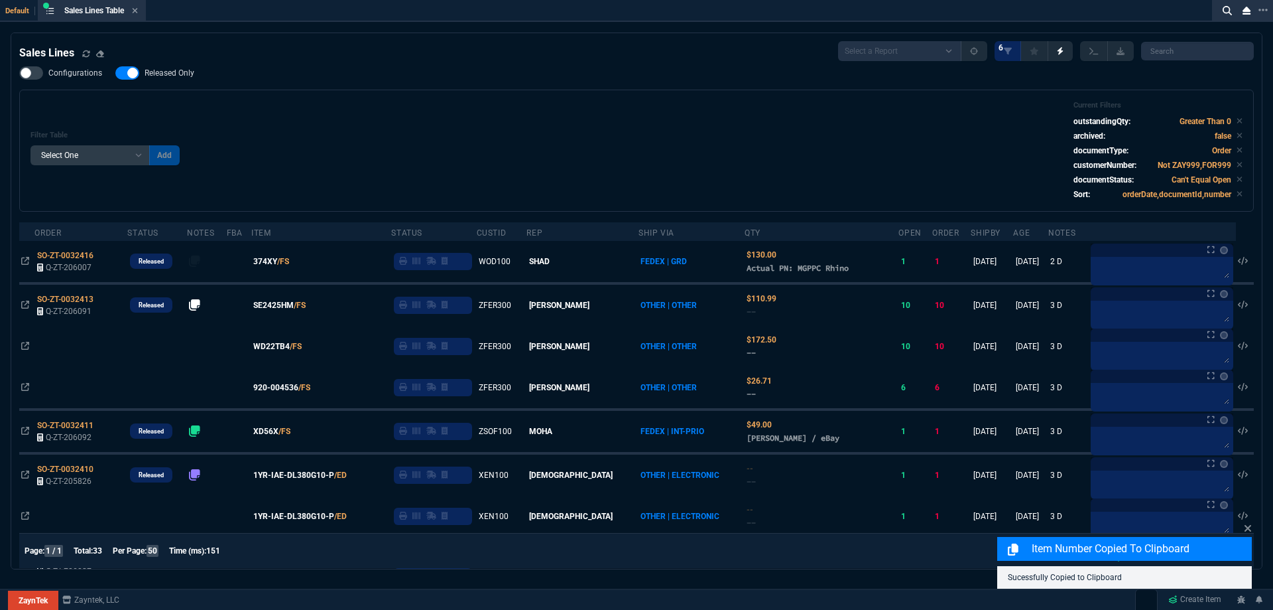
drag, startPoint x: 172, startPoint y: 72, endPoint x: 389, endPoint y: 79, distance: 217.0
click at [172, 72] on span "Released Only" at bounding box center [170, 73] width 50 height 11
click at [115, 73] on input "Released Only" at bounding box center [115, 73] width 1 height 1
checkbox input "false"
click at [388, 97] on div "Filter Table Select One Add Filter () Age () ATS () Cond (itemVariantCode) Cust…" at bounding box center [636, 151] width 1235 height 122
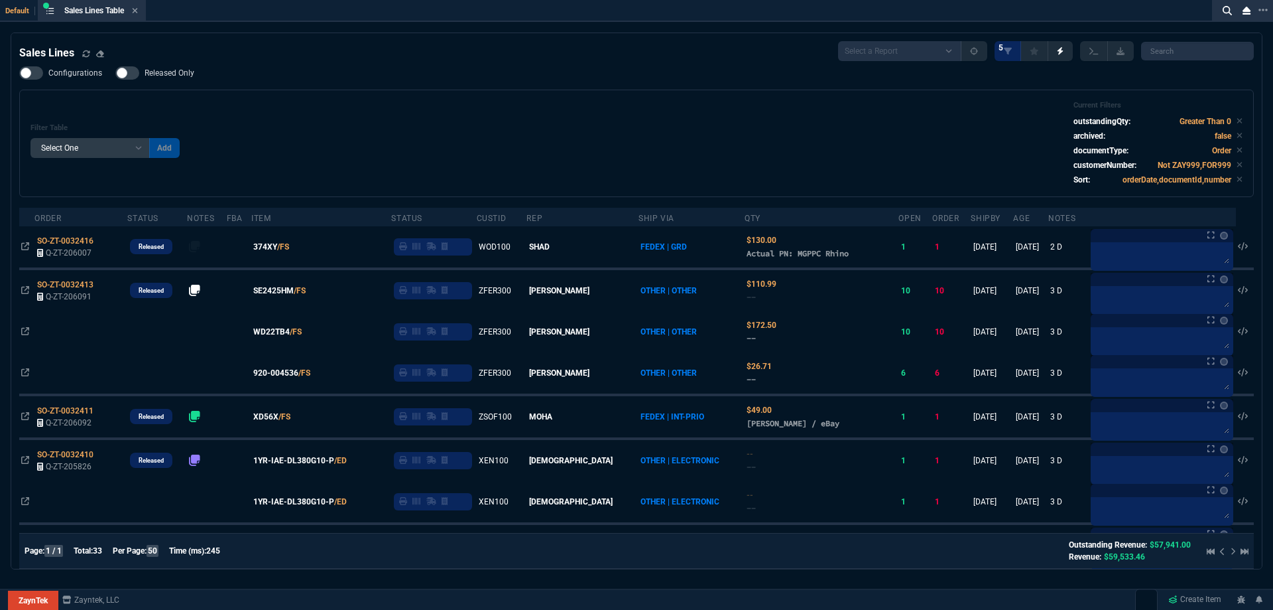
click at [136, 13] on icon at bounding box center [135, 10] width 5 height 5
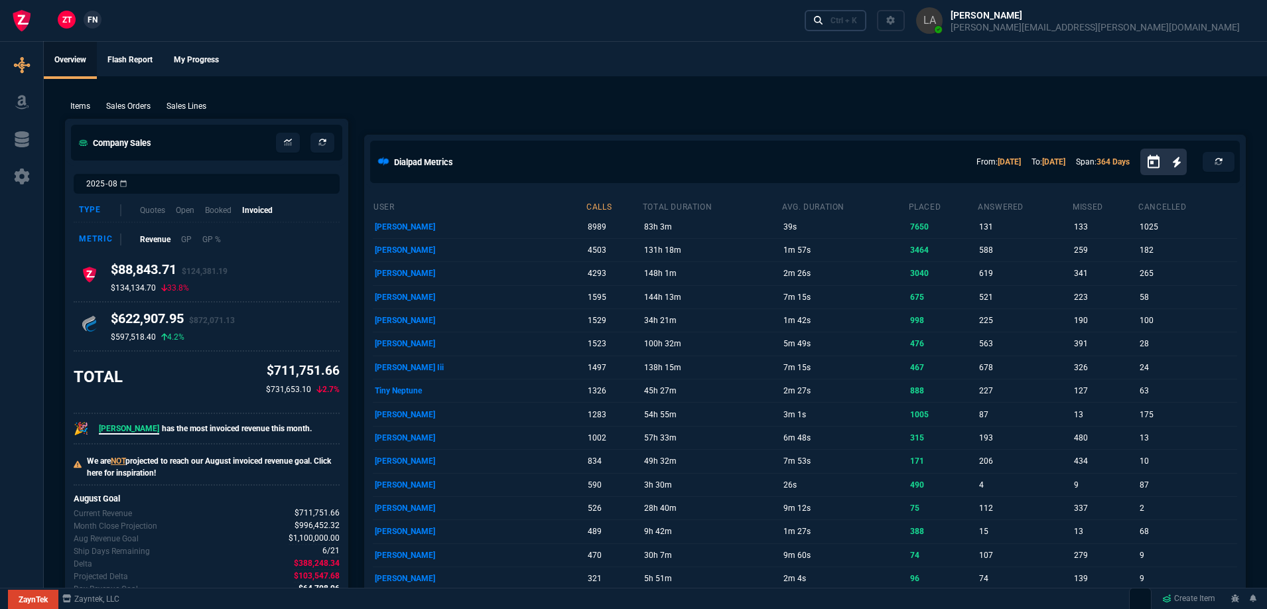
click at [823, 27] on nx-icon at bounding box center [818, 20] width 9 height 13
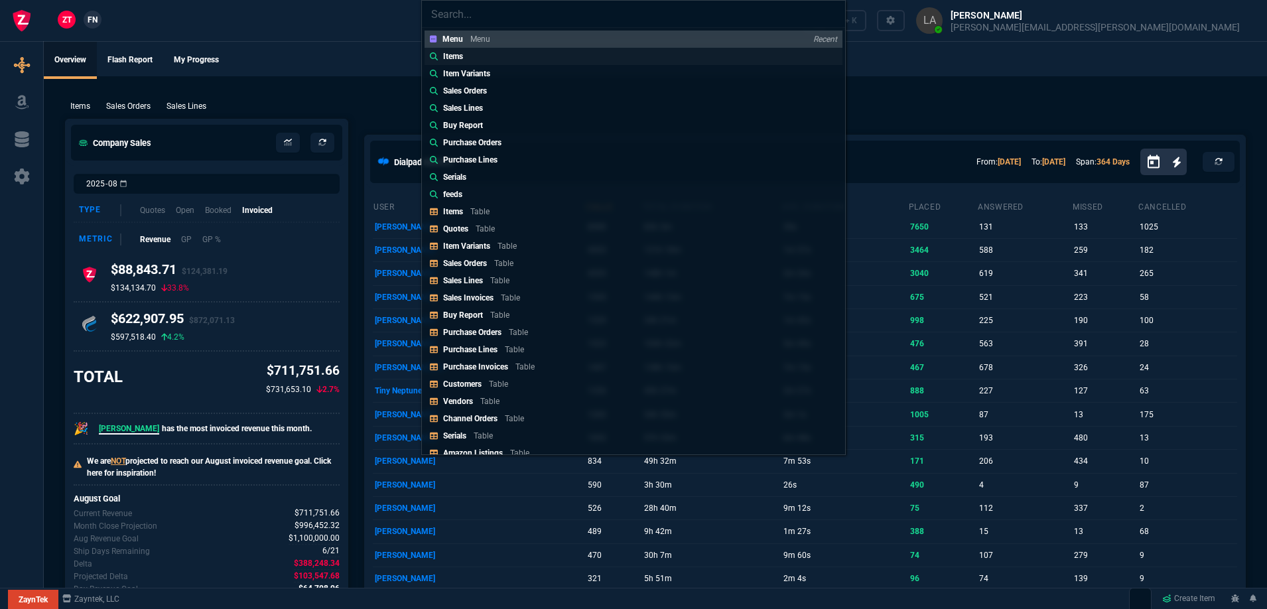
click at [483, 64] on link "Items" at bounding box center [633, 56] width 418 height 17
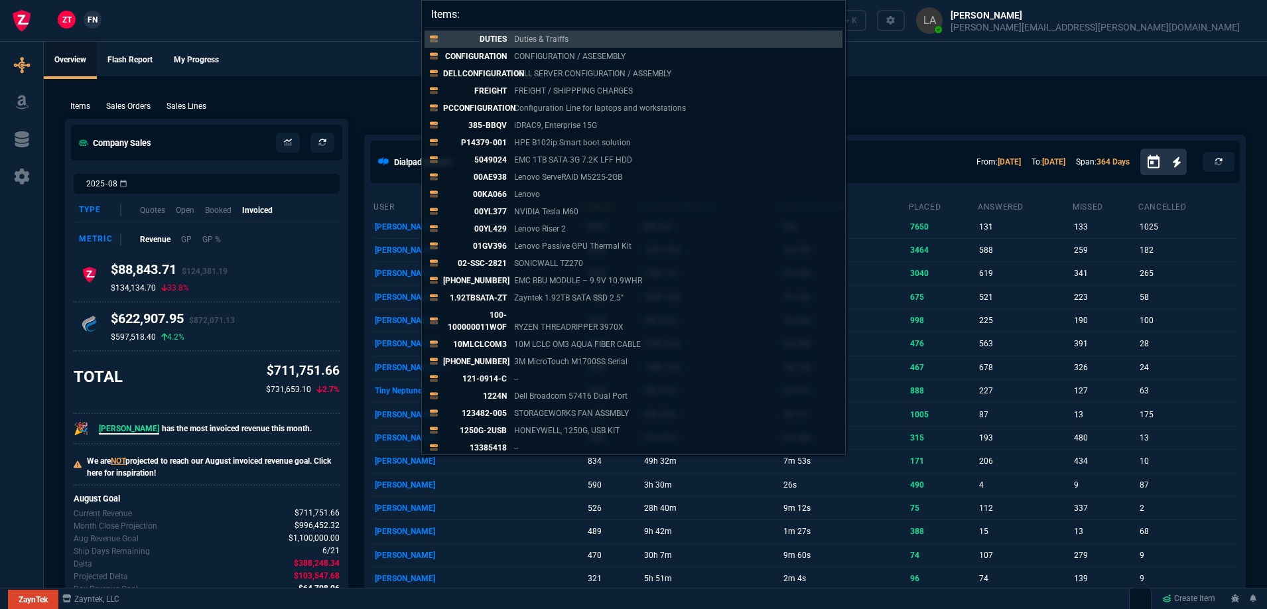
type input "Items:"
click at [952, 58] on div "Items: DUTIES Duties & Traiffs CONFIGURATION CONFIGURATION / ASESEMBLY DELLCONF…" at bounding box center [633, 304] width 1267 height 609
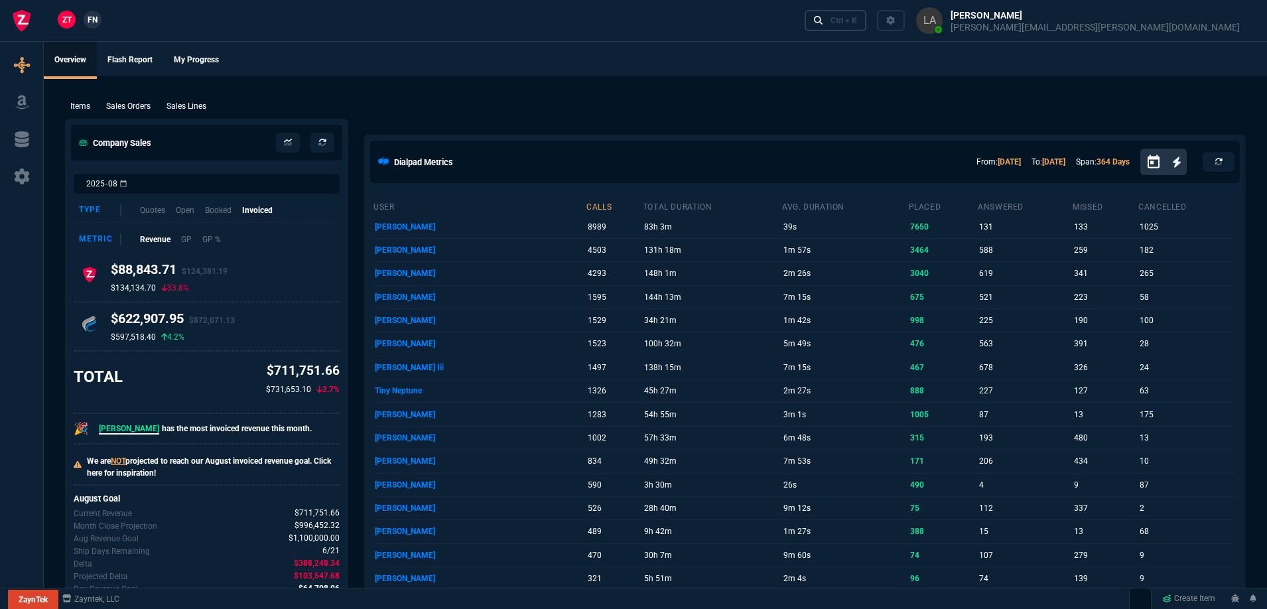
click at [867, 28] on link "Ctrl + K" at bounding box center [836, 20] width 62 height 21
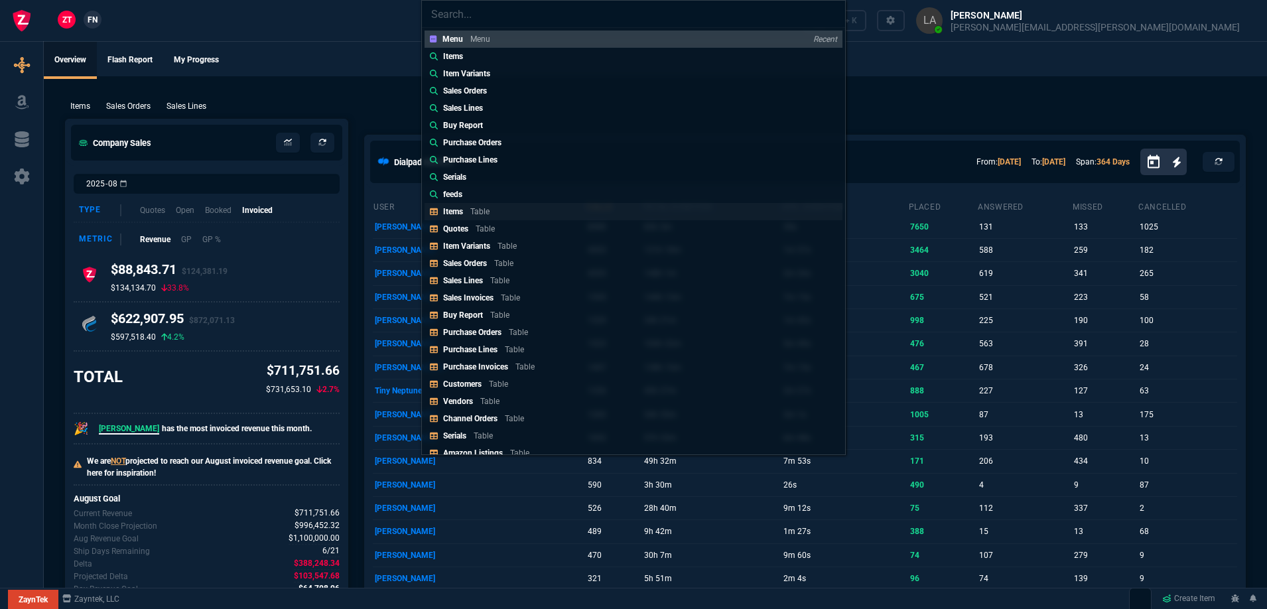
click at [489, 208] on p "Table" at bounding box center [479, 211] width 19 height 9
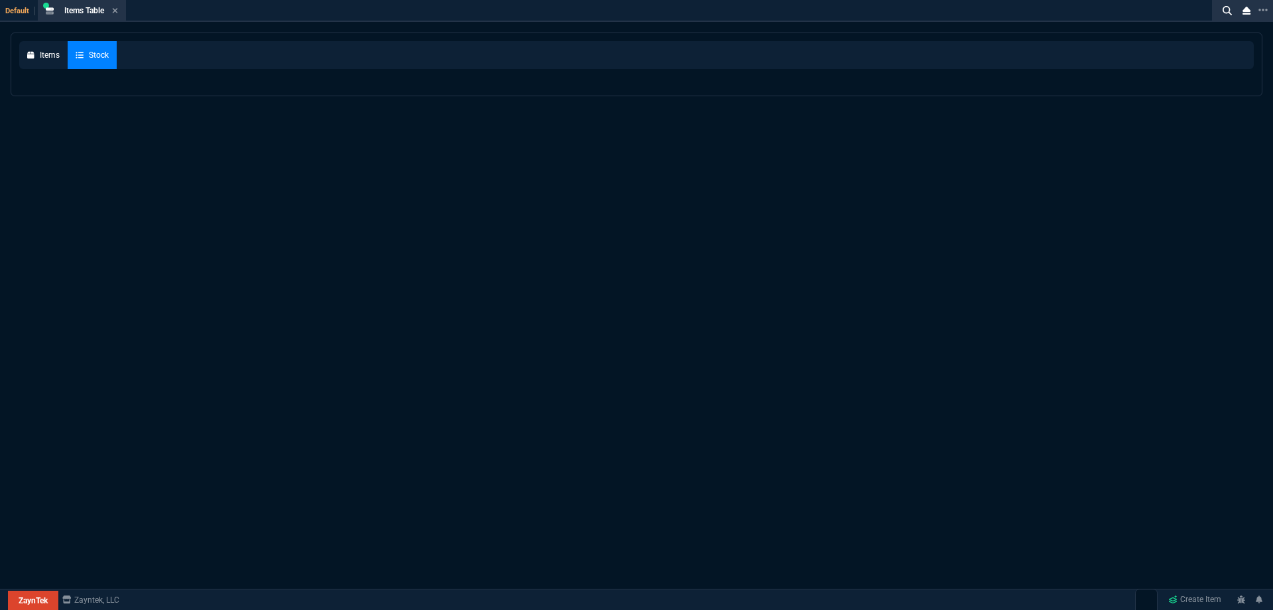
select select
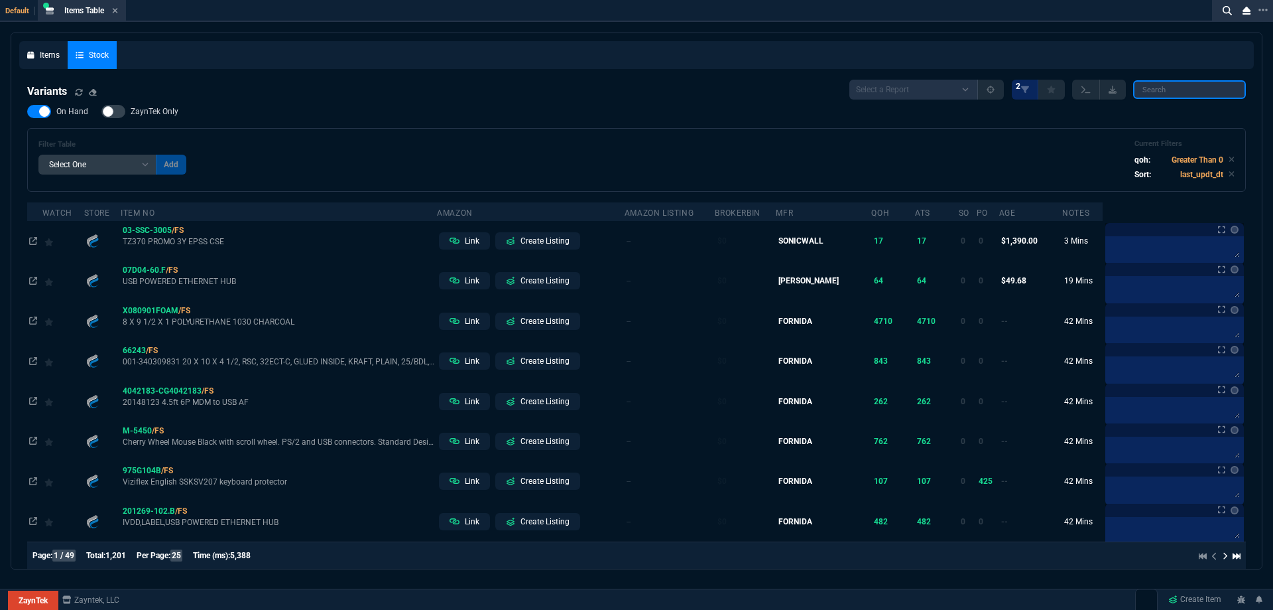
click at [1149, 94] on input "search" at bounding box center [1189, 89] width 113 height 19
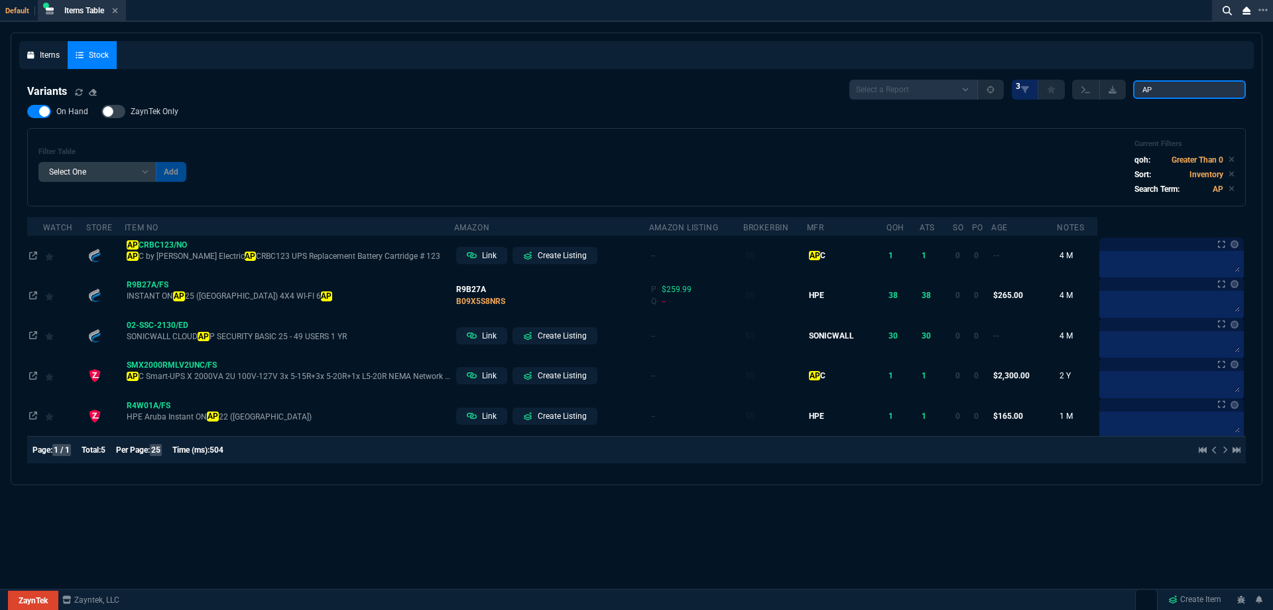
type input "A"
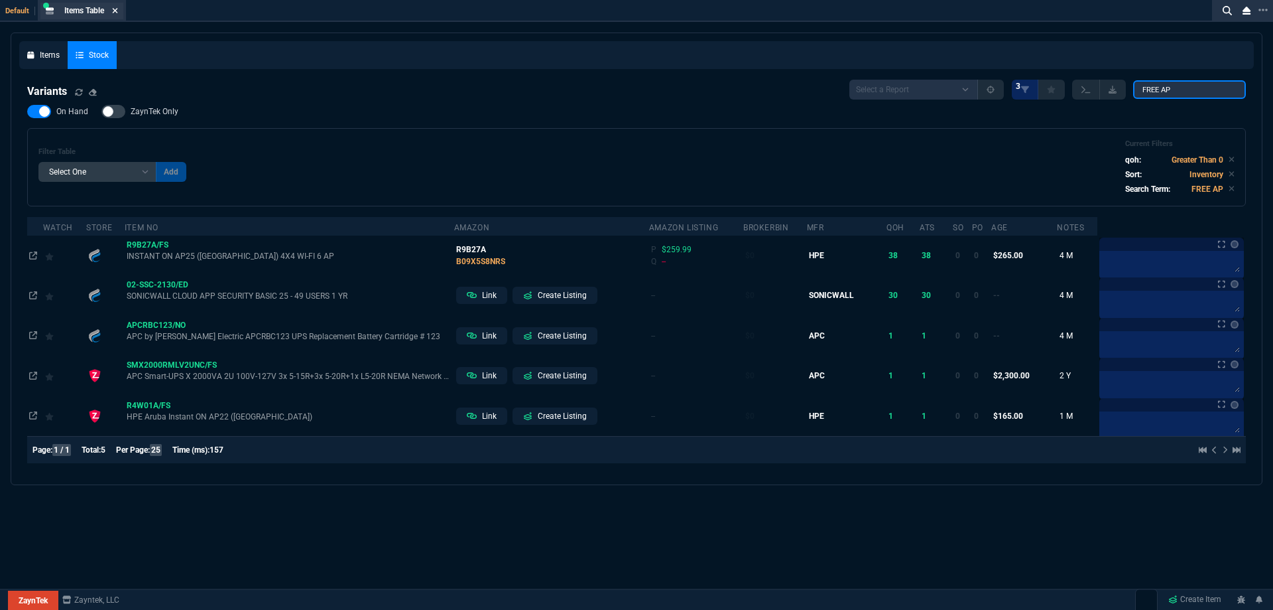
type input "FREE AP"
click at [115, 9] on icon at bounding box center [115, 10] width 5 height 5
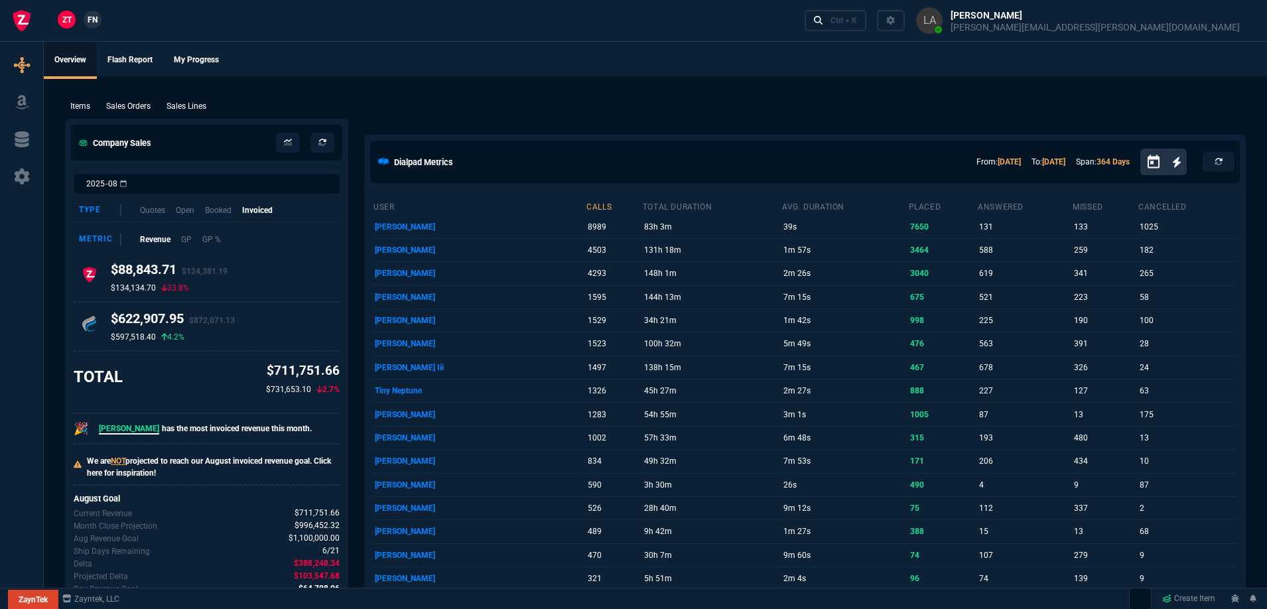
click at [1013, 109] on div "Items Sales Orders Sales Lines Add Link" at bounding box center [655, 105] width 1181 height 16
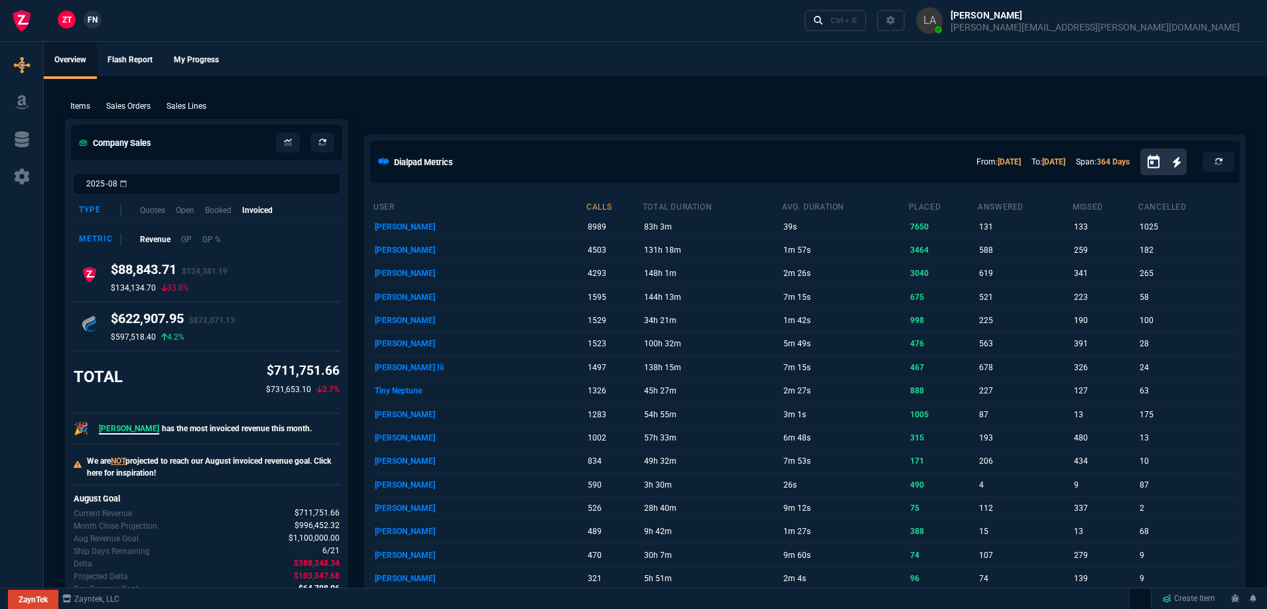
click at [1013, 109] on div "Items Sales Orders Sales Lines Add Link" at bounding box center [655, 105] width 1181 height 16
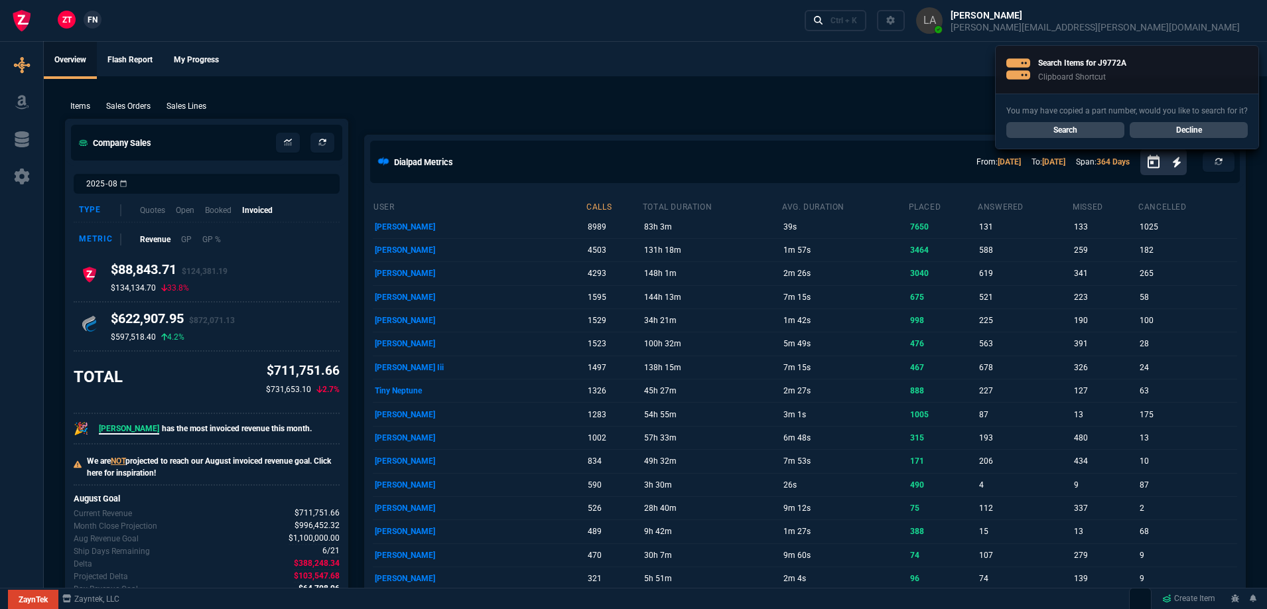
click at [854, 17] on div "ZT FN Ctrl + K" at bounding box center [633, 20] width 1267 height 41
click at [840, 45] on ul "Overview Flash Report My Progress" at bounding box center [655, 59] width 1223 height 34
drag, startPoint x: 824, startPoint y: 55, endPoint x: 1030, endPoint y: 128, distance: 218.8
click at [816, 57] on ul "Overview Flash Report My Progress" at bounding box center [655, 59] width 1223 height 34
click at [1036, 134] on link "Search" at bounding box center [1065, 130] width 118 height 16
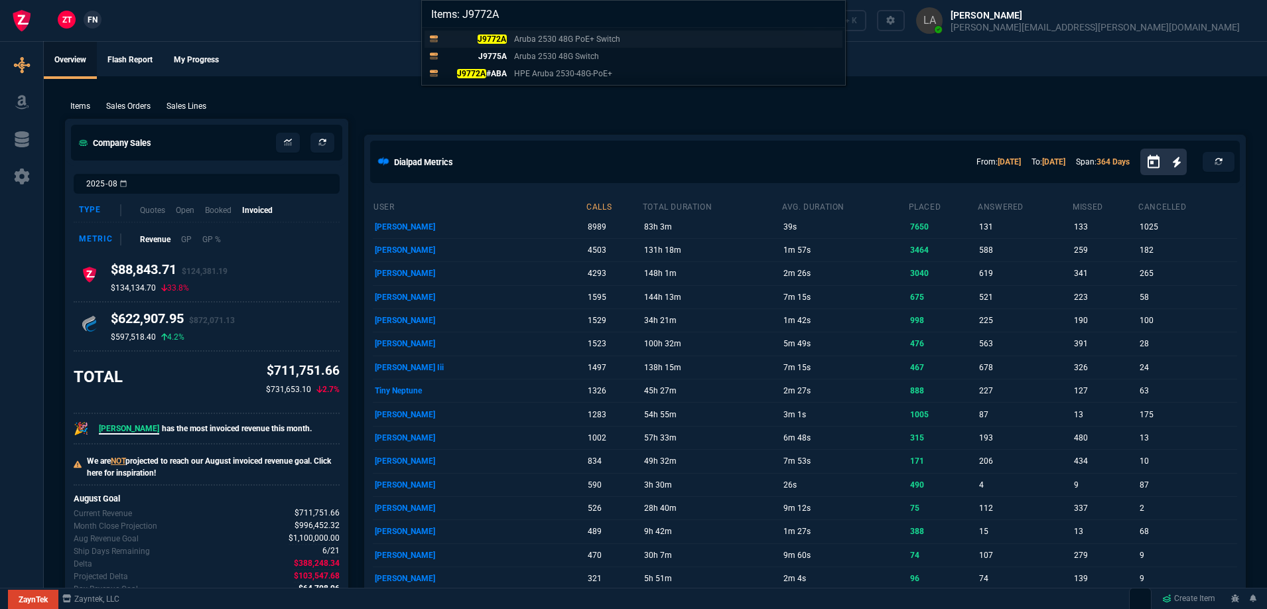
click at [499, 39] on mark "J9772A" at bounding box center [492, 38] width 29 height 9
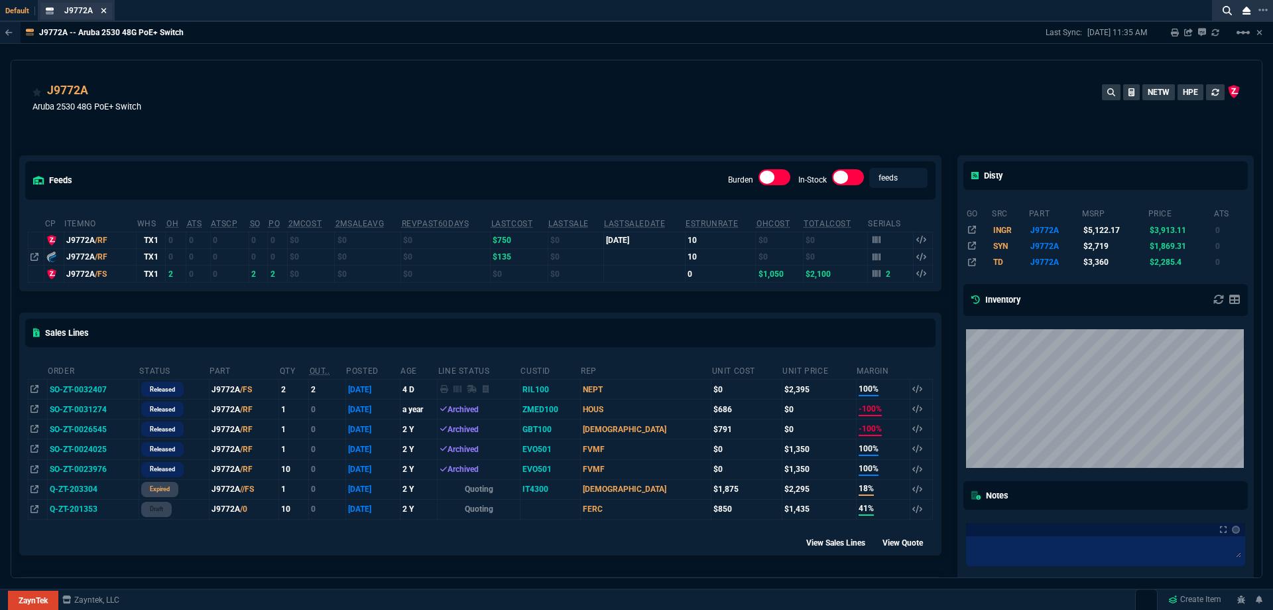
click at [102, 9] on icon at bounding box center [103, 10] width 5 height 5
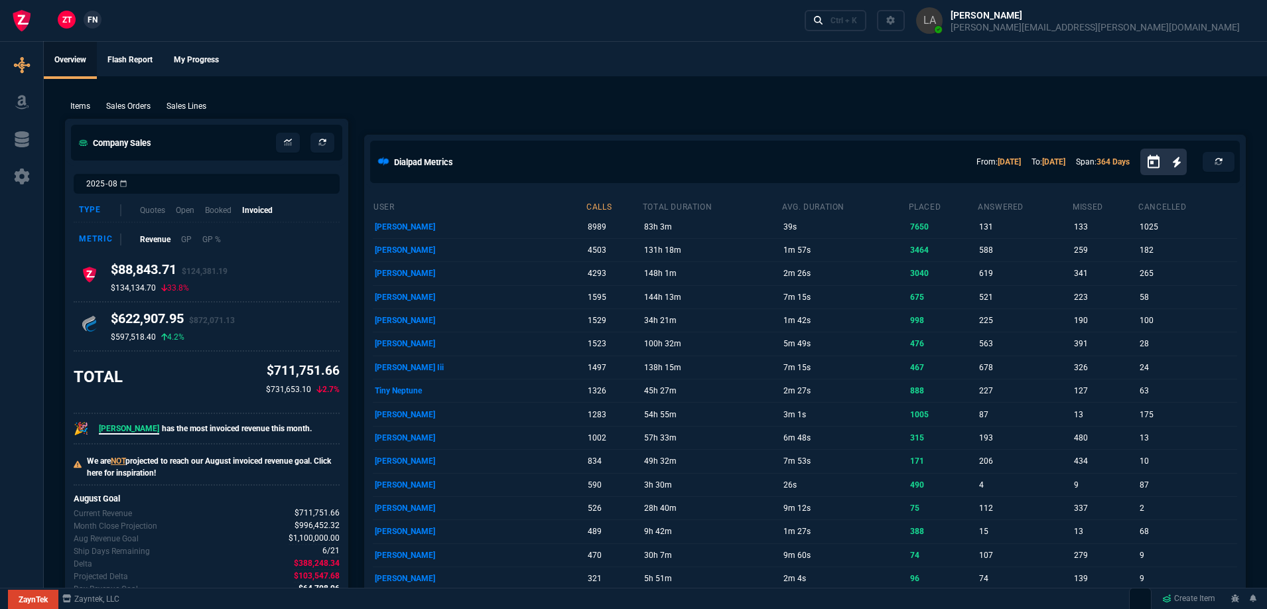
click at [88, 25] on span "FN" at bounding box center [93, 20] width 10 height 12
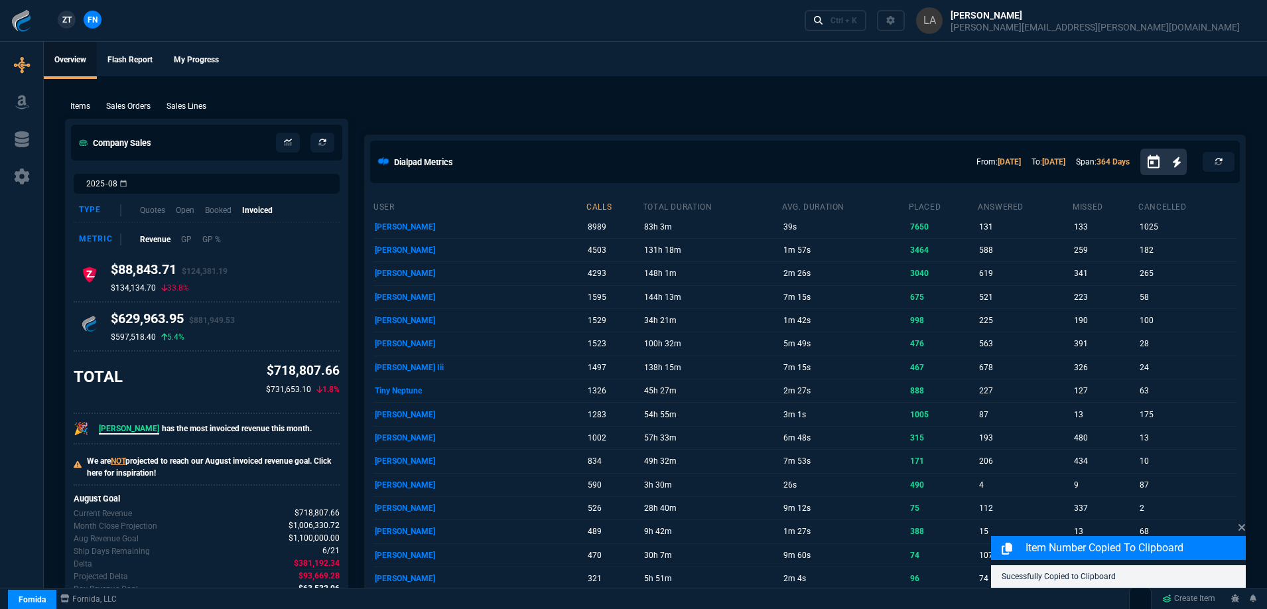
click at [180, 101] on p "Sales Lines" at bounding box center [186, 106] width 40 height 12
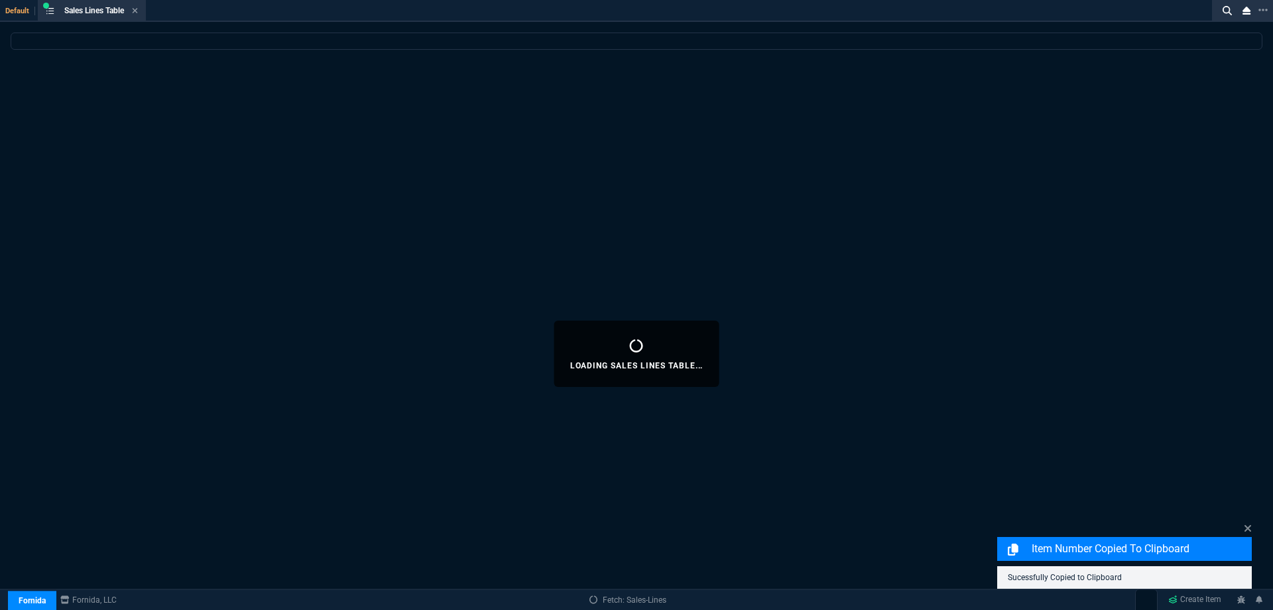
select select
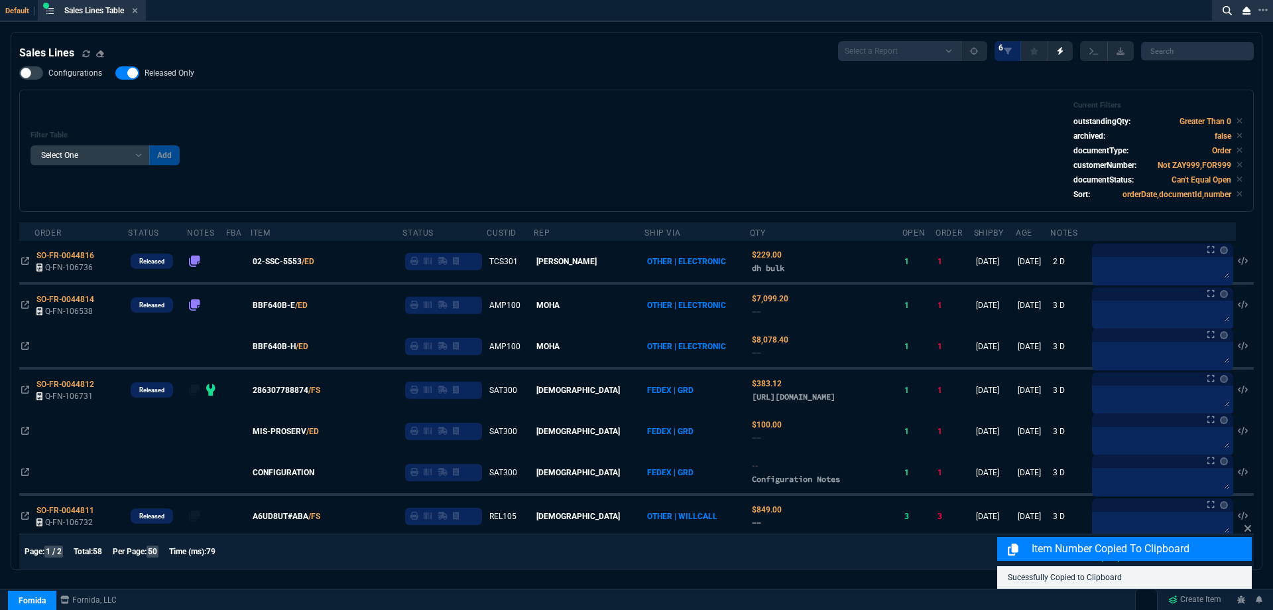
drag, startPoint x: 173, startPoint y: 70, endPoint x: 1252, endPoint y: 205, distance: 1086.9
click at [173, 70] on span "Released Only" at bounding box center [170, 73] width 50 height 11
click at [115, 73] on input "Released Only" at bounding box center [115, 73] width 1 height 1
checkbox input "false"
click at [507, 117] on div "Filter Table Select One Add Filter () Age () ATS () Cond (itemVariantCode) Cust…" at bounding box center [637, 150] width 1212 height 99
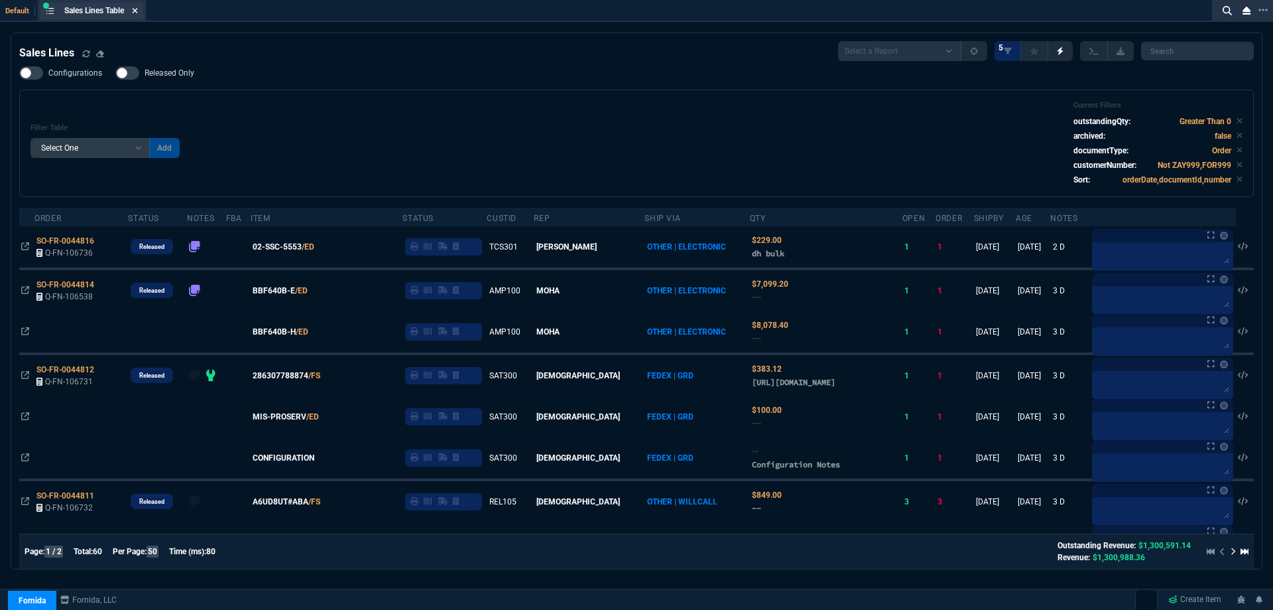
click at [136, 15] on fa-icon at bounding box center [135, 11] width 6 height 9
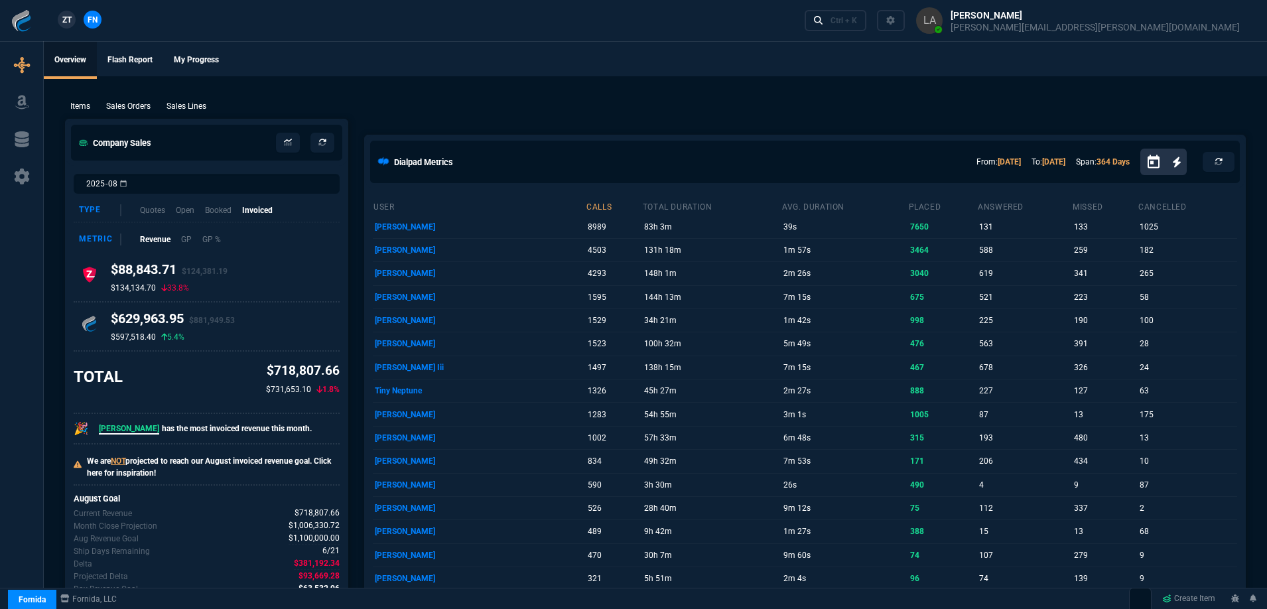
click at [68, 16] on span "ZT" at bounding box center [66, 20] width 9 height 12
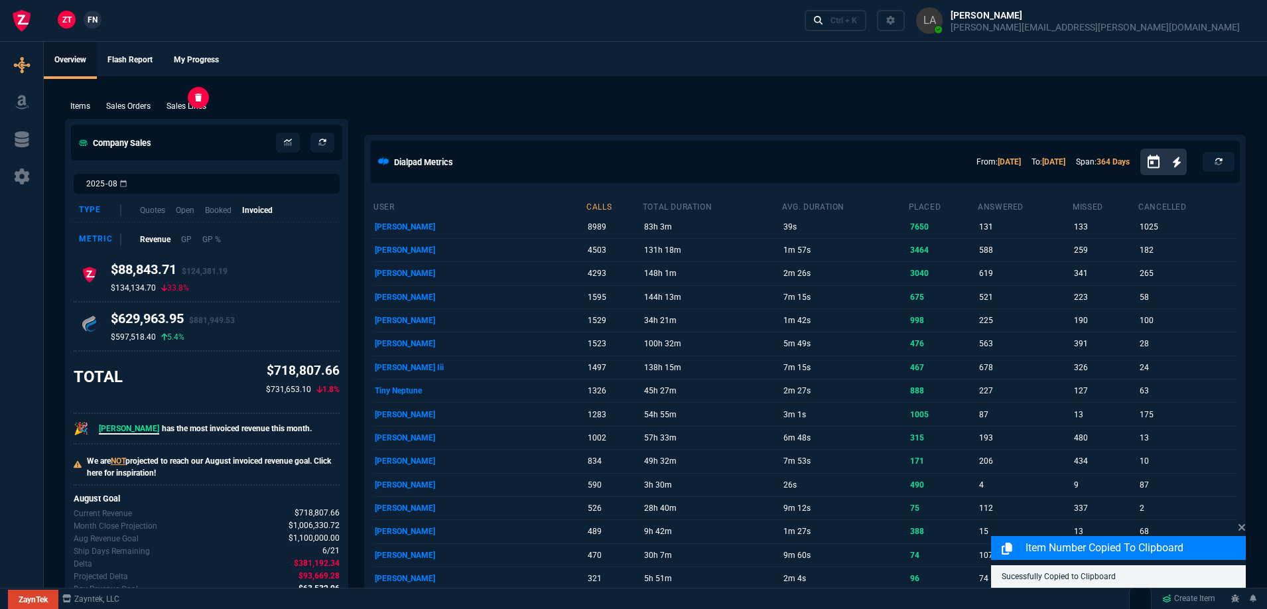
click at [177, 106] on p "Sales Lines" at bounding box center [186, 106] width 40 height 12
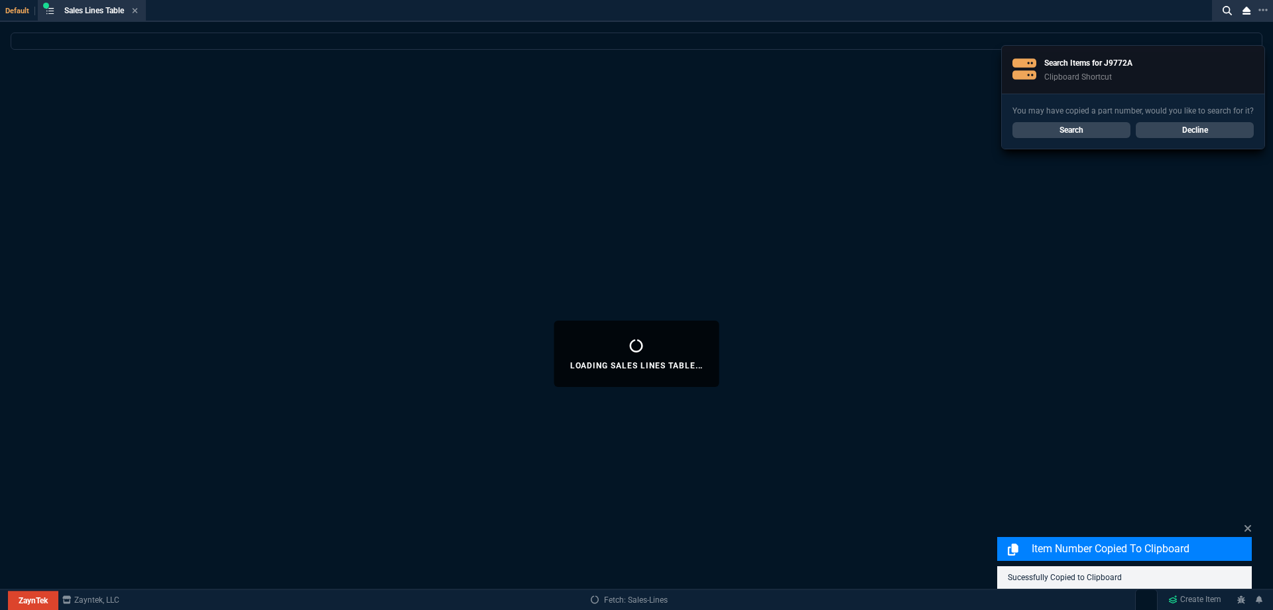
select select
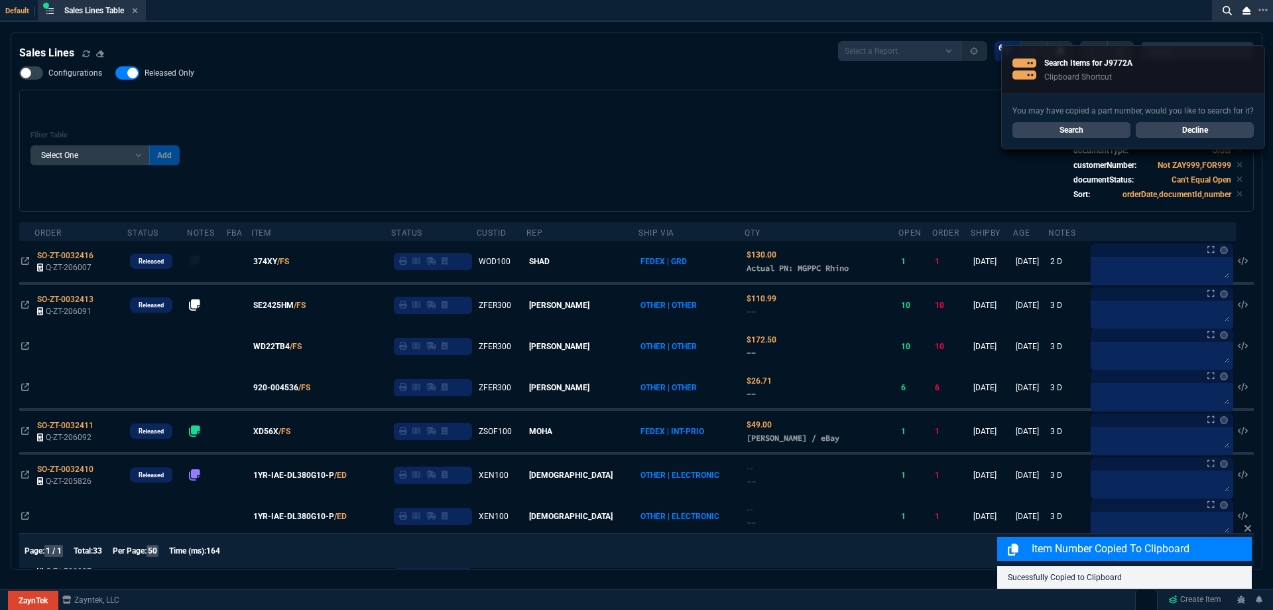
click at [168, 76] on span "Released Only" at bounding box center [170, 73] width 50 height 11
click at [115, 74] on input "Released Only" at bounding box center [115, 73] width 1 height 1
click at [472, 103] on div "Filter Table Select One Add Filter () Age () ATS () Cond (itemVariantCode) Cust…" at bounding box center [637, 150] width 1212 height 99
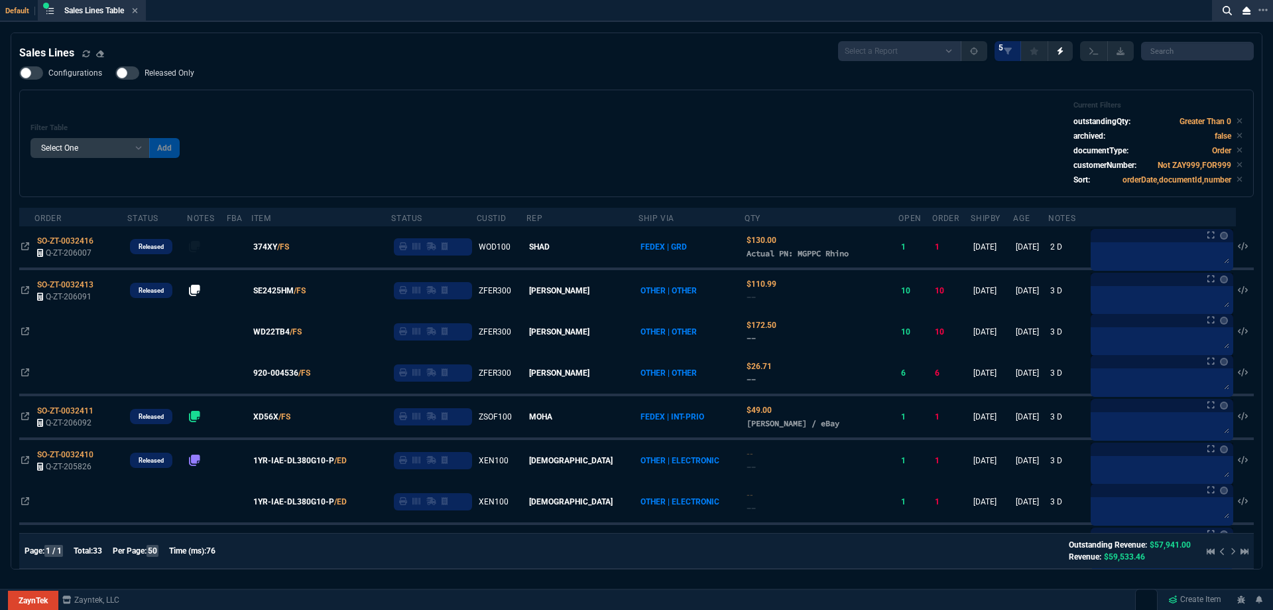
click at [171, 72] on span "Released Only" at bounding box center [170, 73] width 50 height 11
click at [115, 73] on input "Released Only" at bounding box center [115, 73] width 1 height 1
click at [417, 97] on div "Filter Table Select One Add Filter () Age () ATS () Cond (itemVariantCode) Cust…" at bounding box center [636, 143] width 1235 height 107
click at [164, 68] on span "Released Only" at bounding box center [170, 73] width 50 height 11
click at [115, 73] on input "Released Only" at bounding box center [115, 73] width 1 height 1
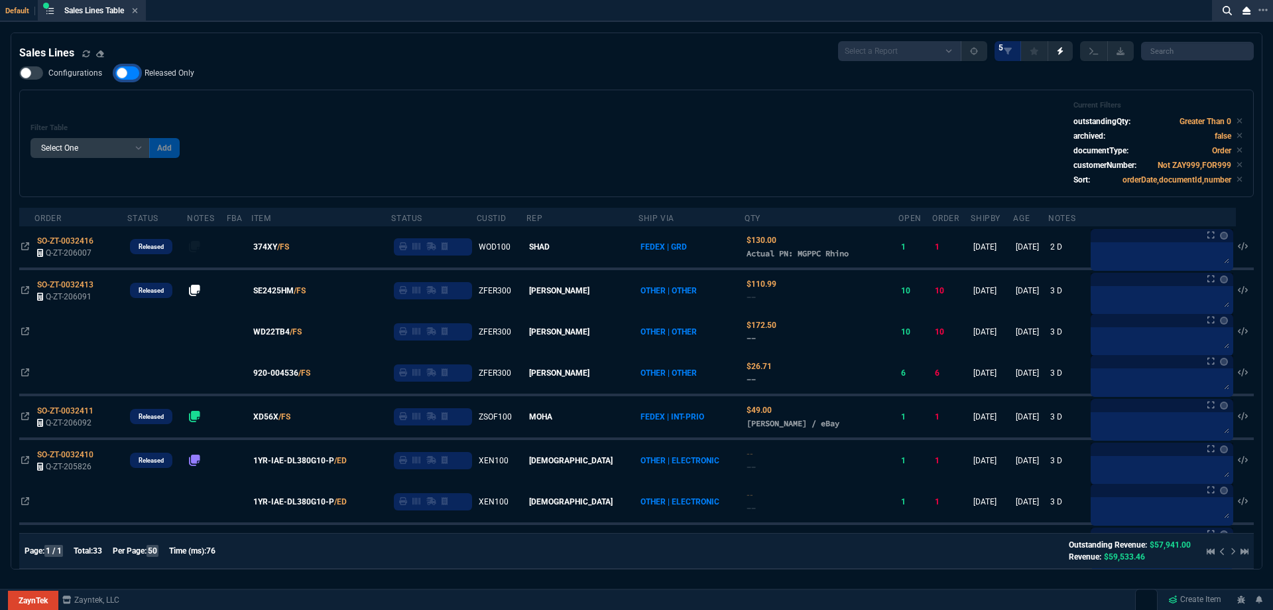
checkbox input "false"
click at [400, 109] on div "Filter Table Select One Add Filter () Age () ATS () Cond (itemVariantCode) Cust…" at bounding box center [637, 143] width 1212 height 85
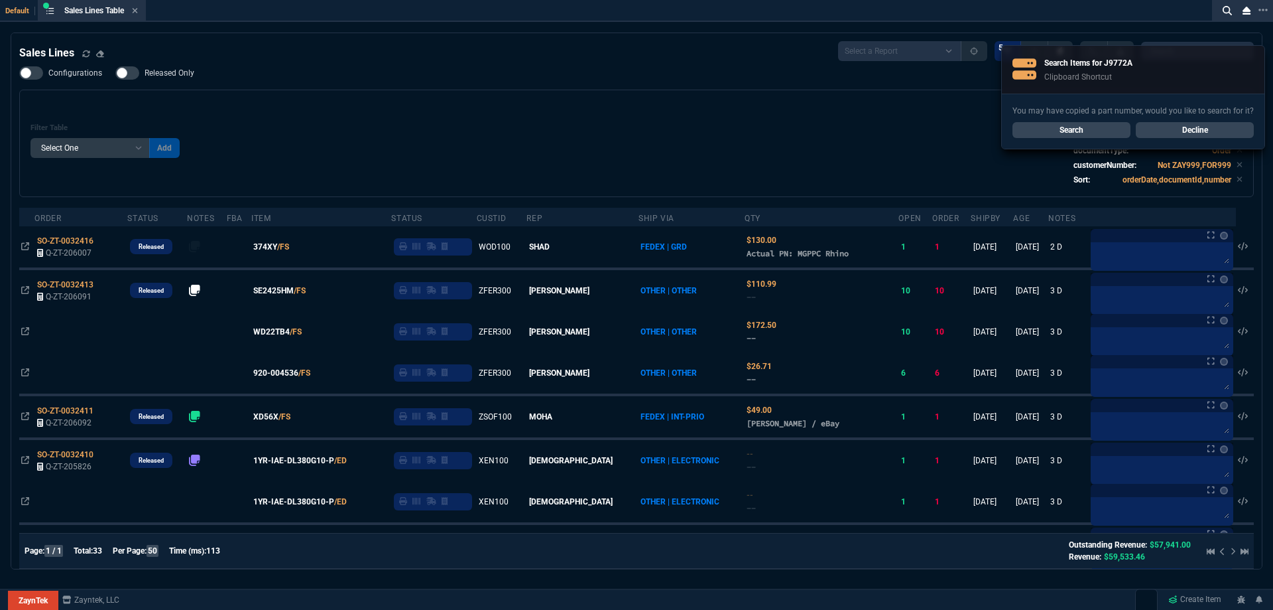
click at [1198, 131] on link "Decline" at bounding box center [1195, 130] width 118 height 16
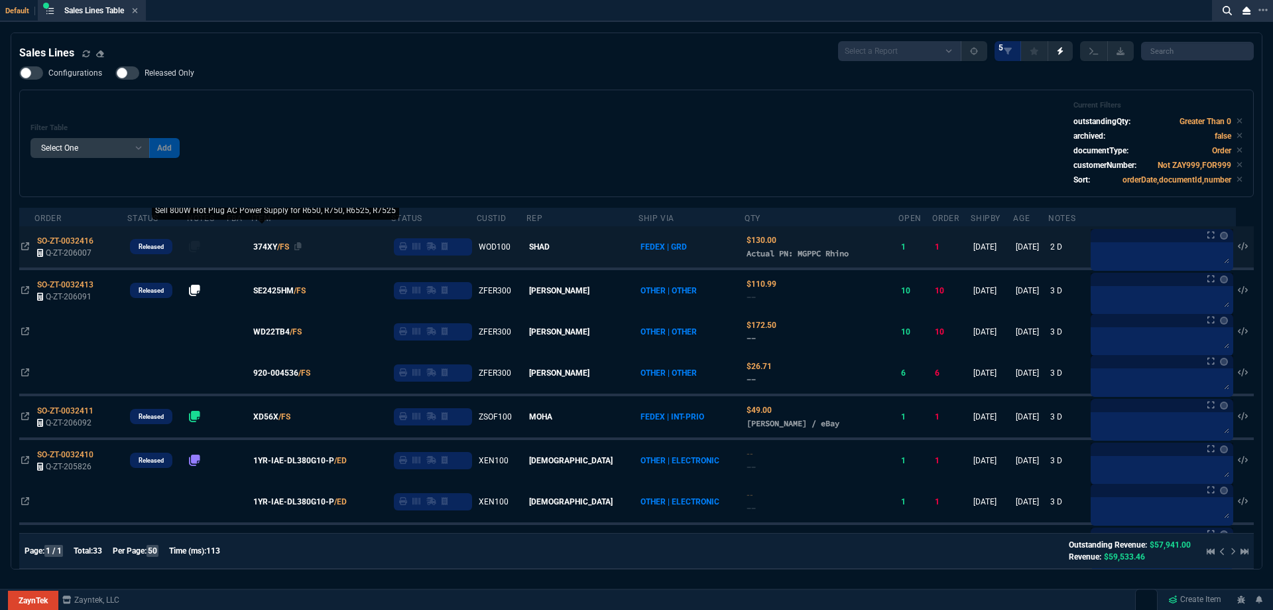
click at [277, 249] on span "374XY" at bounding box center [265, 247] width 24 height 12
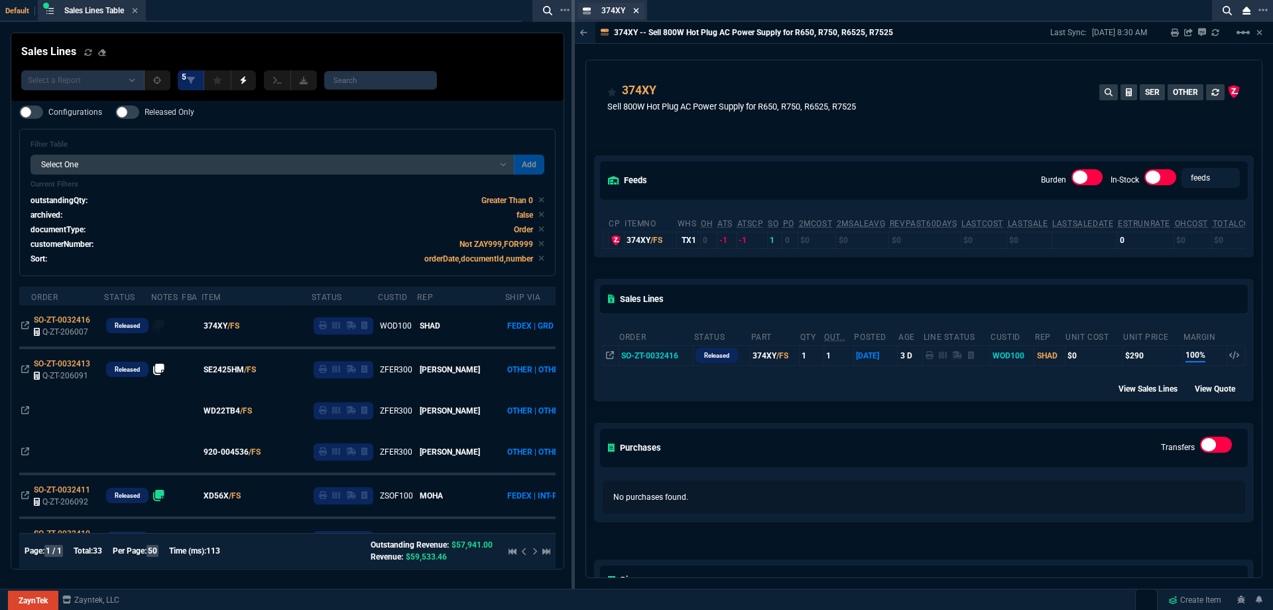
click at [638, 11] on icon at bounding box center [636, 11] width 6 height 8
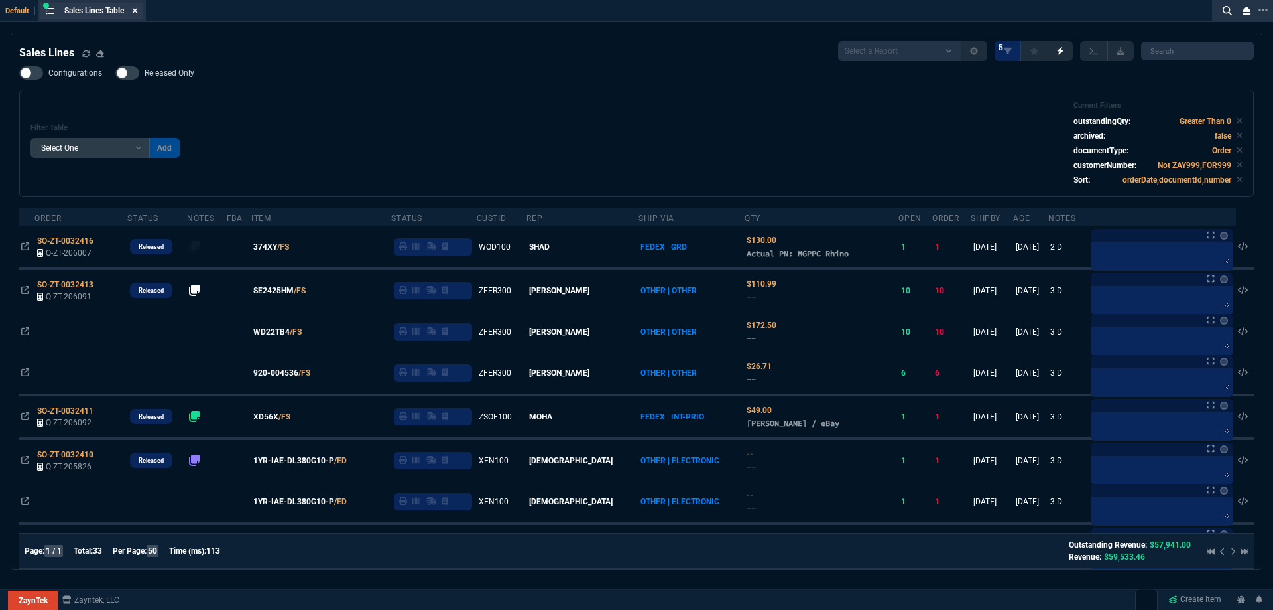
click at [138, 14] on icon at bounding box center [135, 11] width 6 height 8
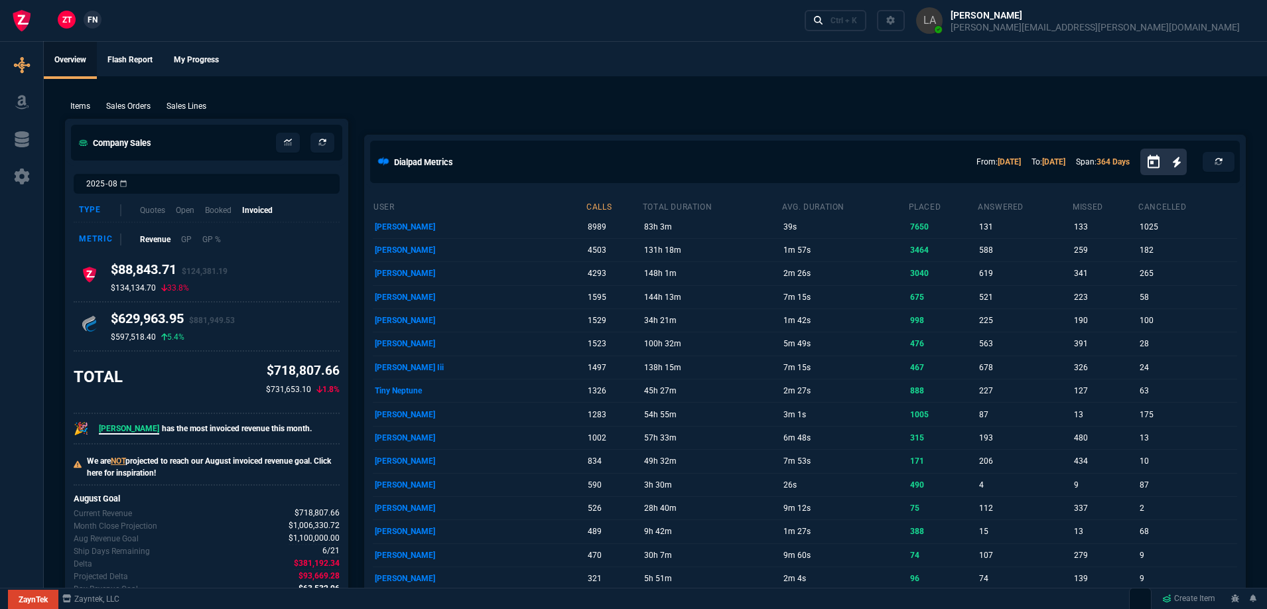
click at [200, 110] on p "Sales Lines" at bounding box center [186, 106] width 40 height 12
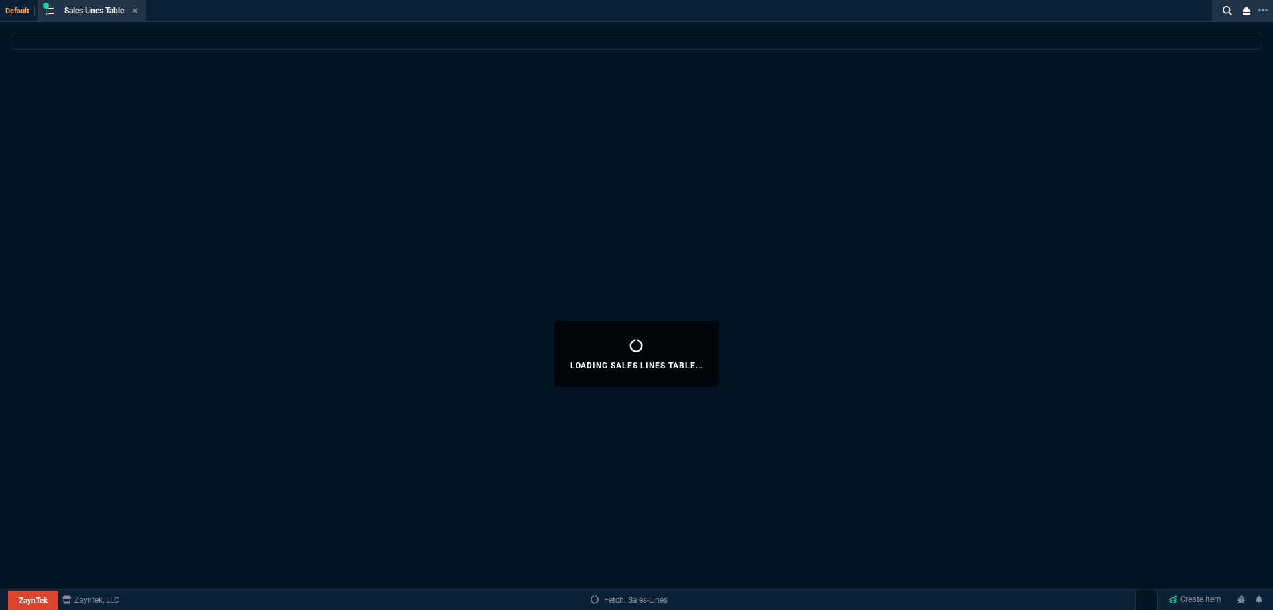
select select
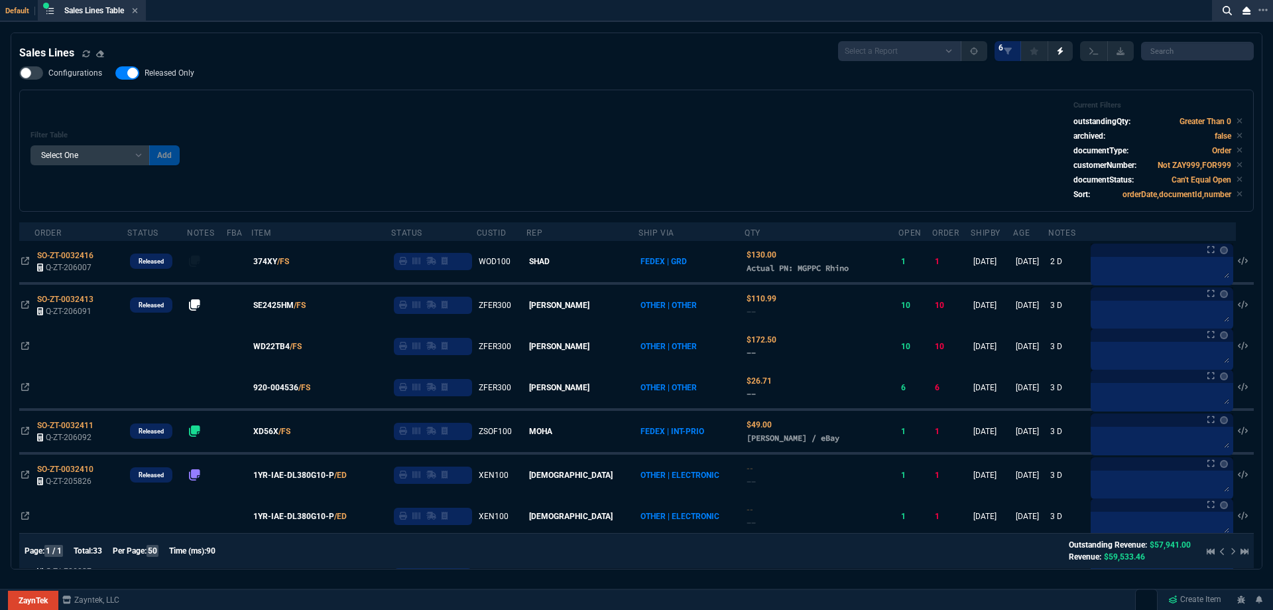
click at [174, 70] on span "Released Only" at bounding box center [170, 73] width 50 height 11
click at [115, 73] on input "Released Only" at bounding box center [115, 73] width 1 height 1
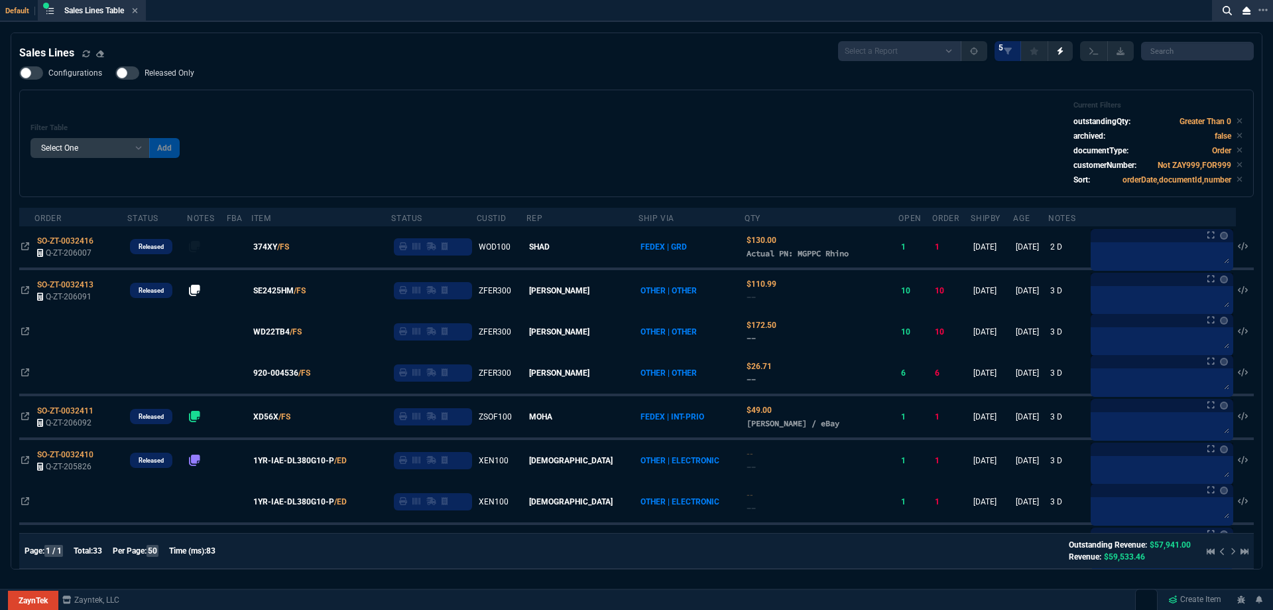
click at [543, 115] on div "Filter Table Select One Add Filter () Age () ATS () Cond (itemVariantCode) Cust…" at bounding box center [637, 143] width 1212 height 85
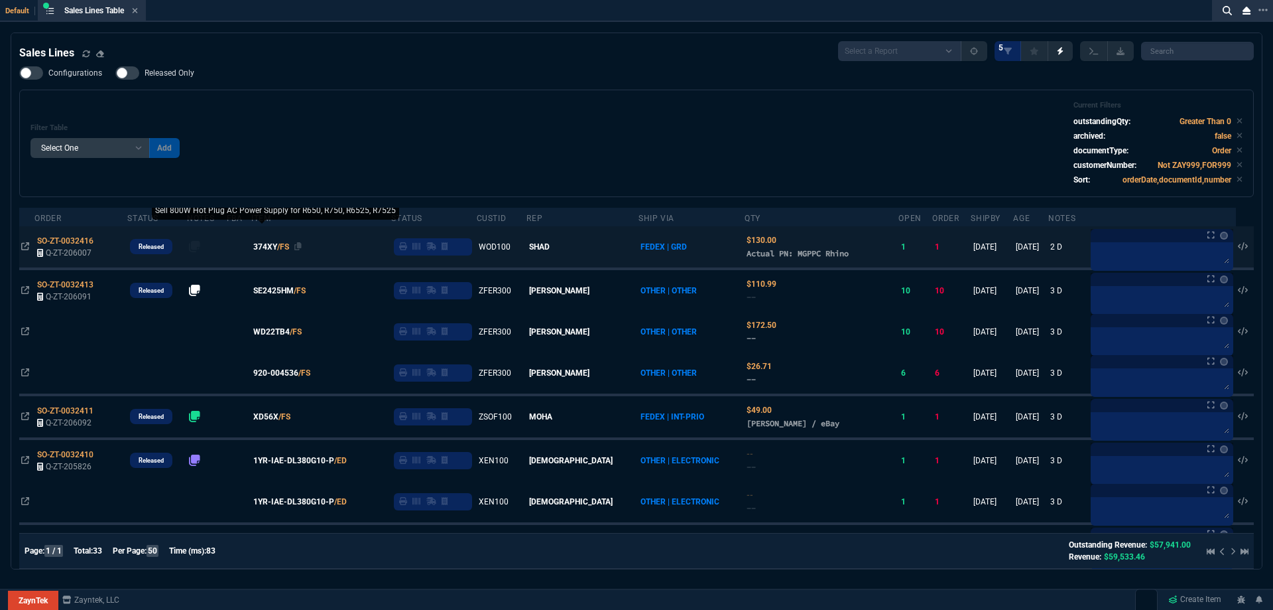
click at [277, 245] on span "374XY" at bounding box center [265, 247] width 24 height 12
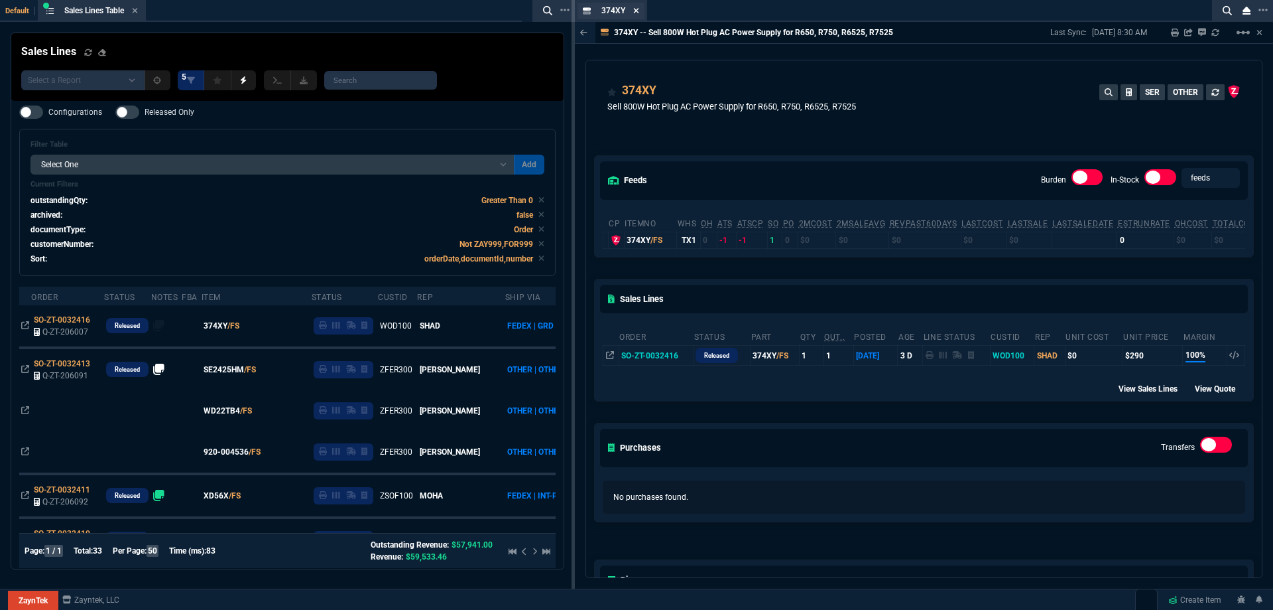
click at [639, 13] on icon at bounding box center [636, 10] width 5 height 5
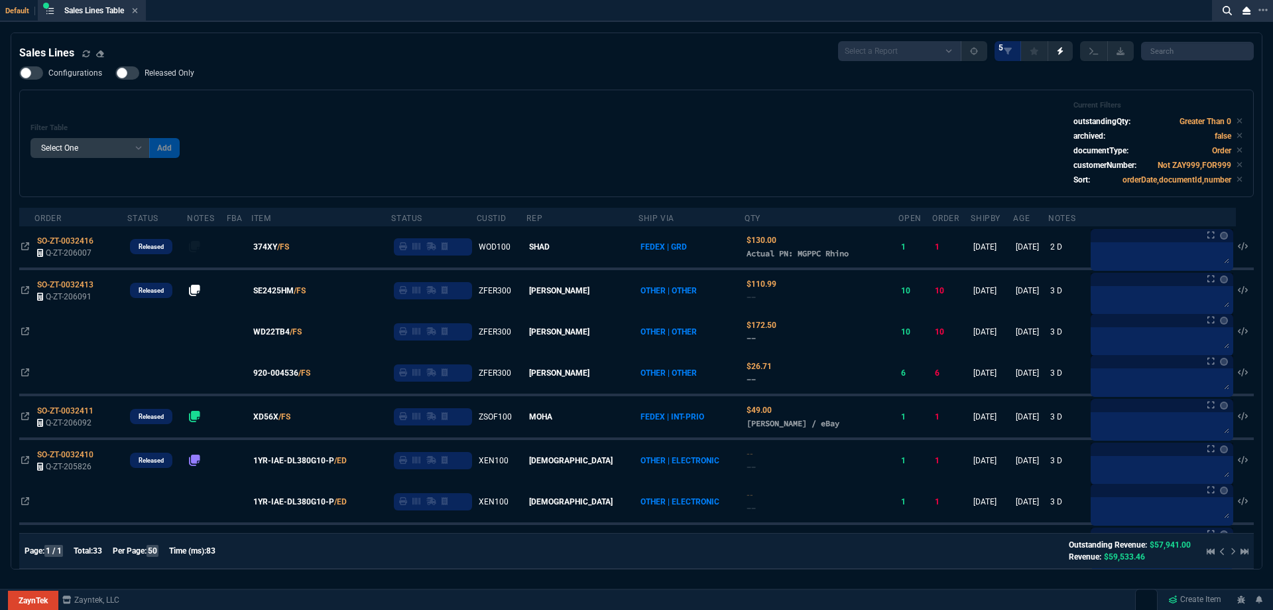
click at [163, 78] on span "Released Only" at bounding box center [170, 73] width 50 height 11
click at [115, 74] on input "Released Only" at bounding box center [115, 73] width 1 height 1
click at [397, 113] on div "Filter Table Select One Add Filter () Age () ATS () Cond (itemVariantCode) Cust…" at bounding box center [637, 143] width 1212 height 85
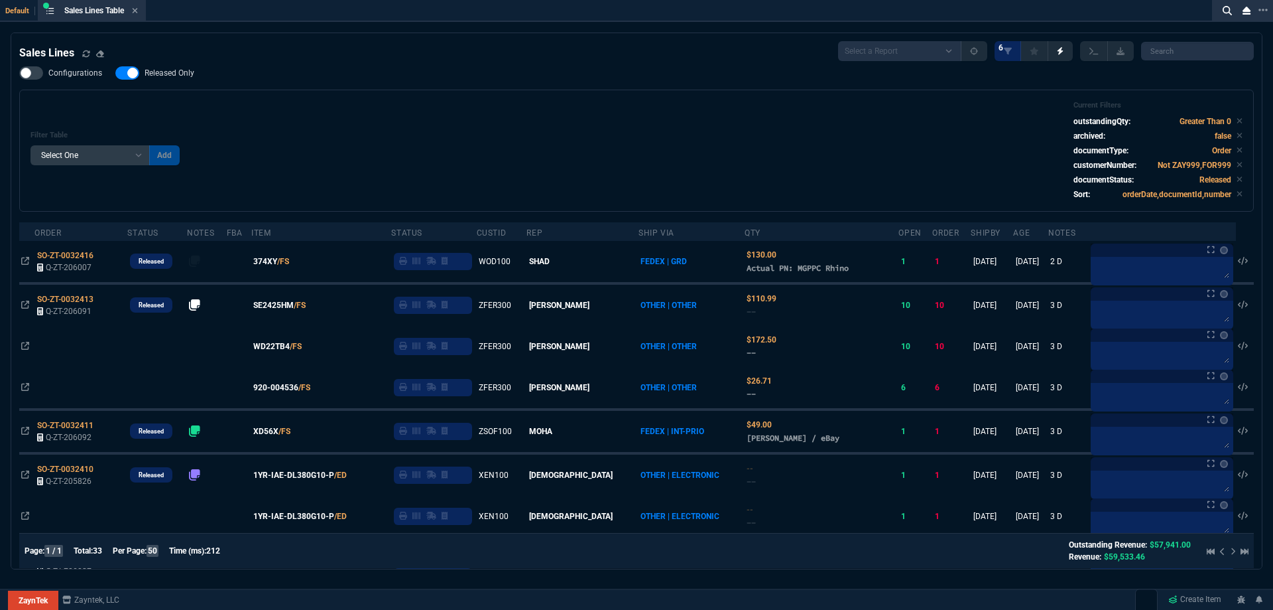
drag, startPoint x: 157, startPoint y: 63, endPoint x: 373, endPoint y: 103, distance: 219.9
click at [166, 78] on span "Released Only" at bounding box center [170, 73] width 50 height 11
click at [115, 74] on input "Released Only" at bounding box center [115, 73] width 1 height 1
checkbox input "false"
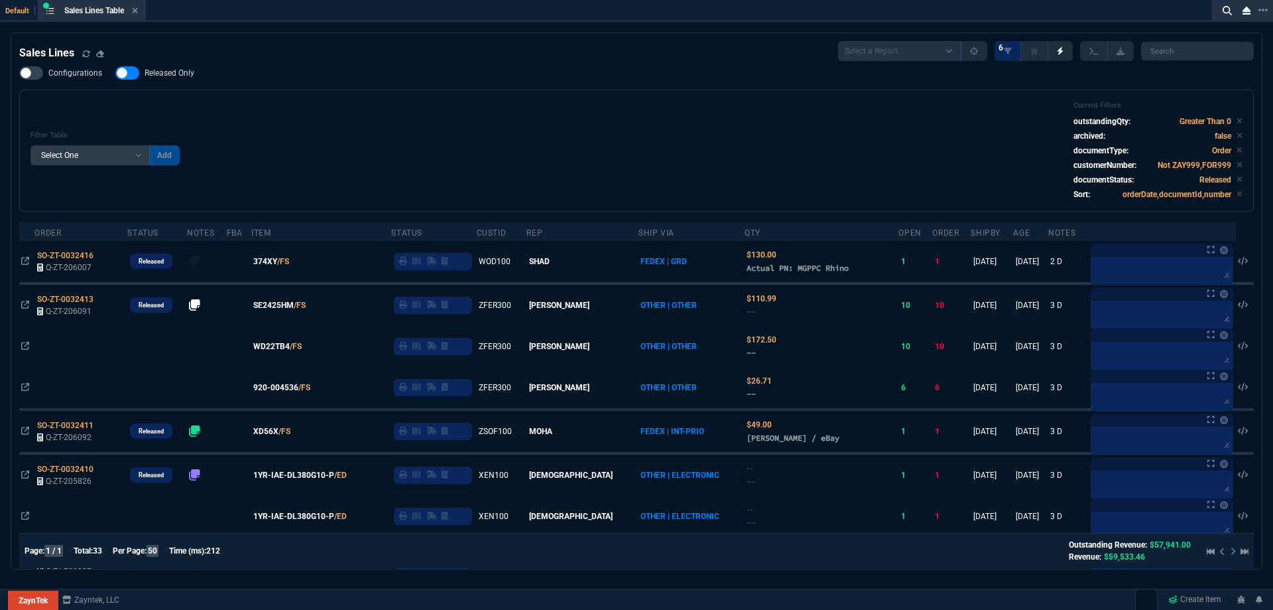
click at [373, 103] on div "Filter Table Select One Add Filter () Age () ATS () Cond (itemVariantCode) Cust…" at bounding box center [637, 150] width 1212 height 99
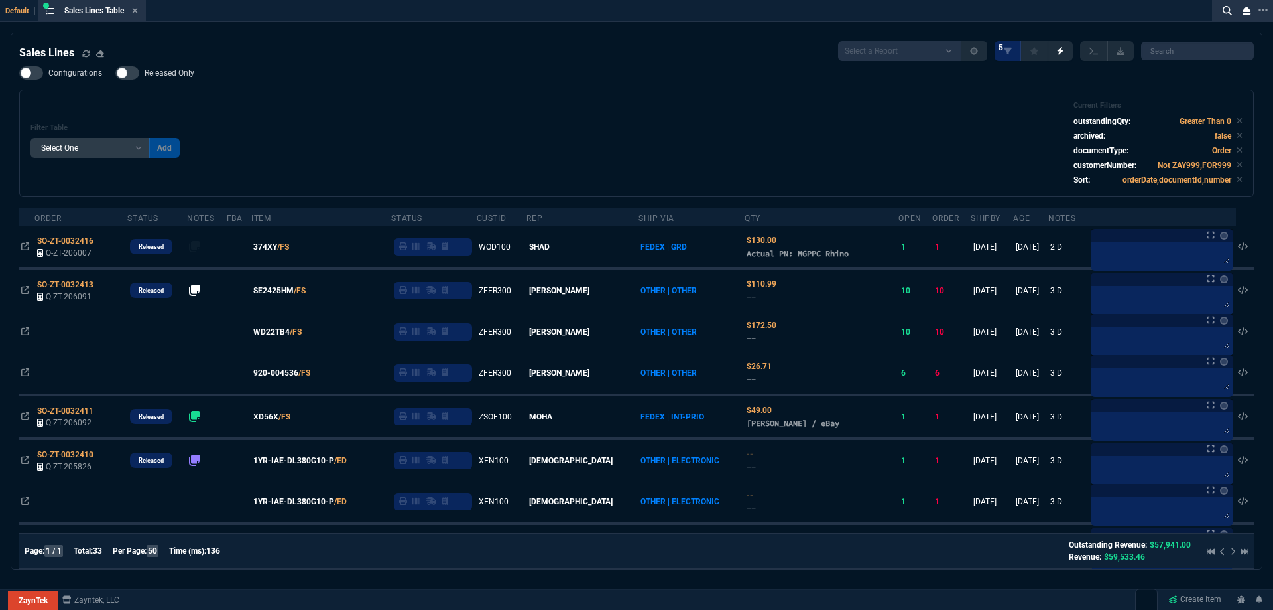
click at [138, 11] on icon at bounding box center [135, 11] width 6 height 8
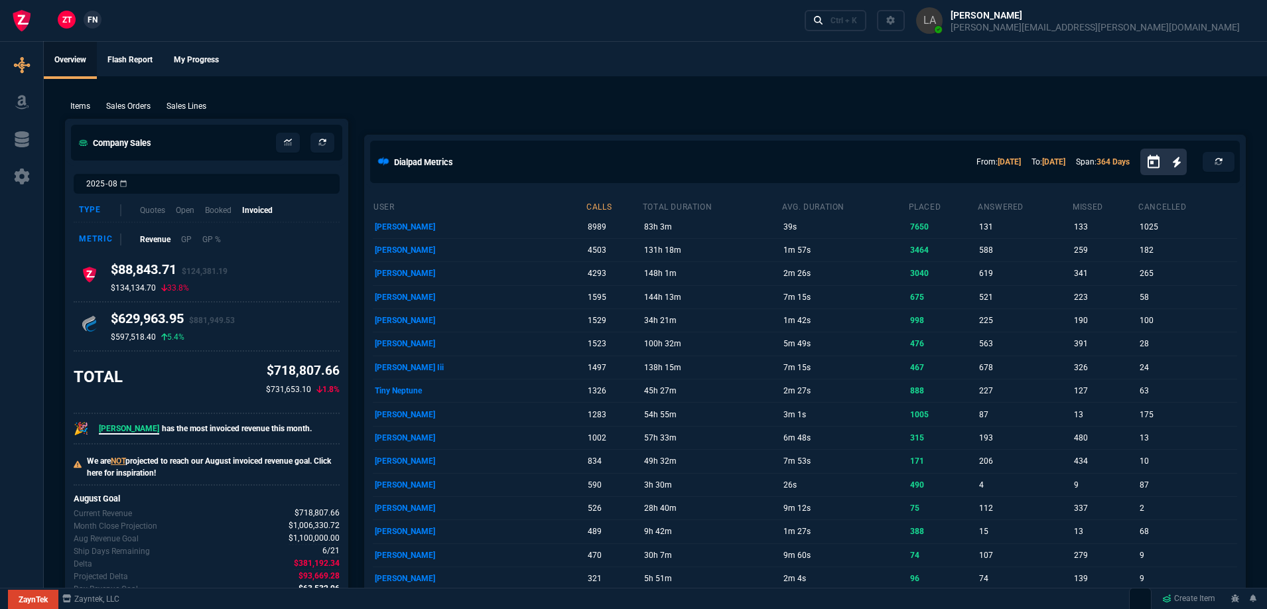
drag, startPoint x: 198, startPoint y: 105, endPoint x: 202, endPoint y: 97, distance: 9.2
click at [198, 106] on p "Sales Lines" at bounding box center [186, 106] width 40 height 12
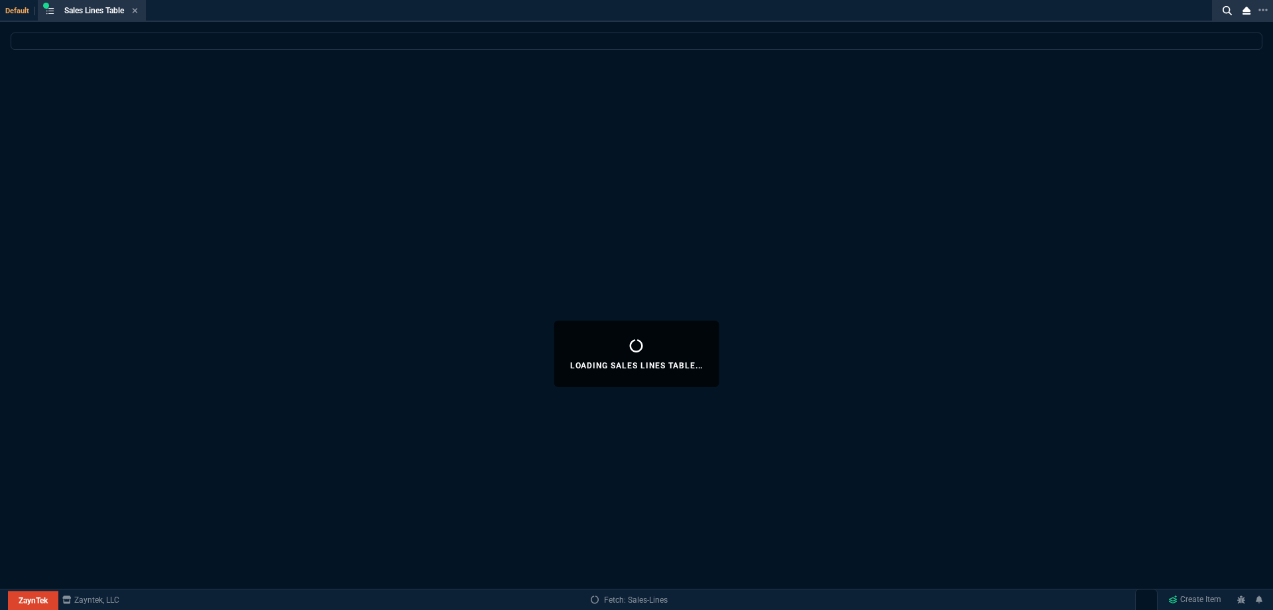
select select
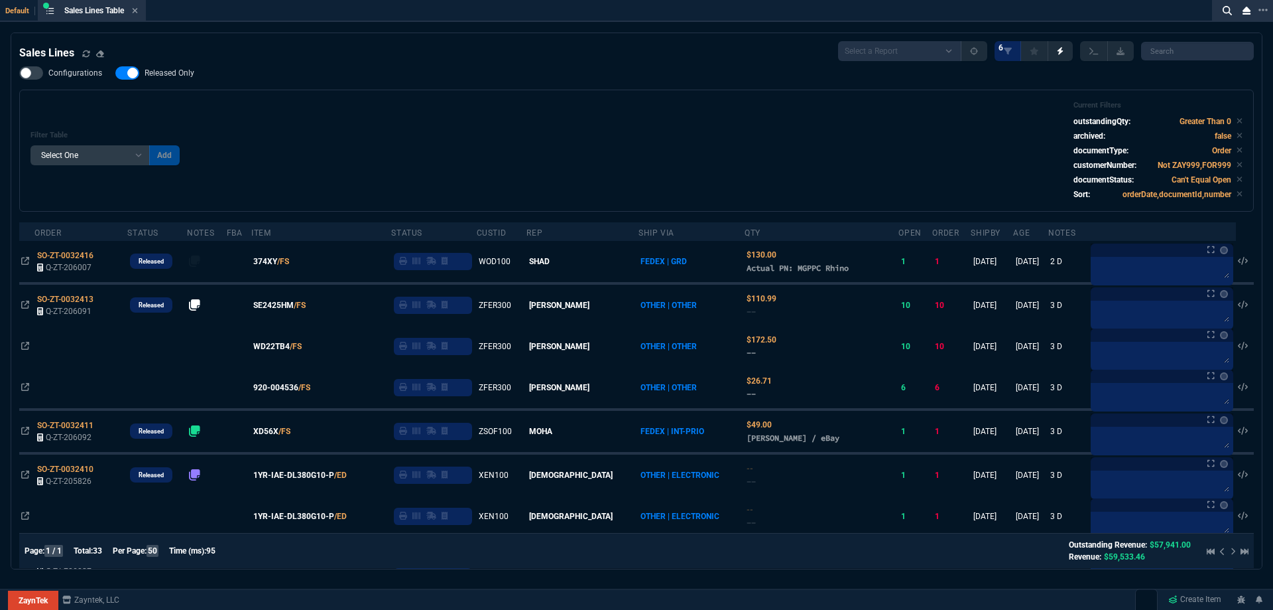
click at [172, 74] on span "Released Only" at bounding box center [170, 73] width 50 height 11
click at [115, 74] on input "Released Only" at bounding box center [115, 73] width 1 height 1
click at [420, 119] on div "Filter Table Select One Add Filter () Age () ATS () Cond (itemVariantCode) Cust…" at bounding box center [637, 150] width 1212 height 99
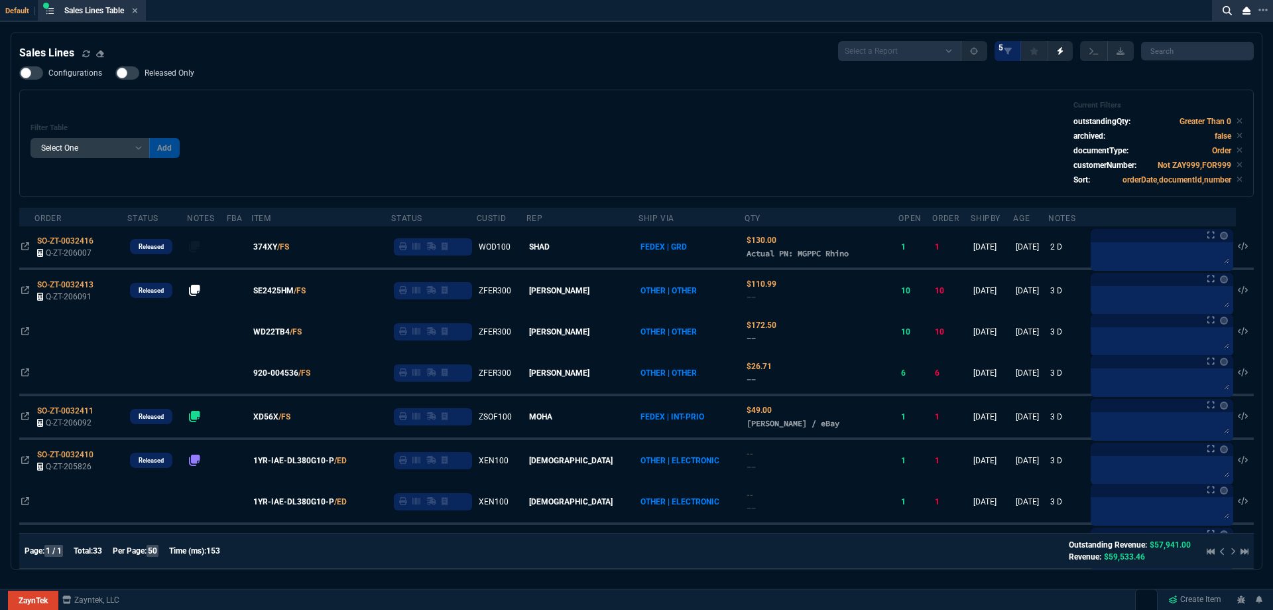
click at [178, 77] on span "Released Only" at bounding box center [170, 73] width 50 height 11
click at [115, 74] on input "Released Only" at bounding box center [115, 73] width 1 height 1
click at [311, 95] on div "Filter Table Select One Add Filter () Age () ATS () Cond (itemVariantCode) Cust…" at bounding box center [636, 143] width 1235 height 107
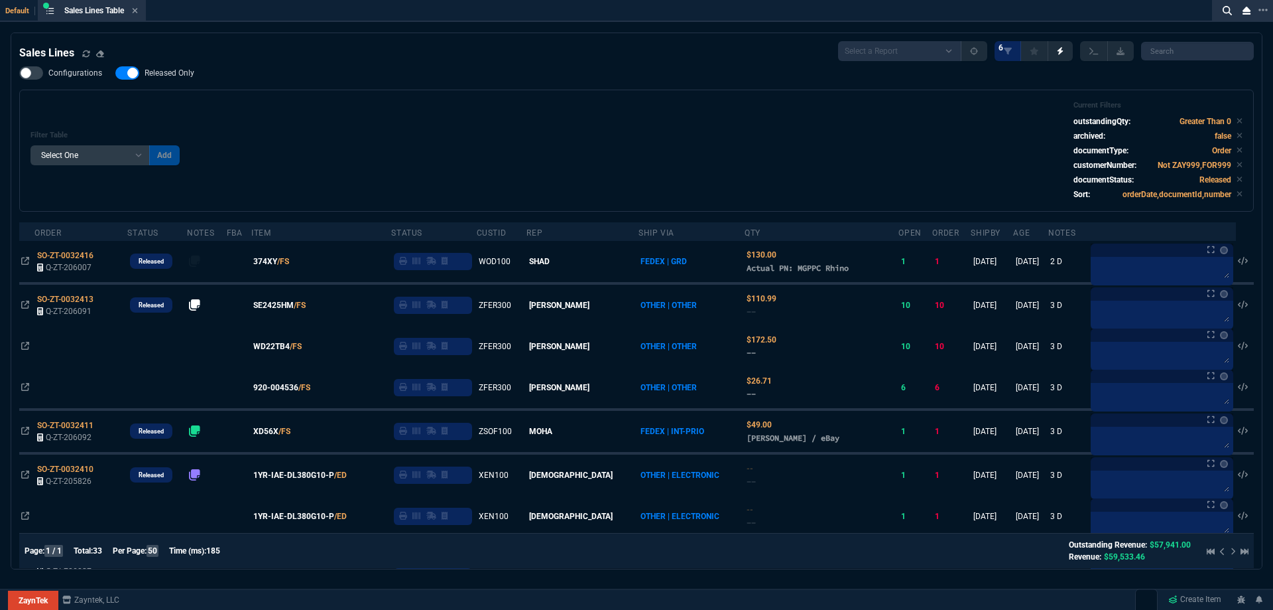
click at [170, 78] on span "Released Only" at bounding box center [170, 73] width 50 height 11
click at [115, 74] on input "Released Only" at bounding box center [115, 73] width 1 height 1
checkbox input "false"
click at [489, 99] on div "Filter Table Select One Add Filter () Age () ATS () Cond (itemVariantCode) Cust…" at bounding box center [636, 151] width 1235 height 122
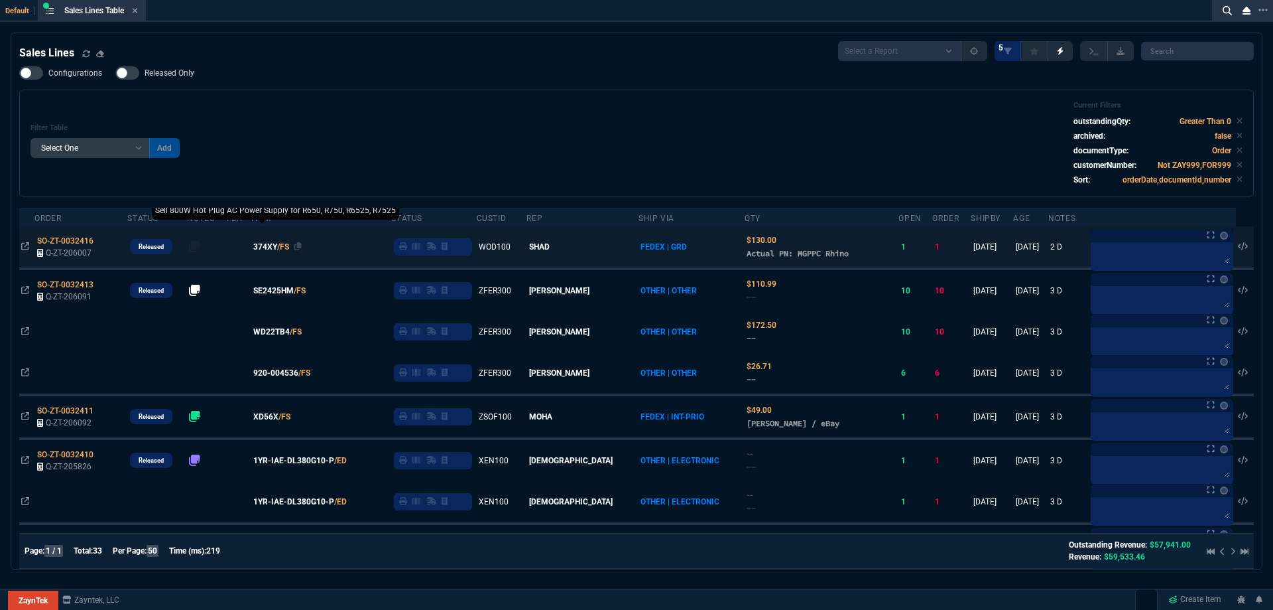
click at [277, 250] on span "374XY" at bounding box center [265, 247] width 24 height 12
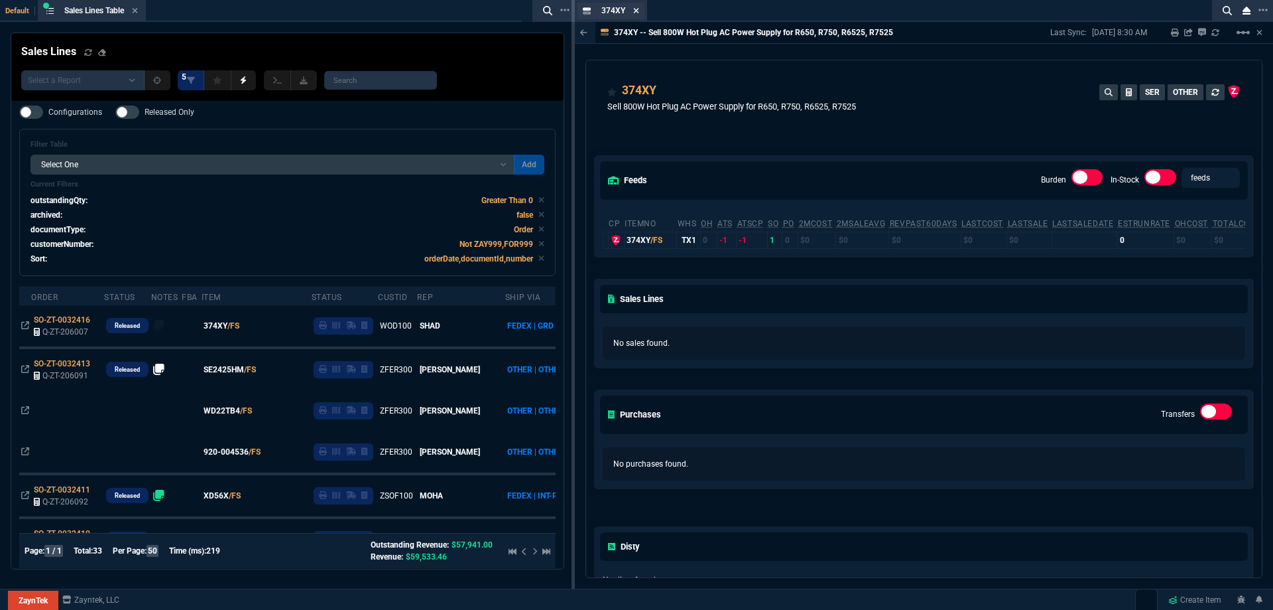
click at [635, 12] on icon at bounding box center [636, 10] width 5 height 5
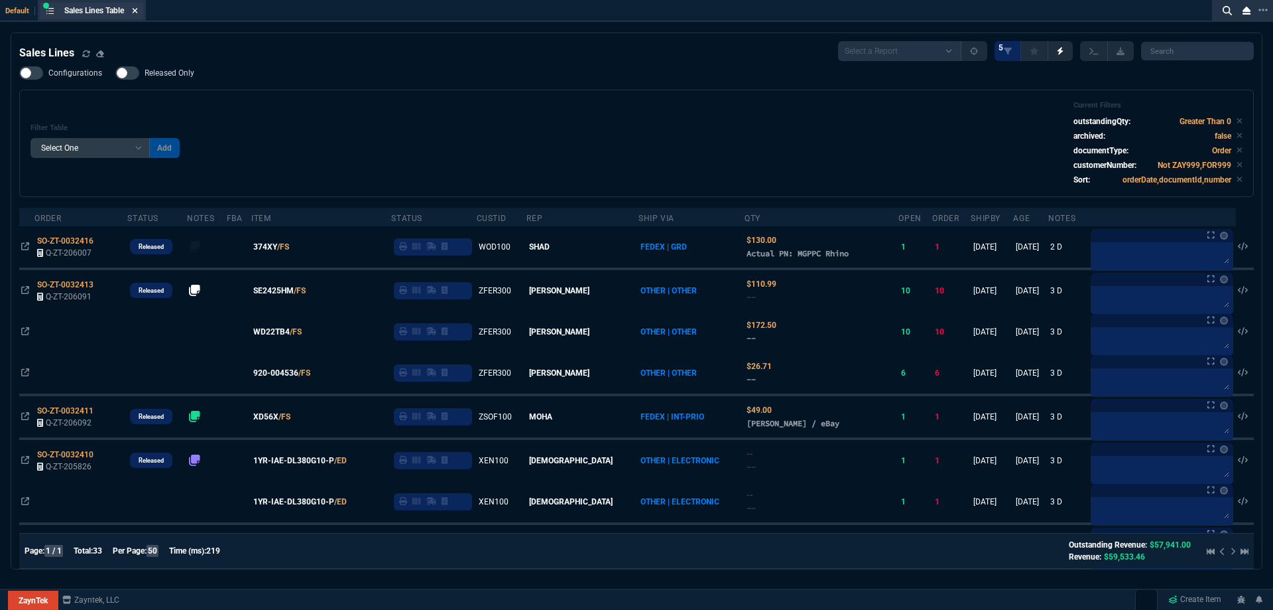
click at [138, 14] on icon at bounding box center [135, 11] width 6 height 8
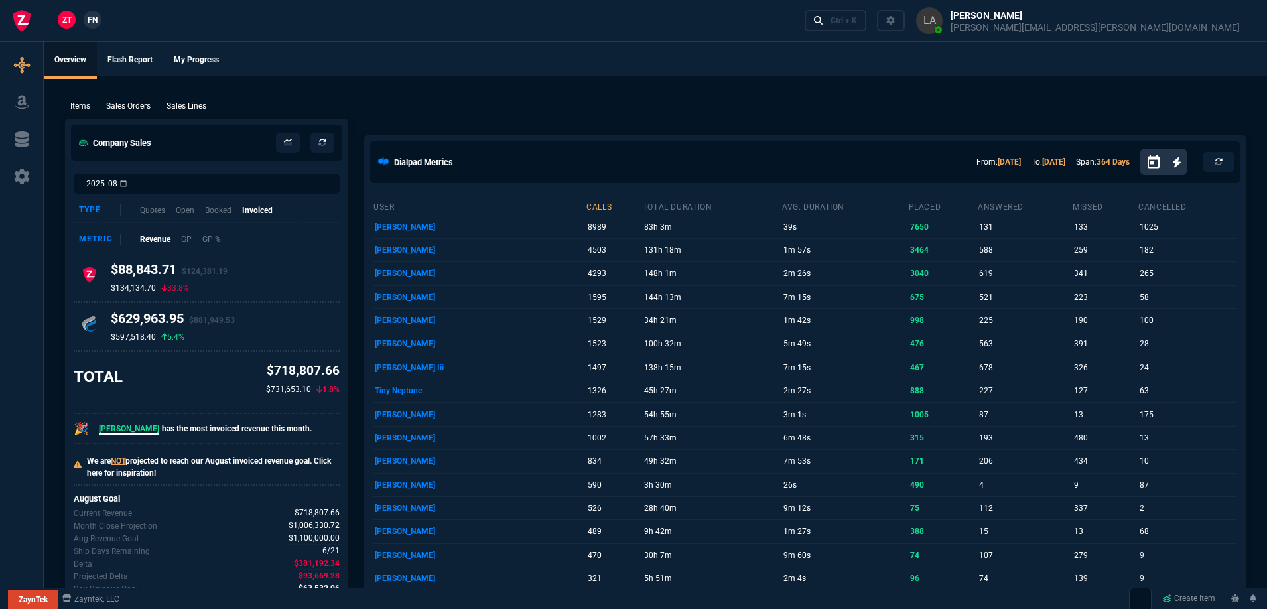
click at [88, 20] on span "FN" at bounding box center [93, 20] width 10 height 12
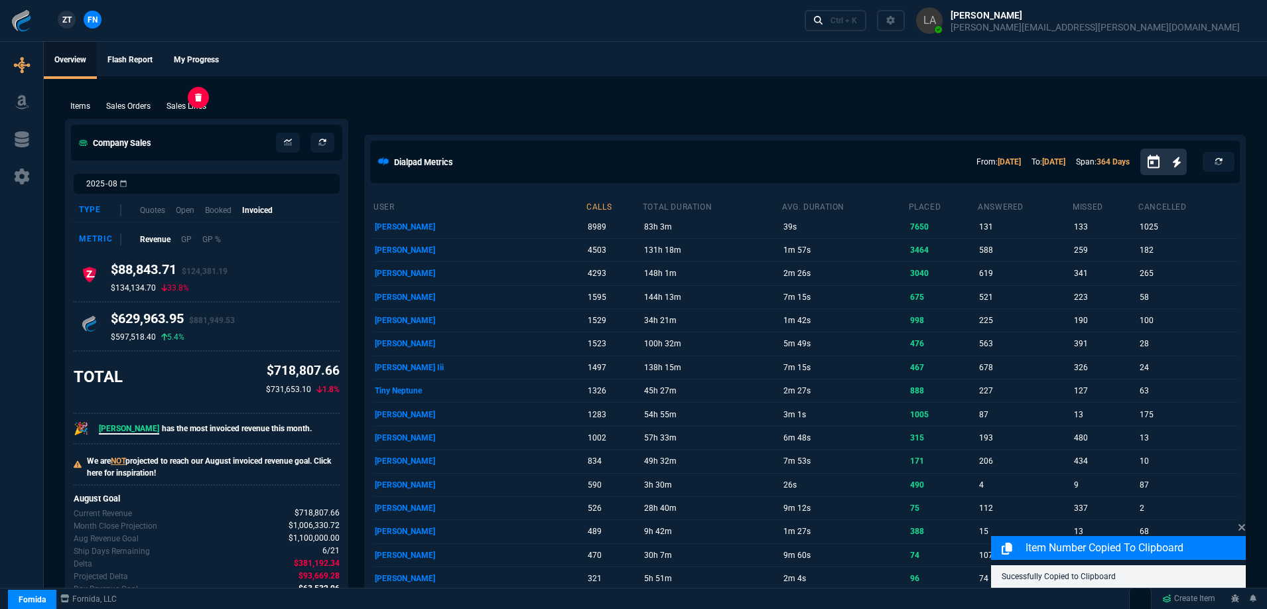
click at [187, 107] on p "Sales Lines" at bounding box center [186, 106] width 40 height 12
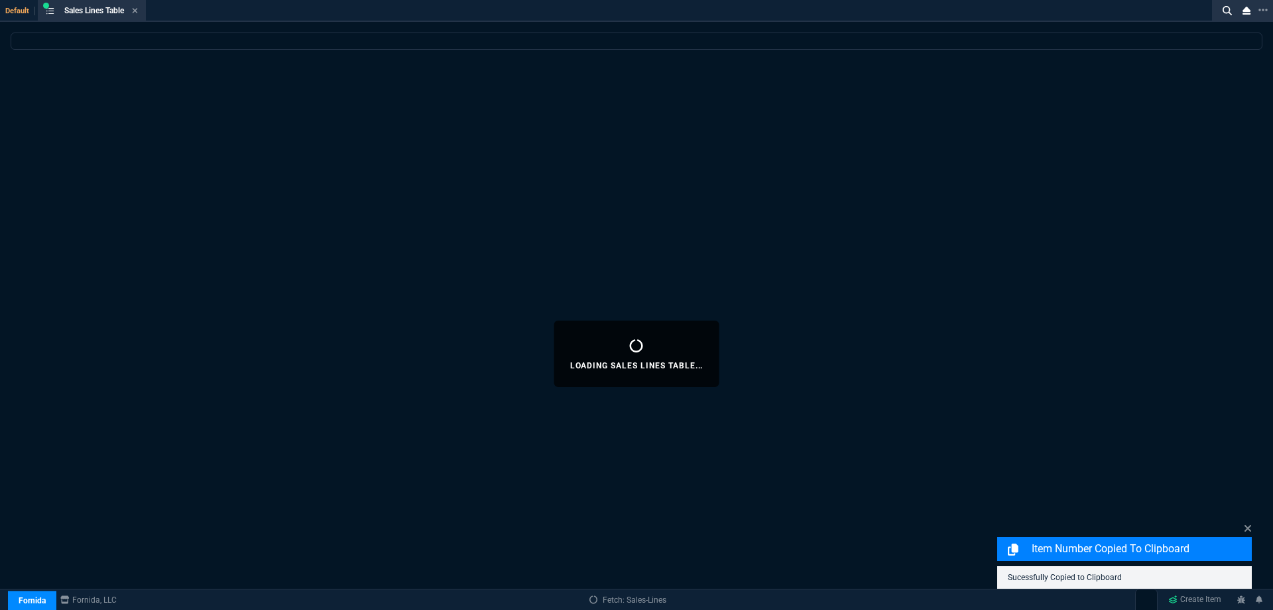
select select
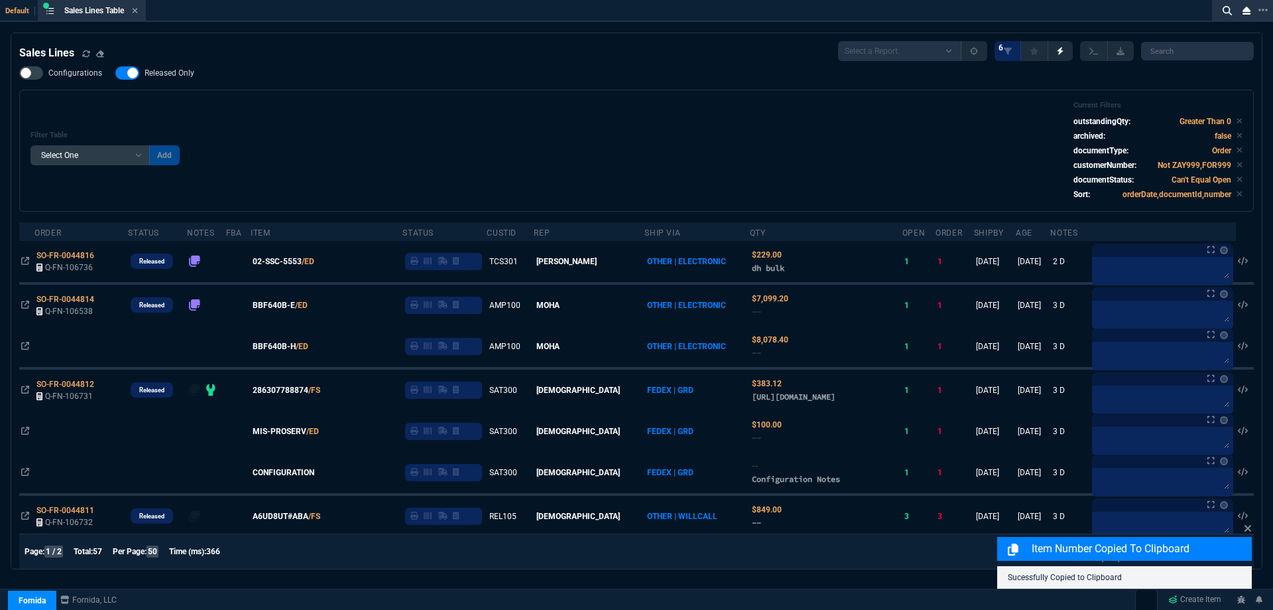
click at [182, 78] on span "Released Only" at bounding box center [170, 73] width 50 height 11
click at [115, 74] on input "Released Only" at bounding box center [115, 73] width 1 height 1
checkbox input "false"
click at [624, 134] on div "Filter Table Select One Add Filter () Age () ATS () Cond (itemVariantCode) Cust…" at bounding box center [637, 150] width 1212 height 99
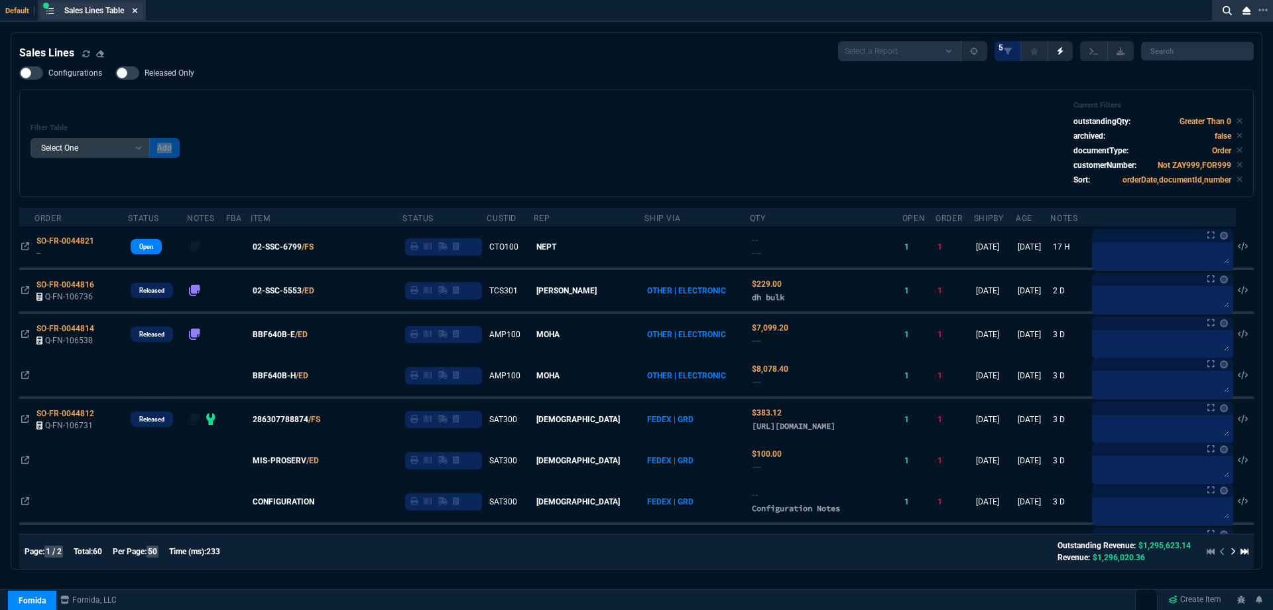
click at [138, 13] on icon at bounding box center [135, 11] width 6 height 8
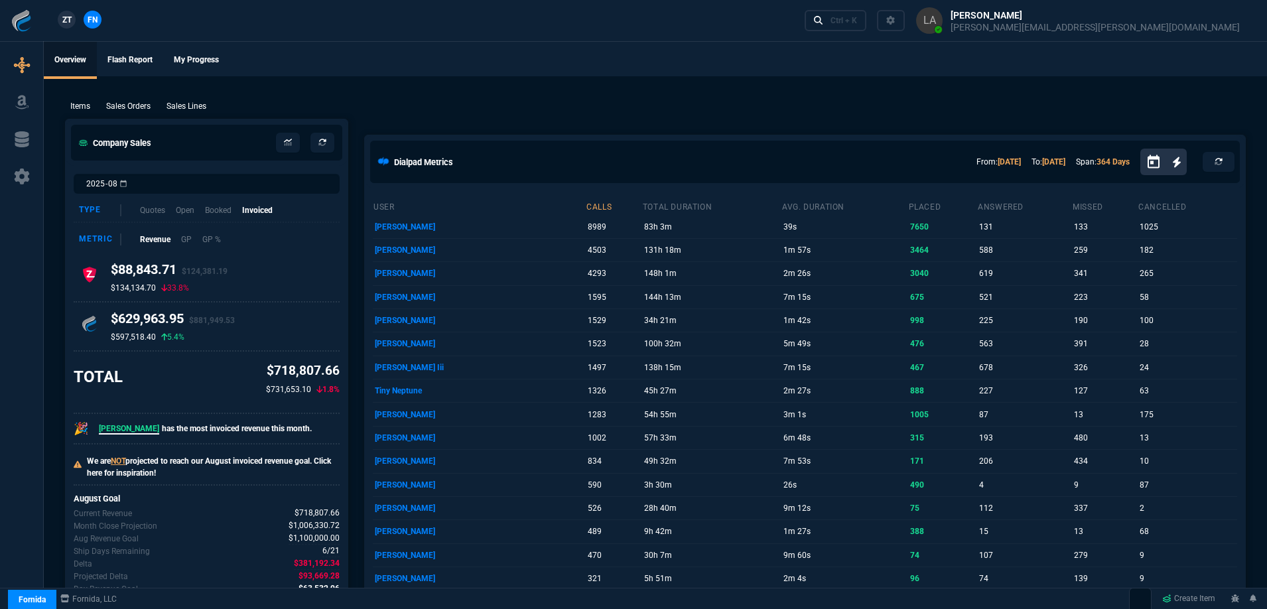
click at [73, 19] on link "ZT" at bounding box center [67, 20] width 18 height 18
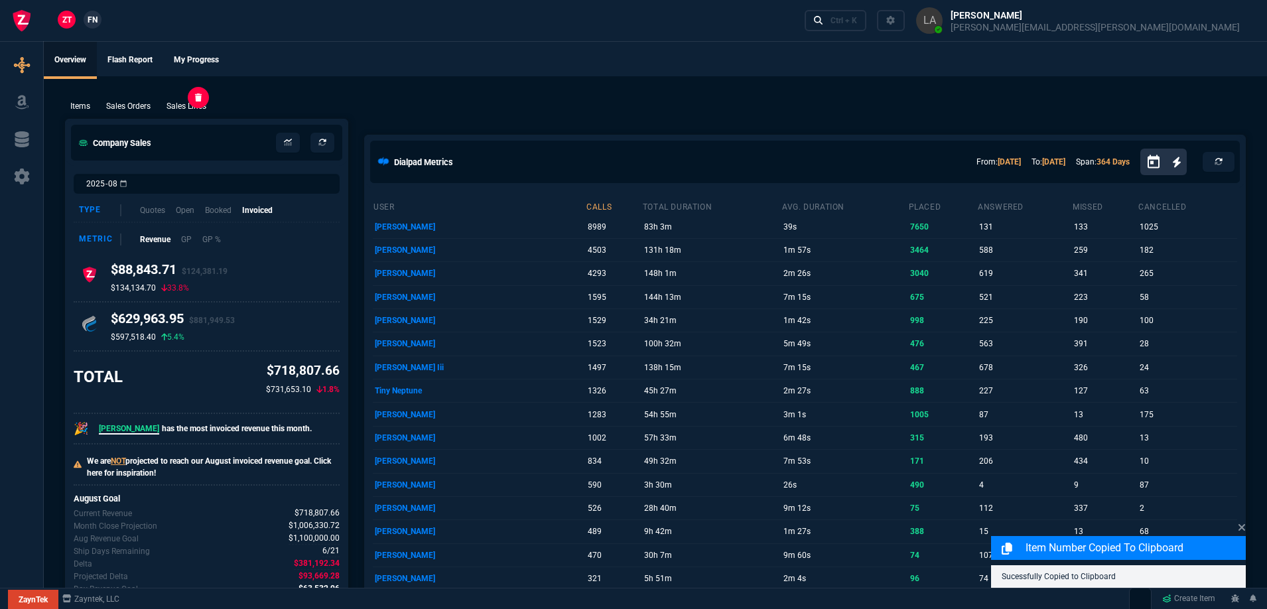
click at [202, 101] on p "Sales Lines" at bounding box center [186, 106] width 40 height 12
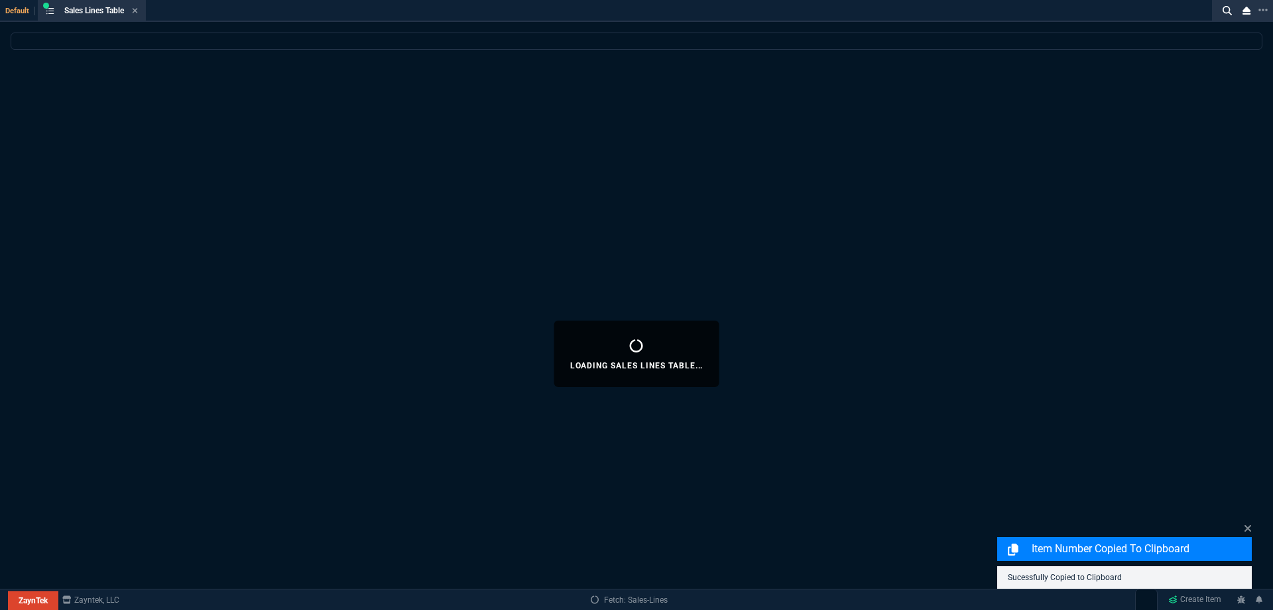
select select
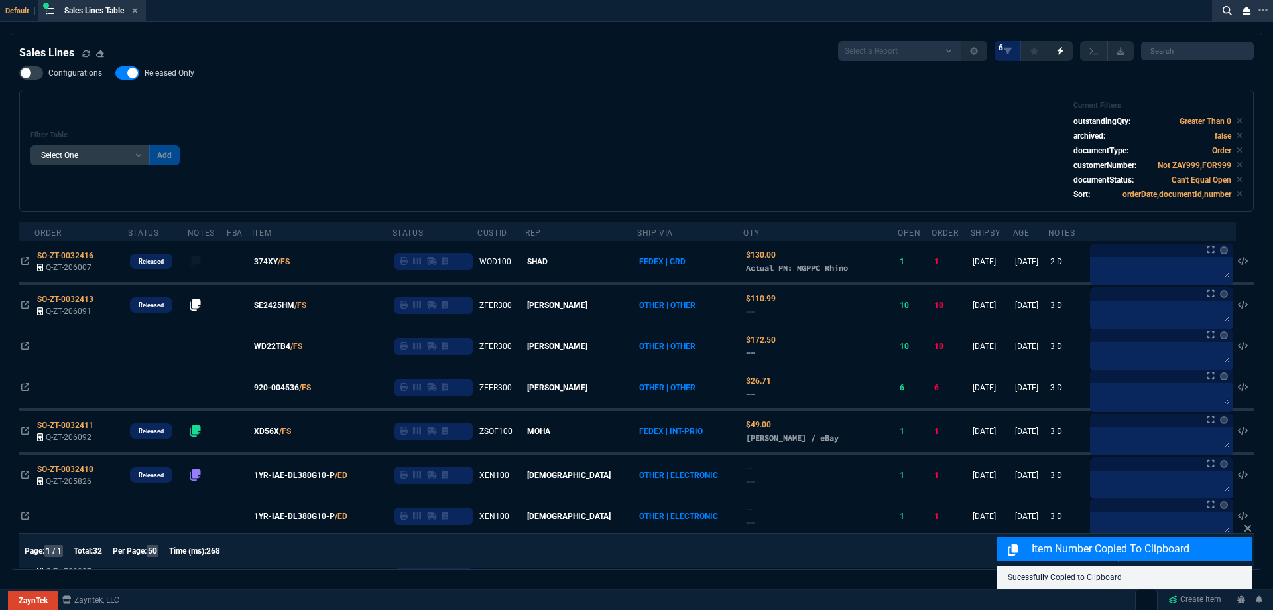
click at [176, 76] on span "Released Only" at bounding box center [170, 73] width 50 height 11
click at [115, 74] on input "Released Only" at bounding box center [115, 73] width 1 height 1
checkbox input "false"
click at [568, 115] on div "Filter Table Select One Add Filter () Age () ATS () Cond (itemVariantCode) Cust…" at bounding box center [637, 150] width 1212 height 99
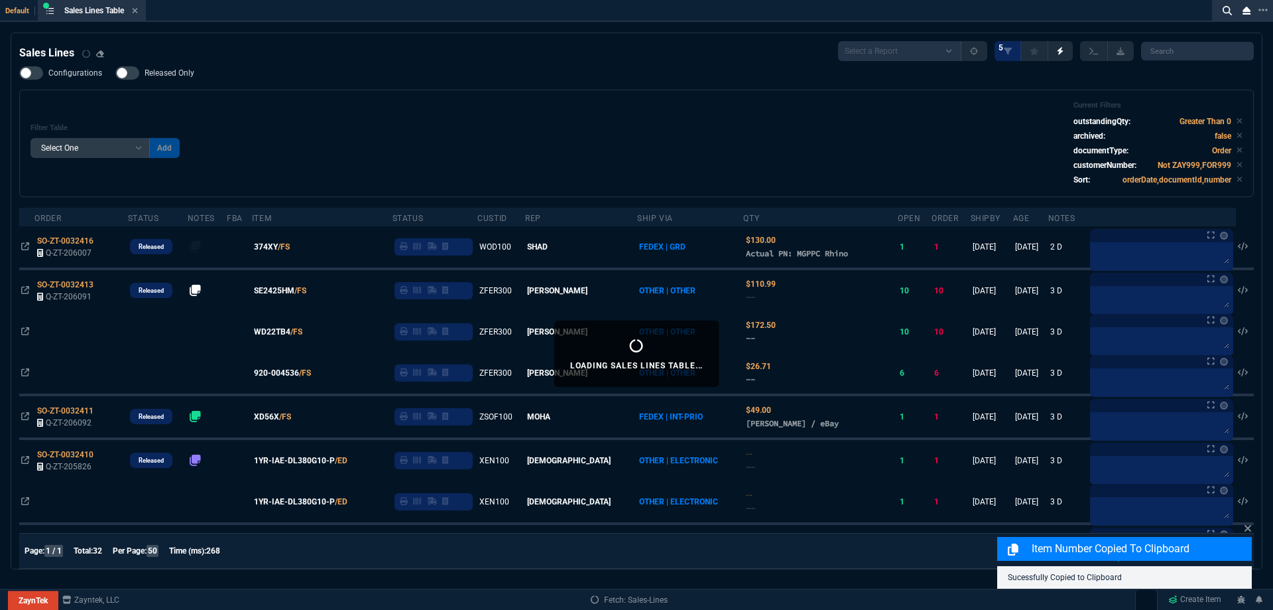
select select
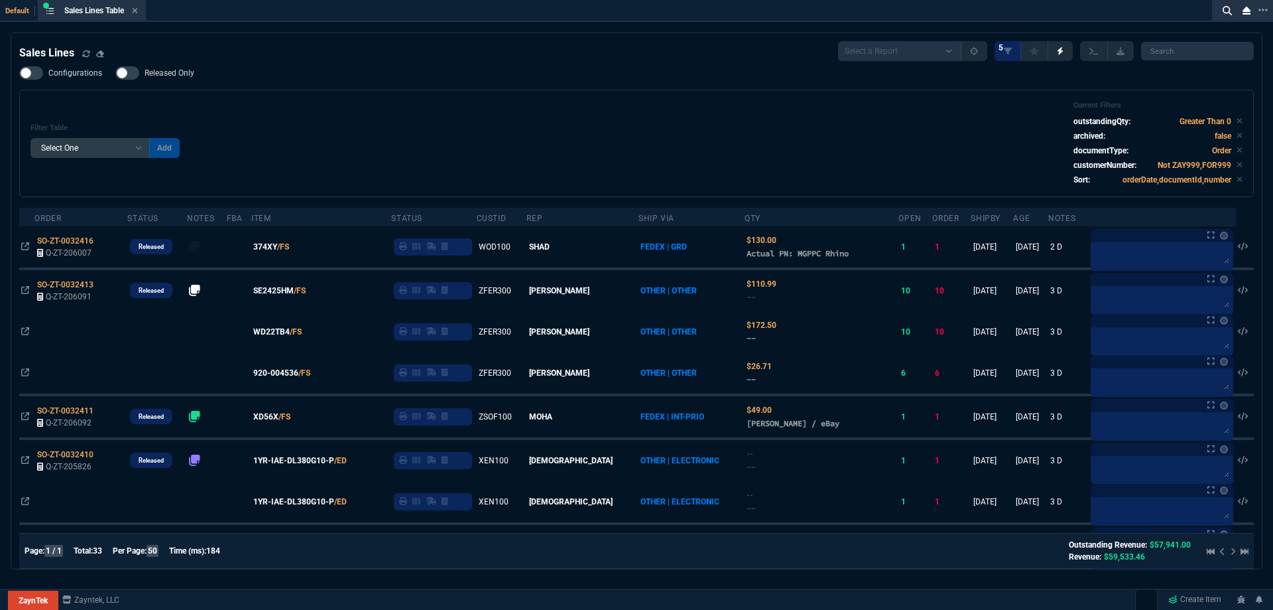
click at [151, 72] on span "Released Only" at bounding box center [170, 73] width 50 height 11
click at [115, 73] on input "Released Only" at bounding box center [115, 73] width 1 height 1
click at [572, 95] on div "Filter Table Select One Add Filter () Age () ATS () Cond (itemVariantCode) Cust…" at bounding box center [636, 143] width 1235 height 107
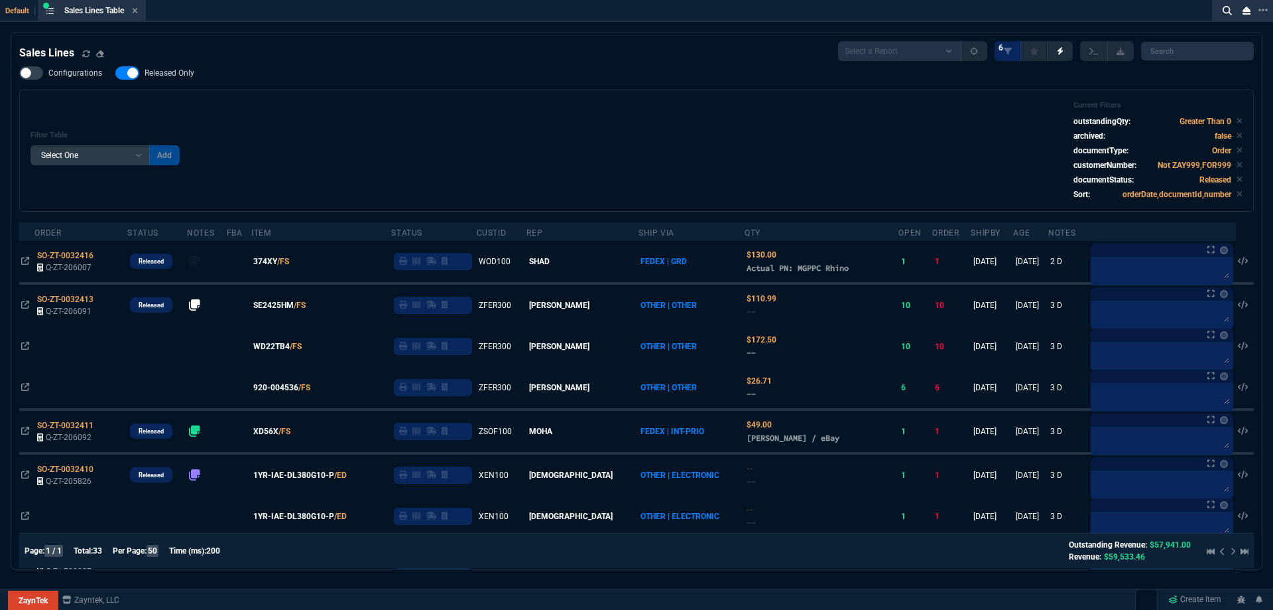
drag, startPoint x: 178, startPoint y: 70, endPoint x: 590, endPoint y: 112, distance: 413.4
click at [181, 70] on span "Released Only" at bounding box center [170, 73] width 50 height 11
click at [602, 121] on div "Filter Table Select One Add Filter () Age () ATS () Cond (itemVariantCode) Cust…" at bounding box center [637, 150] width 1212 height 99
checkbox input "false"
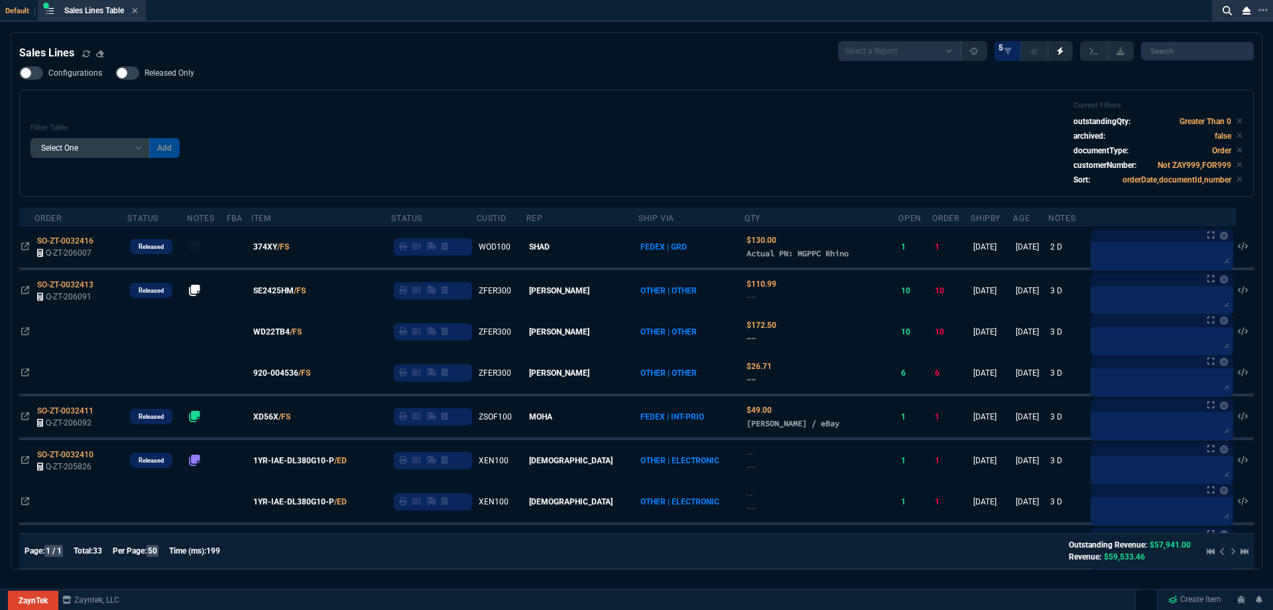
click at [138, 11] on icon at bounding box center [135, 11] width 6 height 8
click at [139, 11] on div "ZT FN Ctrl + K" at bounding box center [636, 20] width 1273 height 41
